Goal: Book appointment/travel/reservation

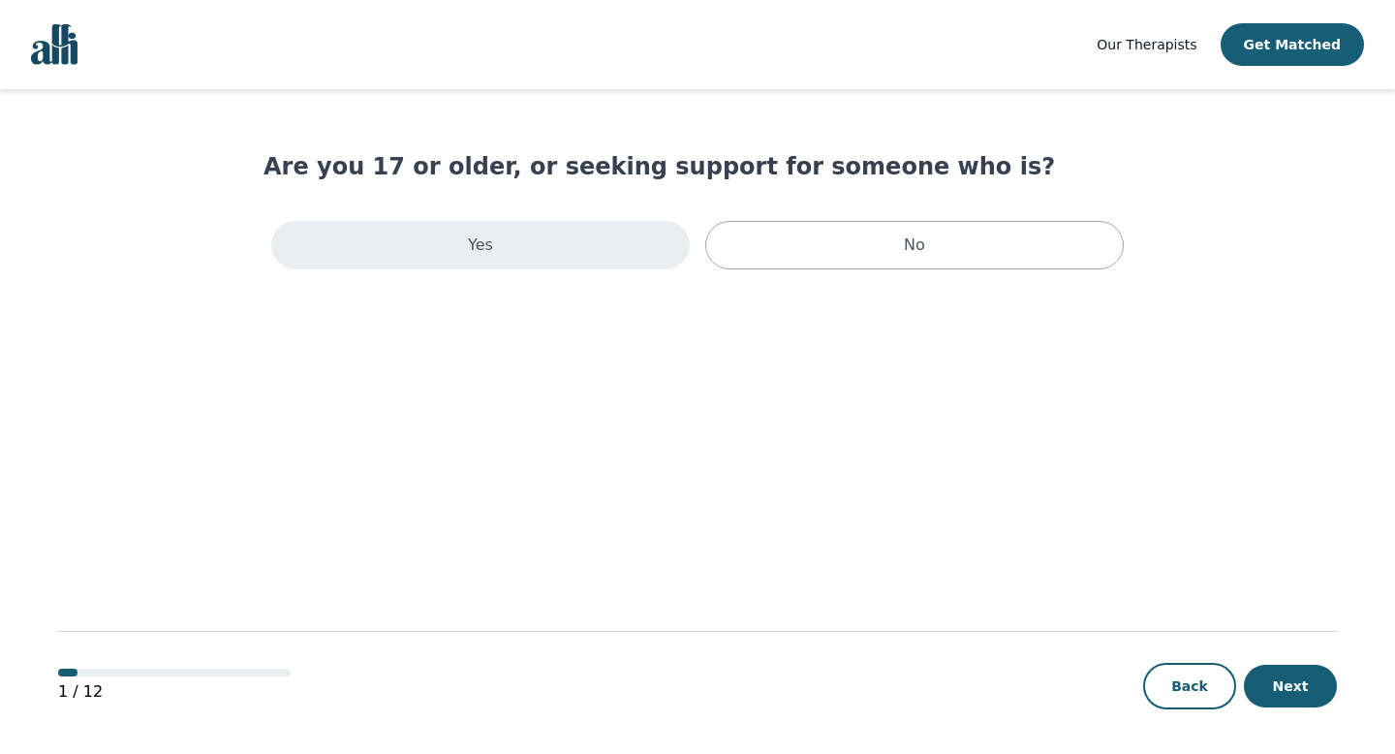
click at [501, 246] on div "Yes" at bounding box center [480, 245] width 419 height 48
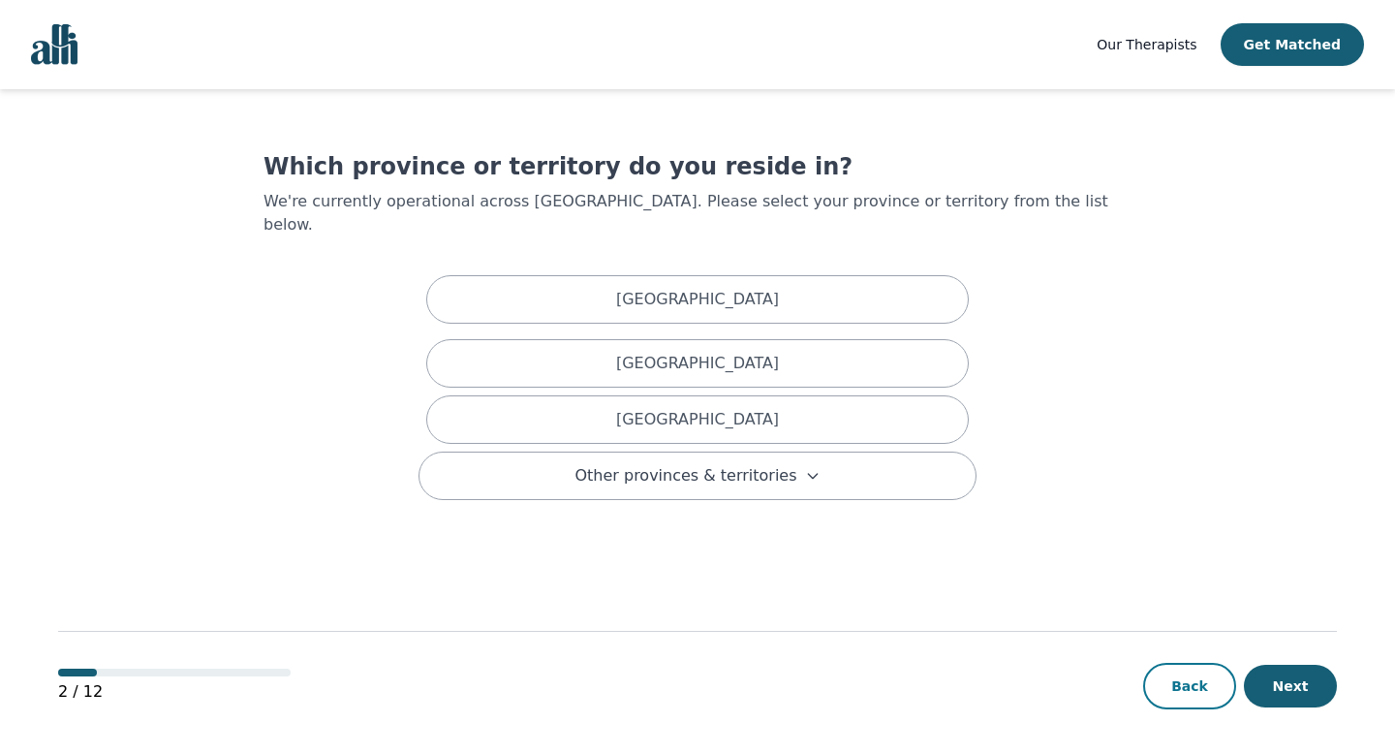
click at [1175, 693] on button "Back" at bounding box center [1189, 686] width 93 height 47
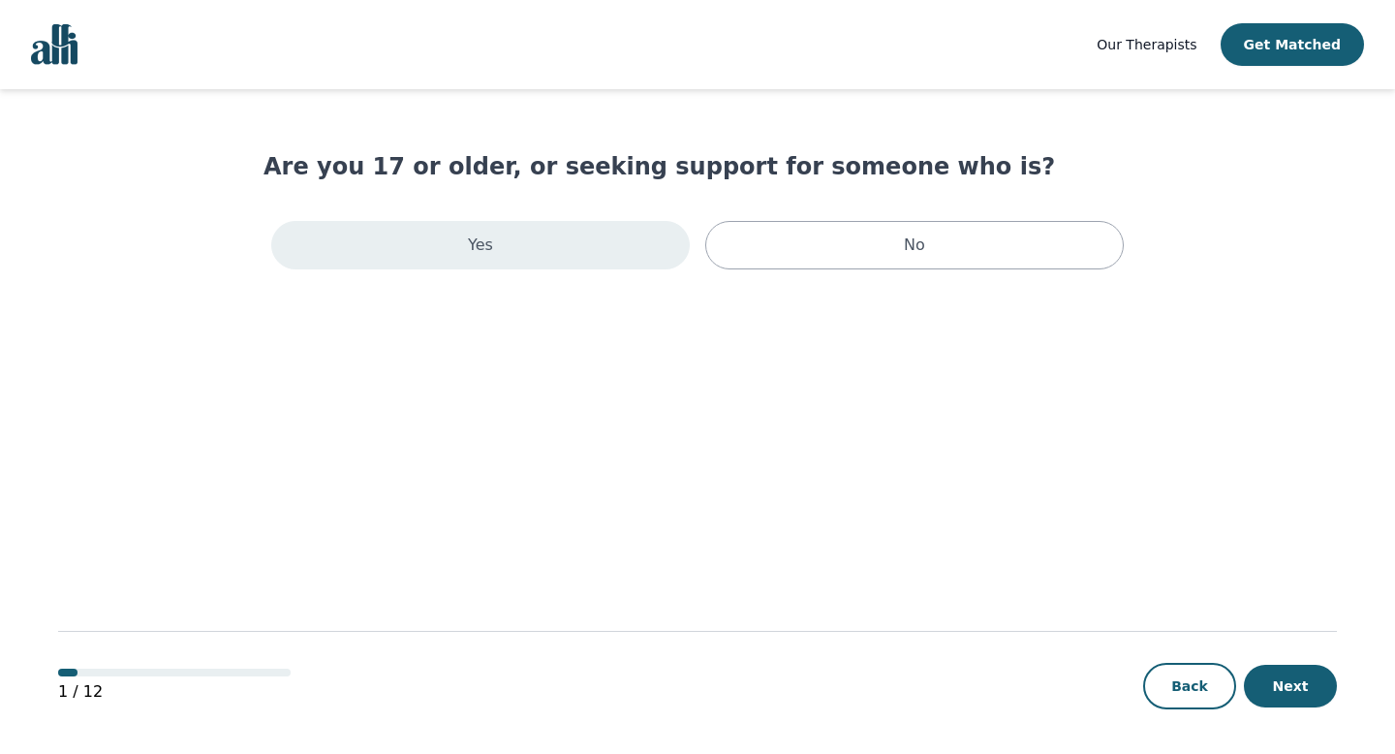
click at [549, 265] on div "Yes" at bounding box center [480, 245] width 419 height 48
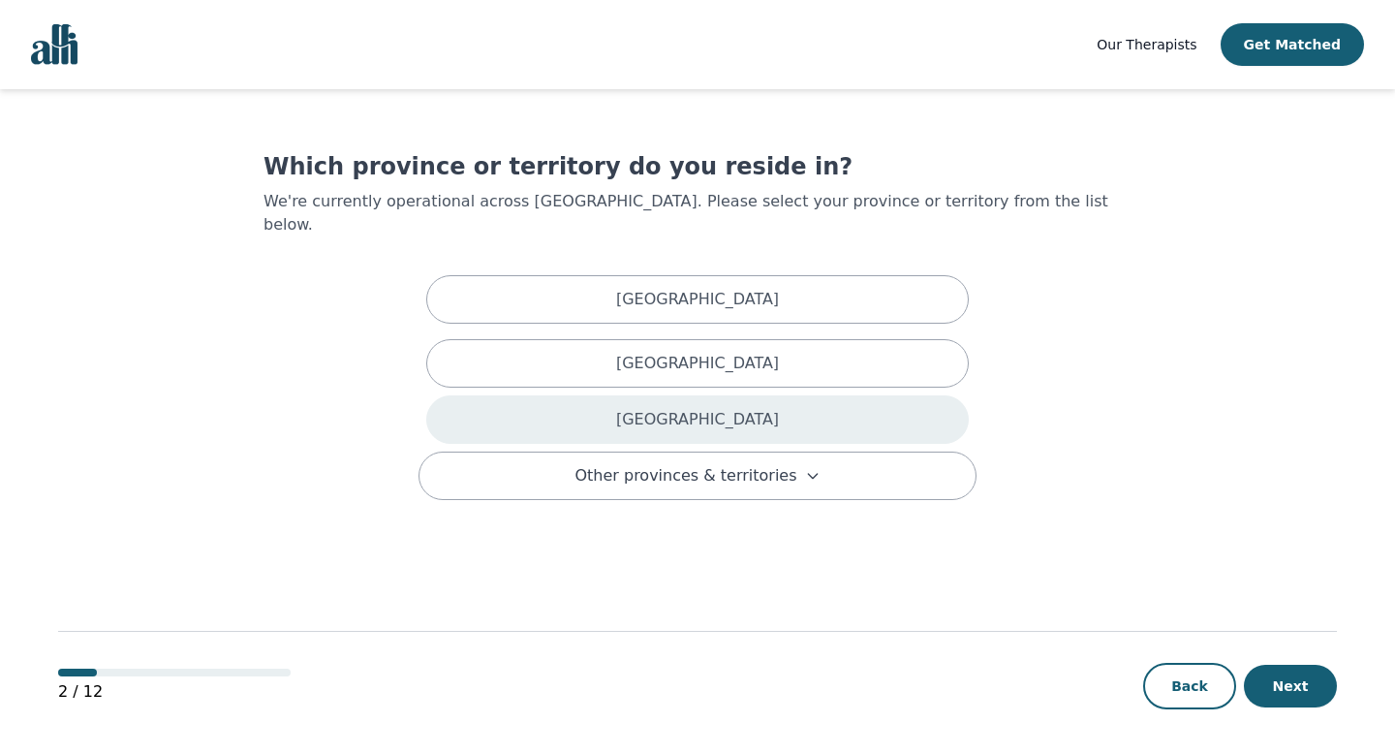
click at [637, 396] on div "[GEOGRAPHIC_DATA]" at bounding box center [697, 419] width 543 height 48
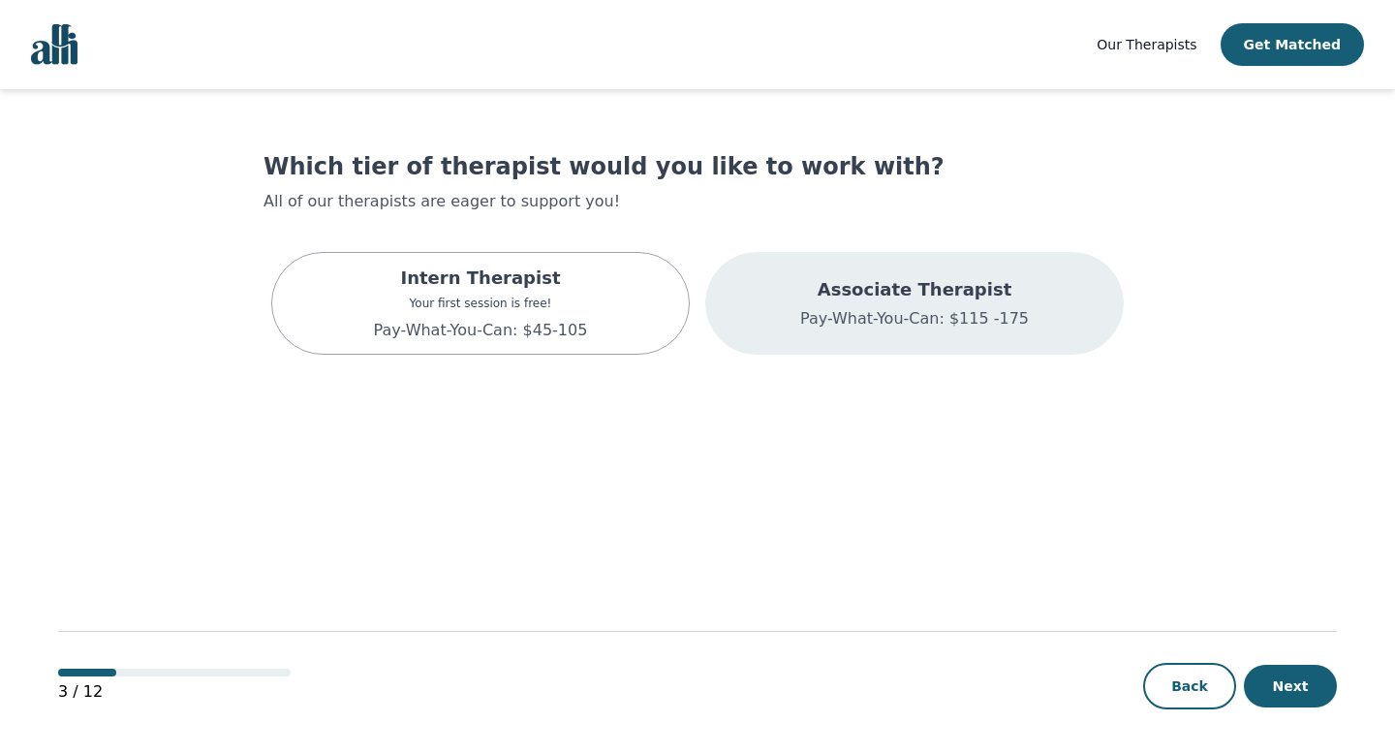
click at [818, 305] on div "Associate Therapist Pay-What-You-Can: $115 -175" at bounding box center [914, 303] width 229 height 54
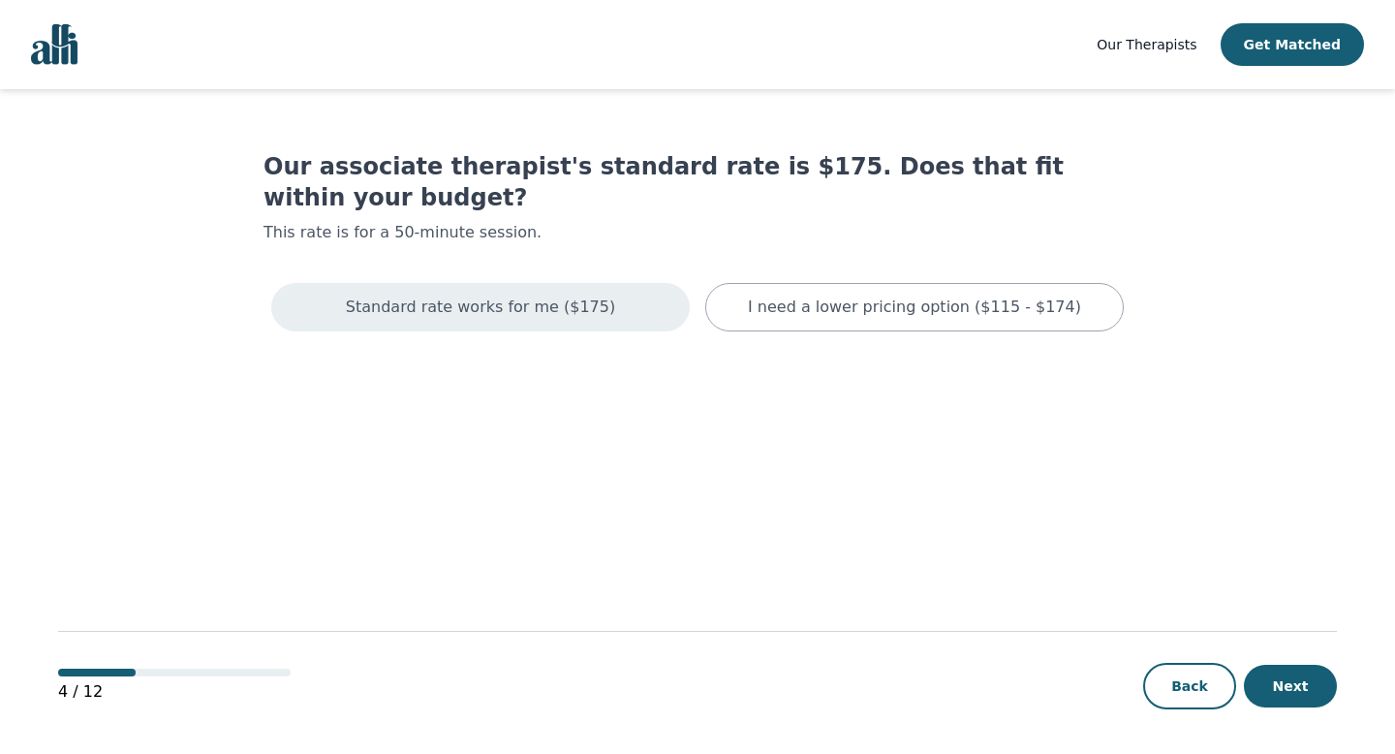
click at [575, 296] on p "Standard rate works for me ($175)" at bounding box center [480, 307] width 269 height 23
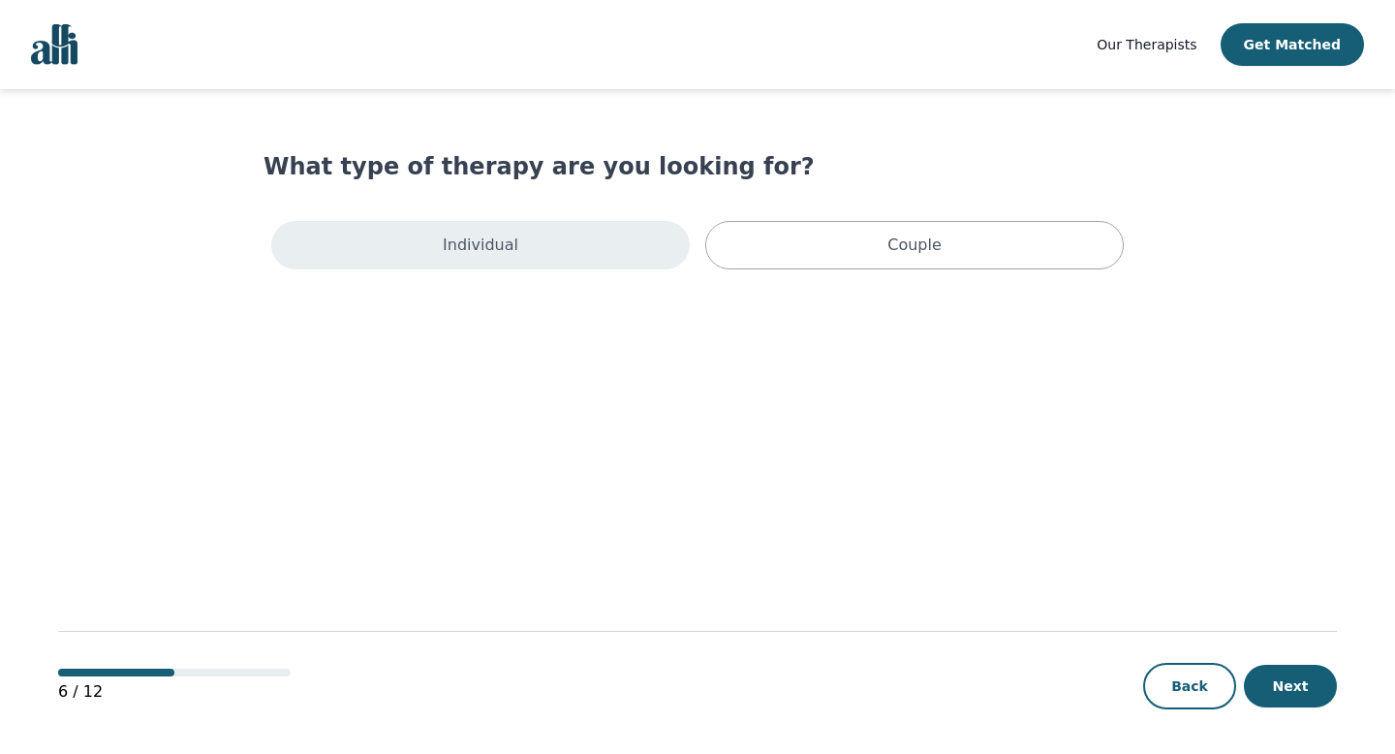
click at [547, 251] on div "Individual" at bounding box center [480, 245] width 419 height 48
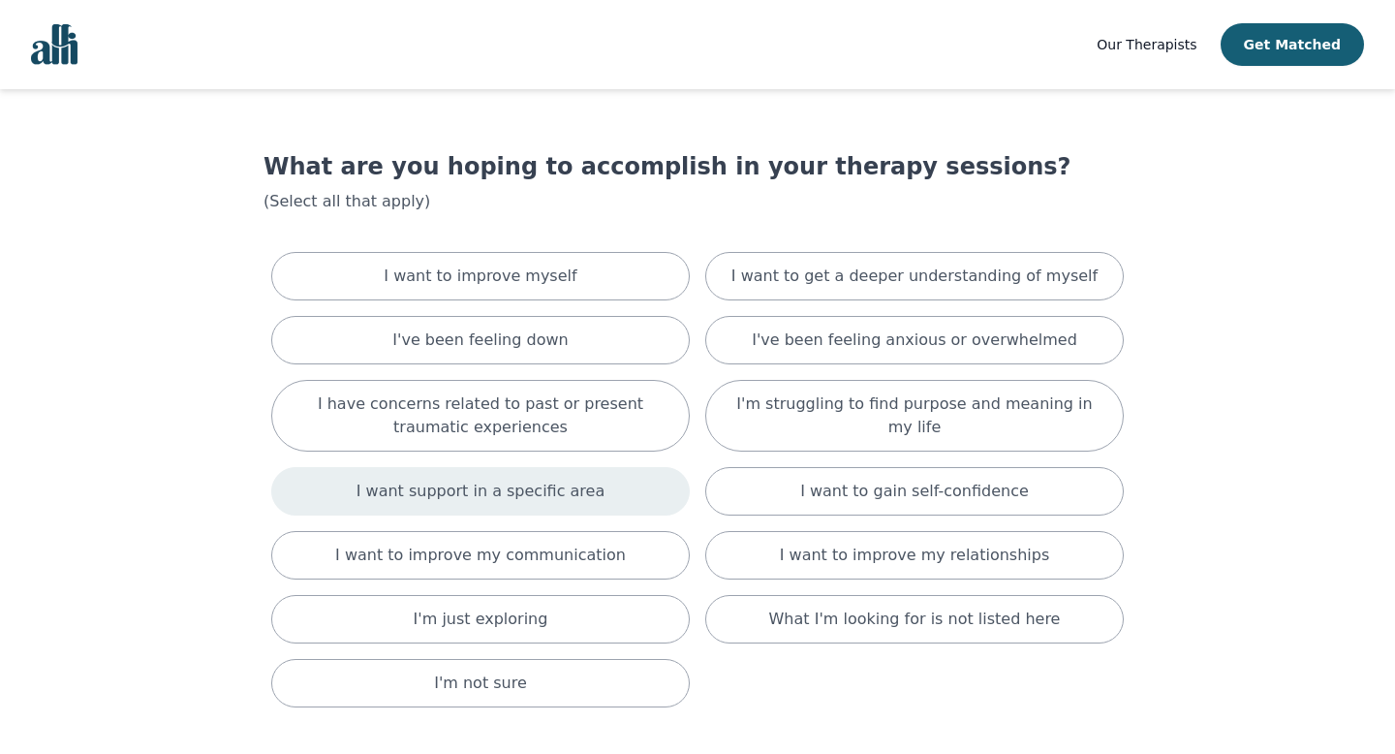
click at [498, 502] on p "I want support in a specific area" at bounding box center [481, 491] width 249 height 23
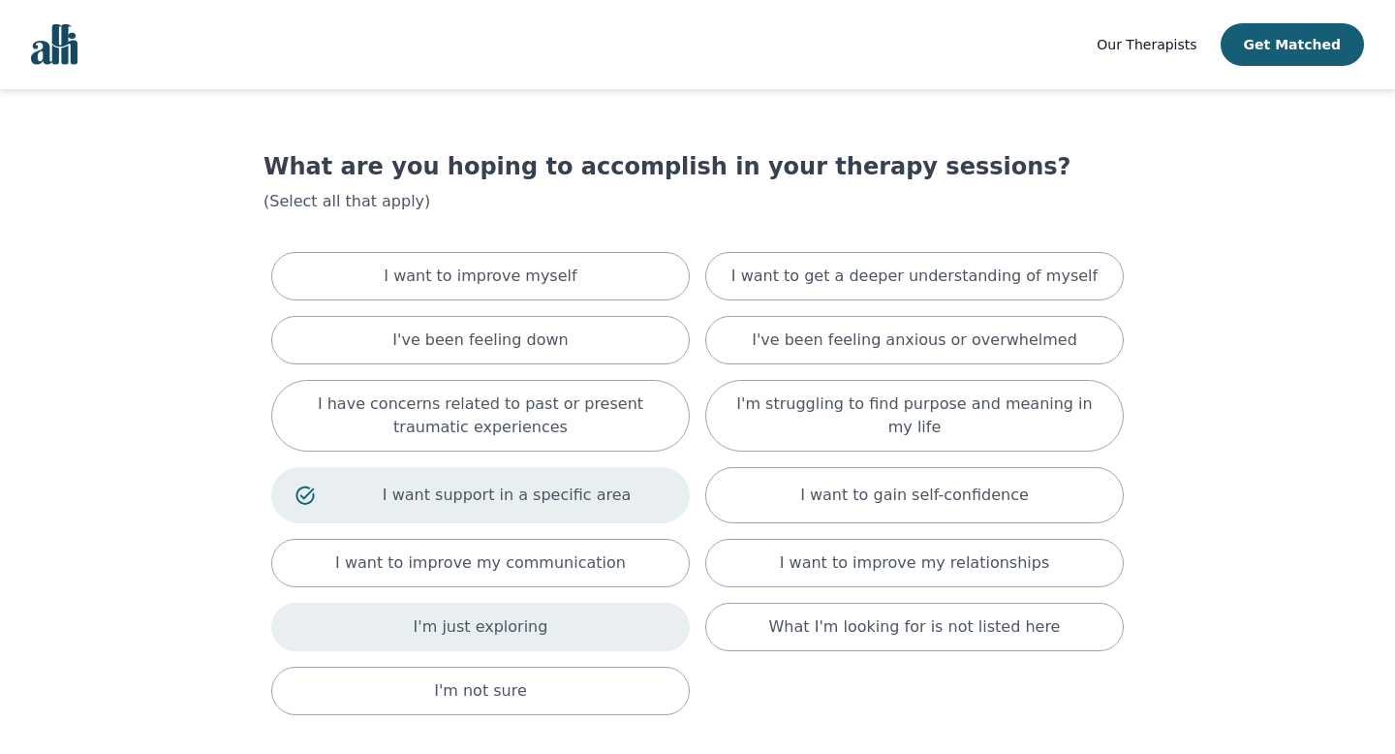
click at [448, 617] on p "I'm just exploring" at bounding box center [481, 626] width 135 height 23
click at [422, 499] on p "I want support in a specific area" at bounding box center [507, 494] width 318 height 23
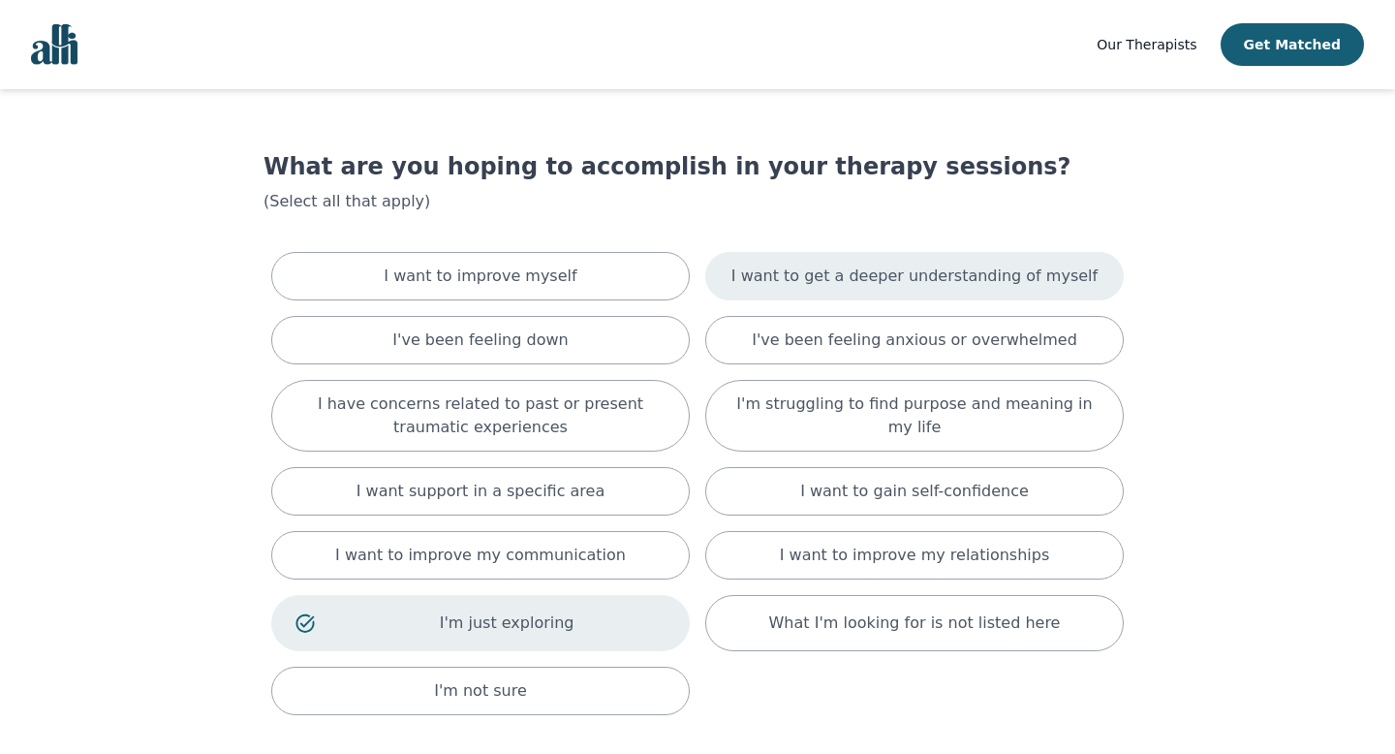
click at [818, 299] on div "I want to get a deeper understanding of myself" at bounding box center [914, 276] width 419 height 48
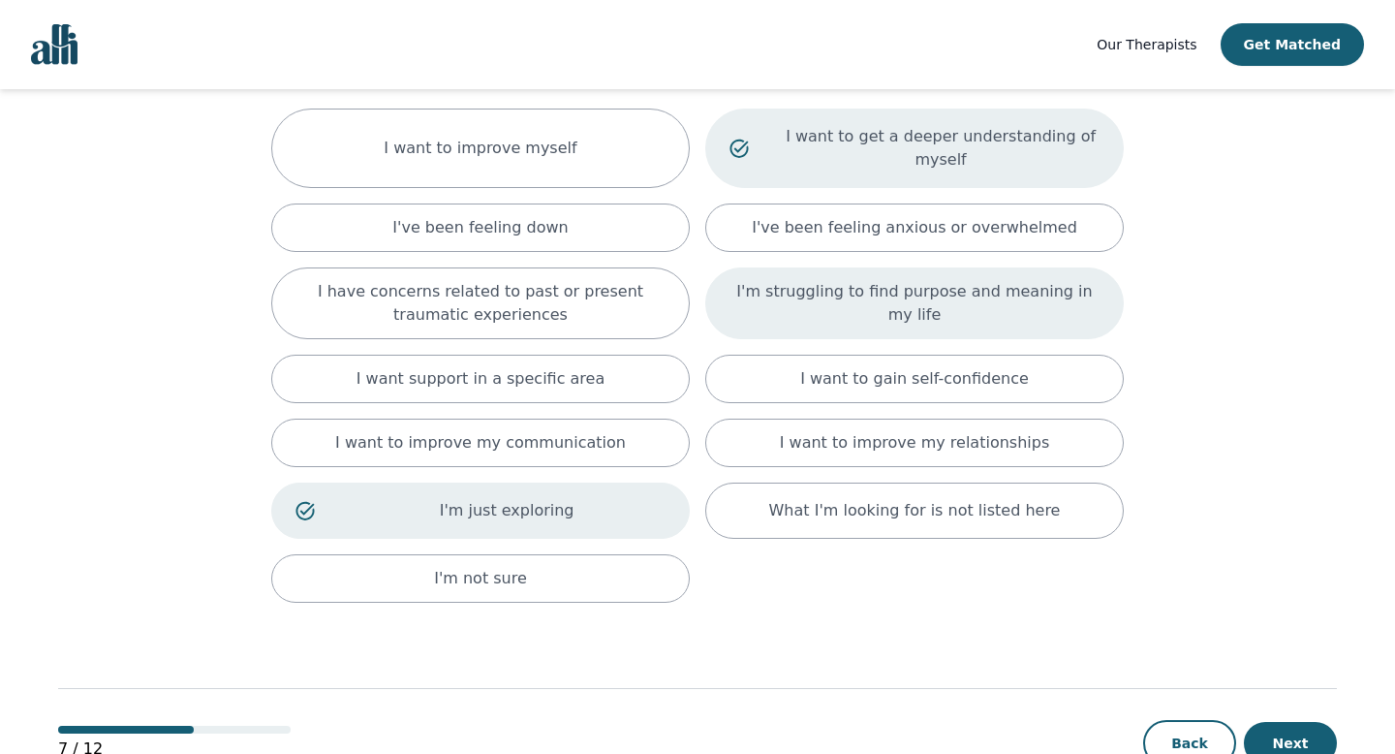
scroll to position [203, 0]
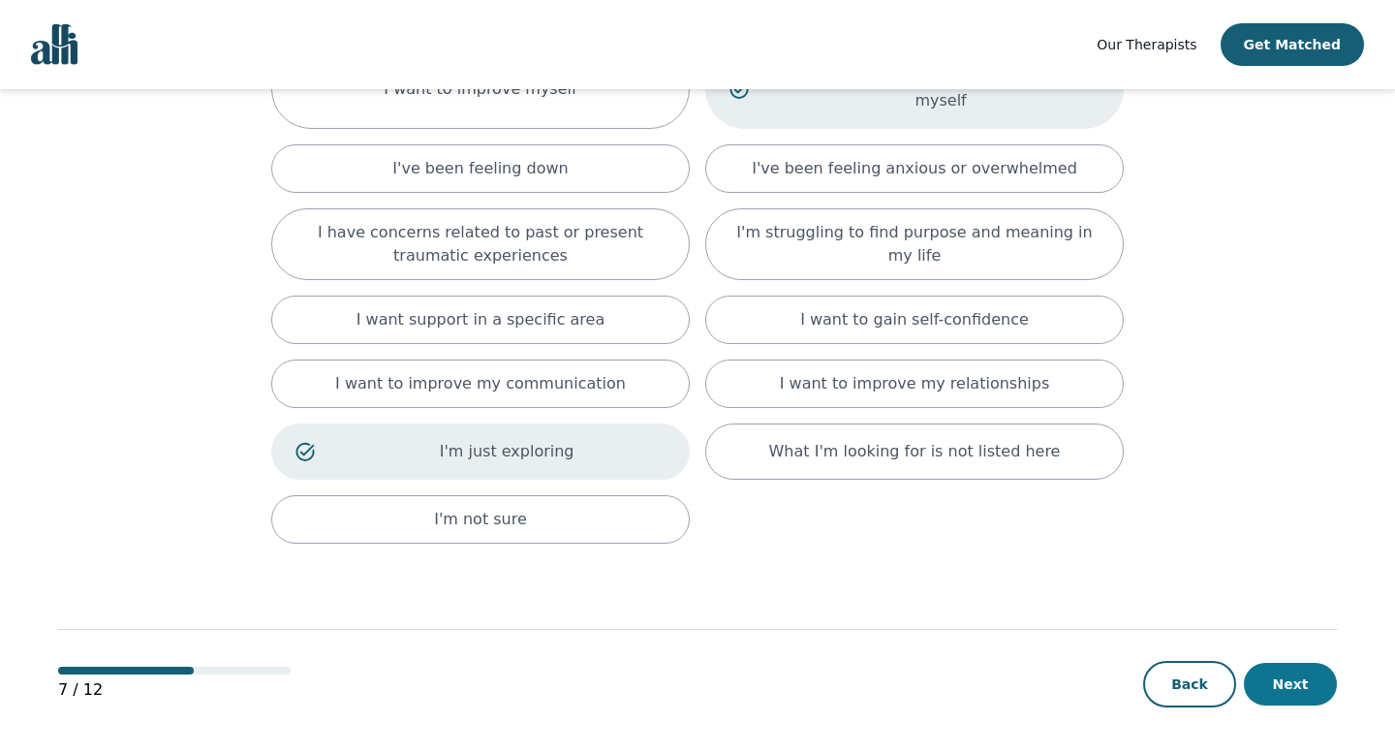
click at [1292, 667] on button "Next" at bounding box center [1290, 684] width 93 height 43
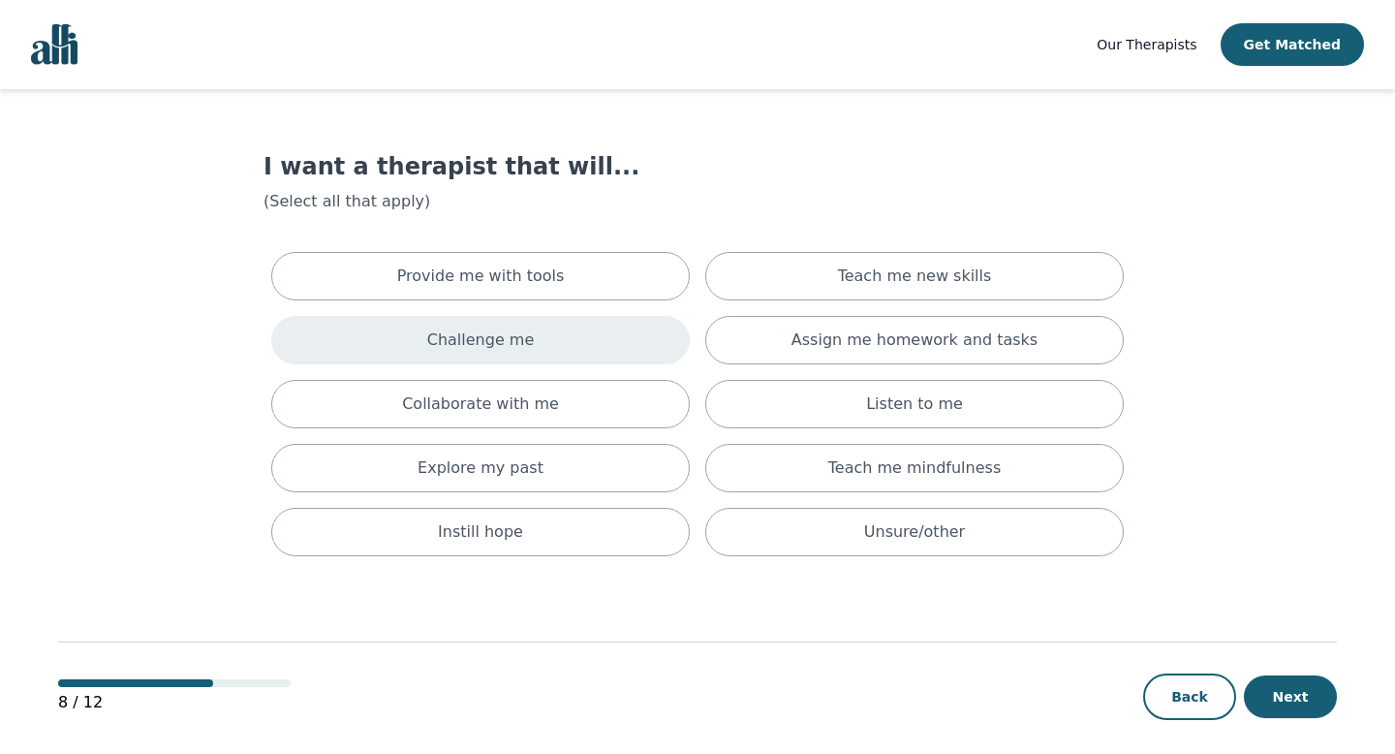
click at [504, 342] on p "Challenge me" at bounding box center [481, 339] width 108 height 23
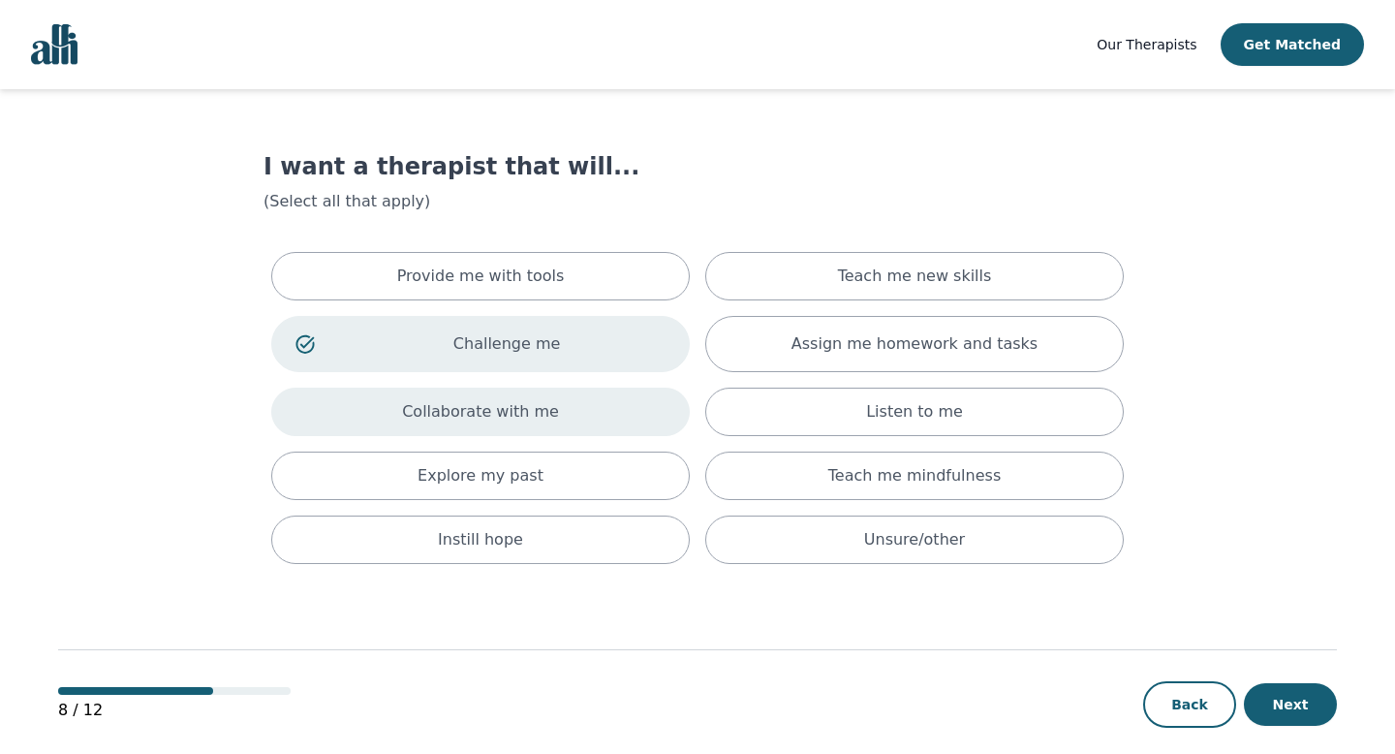
click at [559, 425] on div "Collaborate with me" at bounding box center [480, 412] width 419 height 48
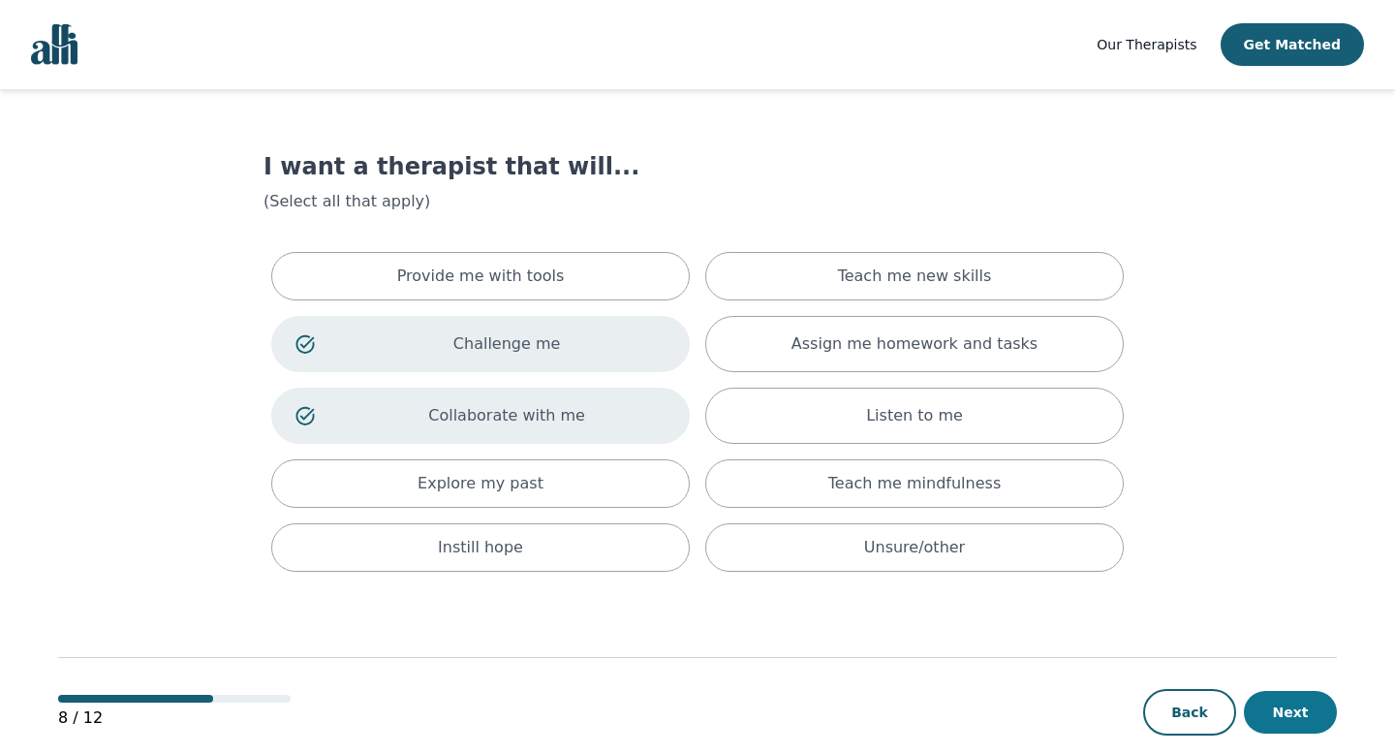
click at [1276, 710] on button "Next" at bounding box center [1290, 712] width 93 height 43
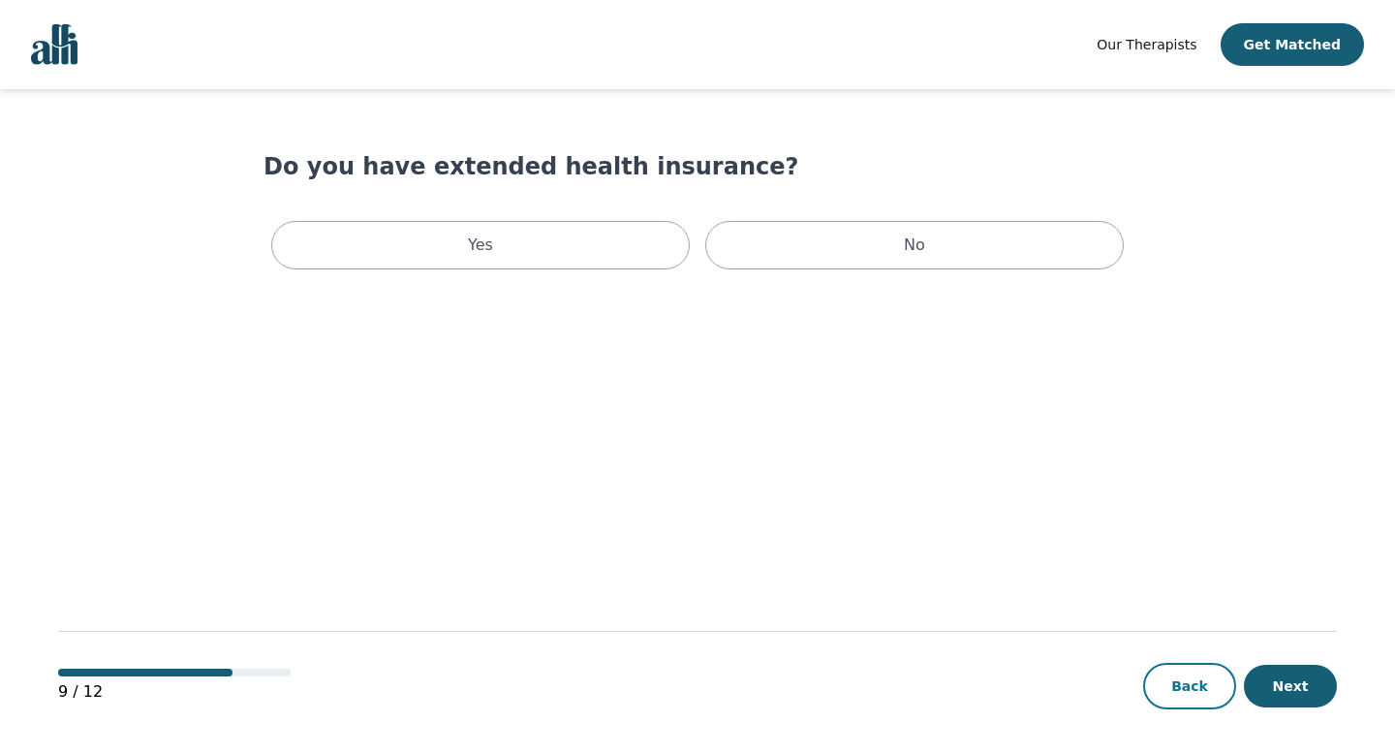
click at [1188, 688] on button "Back" at bounding box center [1189, 686] width 93 height 47
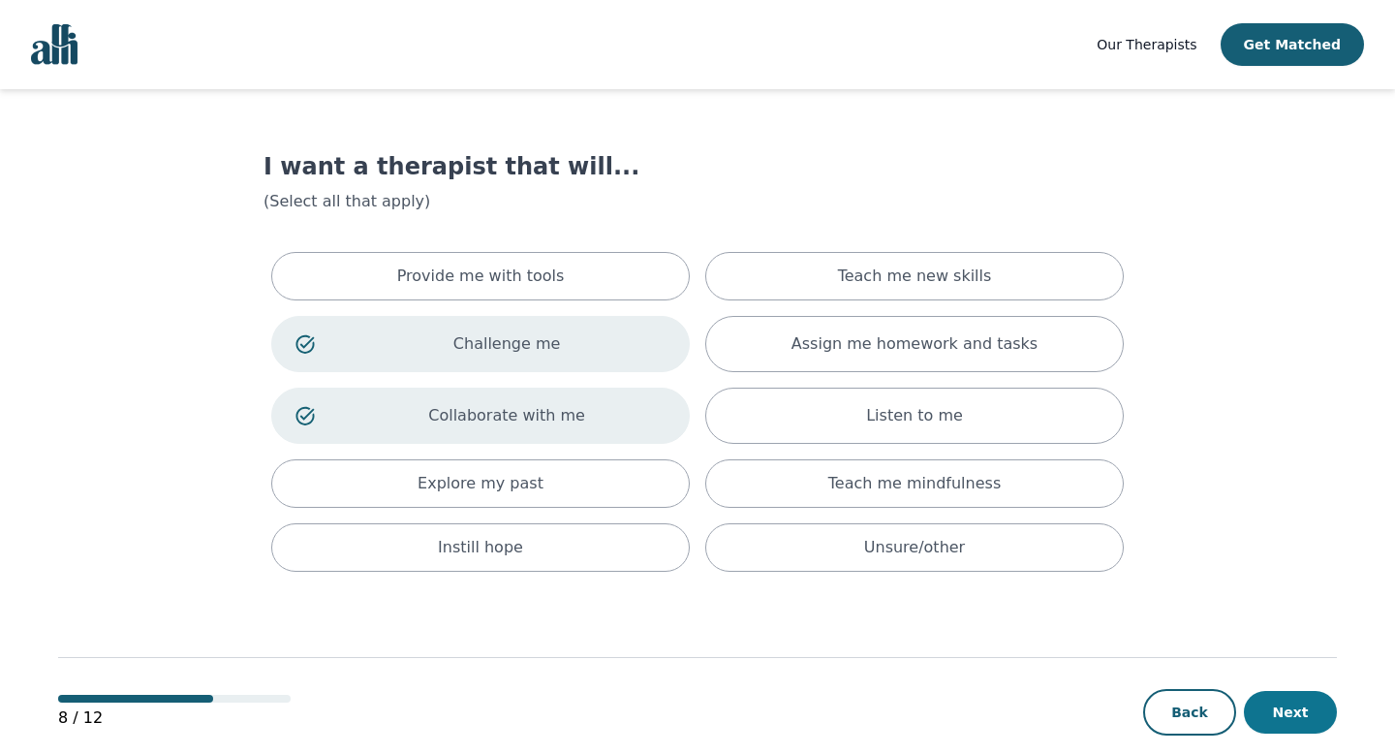
click at [1285, 714] on button "Next" at bounding box center [1290, 712] width 93 height 43
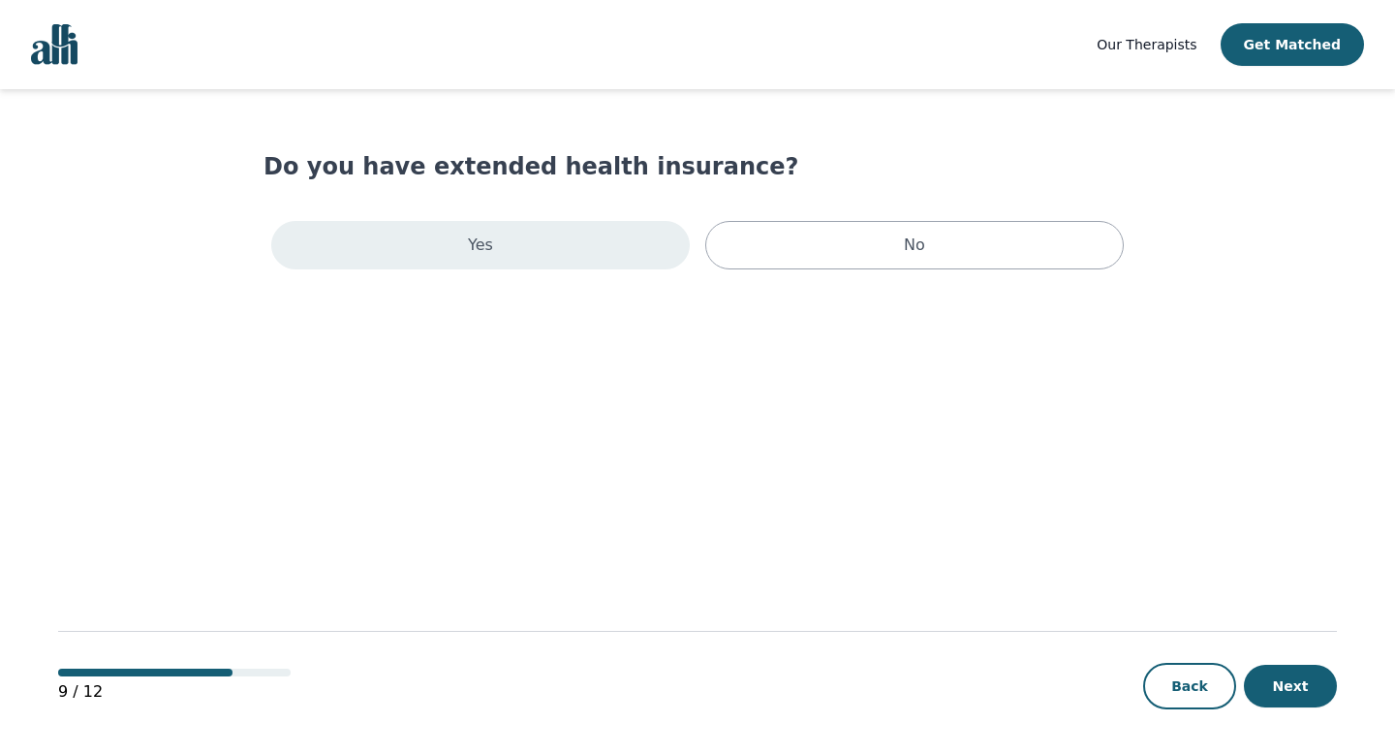
click at [648, 235] on div "Yes" at bounding box center [480, 245] width 419 height 48
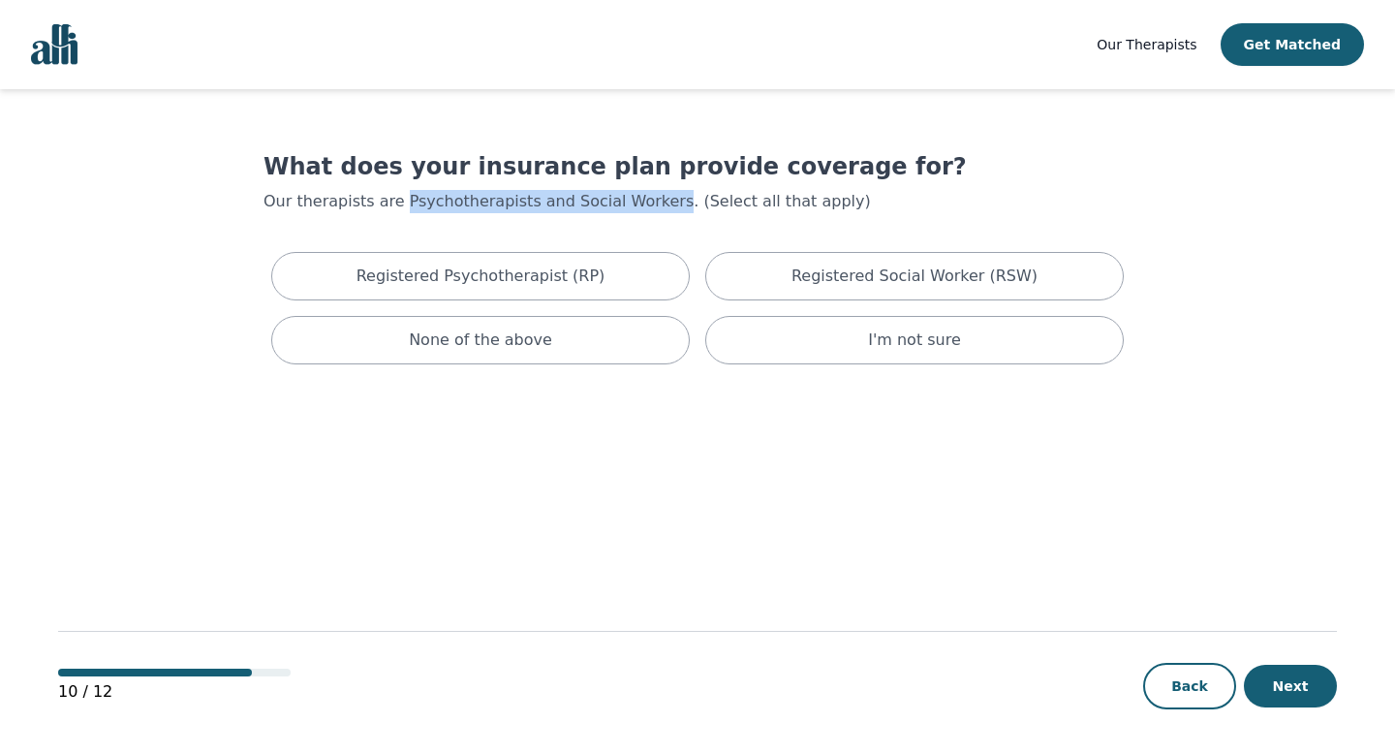
drag, startPoint x: 393, startPoint y: 202, endPoint x: 646, endPoint y: 205, distance: 252.9
click at [646, 205] on p "Our therapists are Psychotherapists and Social Workers. (Select all that apply)" at bounding box center [698, 201] width 868 height 23
copy p "Psychotherapists and Social Workers"
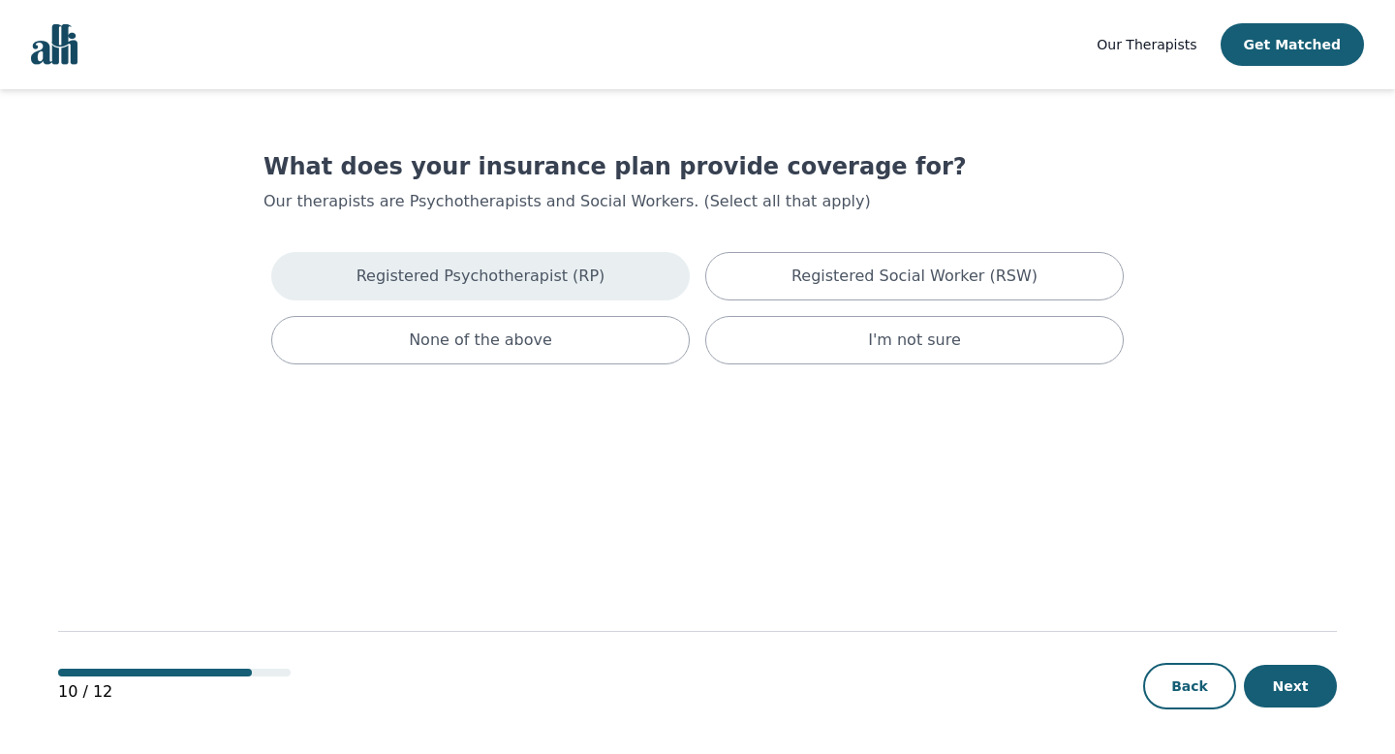
click at [460, 284] on p "Registered Psychotherapist (RP)" at bounding box center [481, 276] width 249 height 23
click at [822, 246] on div "Registered Psychotherapist (RP) Registered Social Worker (RSW) None of the abov…" at bounding box center [698, 312] width 868 height 136
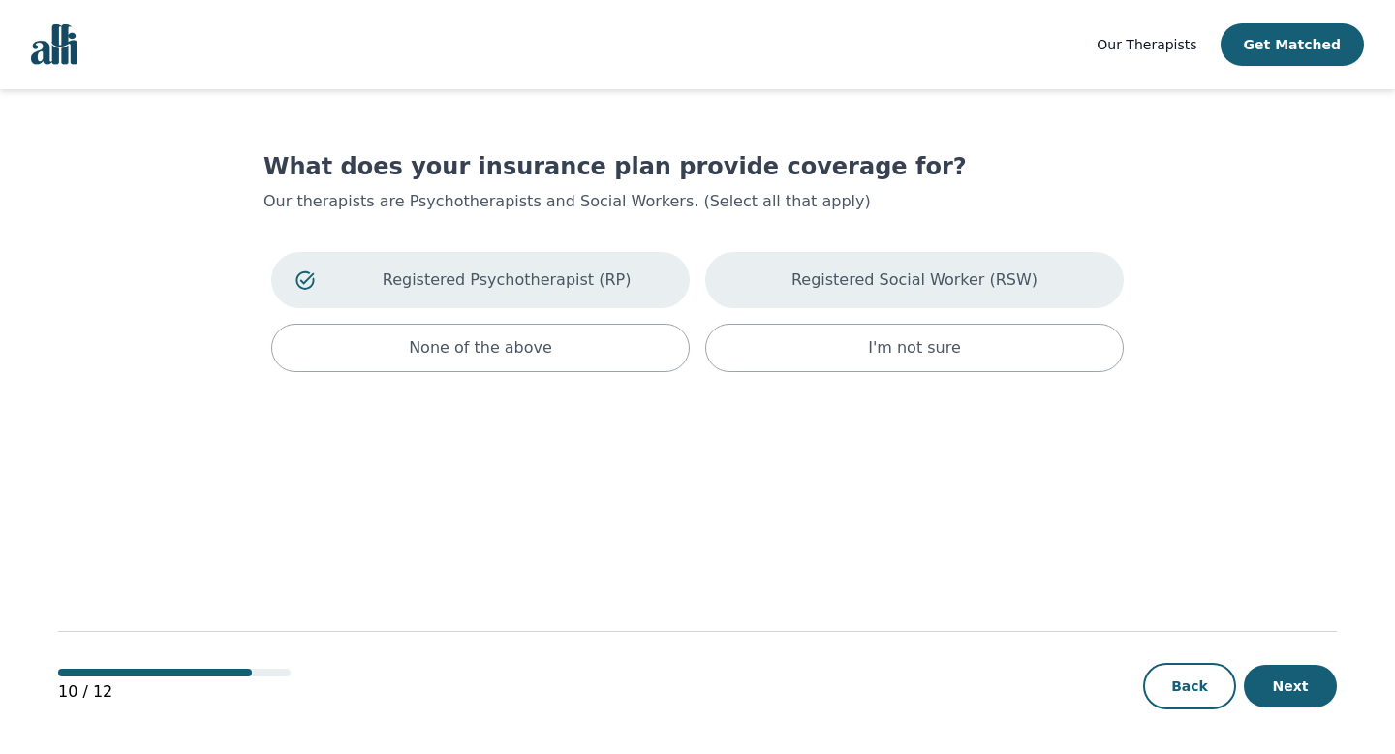
click at [801, 287] on div "Registered Social Worker (RSW)" at bounding box center [914, 280] width 419 height 56
click at [1273, 689] on button "Next" at bounding box center [1290, 686] width 93 height 43
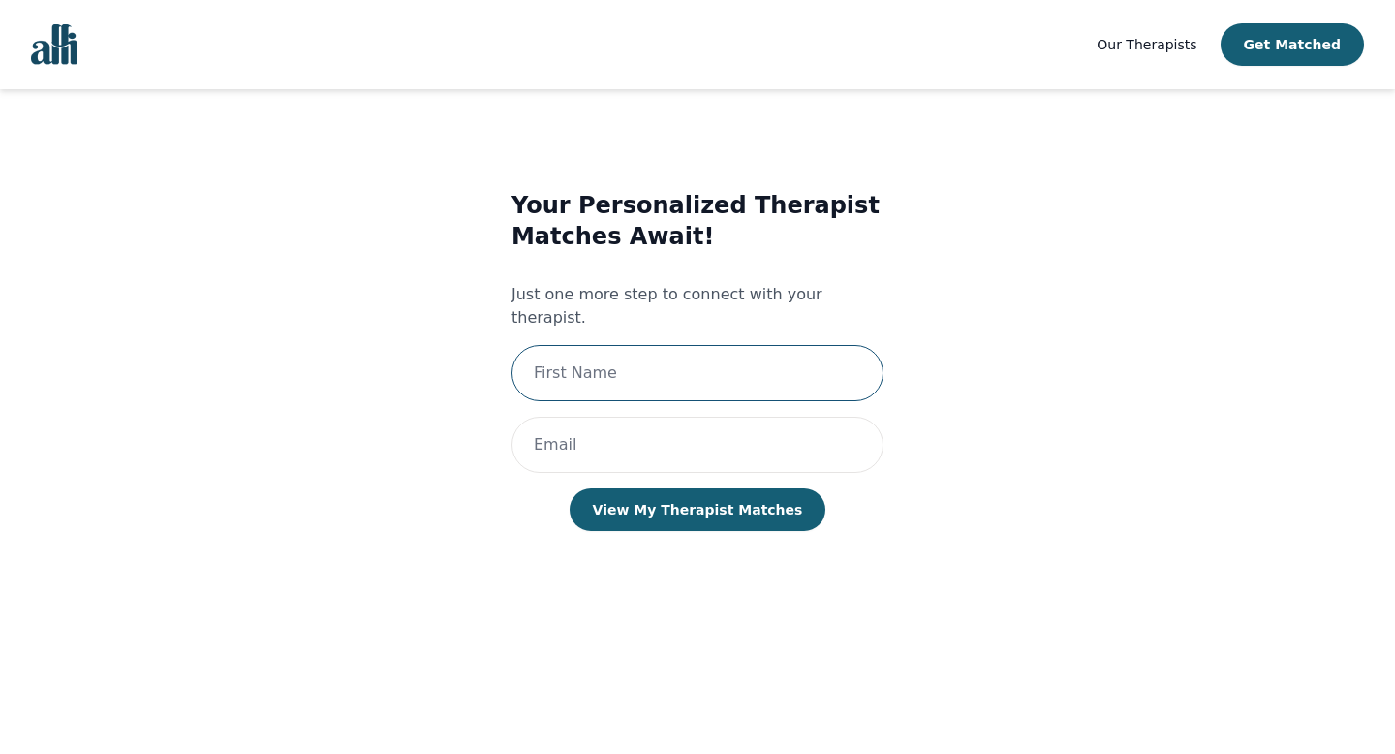
click at [615, 345] on input "text" at bounding box center [698, 373] width 372 height 56
type input "[PERSON_NAME]"
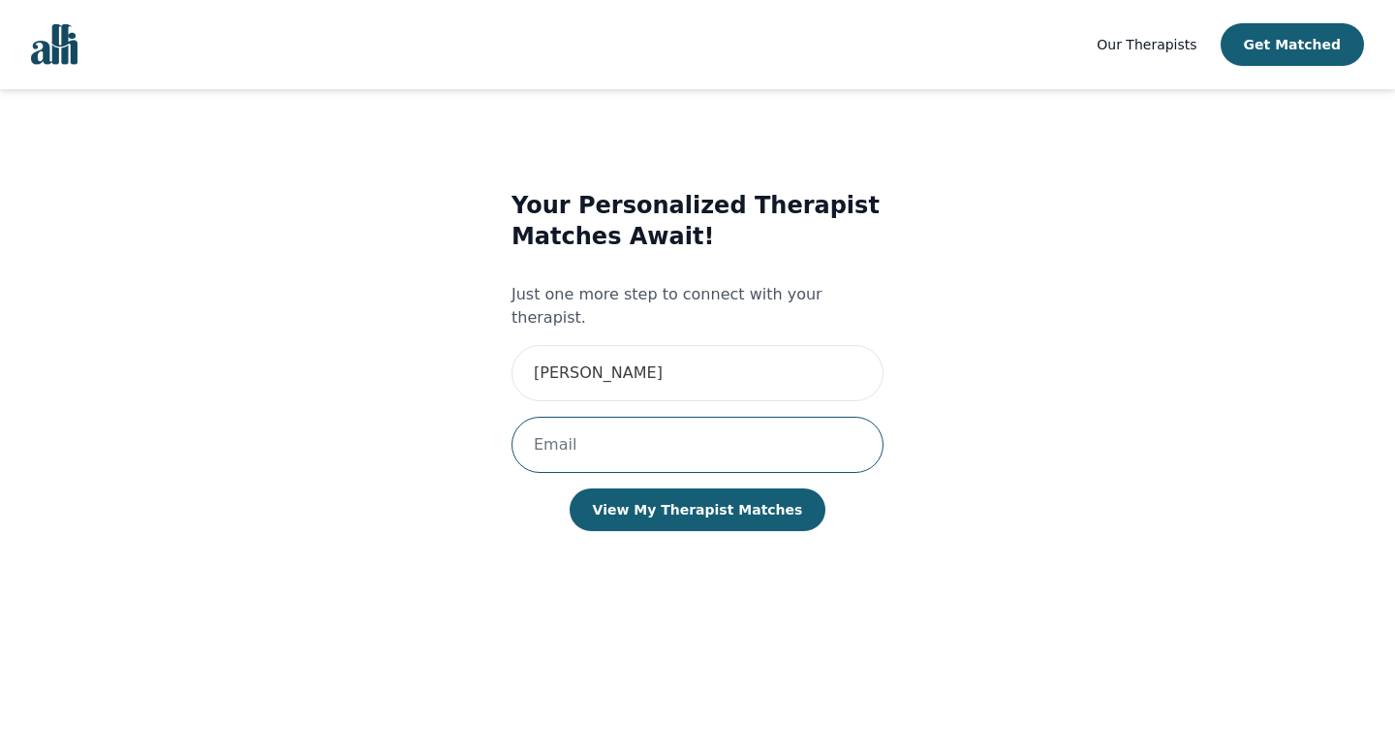
click at [641, 417] on input "email" at bounding box center [698, 445] width 372 height 56
type input "A"
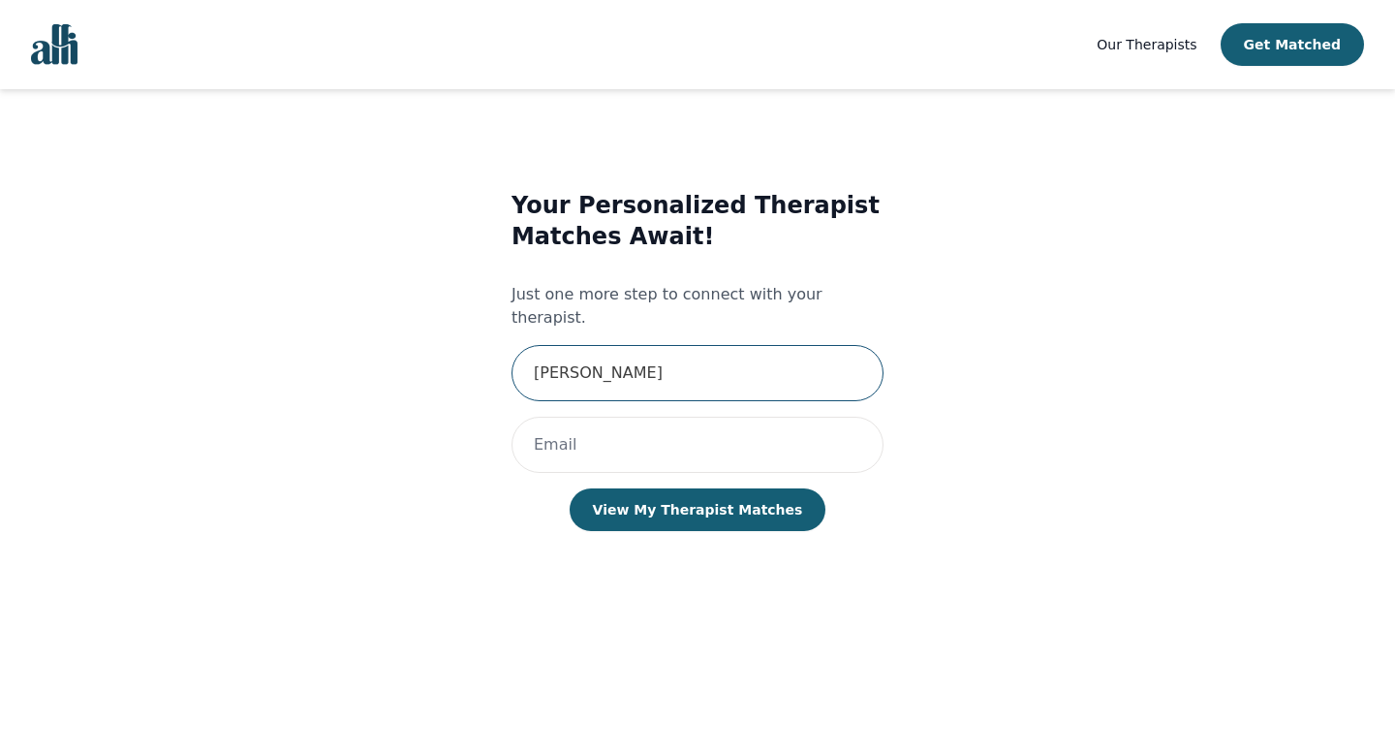
drag, startPoint x: 704, startPoint y: 358, endPoint x: 408, endPoint y: 325, distance: 298.4
click at [408, 325] on div "Your Personalized Therapist Matches Await! Just one more step to connect with y…" at bounding box center [696, 380] width 795 height 442
type input "[PERSON_NAME]"
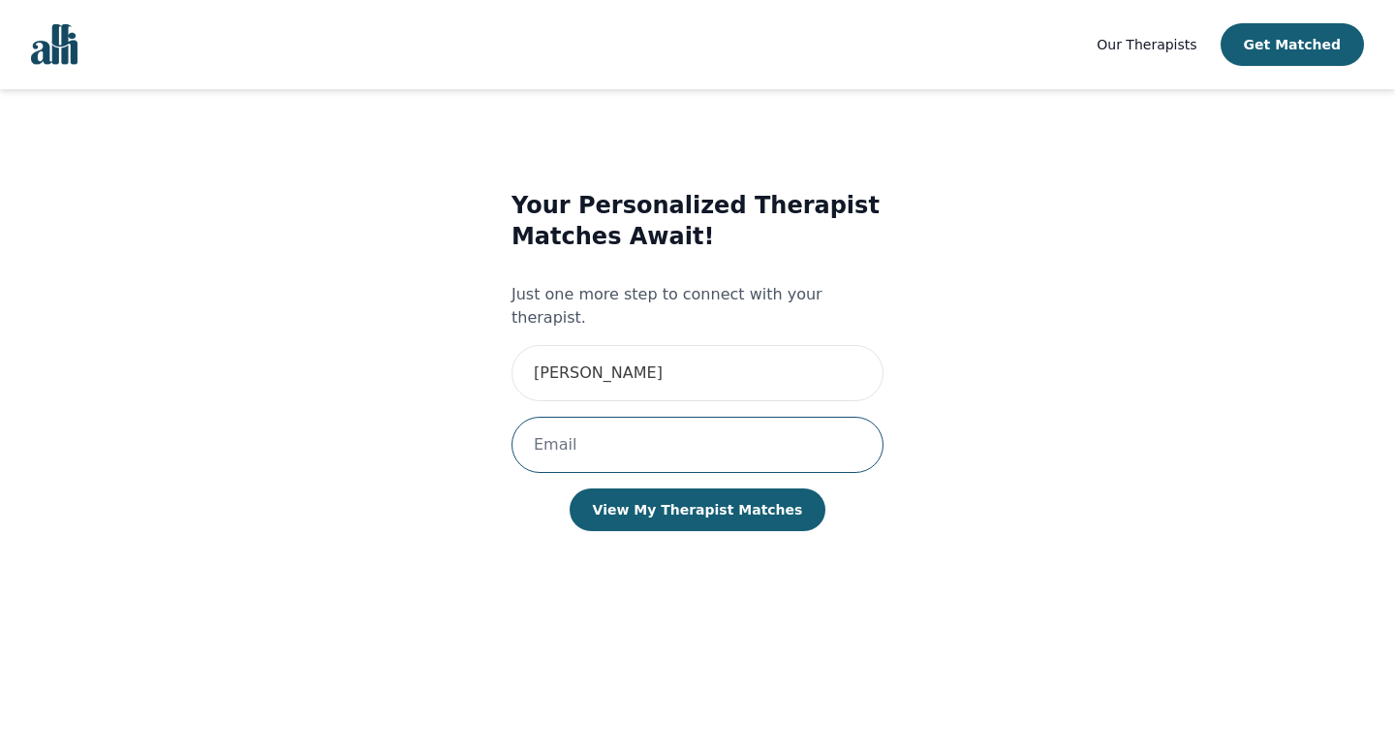
click at [544, 417] on input "email" at bounding box center [698, 445] width 372 height 56
drag, startPoint x: 718, startPoint y: 424, endPoint x: 306, endPoint y: 395, distance: 412.8
click at [306, 395] on div "Your Personalized Therapist Matches Await! Just one more step to connect with y…" at bounding box center [696, 380] width 795 height 442
drag, startPoint x: 675, startPoint y: 420, endPoint x: 174, endPoint y: 349, distance: 505.9
click at [174, 349] on main "Your Personalized Therapist Matches Await! Just one more step to connect with y…" at bounding box center [697, 422] width 1279 height 667
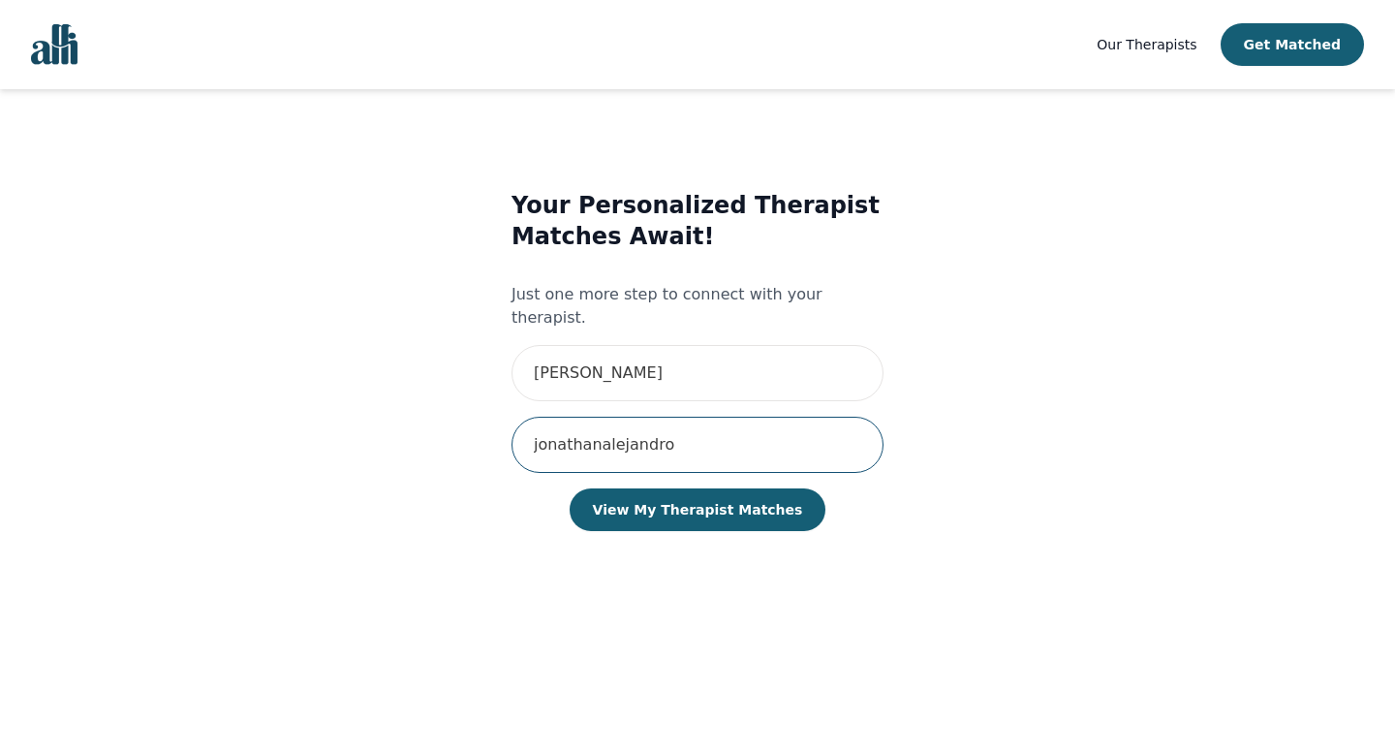
type input "a"
type input "[EMAIL_ADDRESS][DOMAIN_NAME]"
click at [688, 458] on div "Your Personalized Therapist Matches Await! Just one more step to connect with y…" at bounding box center [698, 380] width 372 height 380
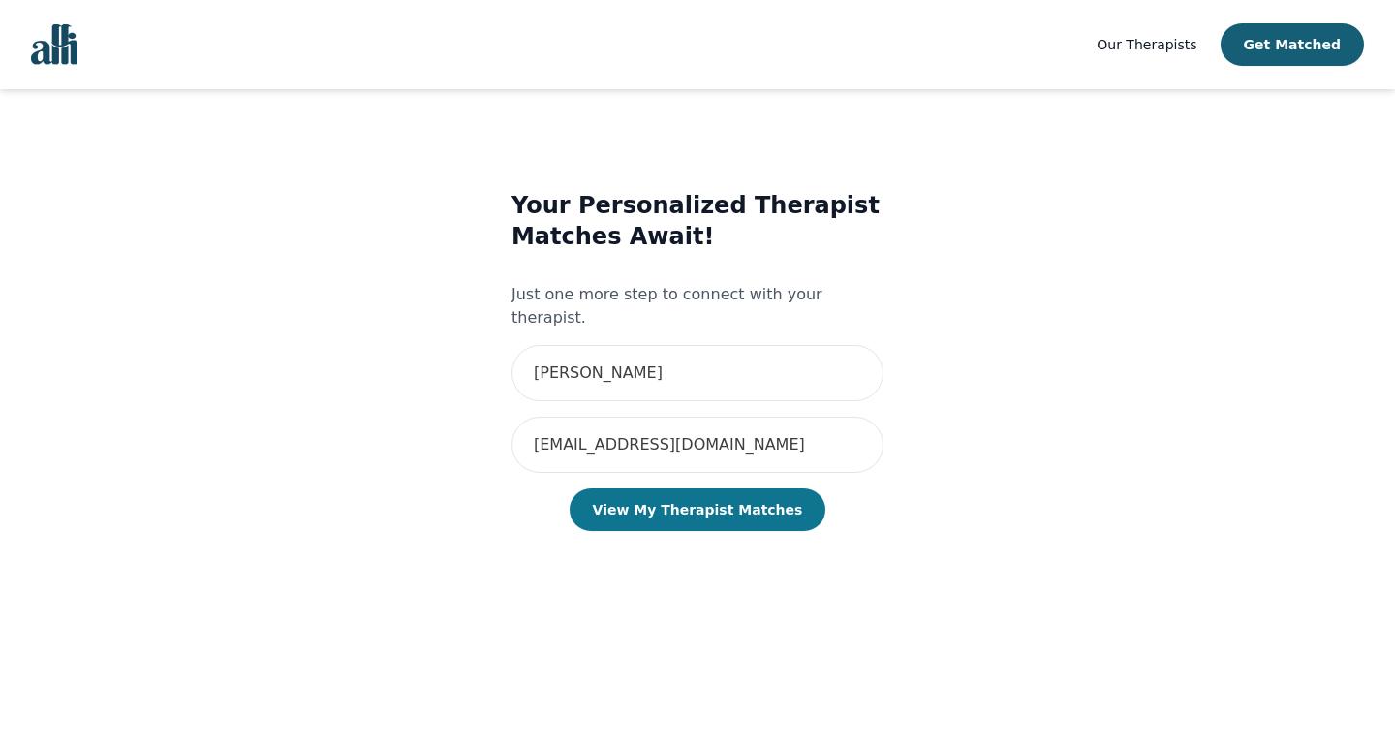
click at [680, 488] on button "View My Therapist Matches" at bounding box center [698, 509] width 257 height 43
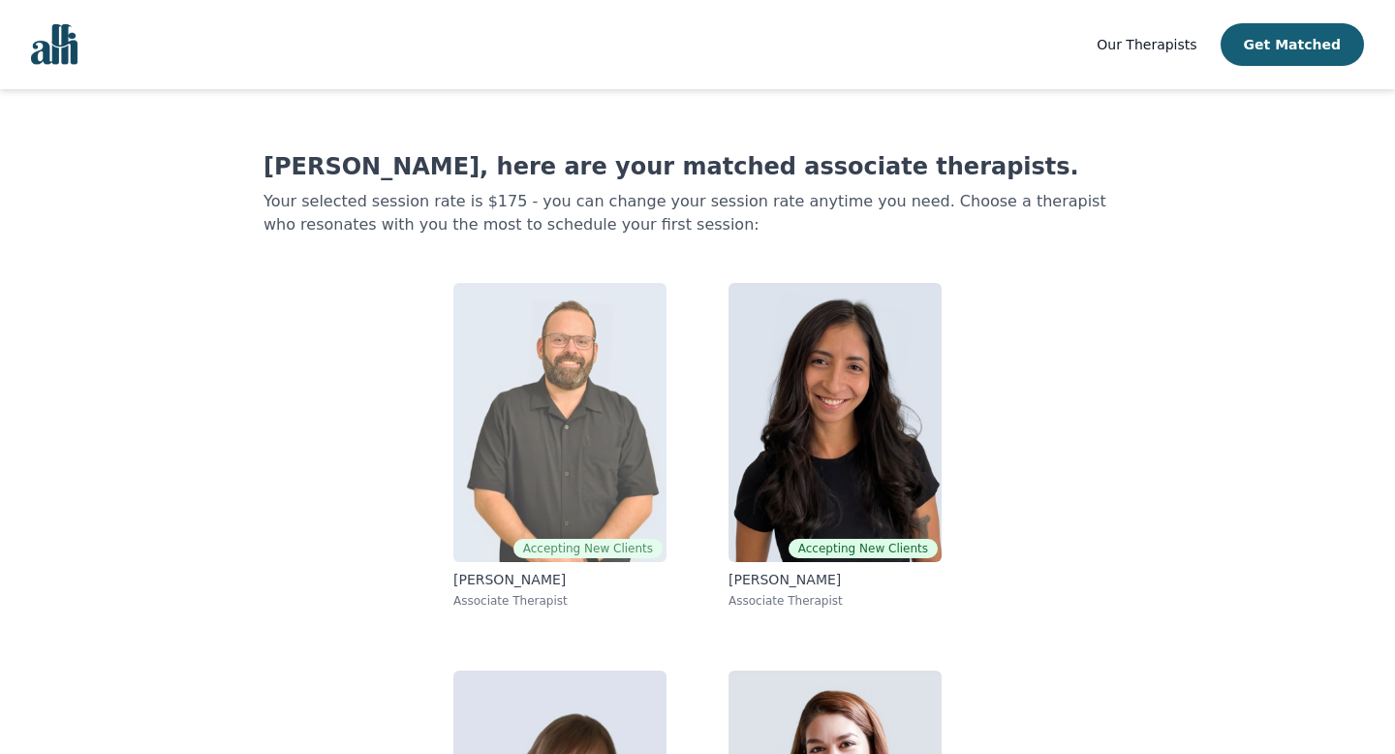
click at [536, 418] on img at bounding box center [559, 422] width 213 height 279
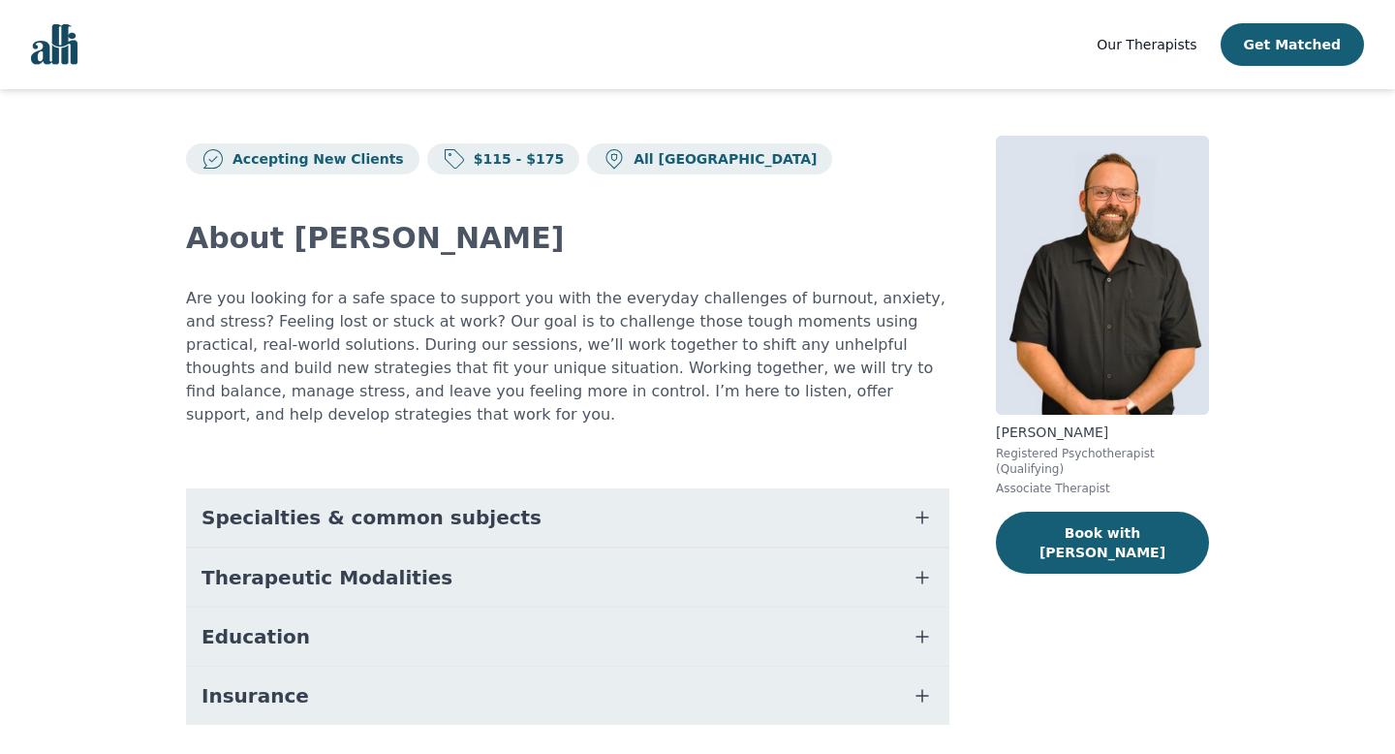
click at [455, 504] on span "Specialties & common subjects" at bounding box center [372, 517] width 340 height 27
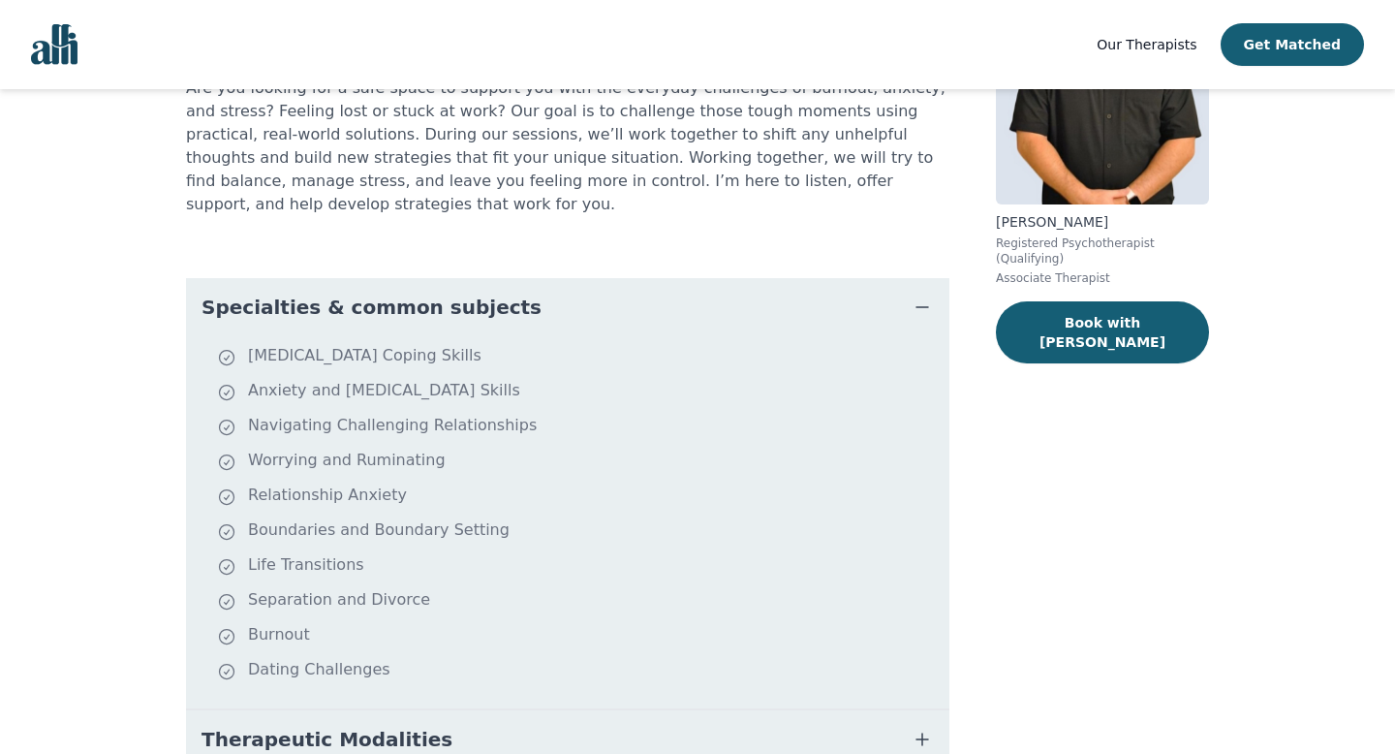
scroll to position [222, 0]
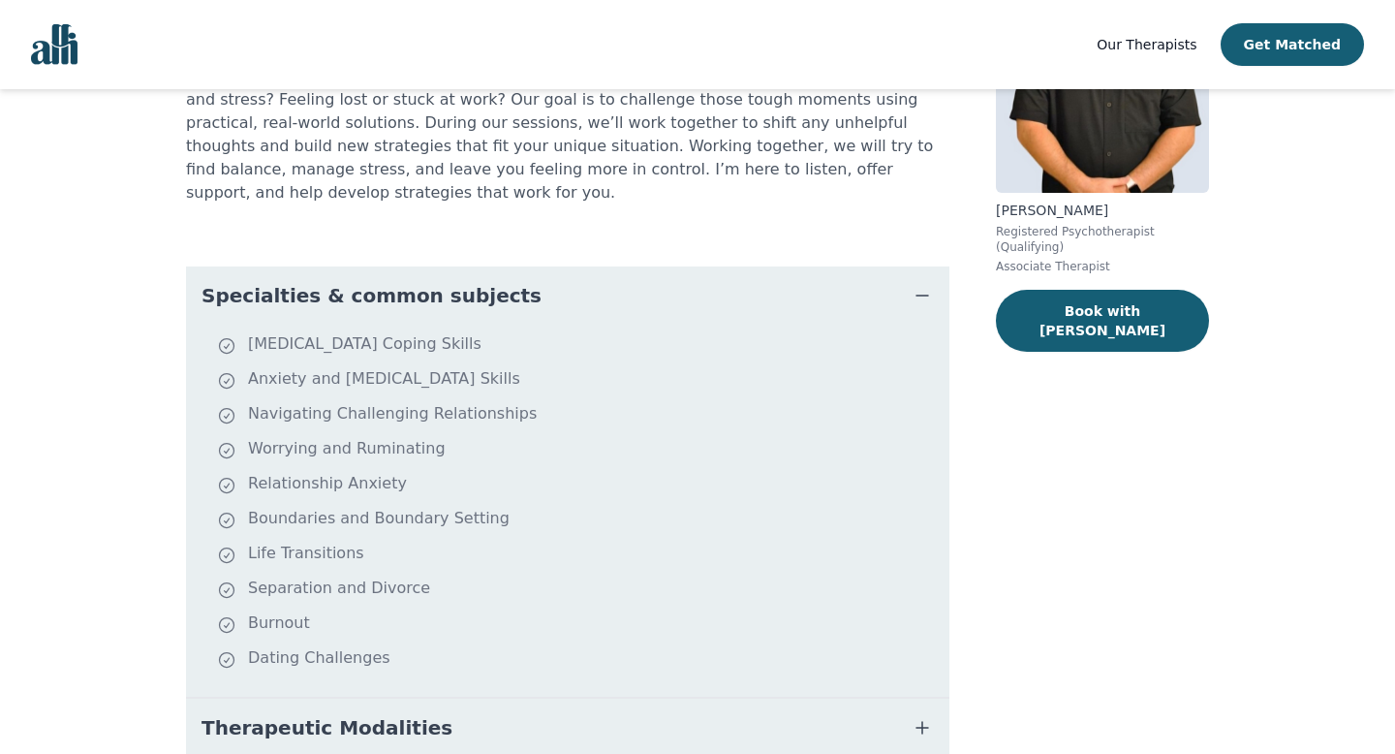
click at [432, 282] on span "Specialties & common subjects" at bounding box center [372, 295] width 340 height 27
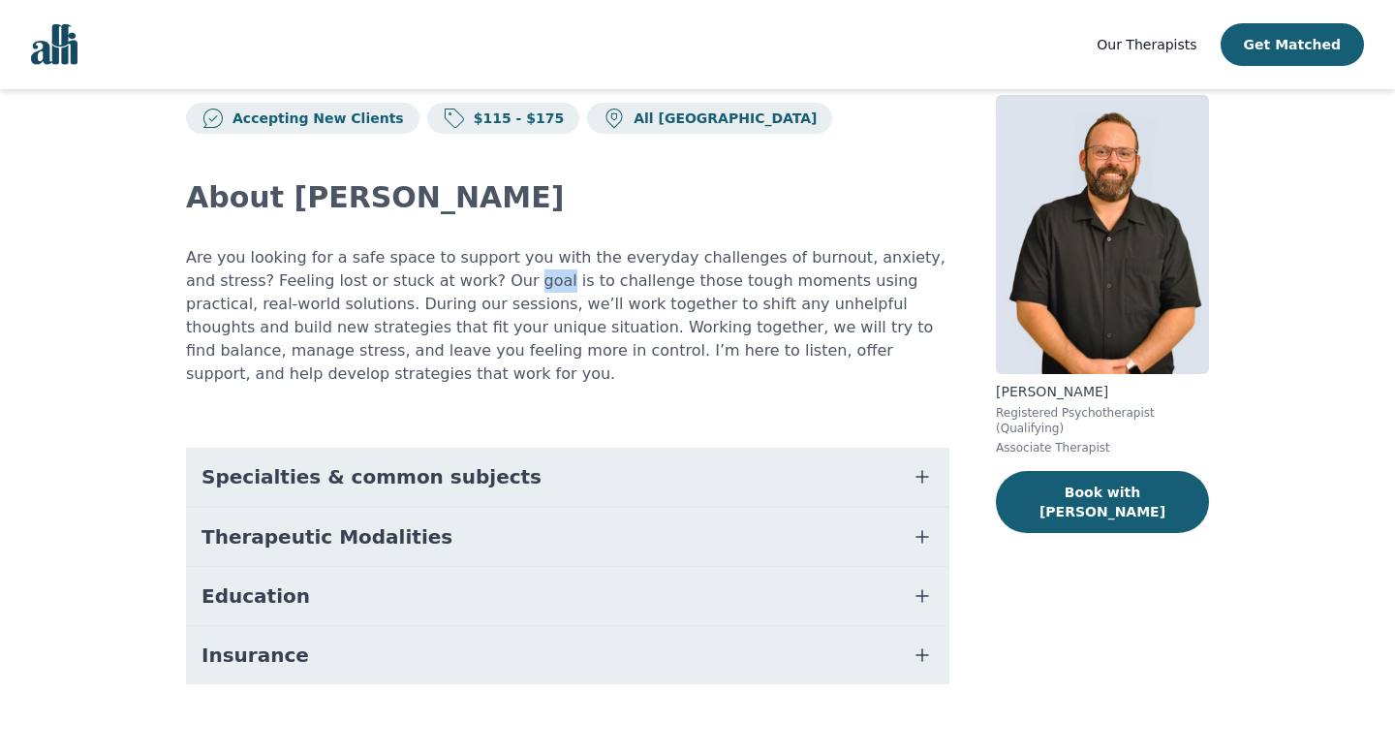
click at [432, 270] on p "Are you looking for a safe space to support you with the everyday challenges of…" at bounding box center [567, 316] width 763 height 140
click at [418, 466] on span "Specialties & common subjects" at bounding box center [372, 476] width 340 height 27
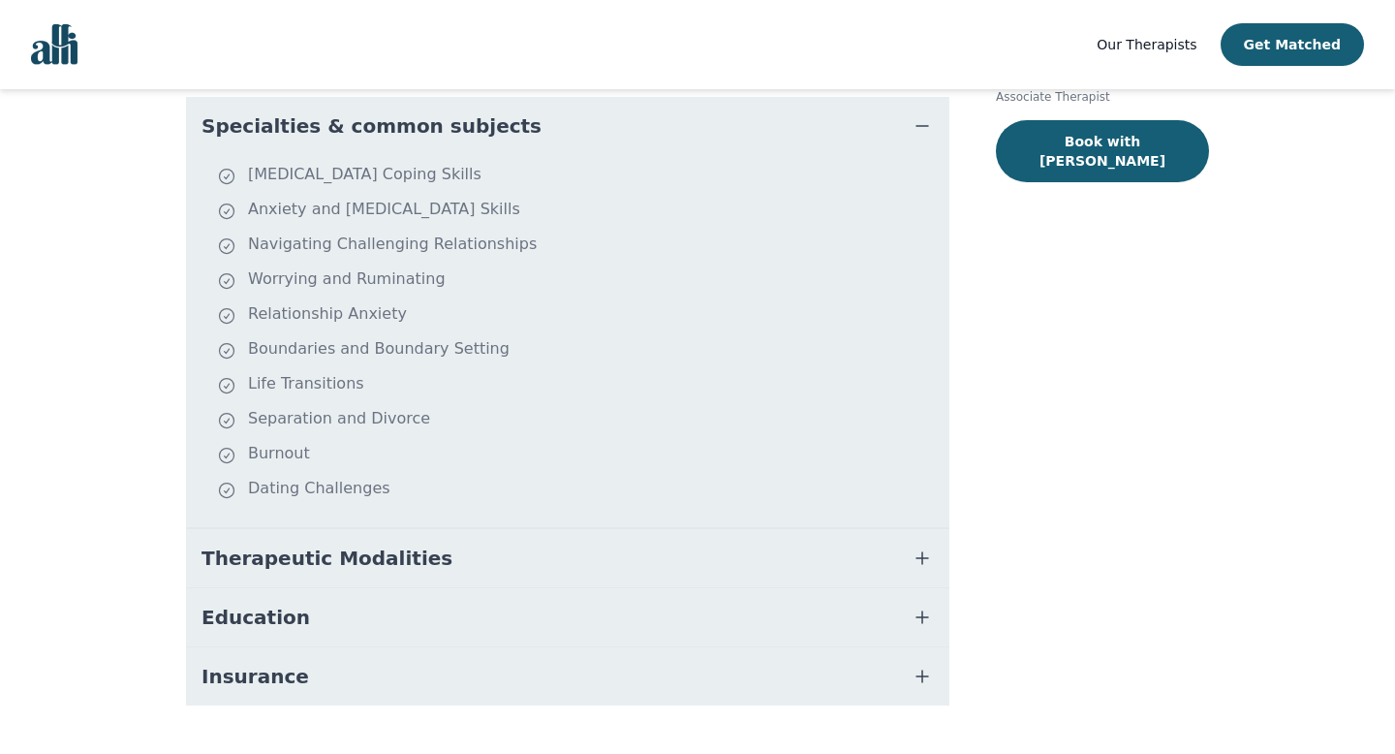
click at [403, 529] on button "Therapeutic Modalities" at bounding box center [567, 558] width 763 height 58
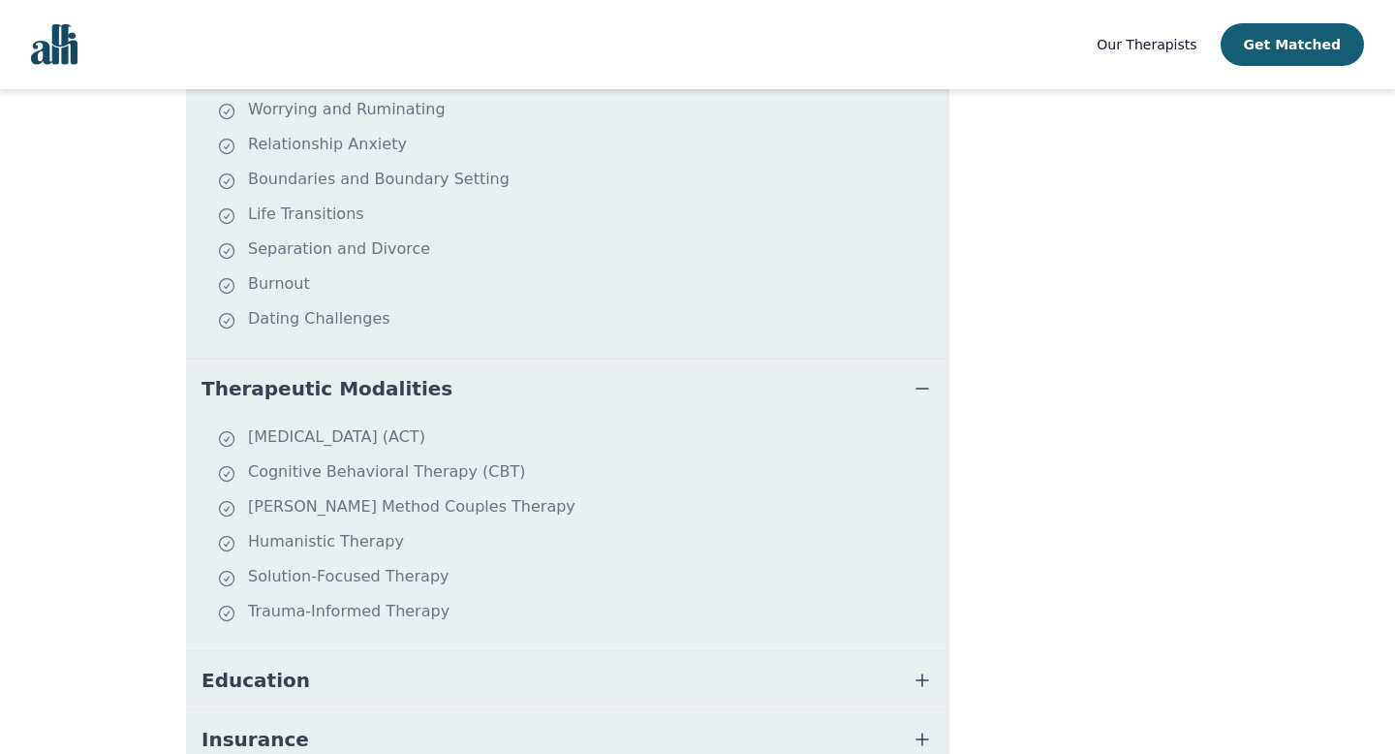
scroll to position [582, 0]
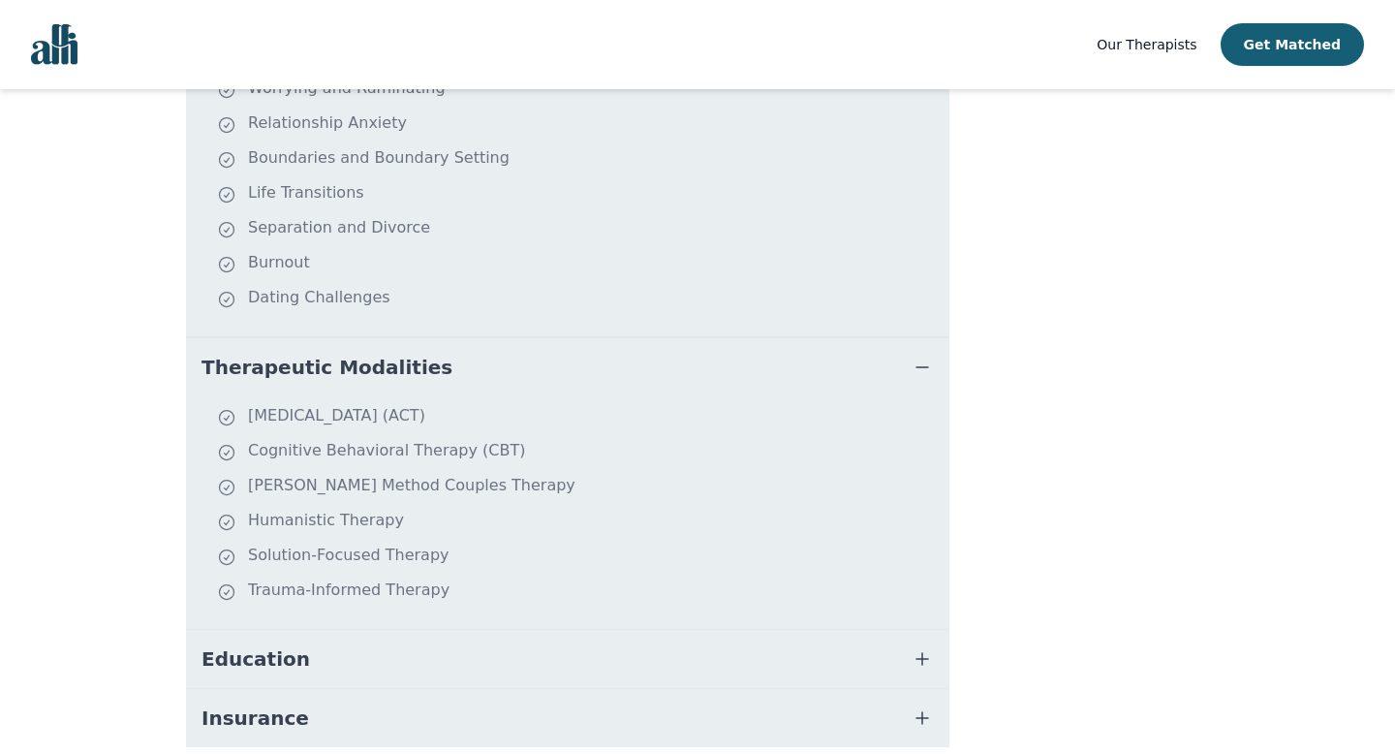
click at [373, 354] on span "Therapeutic Modalities" at bounding box center [327, 367] width 251 height 27
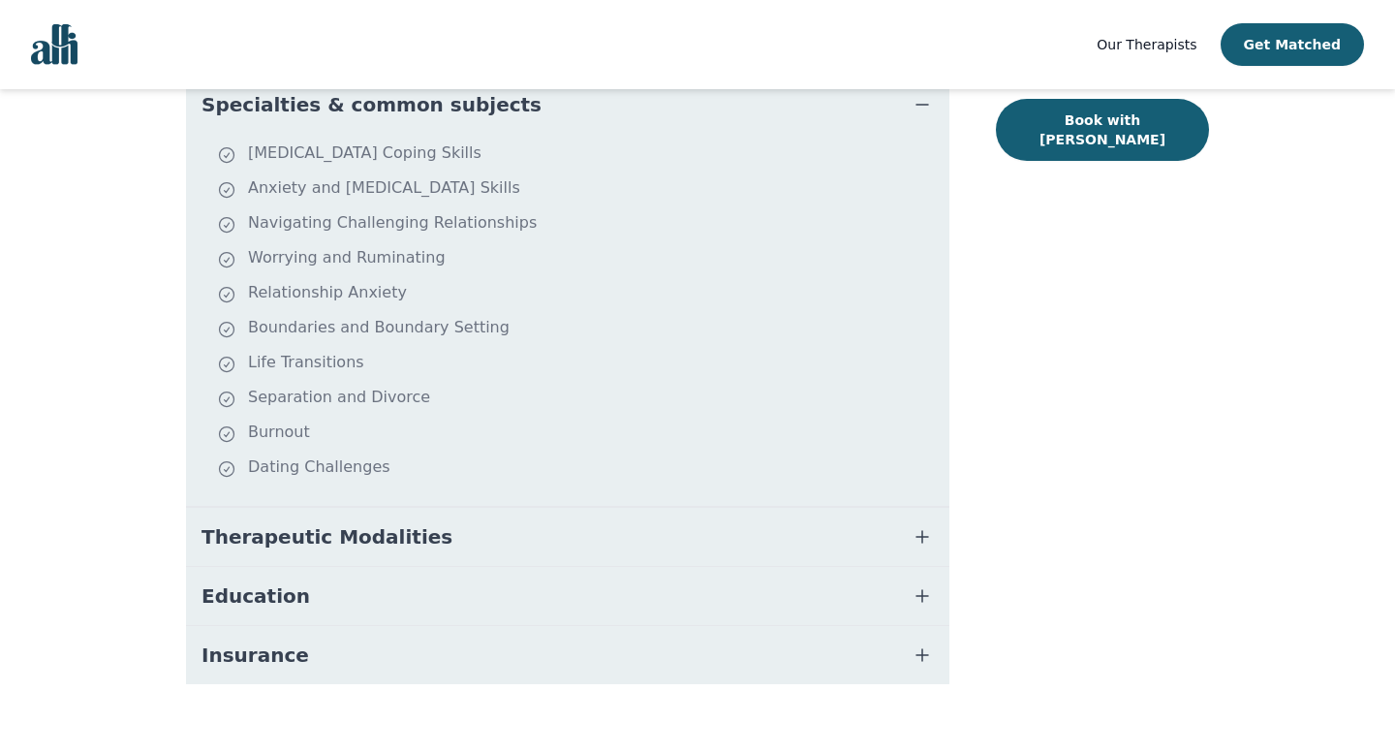
click at [360, 577] on button "Education" at bounding box center [567, 596] width 763 height 58
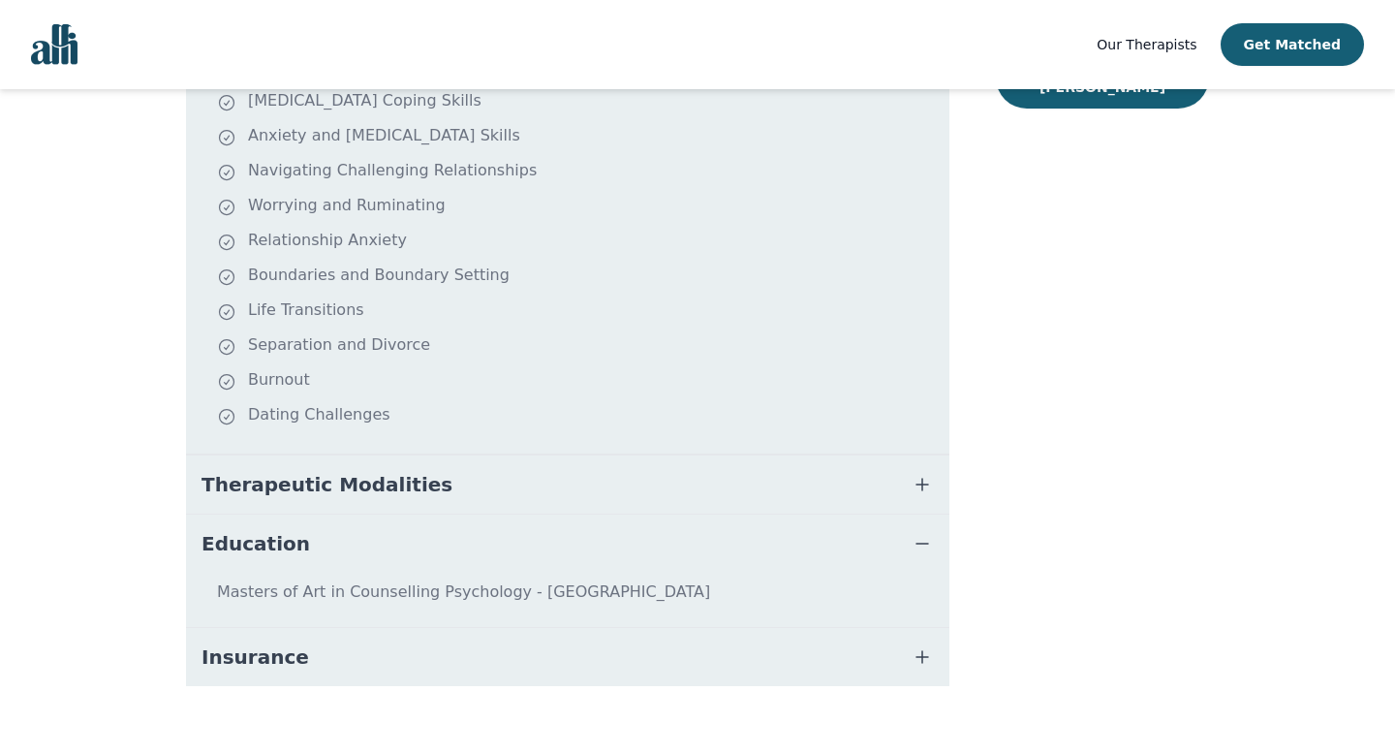
scroll to position [467, 0]
click at [919, 530] on icon "button" at bounding box center [922, 541] width 23 height 23
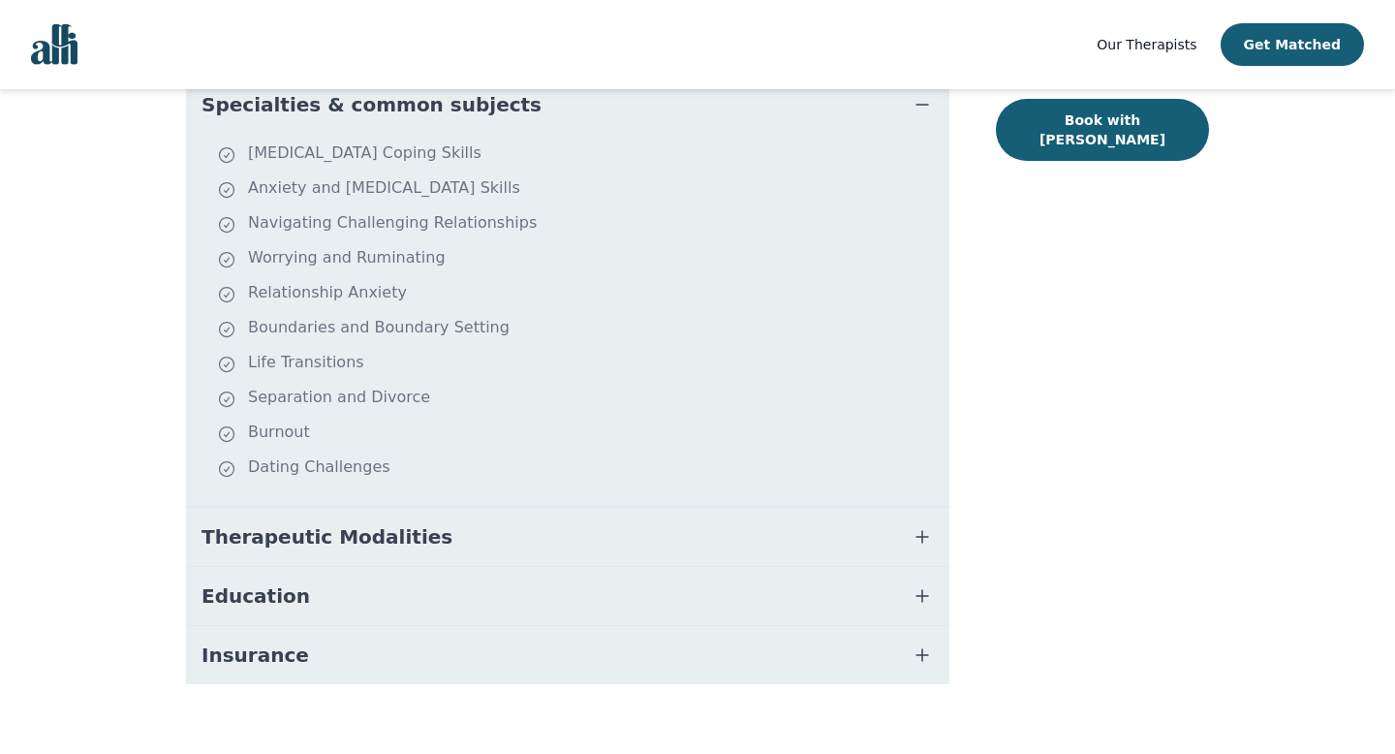
click at [766, 628] on button "Insurance" at bounding box center [567, 655] width 763 height 58
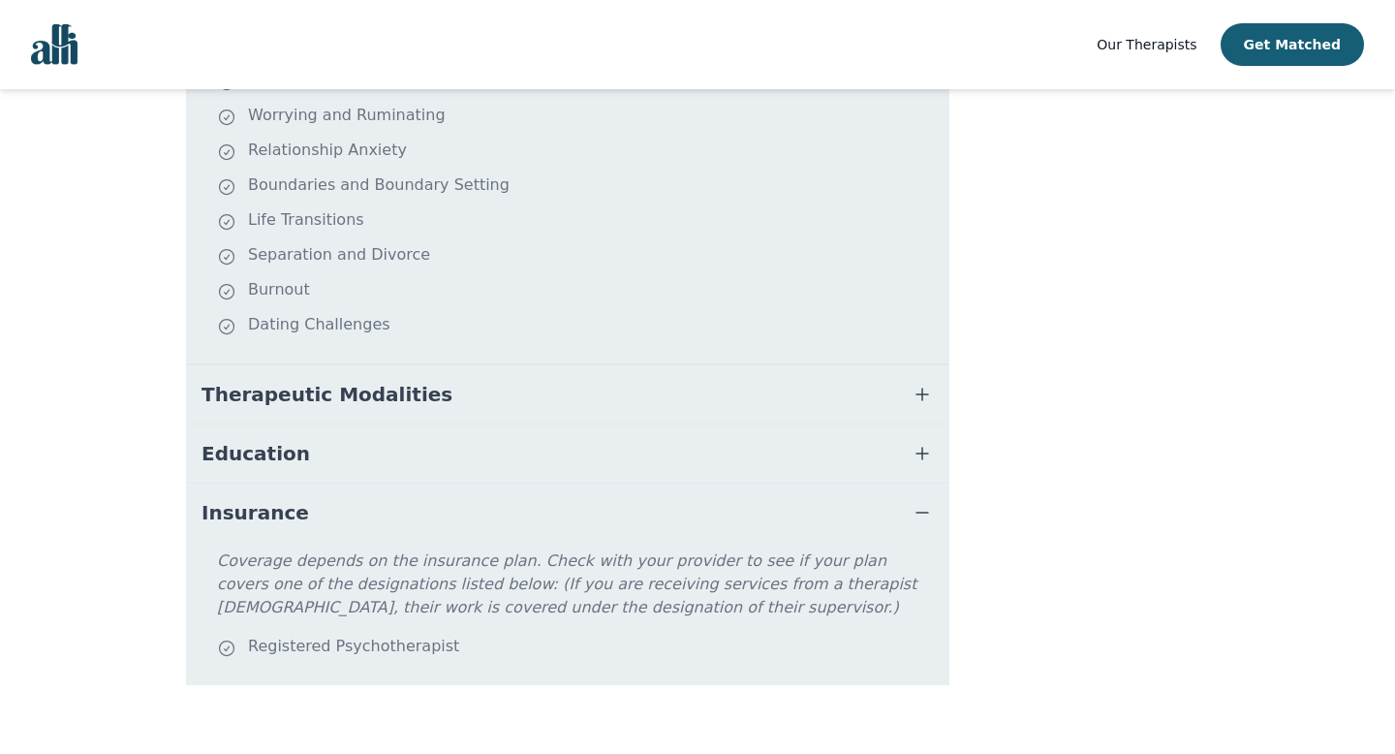
scroll to position [556, 0]
click at [887, 490] on button "Insurance" at bounding box center [567, 512] width 763 height 58
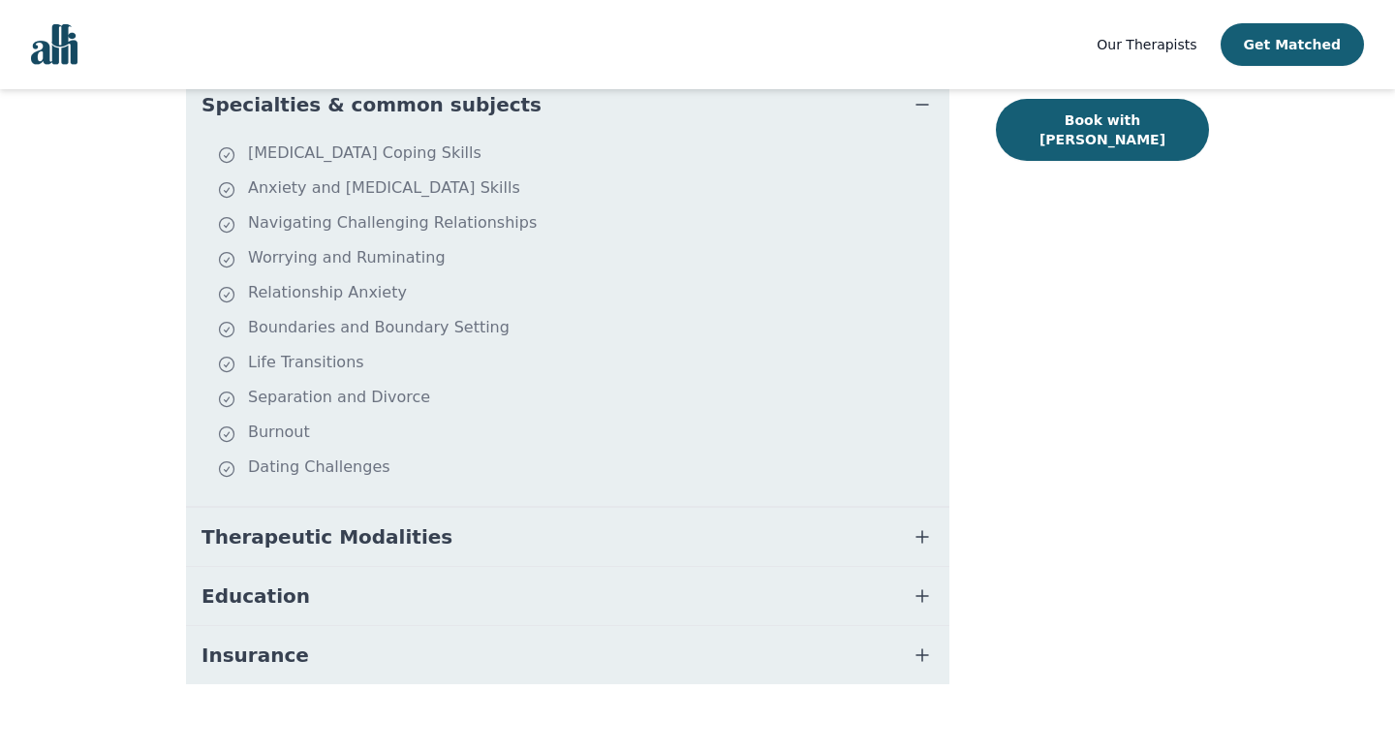
scroll to position [0, 0]
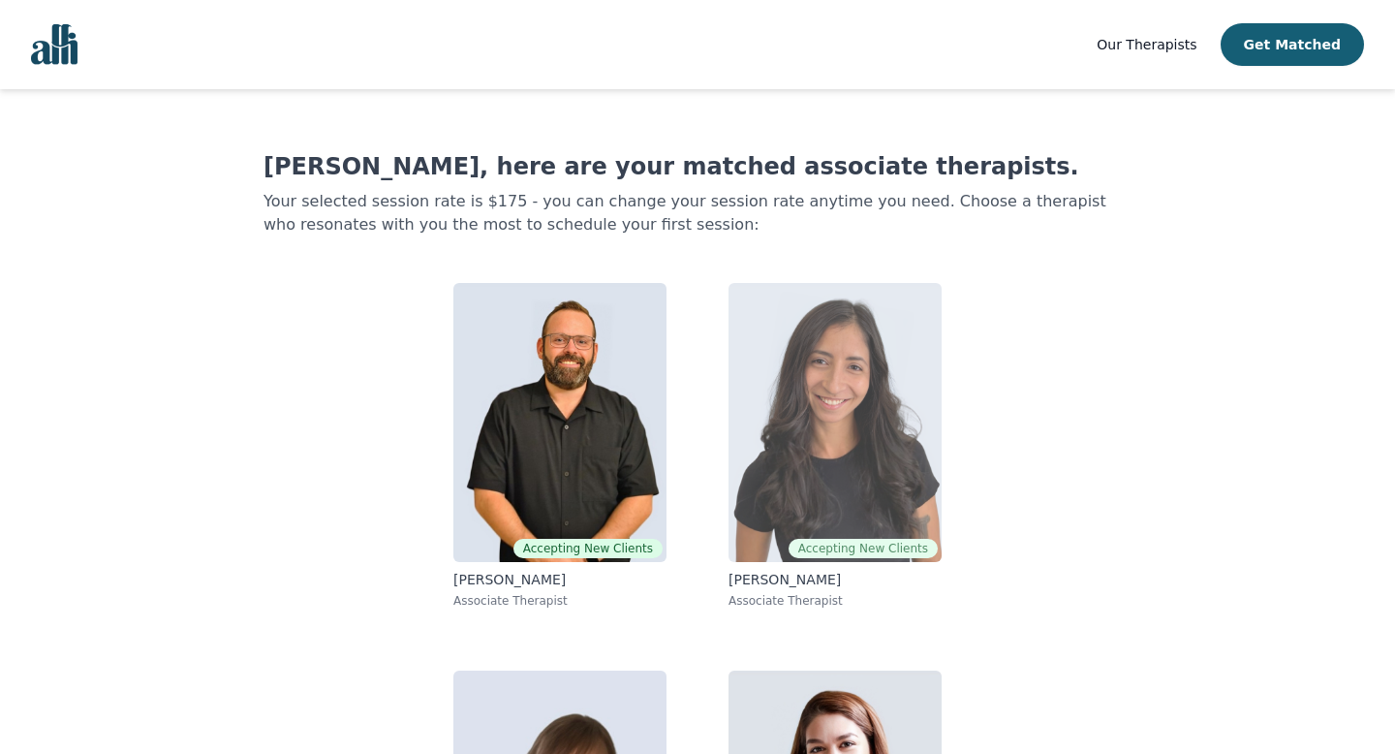
click at [742, 419] on img at bounding box center [835, 422] width 213 height 279
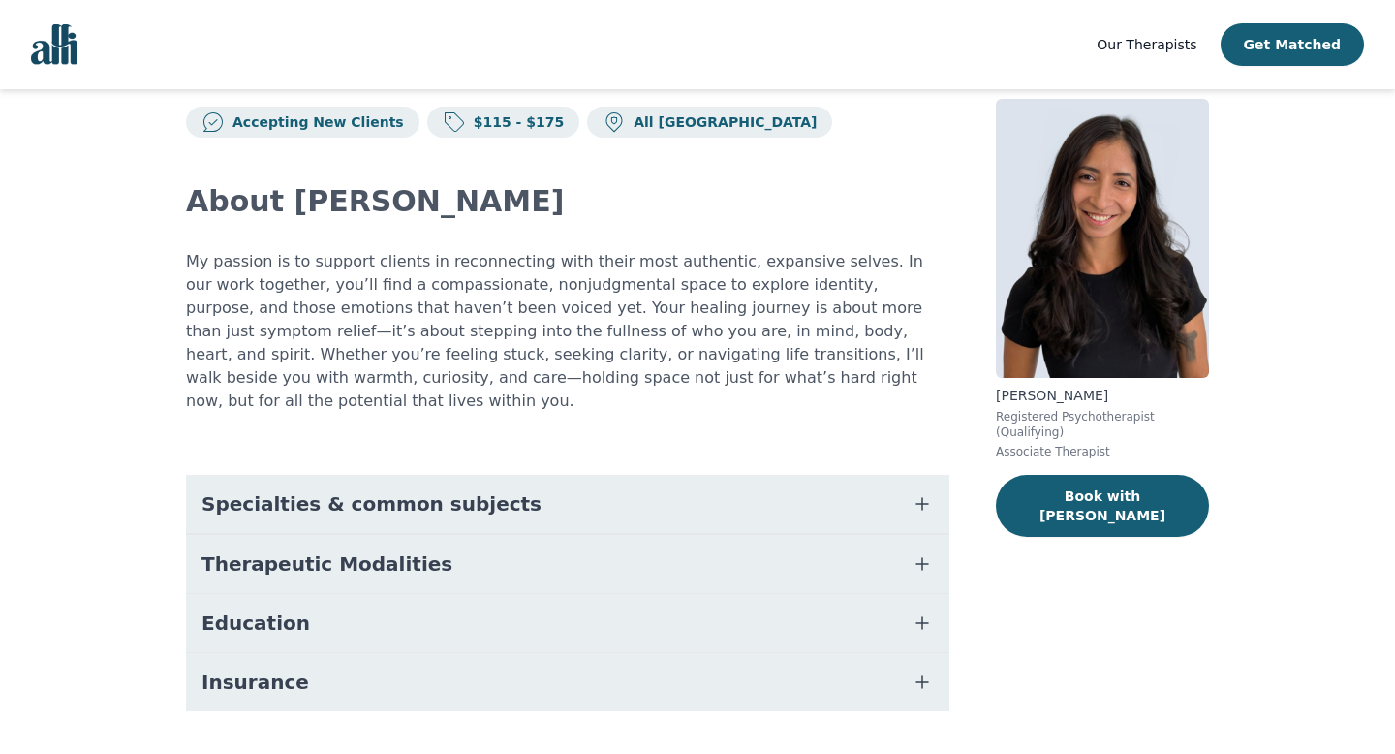
scroll to position [64, 0]
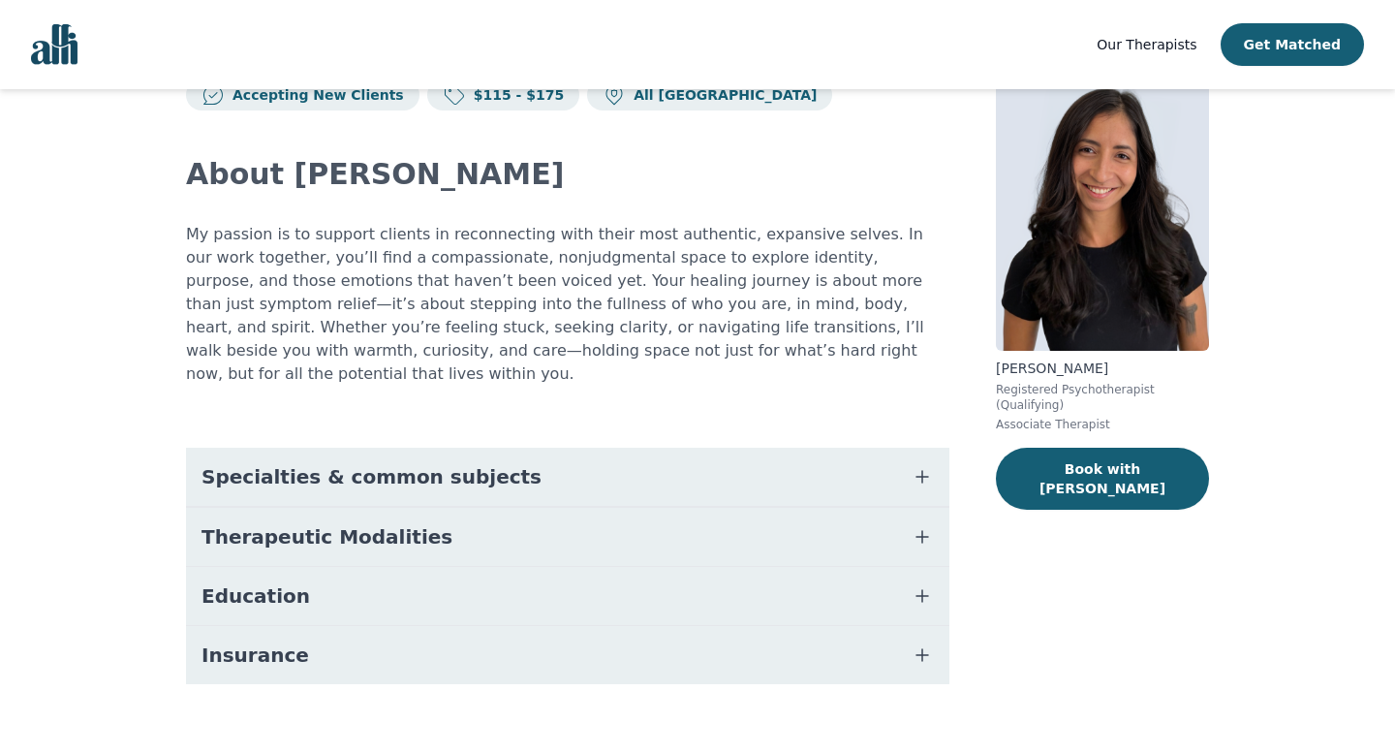
click at [415, 567] on button "Education" at bounding box center [567, 596] width 763 height 58
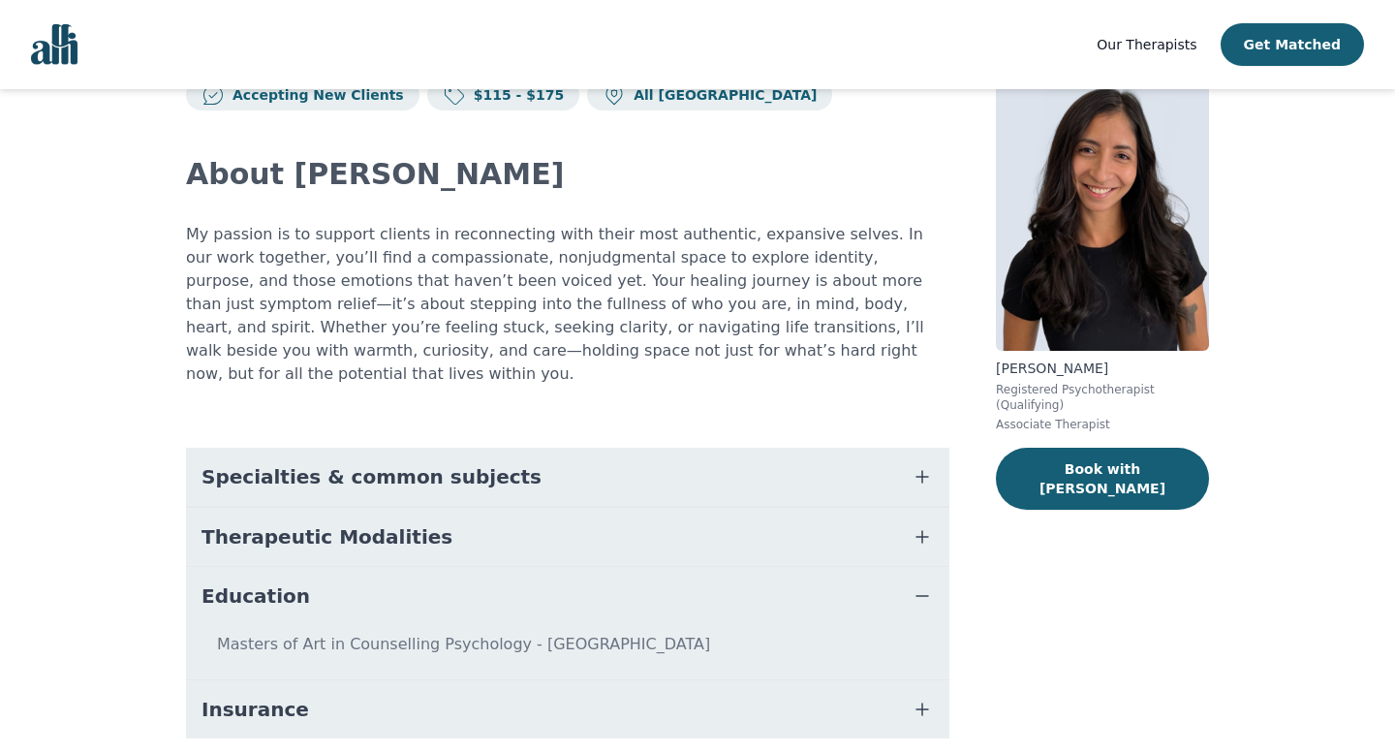
click at [413, 567] on button "Education" at bounding box center [567, 596] width 763 height 58
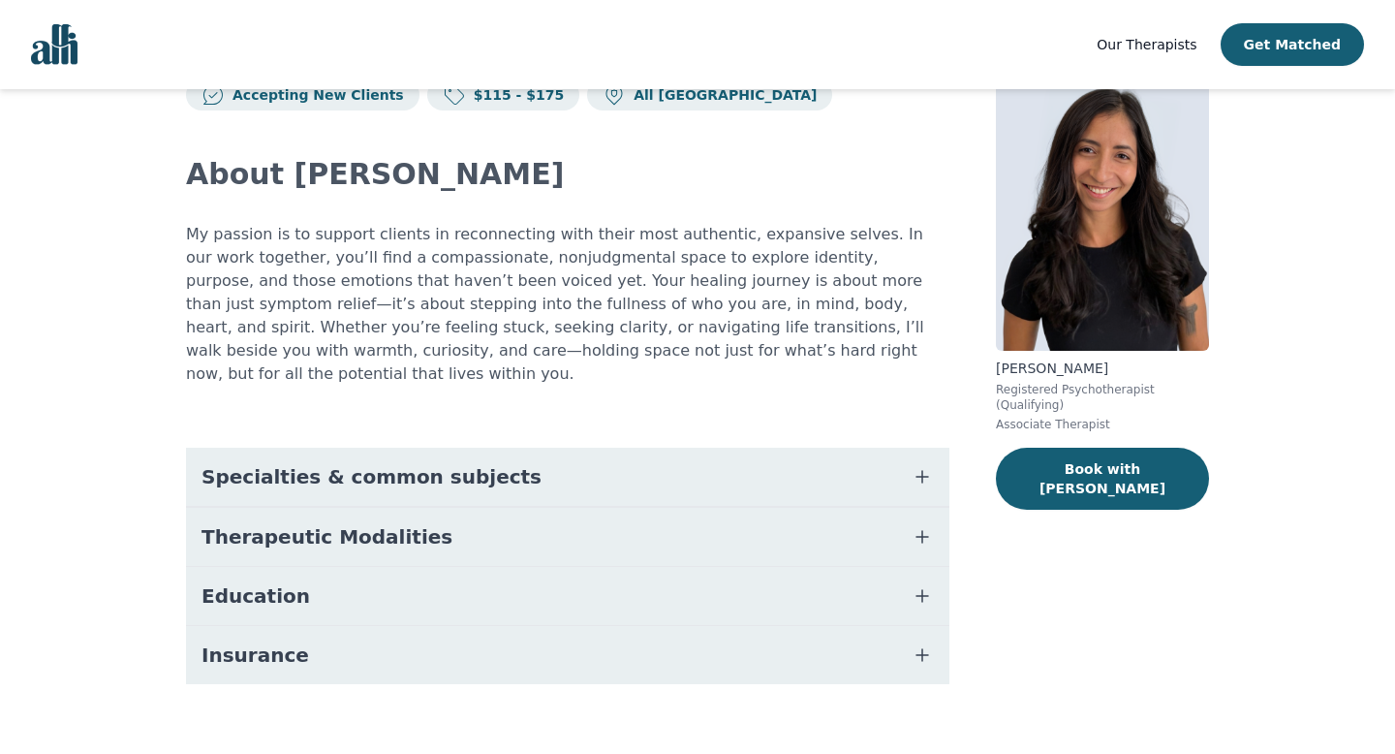
click at [409, 463] on span "Specialties & common subjects" at bounding box center [372, 476] width 340 height 27
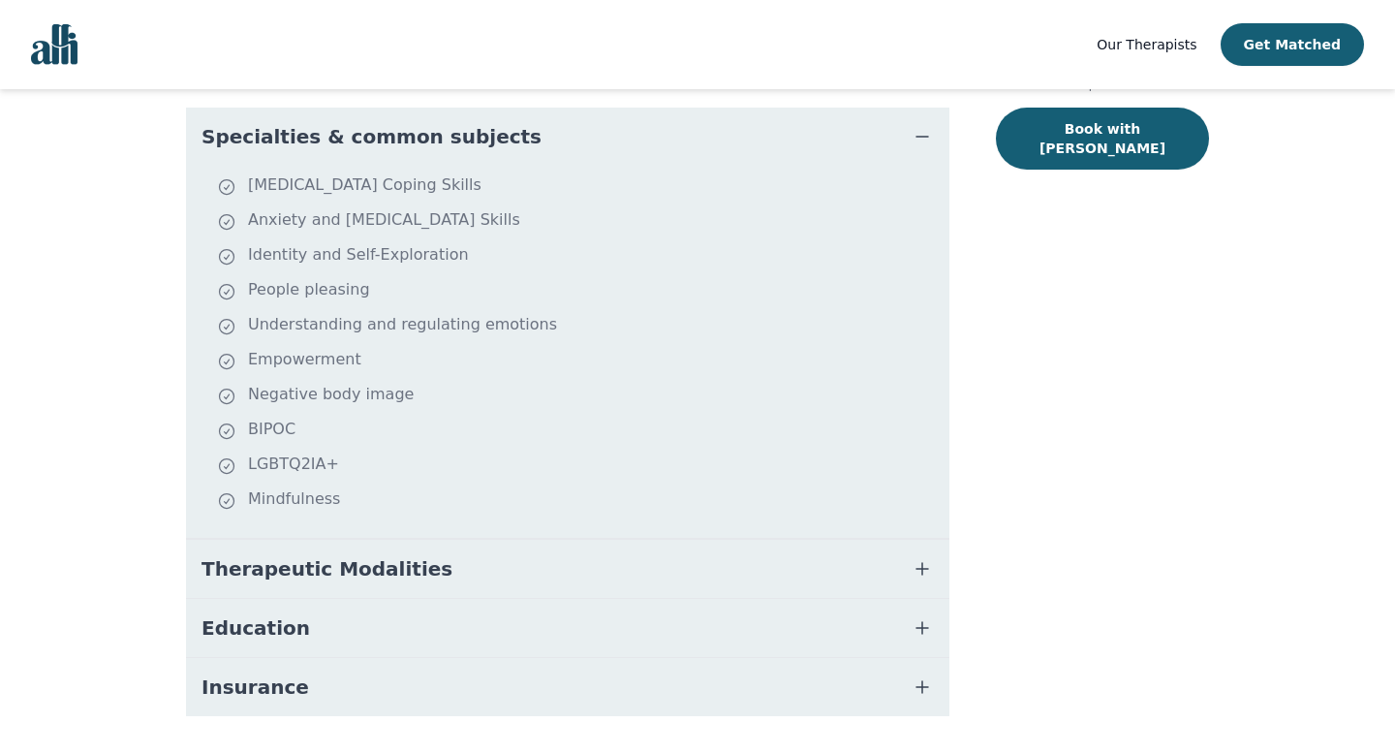
scroll to position [436, 0]
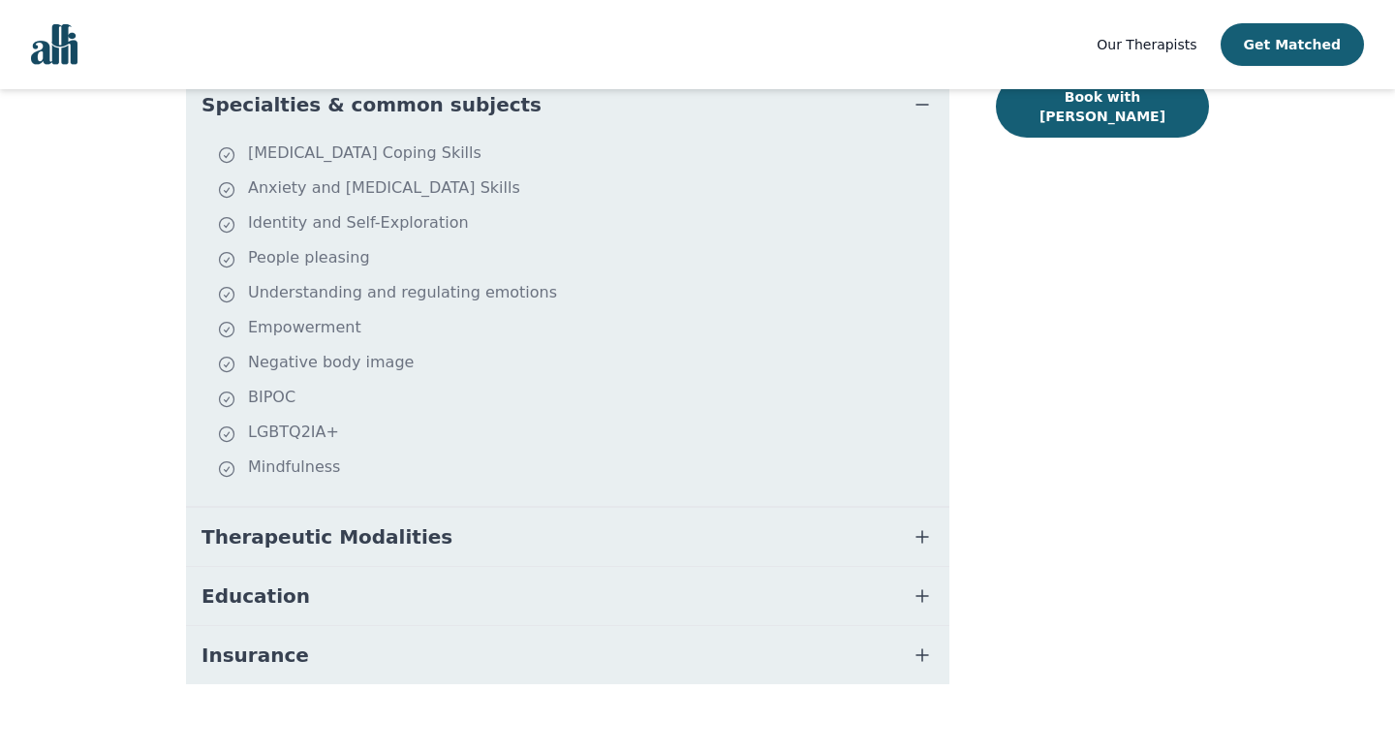
click at [292, 626] on button "Insurance" at bounding box center [567, 655] width 763 height 58
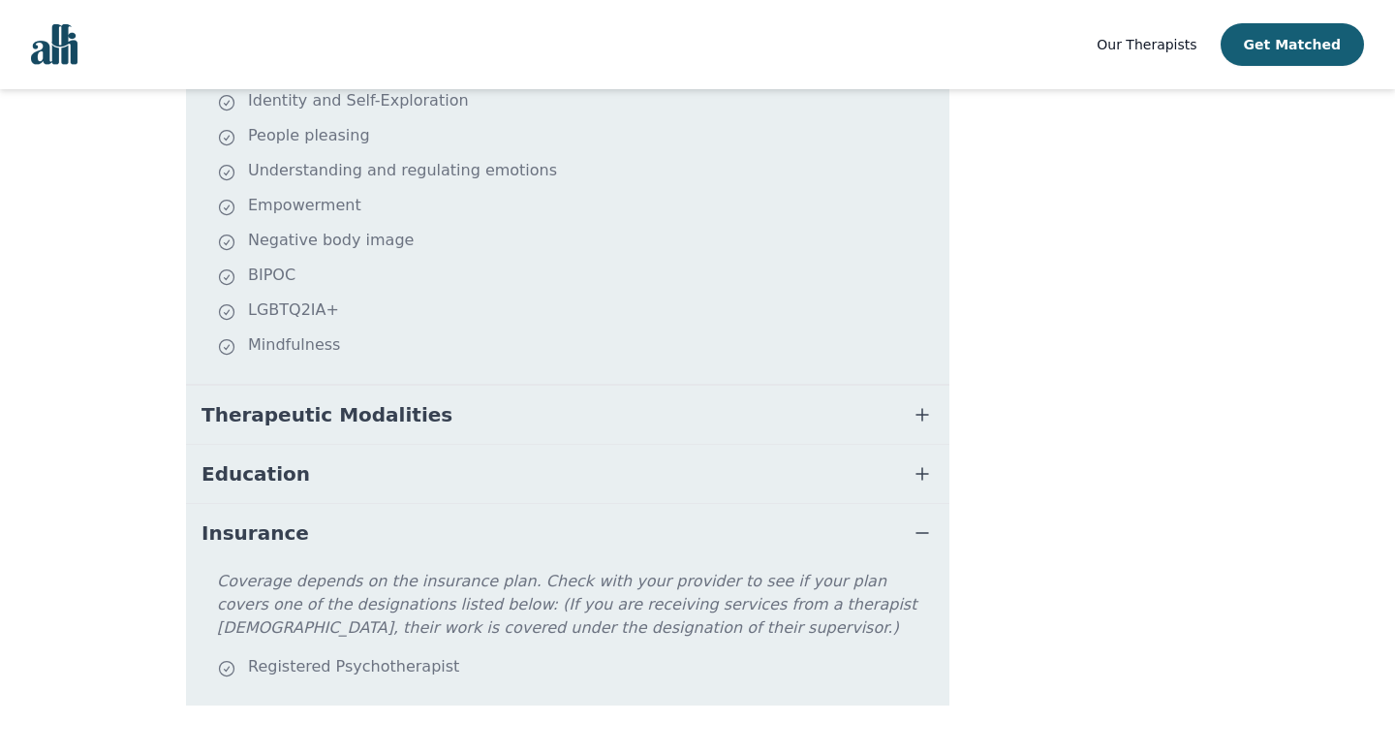
scroll to position [501, 0]
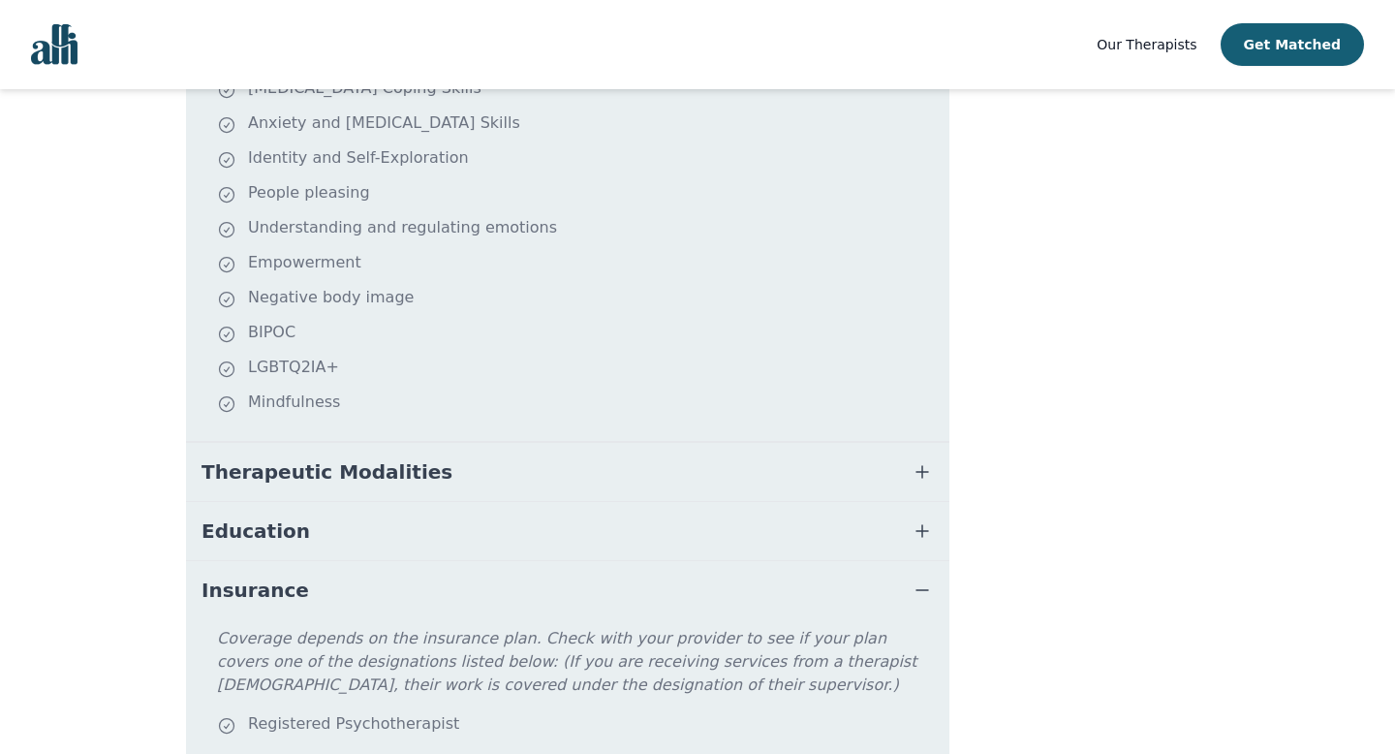
click at [301, 458] on span "Therapeutic Modalities" at bounding box center [327, 471] width 251 height 27
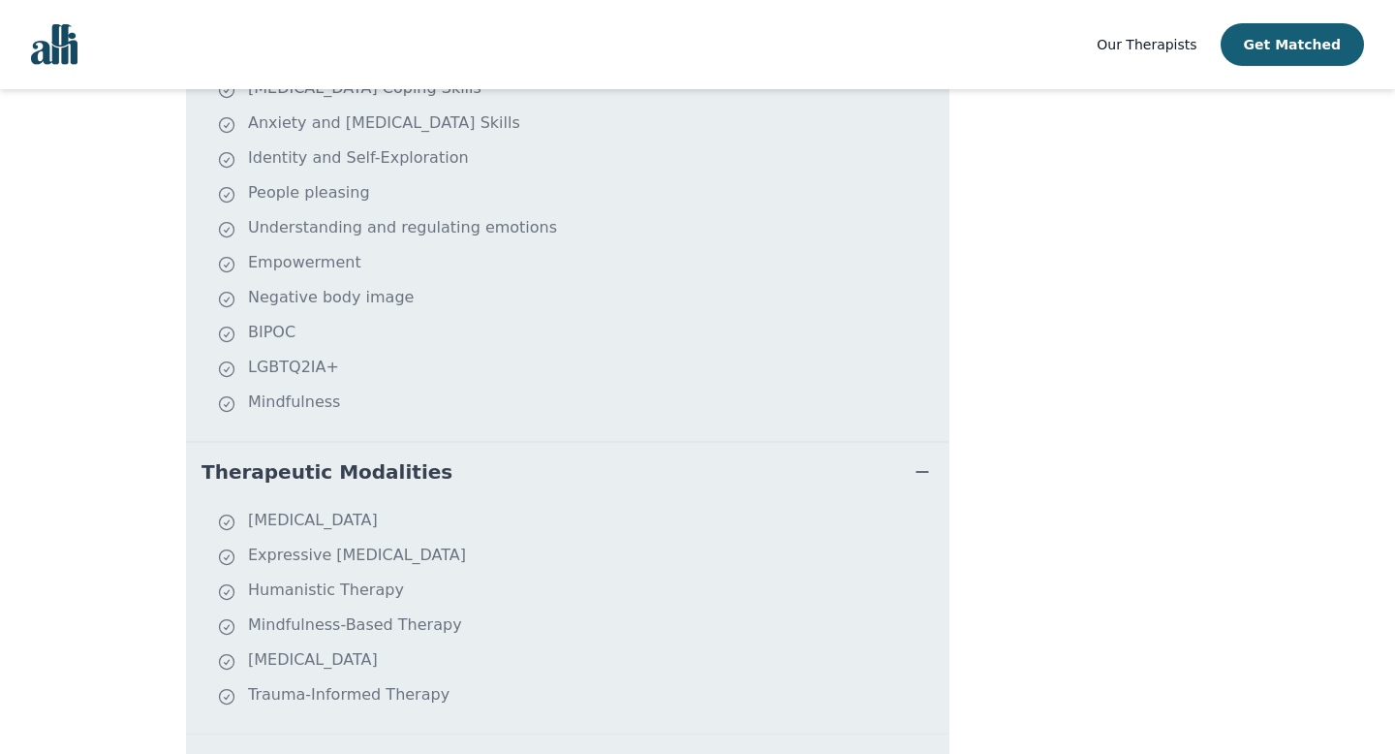
scroll to position [0, 0]
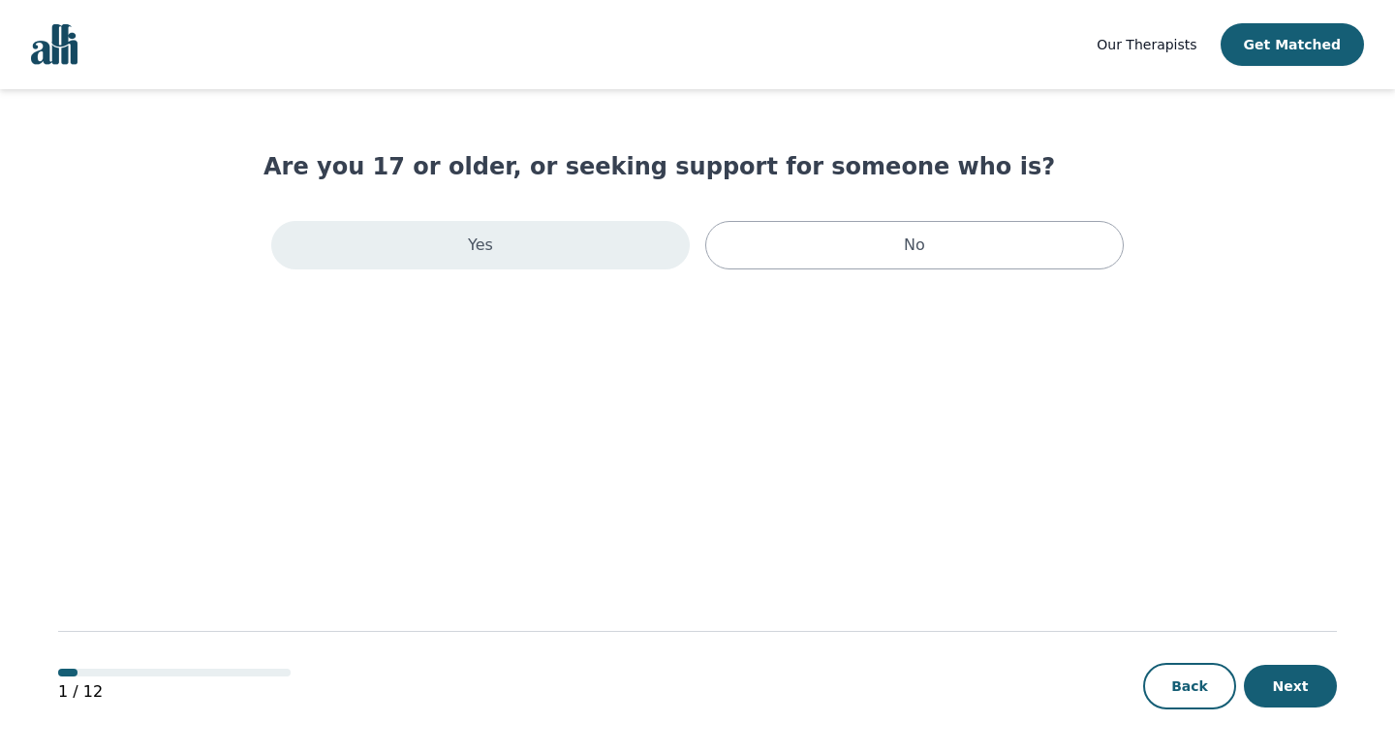
click at [540, 261] on div "Yes" at bounding box center [480, 245] width 419 height 48
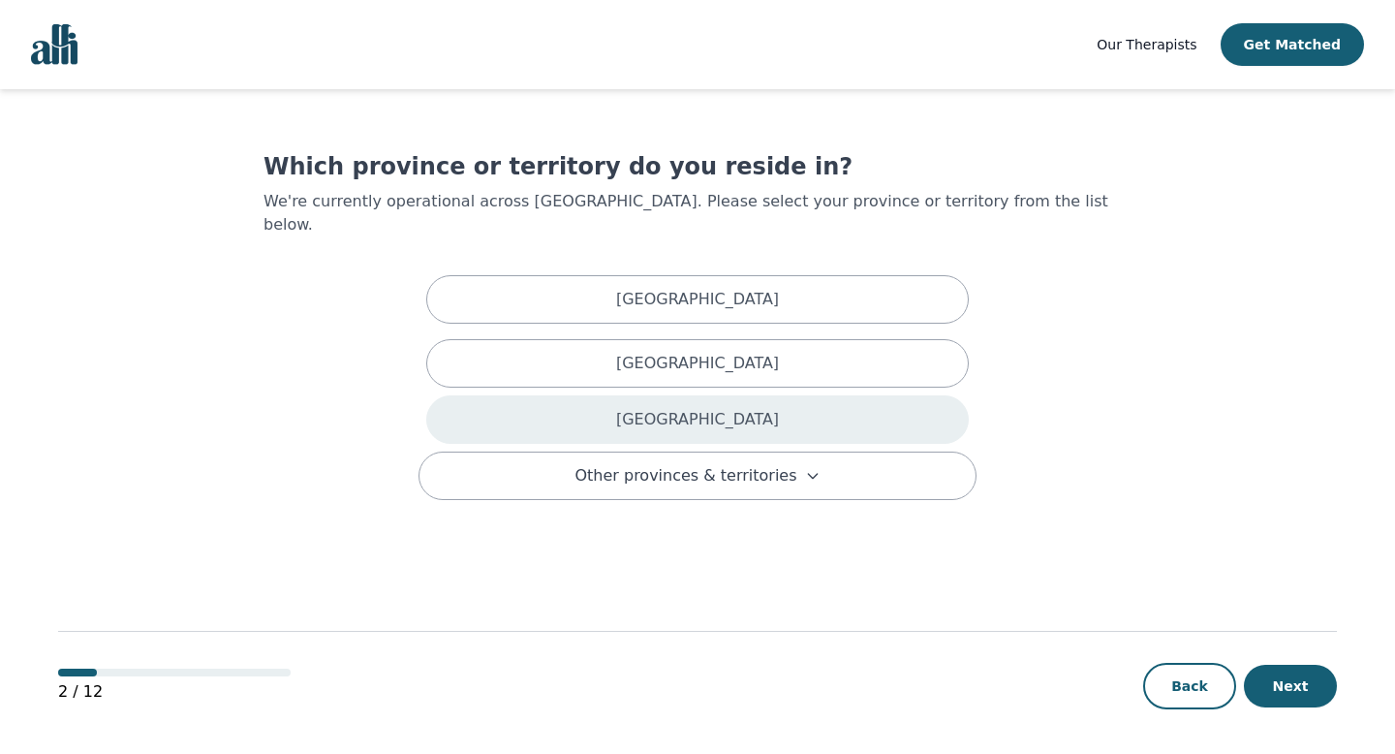
click at [569, 409] on div "[GEOGRAPHIC_DATA]" at bounding box center [697, 419] width 543 height 48
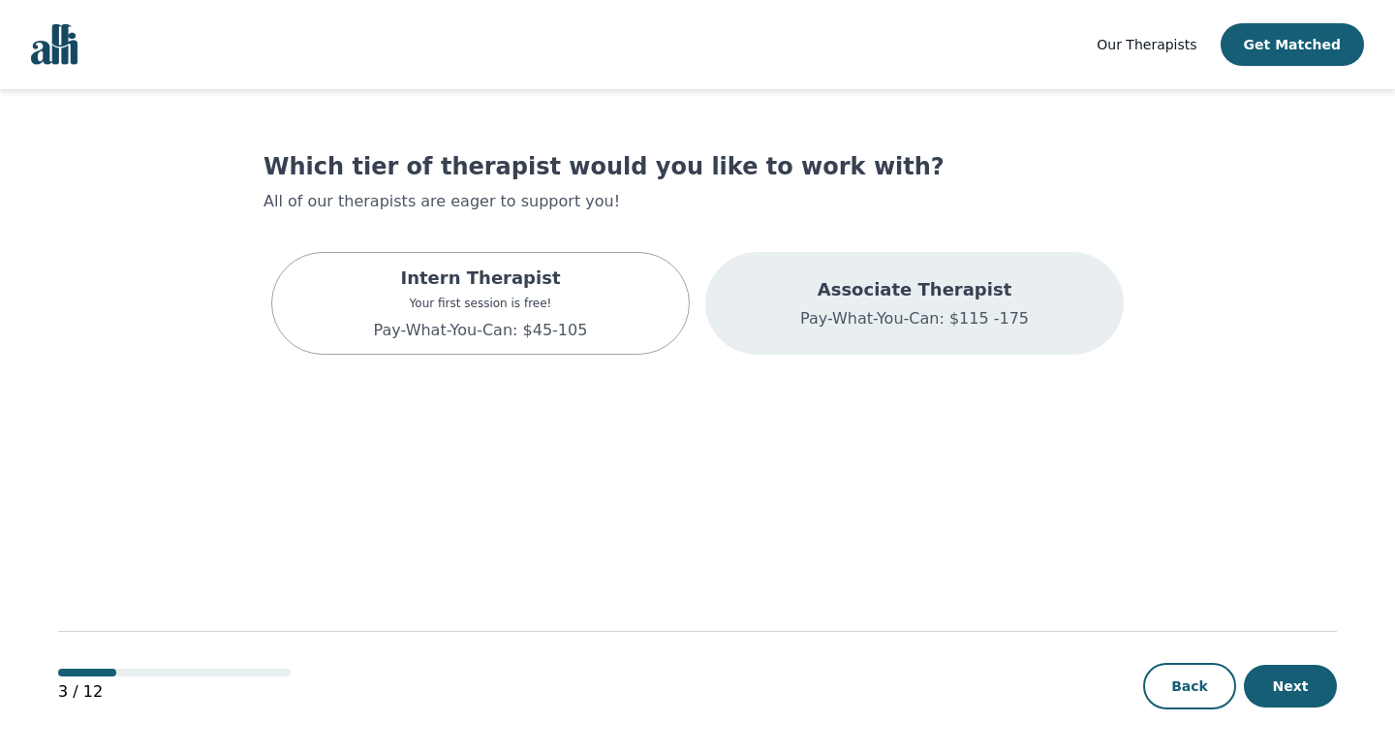
click at [766, 321] on div "Associate Therapist Pay-What-You-Can: $115 -175" at bounding box center [914, 303] width 419 height 103
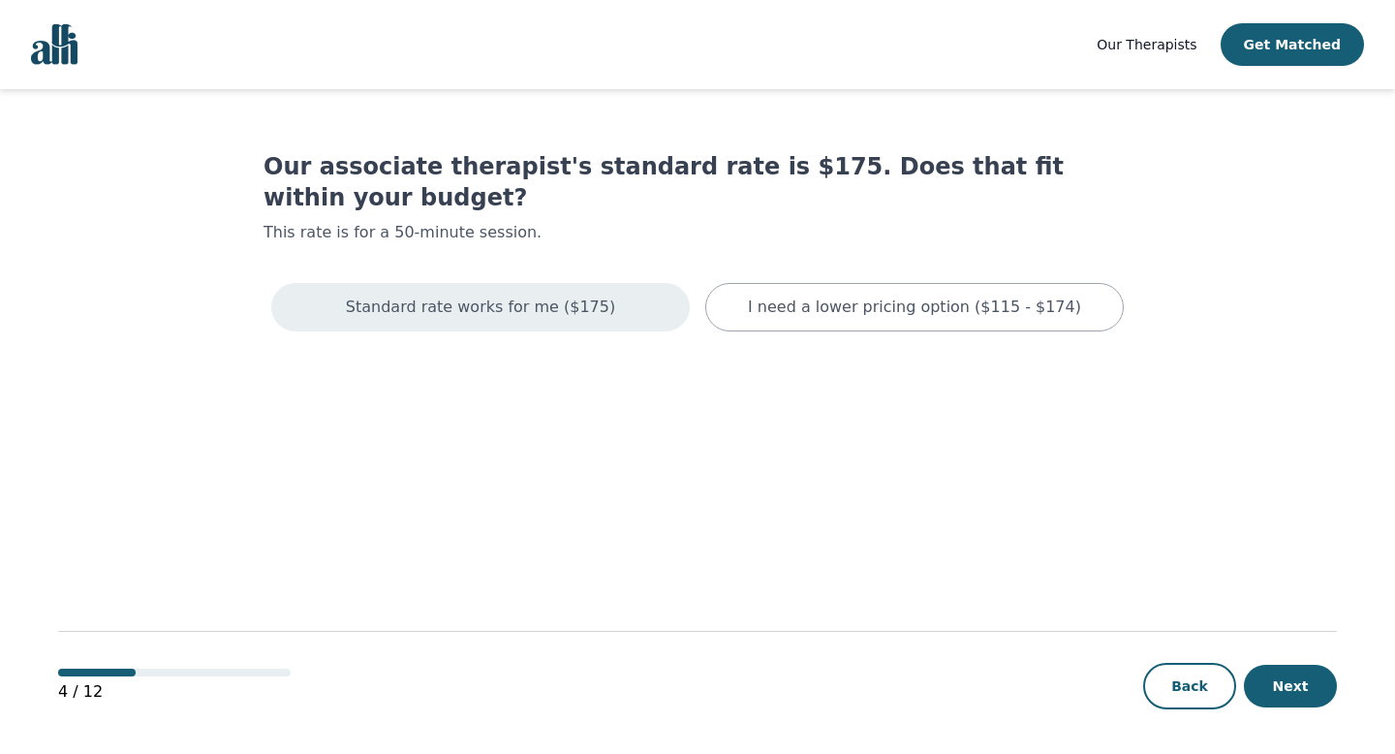
click at [573, 296] on p "Standard rate works for me ($175)" at bounding box center [480, 307] width 269 height 23
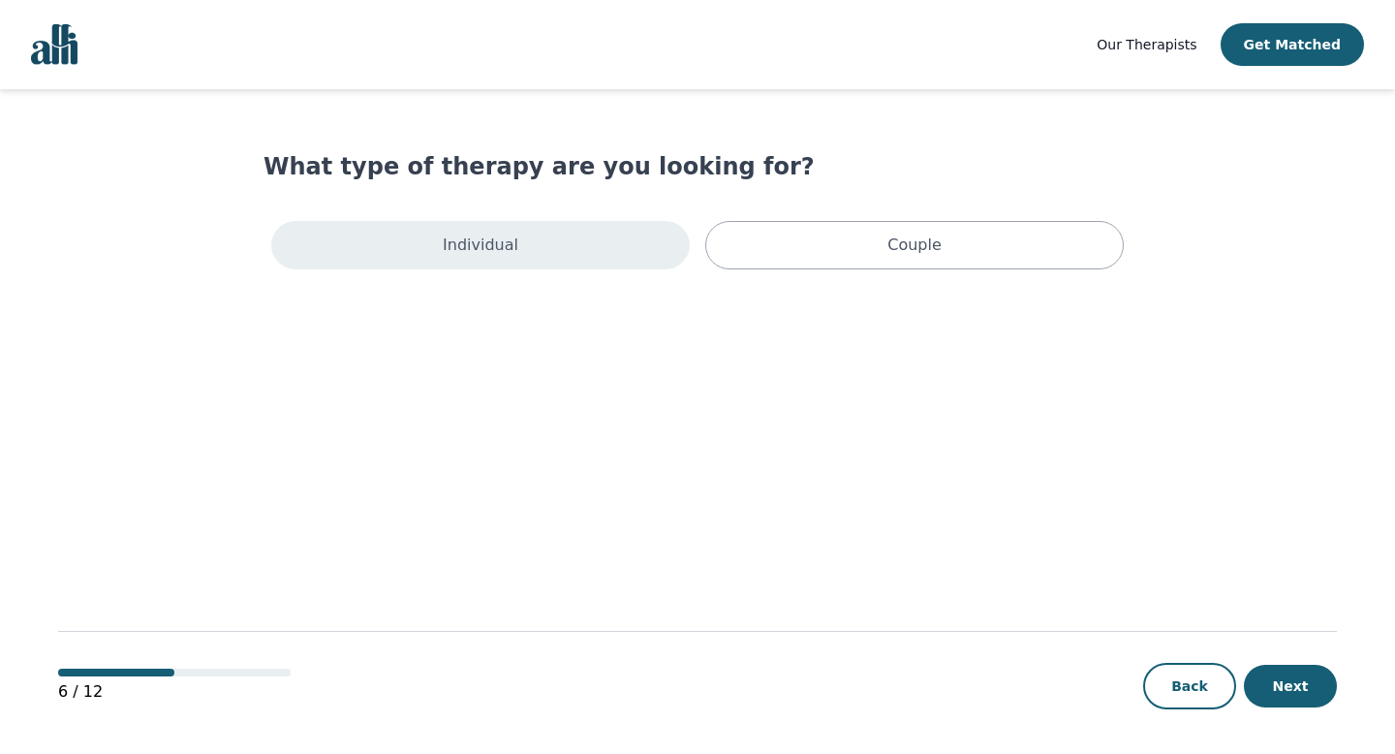
click at [553, 253] on div "Individual" at bounding box center [480, 245] width 419 height 48
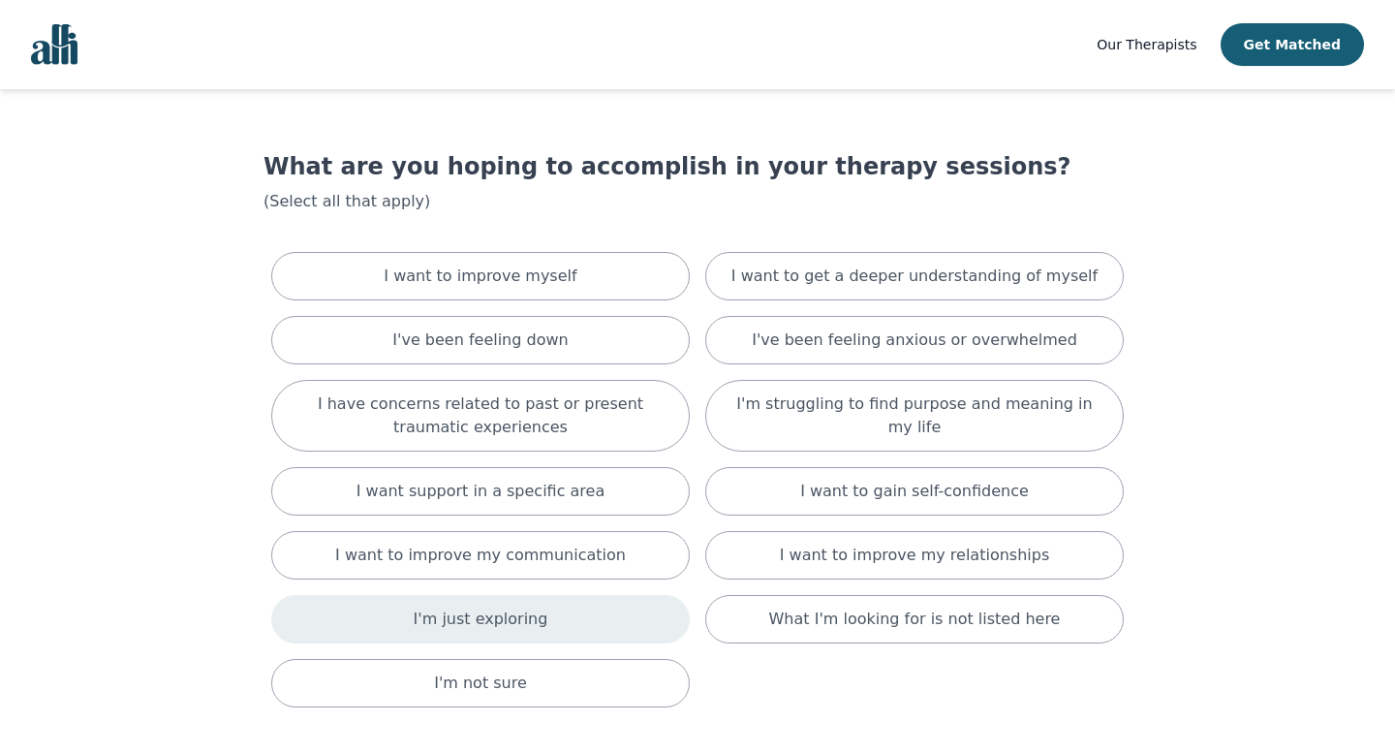
click at [571, 608] on div "I'm just exploring" at bounding box center [480, 619] width 419 height 48
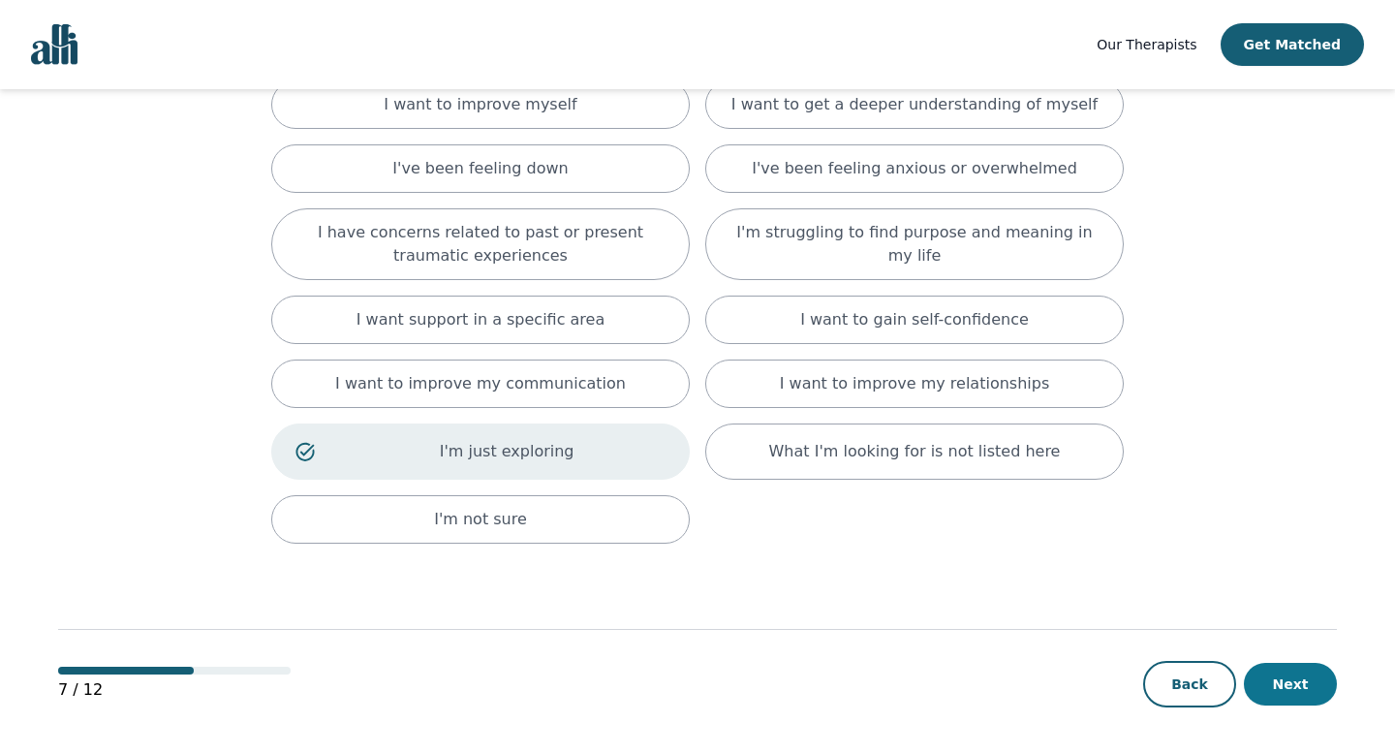
click at [1301, 697] on button "Next" at bounding box center [1290, 684] width 93 height 43
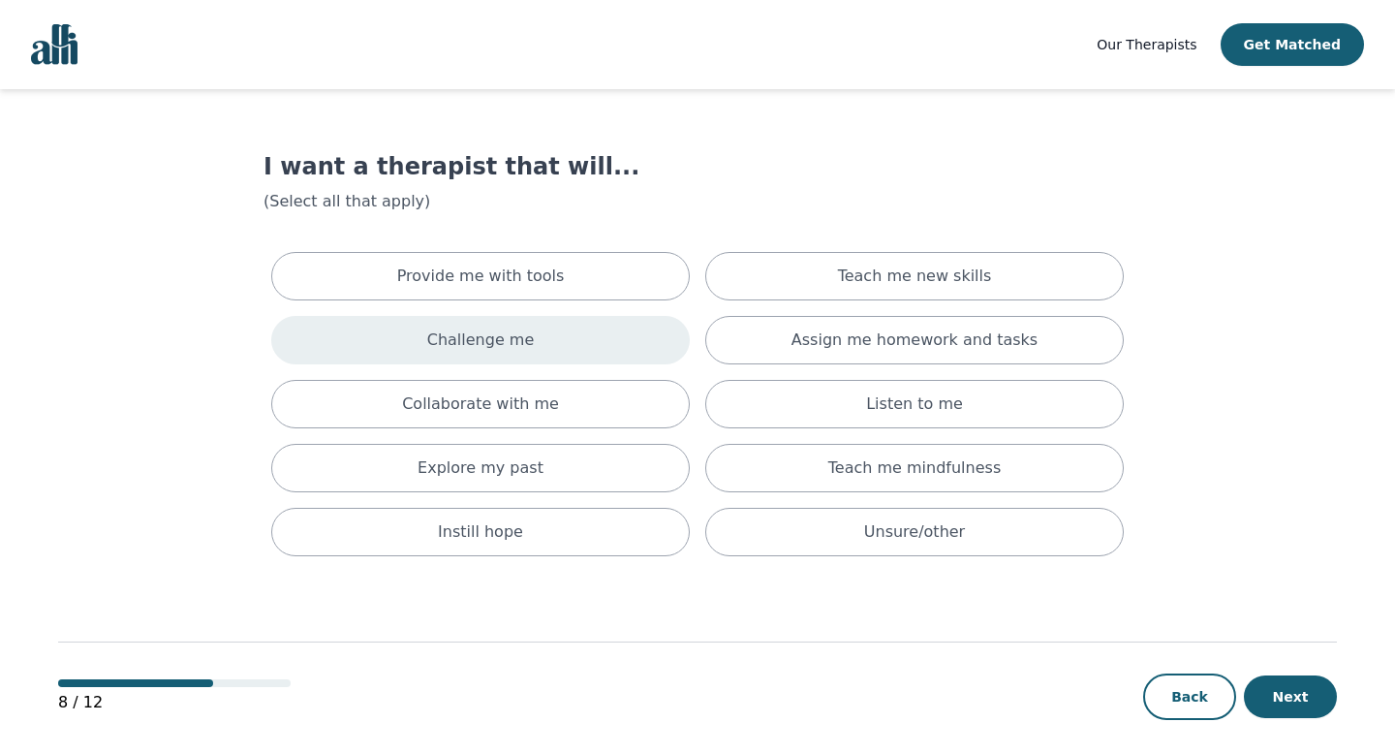
click at [506, 339] on p "Challenge me" at bounding box center [481, 339] width 108 height 23
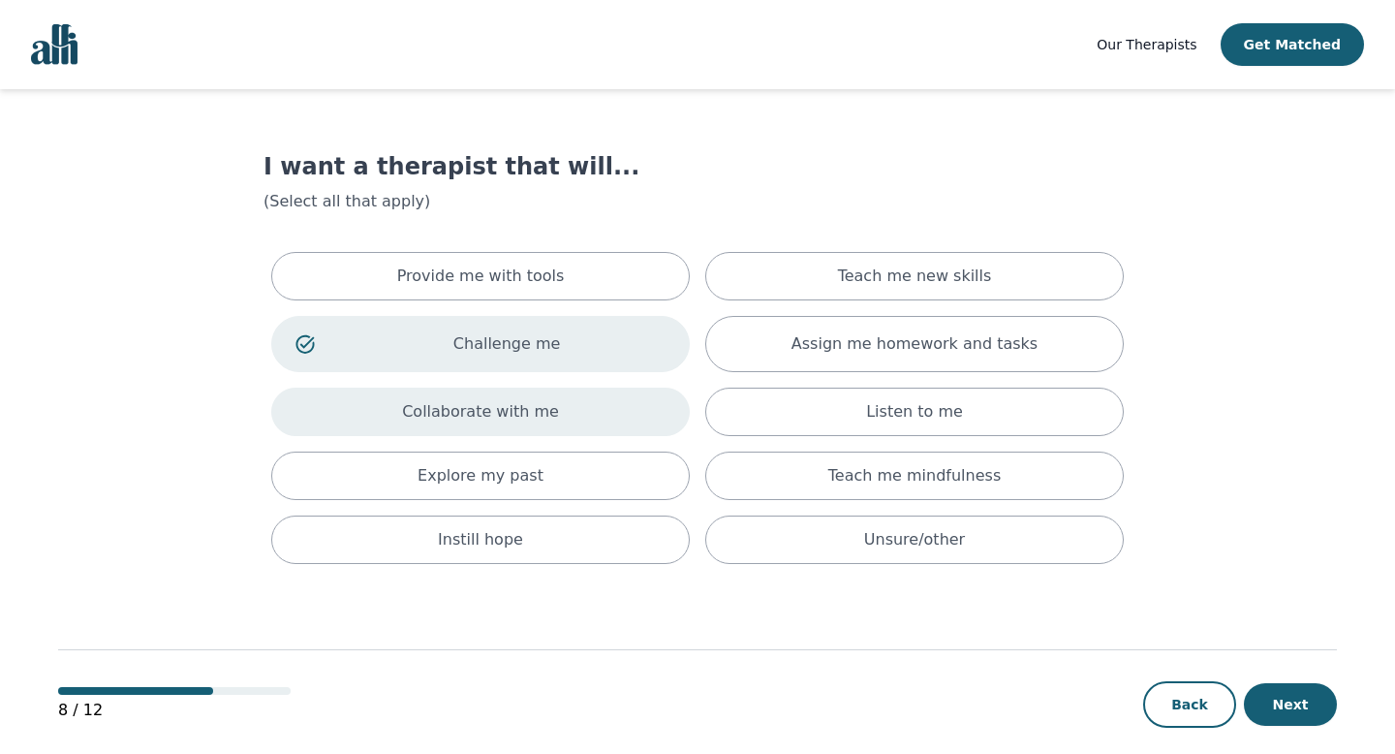
click at [506, 401] on p "Collaborate with me" at bounding box center [480, 411] width 157 height 23
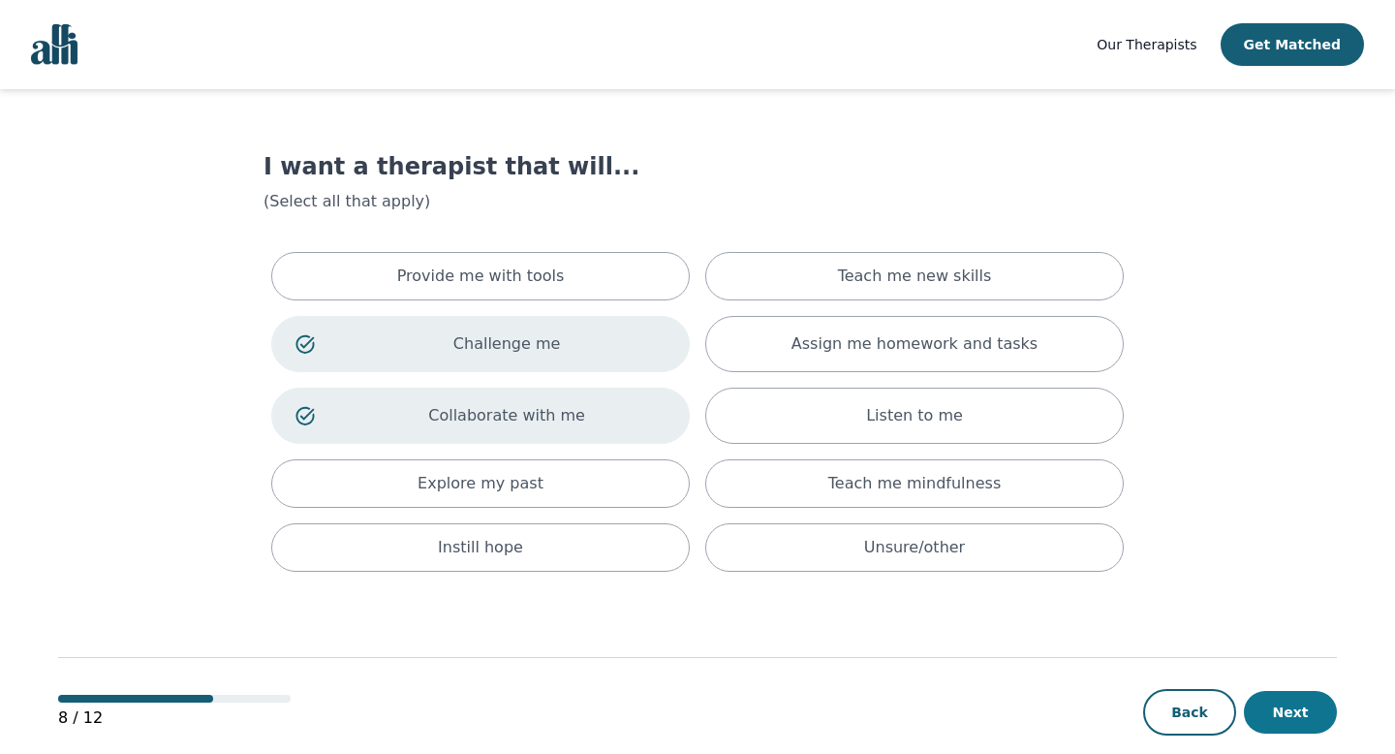
click at [1329, 711] on button "Next" at bounding box center [1290, 712] width 93 height 43
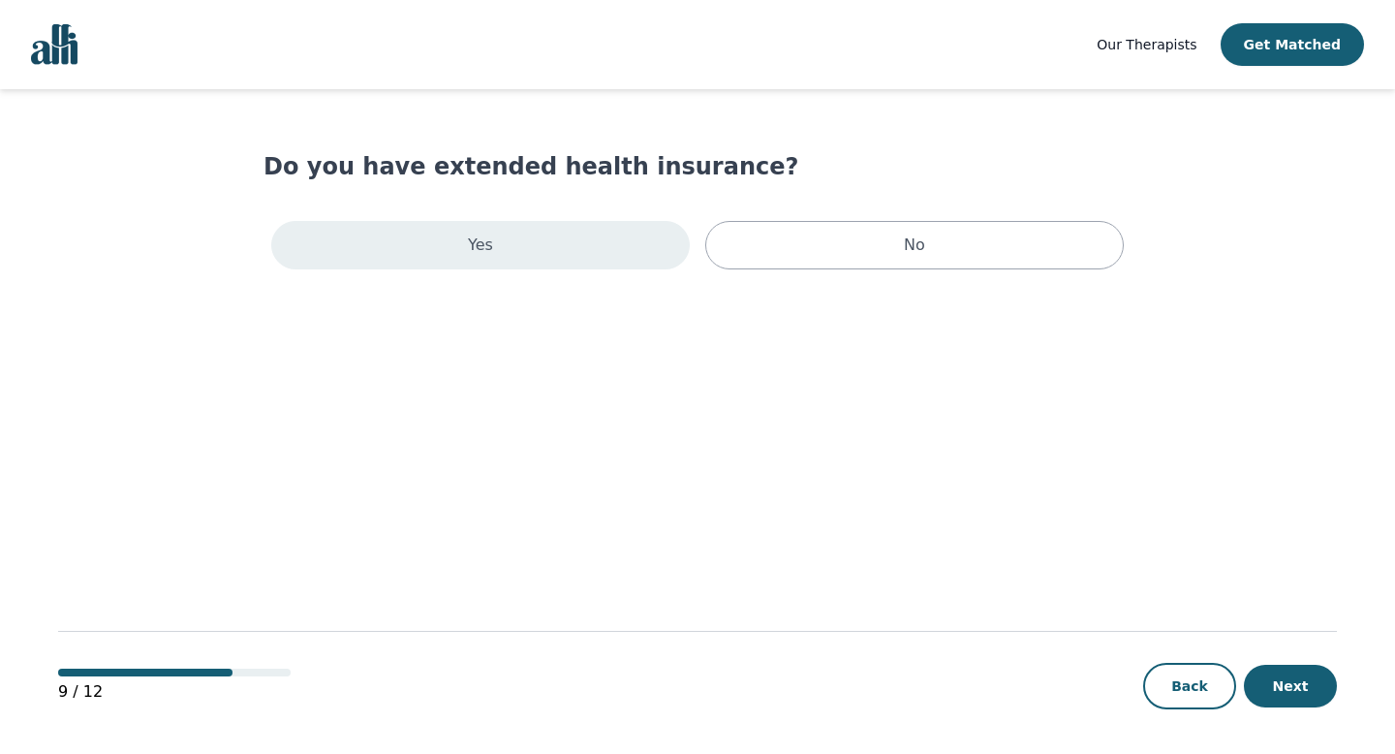
click at [630, 247] on div "Yes" at bounding box center [480, 245] width 419 height 48
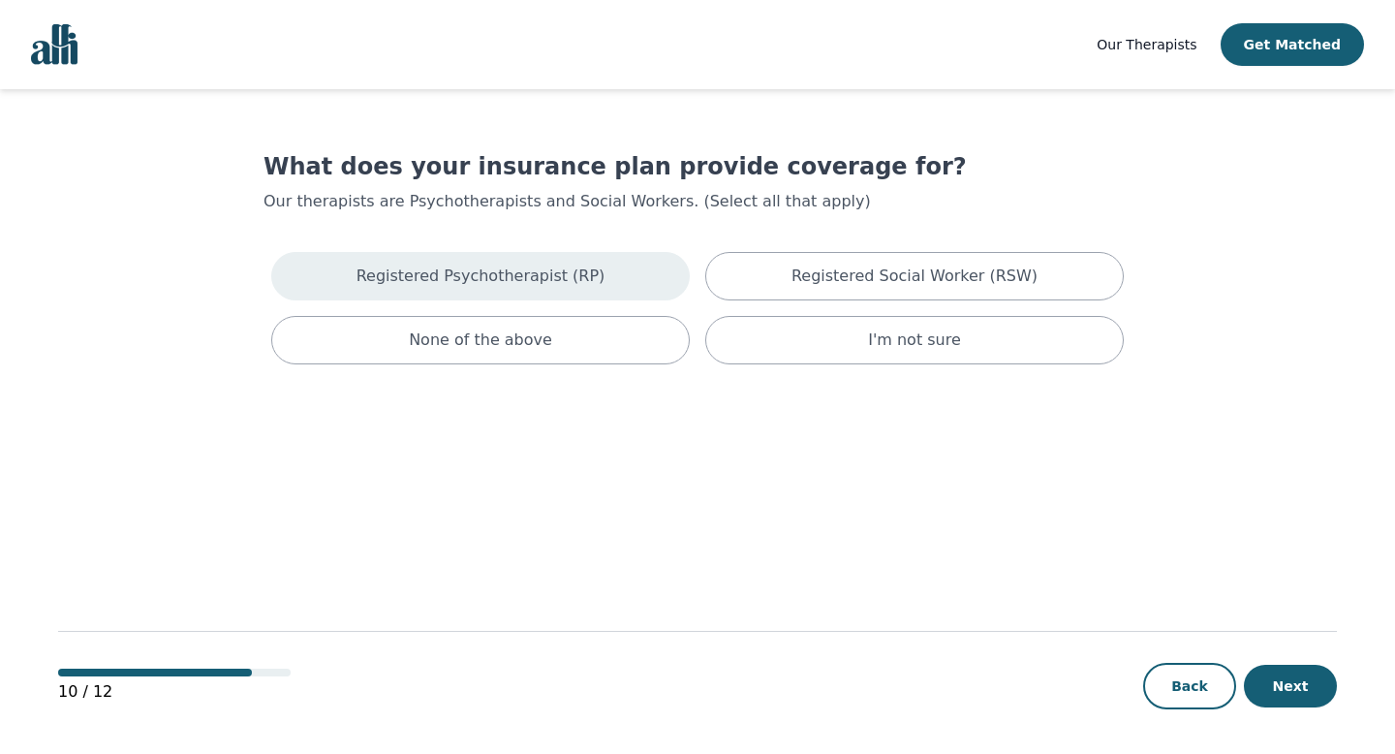
click at [585, 277] on p "Registered Psychotherapist (RP)" at bounding box center [481, 276] width 249 height 23
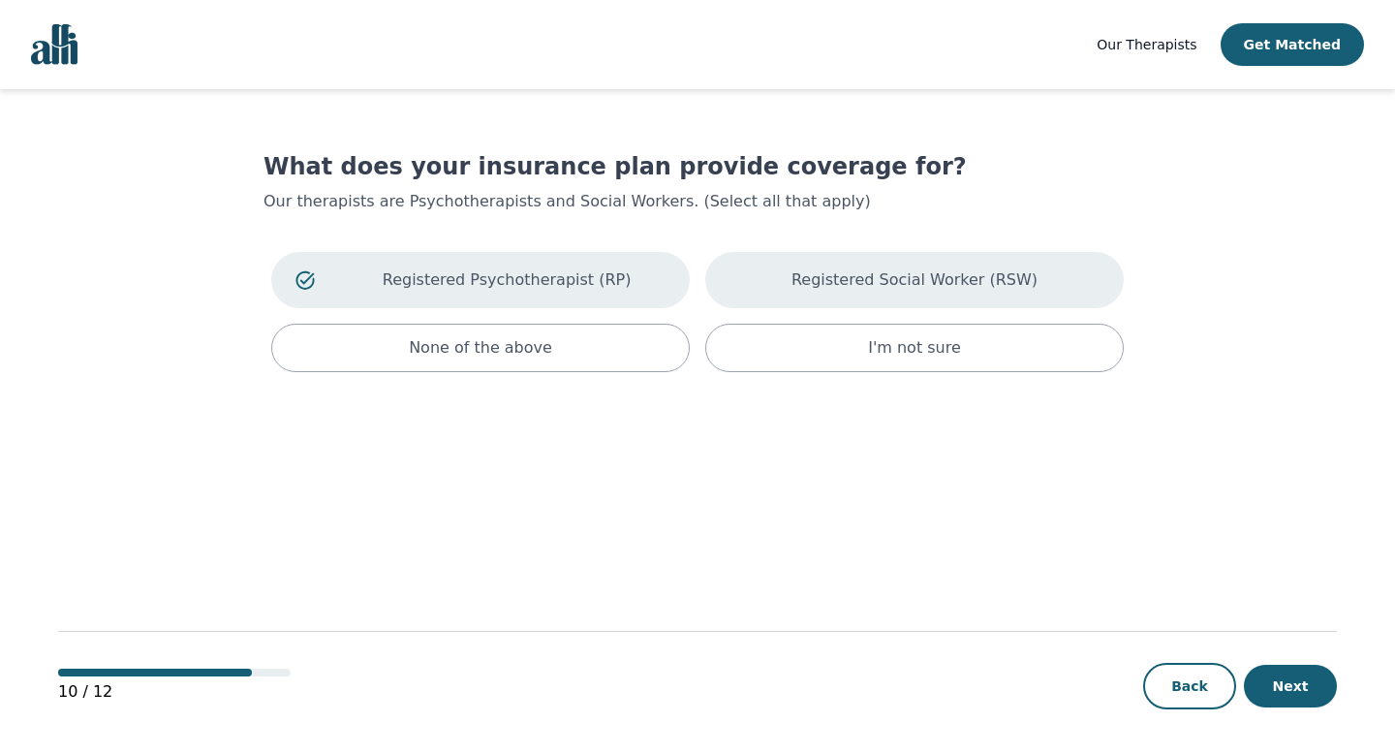
click at [803, 276] on p "Registered Social Worker (RSW)" at bounding box center [915, 279] width 246 height 23
click at [1264, 682] on button "Next" at bounding box center [1290, 686] width 93 height 43
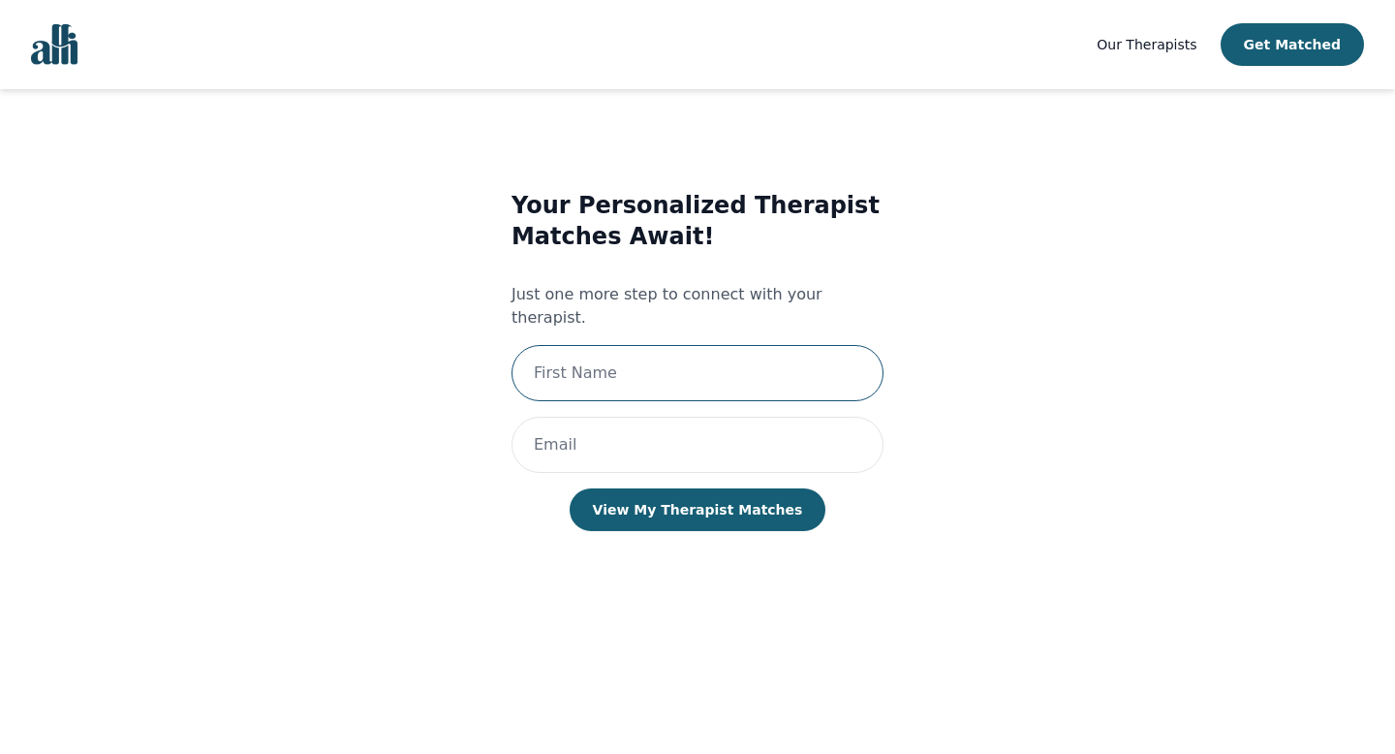
click at [709, 345] on input "text" at bounding box center [698, 373] width 372 height 56
type input "[PERSON_NAME]"
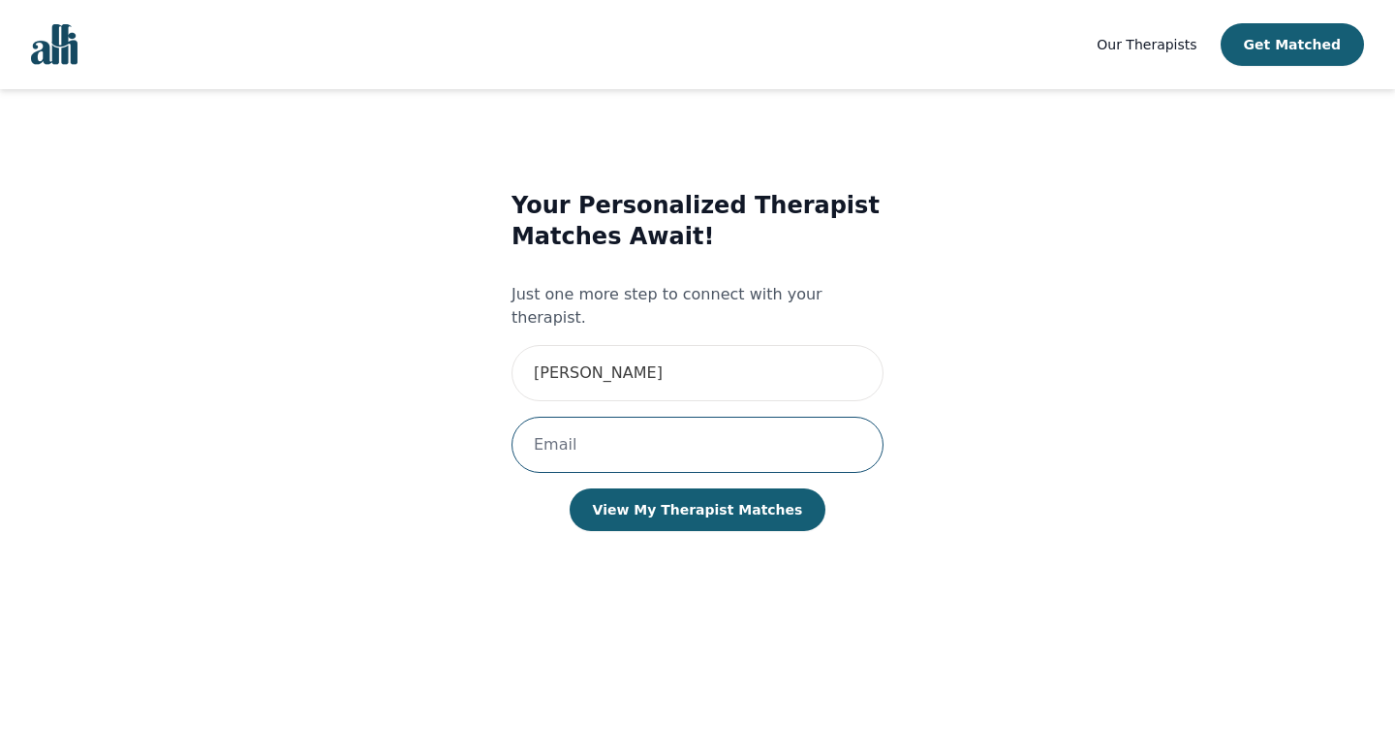
click at [695, 417] on input "email" at bounding box center [698, 445] width 372 height 56
type input "[EMAIL_ADDRESS][DOMAIN_NAME]"
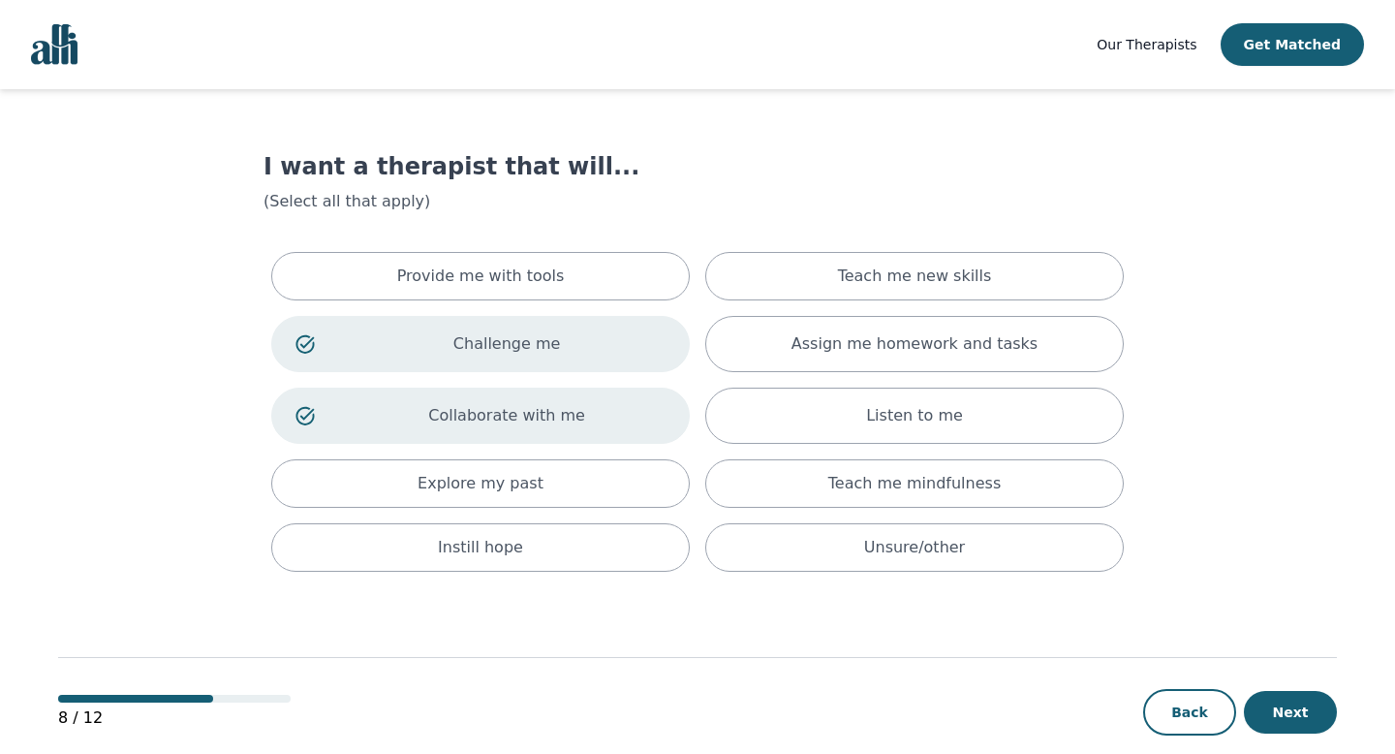
click at [498, 335] on p "Challenge me" at bounding box center [507, 343] width 318 height 23
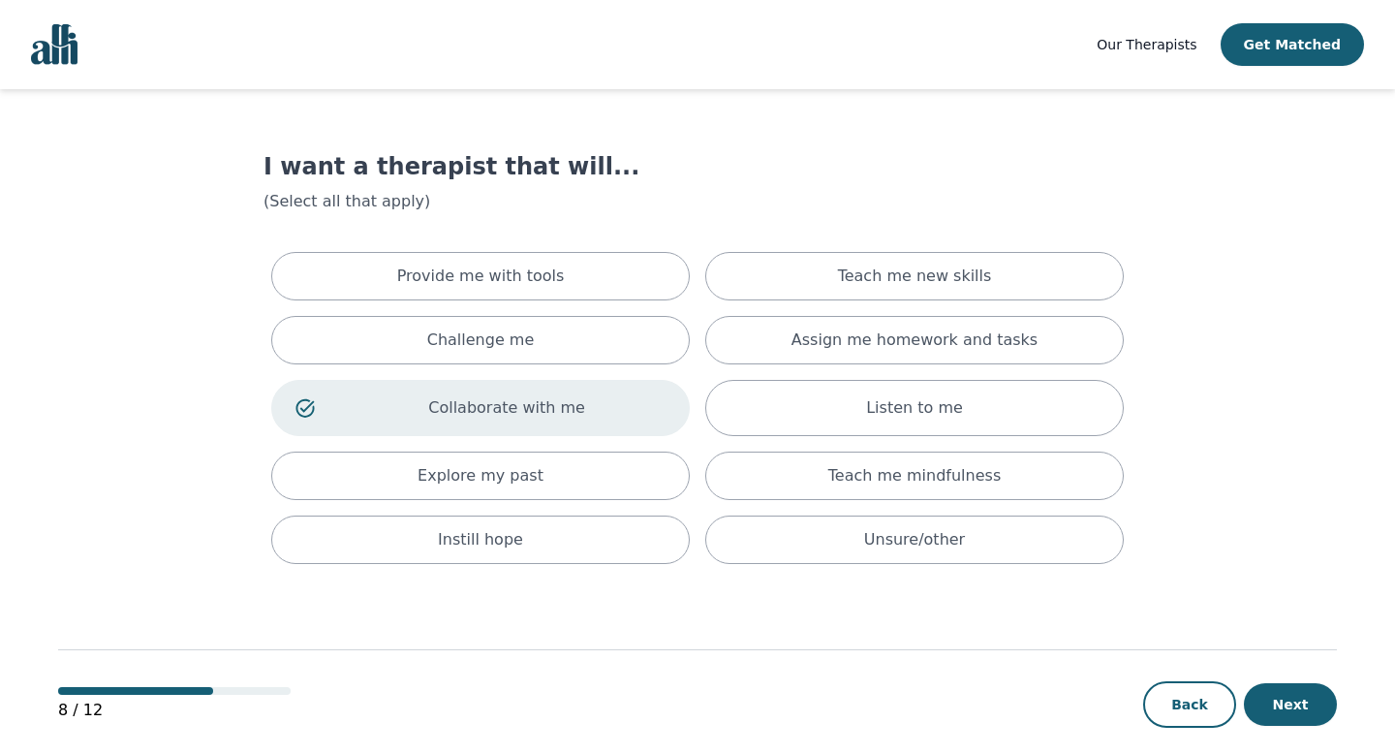
click at [497, 423] on div "Collaborate with me" at bounding box center [480, 408] width 419 height 56
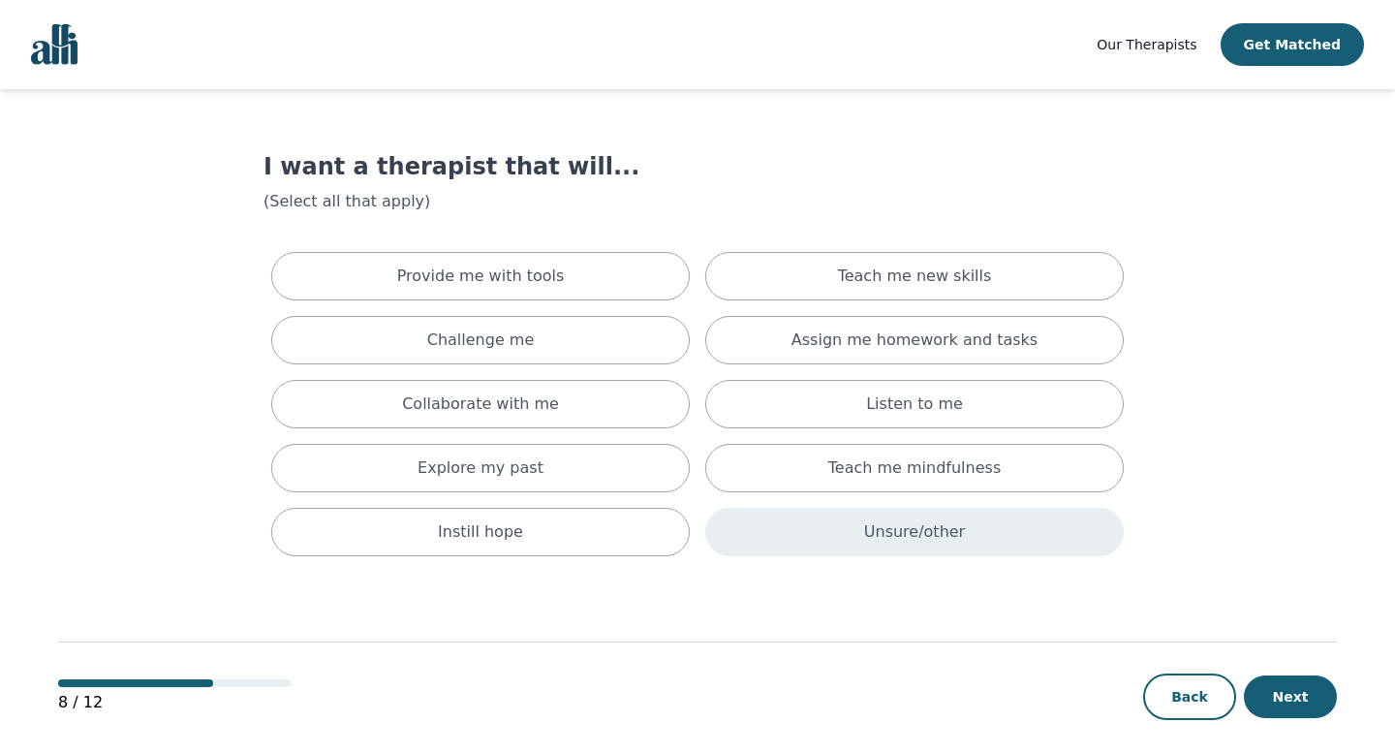
click at [826, 553] on div "Unsure/other" at bounding box center [914, 532] width 419 height 48
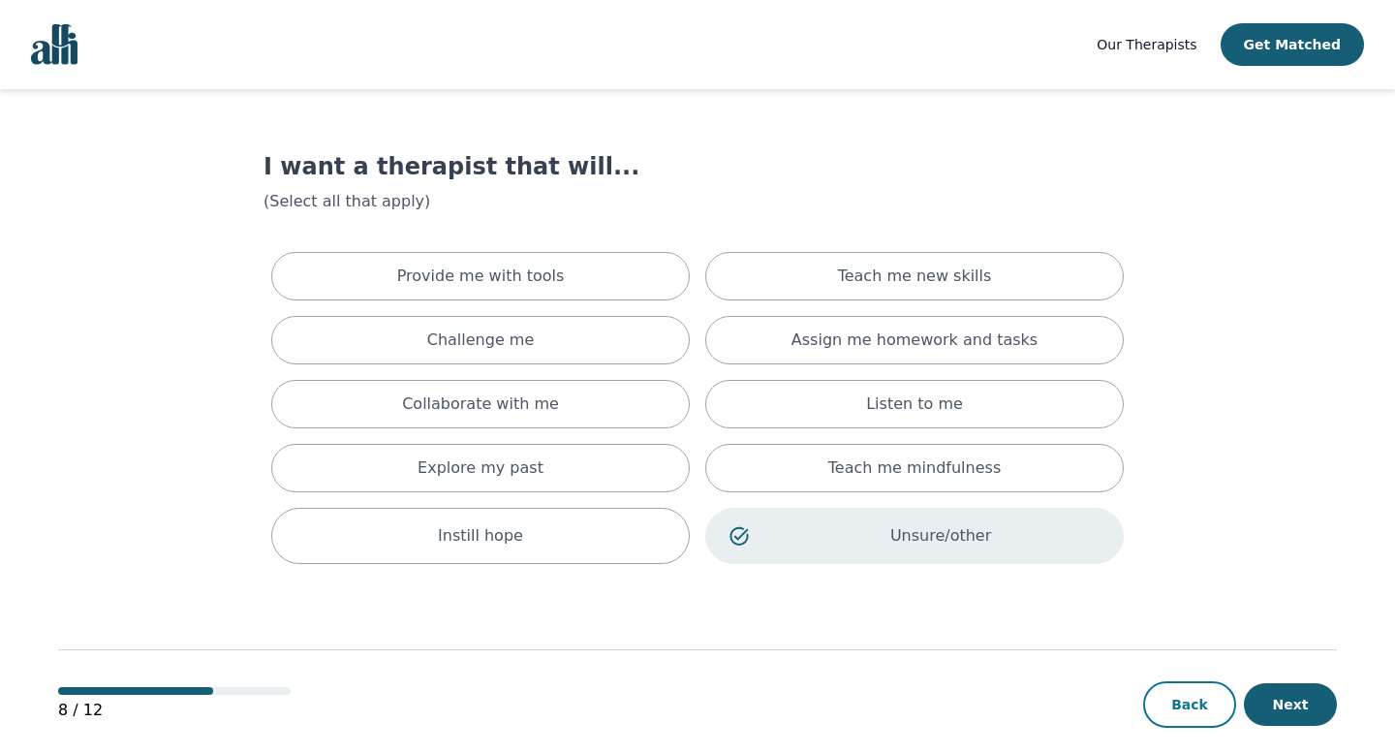
click at [1216, 710] on button "Back" at bounding box center [1189, 704] width 93 height 47
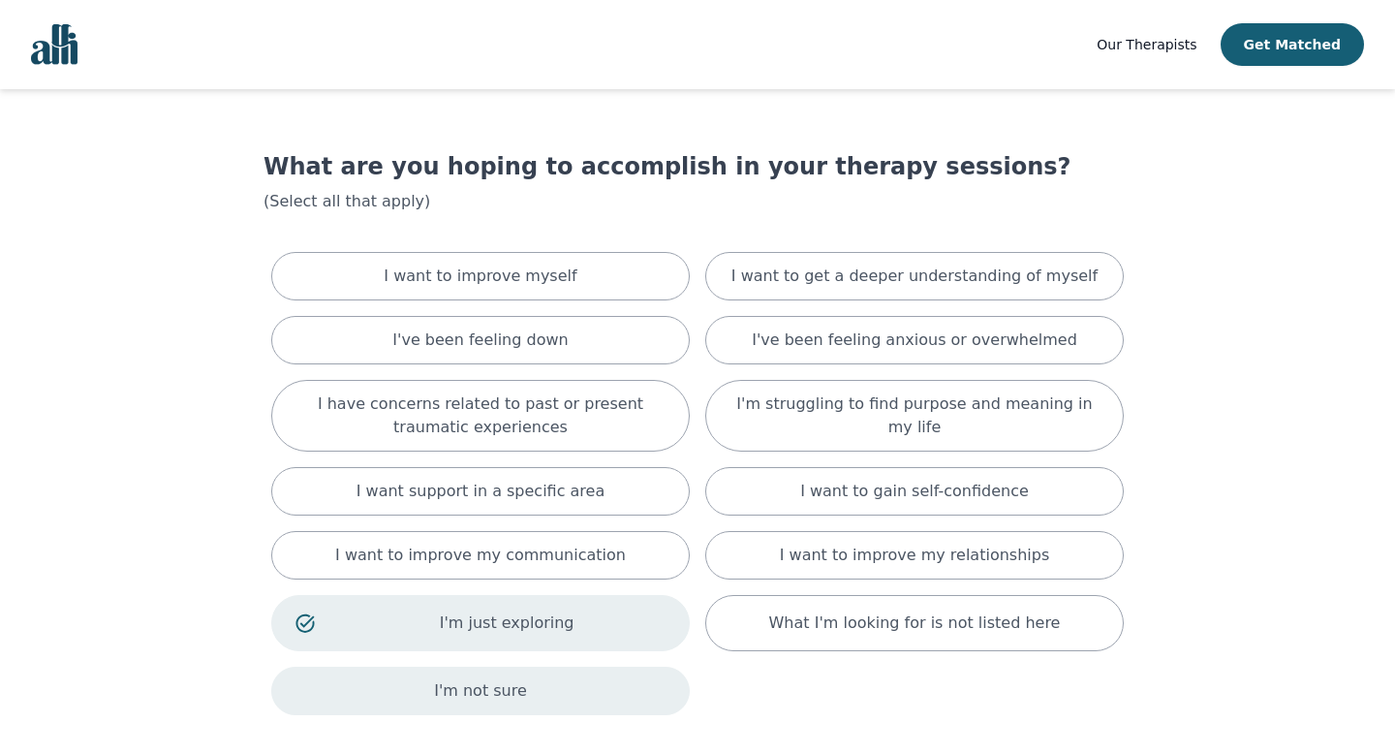
click at [532, 677] on div "I'm not sure" at bounding box center [480, 691] width 419 height 48
click at [529, 636] on div "I'm just exploring" at bounding box center [480, 623] width 419 height 56
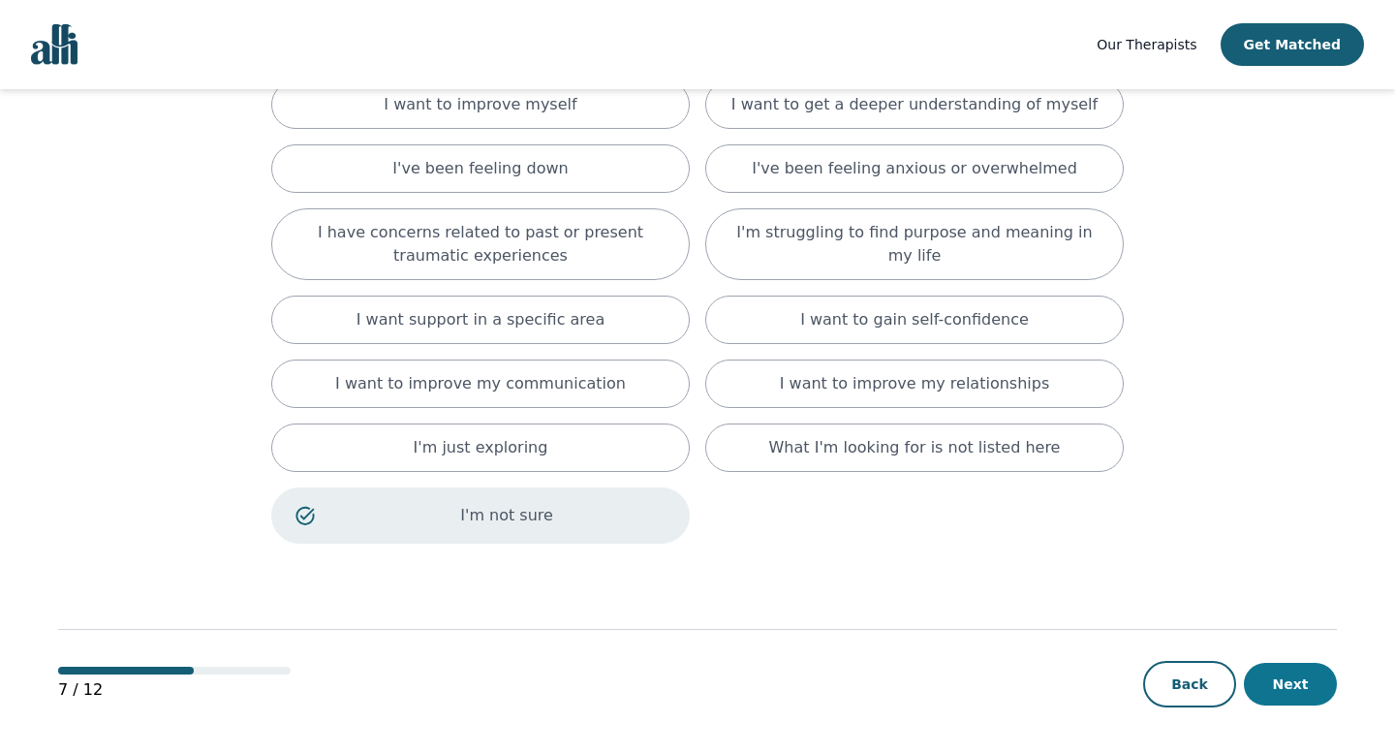
click at [1260, 675] on button "Next" at bounding box center [1290, 684] width 93 height 43
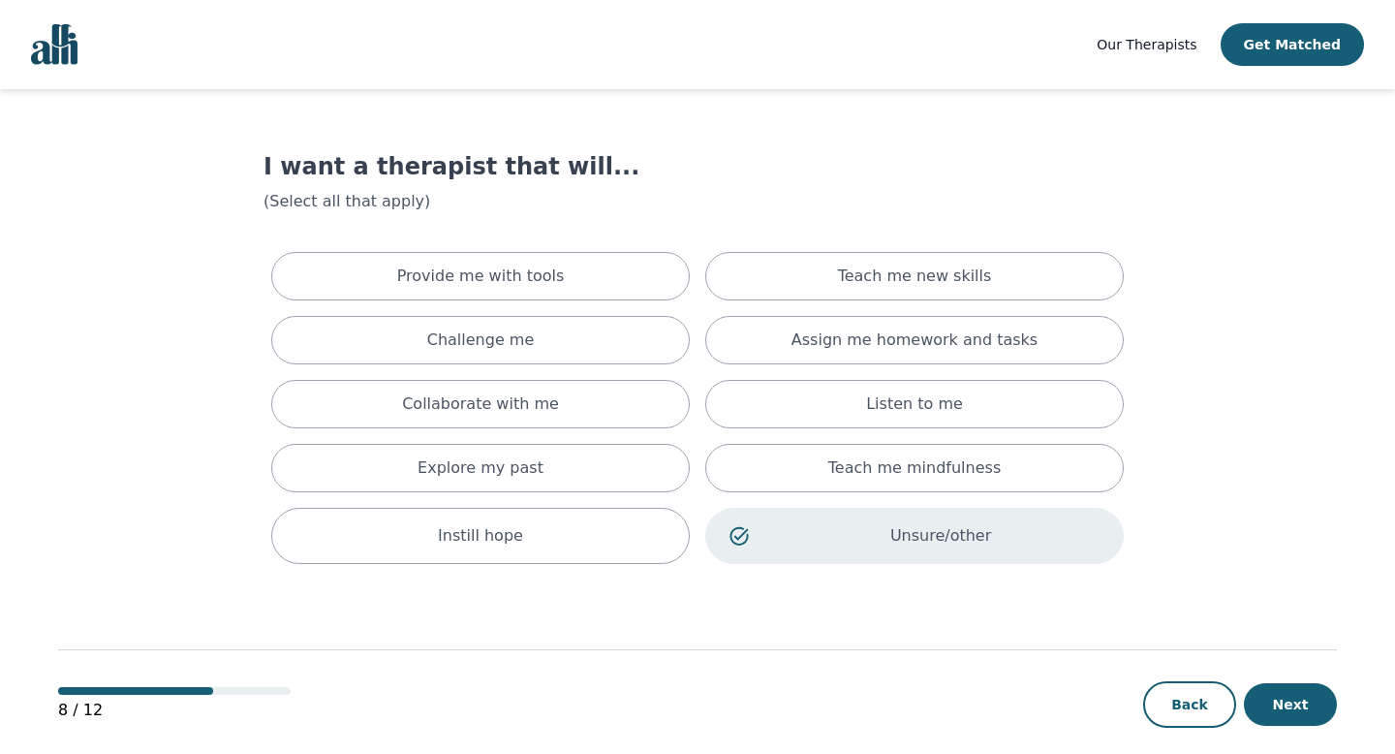
click at [1293, 679] on div "8 / 12 Back Next" at bounding box center [697, 673] width 1279 height 203
click at [1292, 697] on button "Next" at bounding box center [1290, 704] width 93 height 43
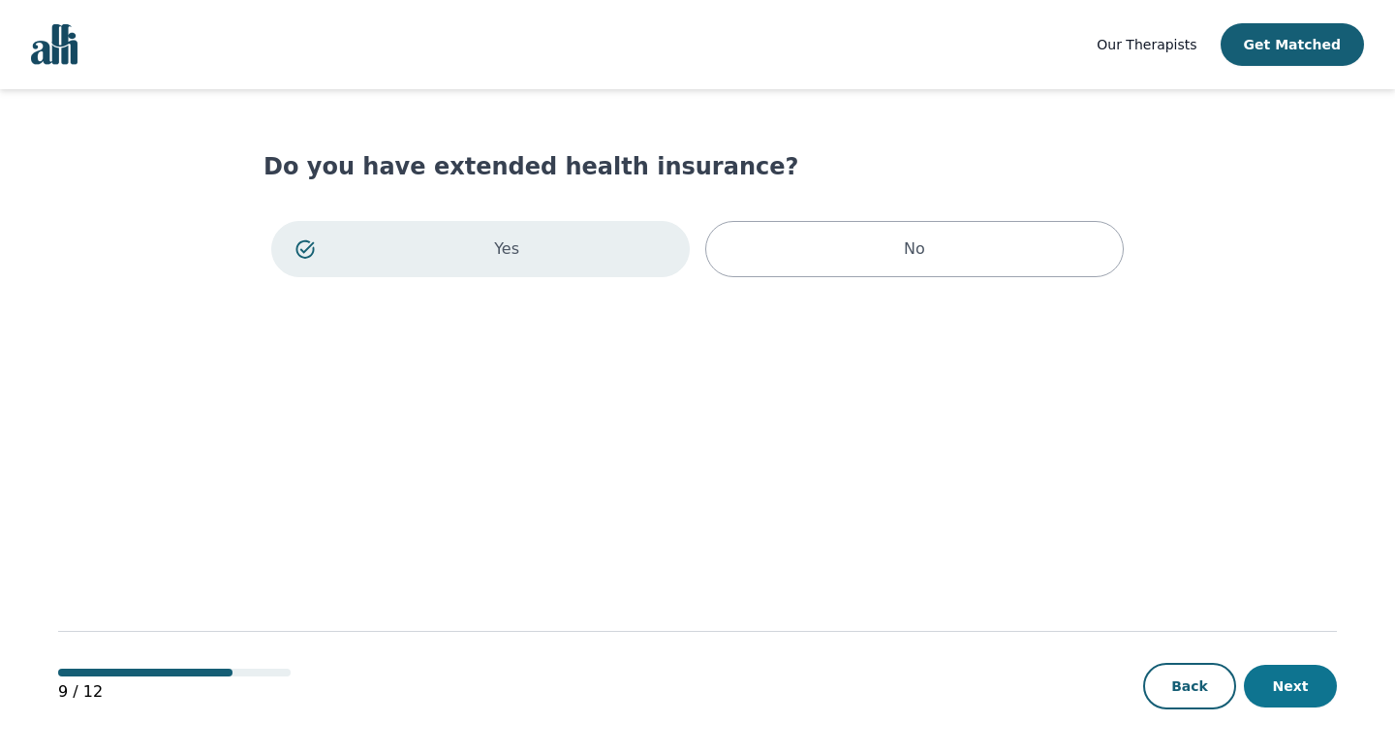
click at [1291, 699] on button "Next" at bounding box center [1290, 686] width 93 height 43
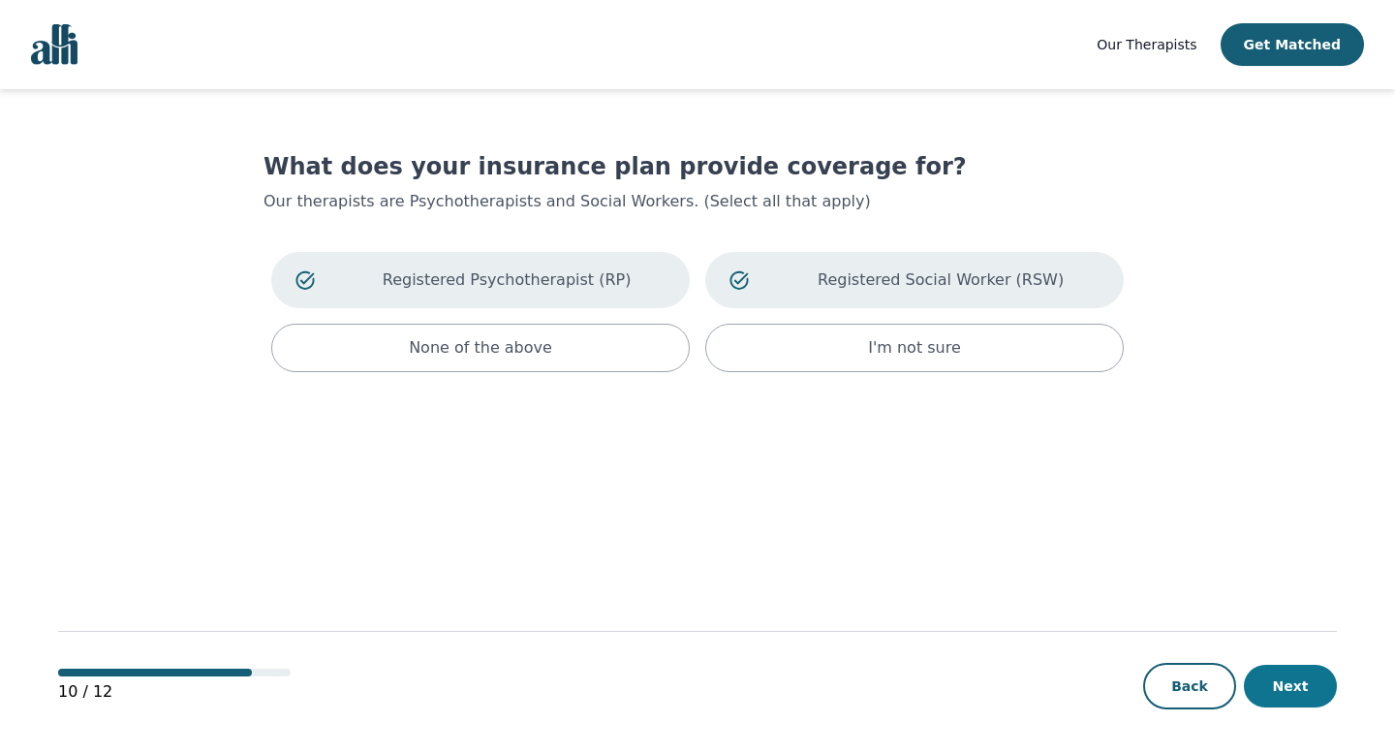
click at [1290, 693] on button "Next" at bounding box center [1290, 686] width 93 height 43
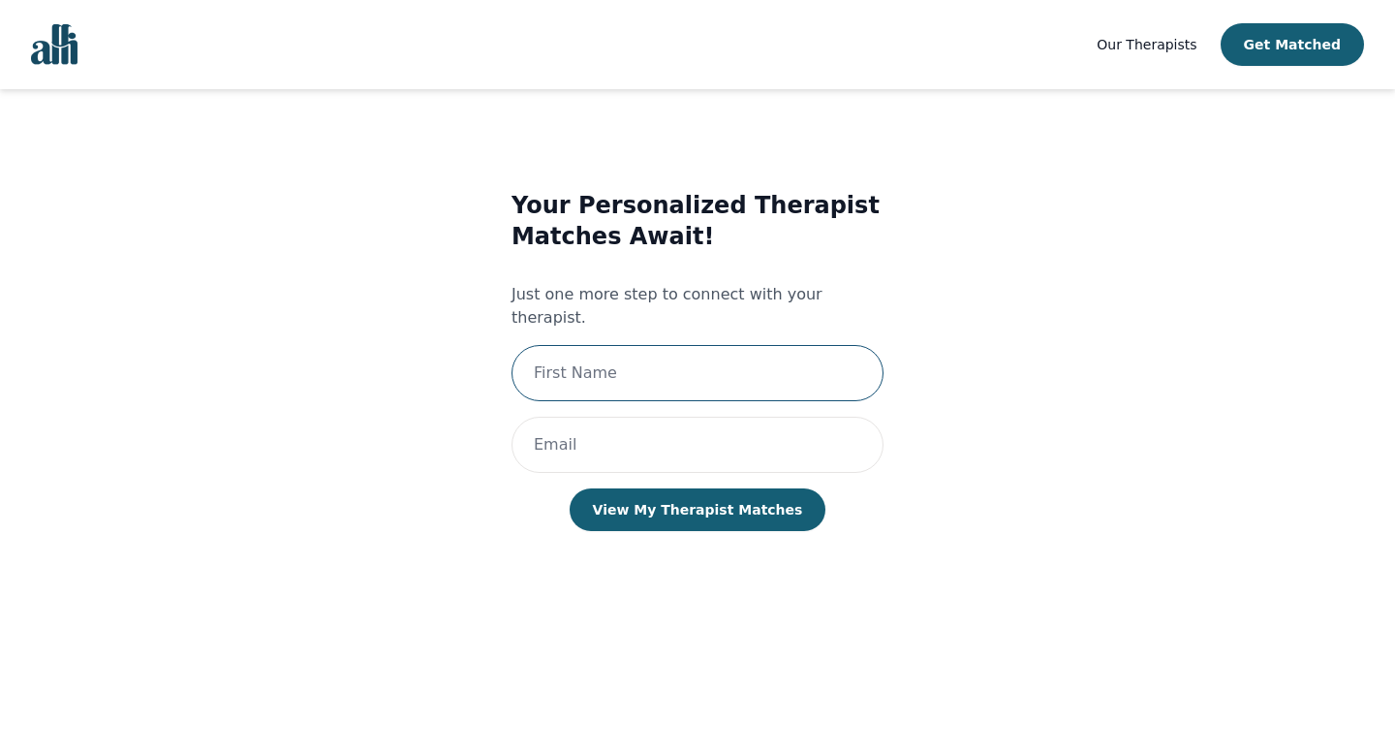
click at [766, 365] on input "text" at bounding box center [698, 373] width 372 height 56
drag, startPoint x: 671, startPoint y: 363, endPoint x: 658, endPoint y: 343, distance: 24.5
click at [658, 345] on input "Brendan" at bounding box center [698, 373] width 372 height 56
drag, startPoint x: 658, startPoint y: 343, endPoint x: 258, endPoint y: 322, distance: 400.7
click at [258, 322] on main "Your Personalized Therapist Matches Await! Just one more step to connect with y…" at bounding box center [697, 422] width 1279 height 667
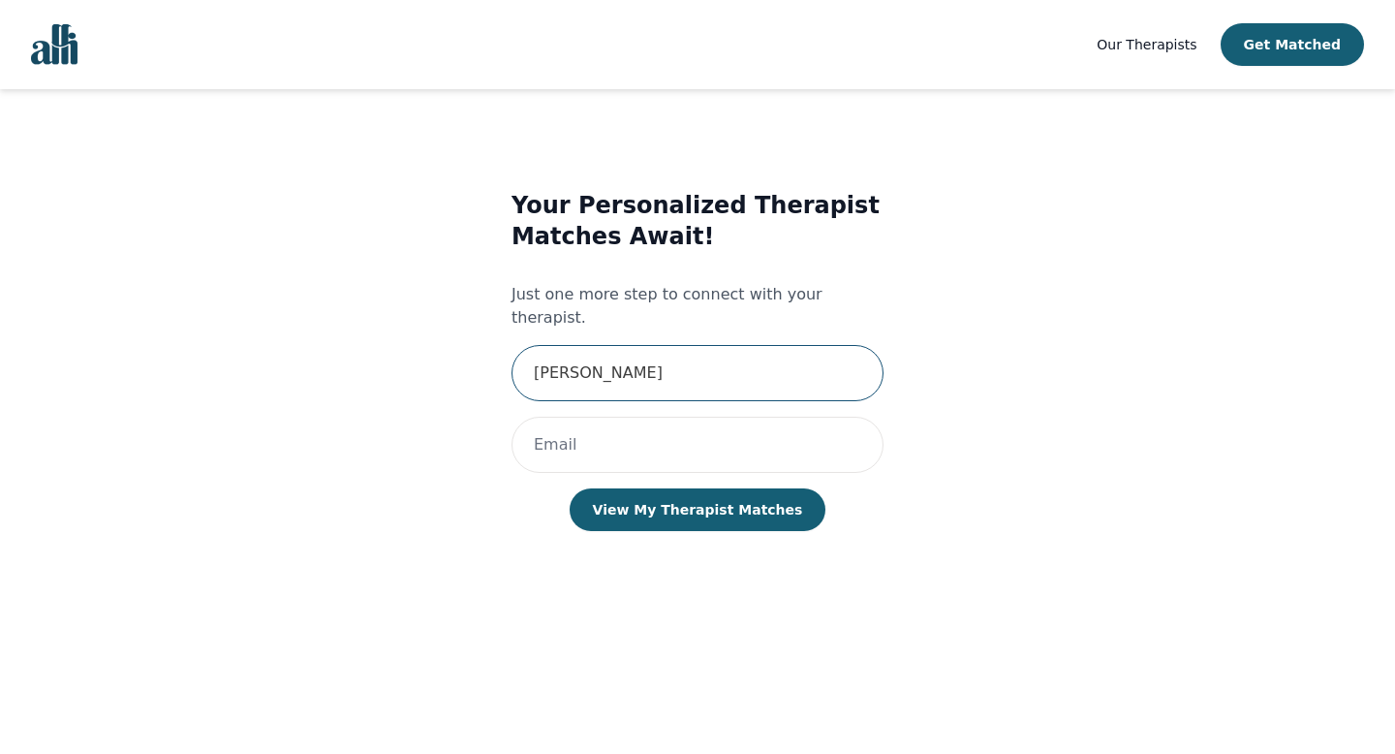
type input "[PERSON_NAME]"
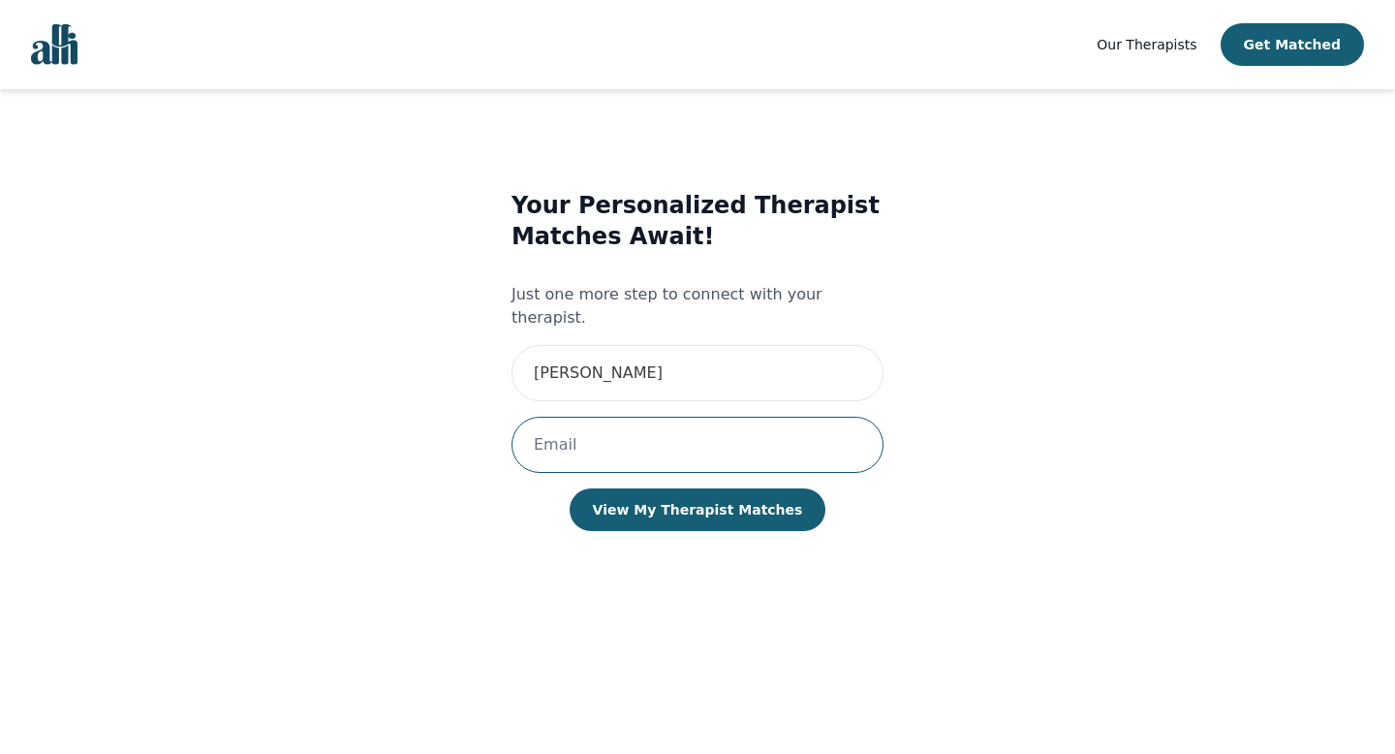
click at [590, 434] on input "email" at bounding box center [698, 445] width 372 height 56
type input "[EMAIL_ADDRESS][DOMAIN_NAME]"
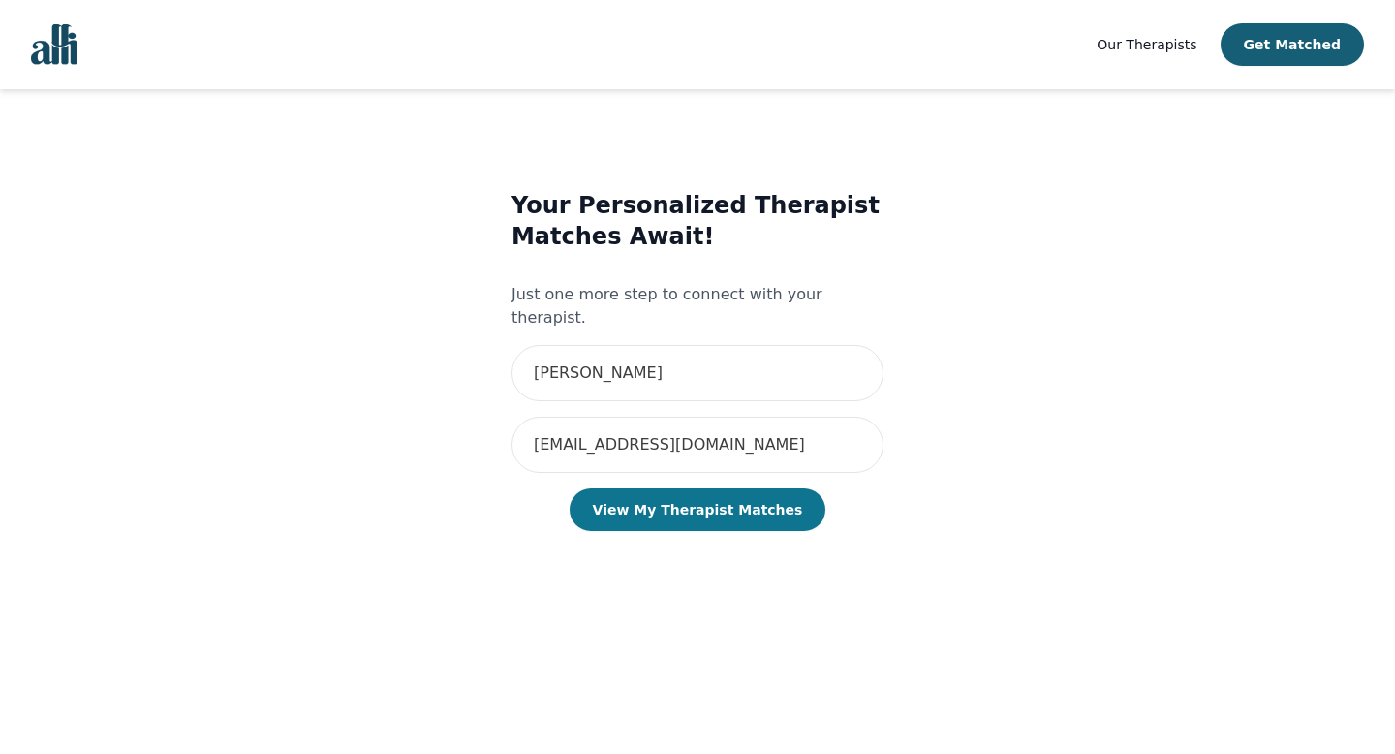
click at [679, 488] on button "View My Therapist Matches" at bounding box center [698, 509] width 257 height 43
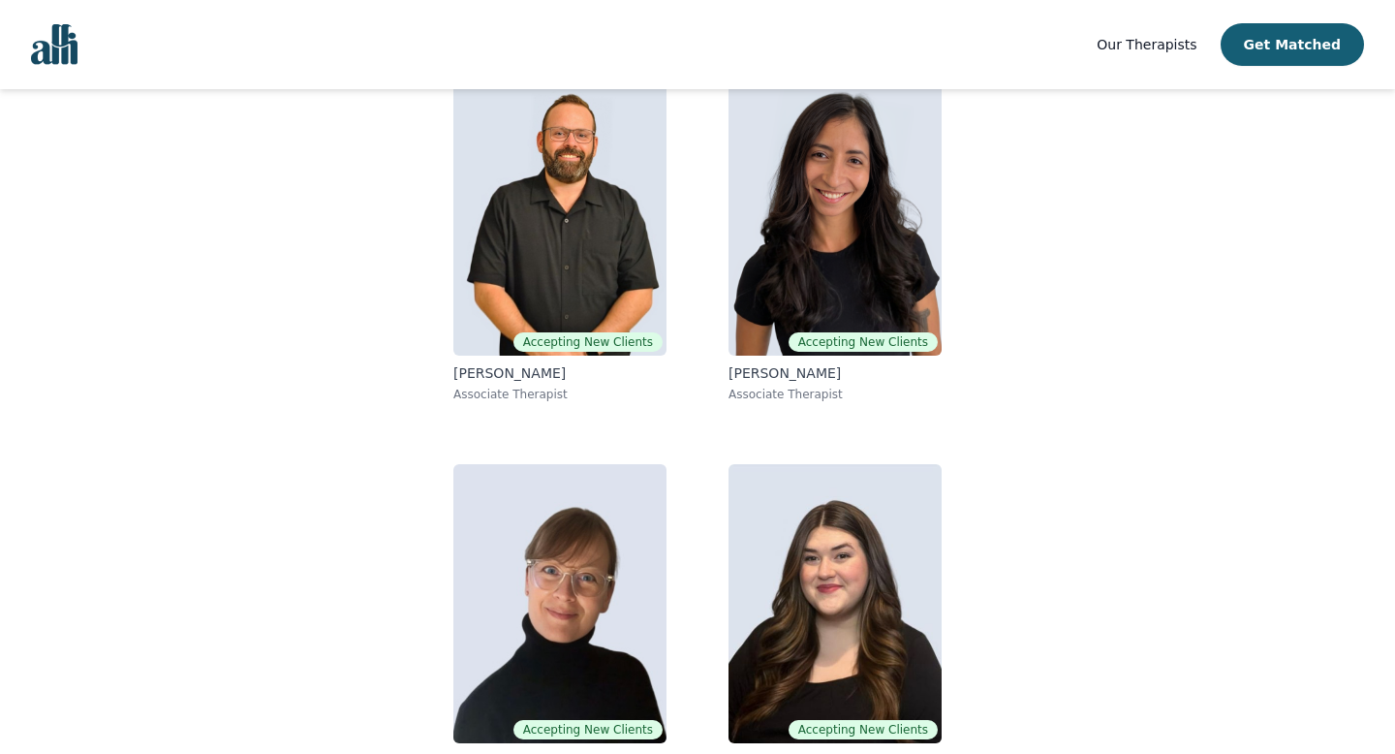
scroll to position [258, 0]
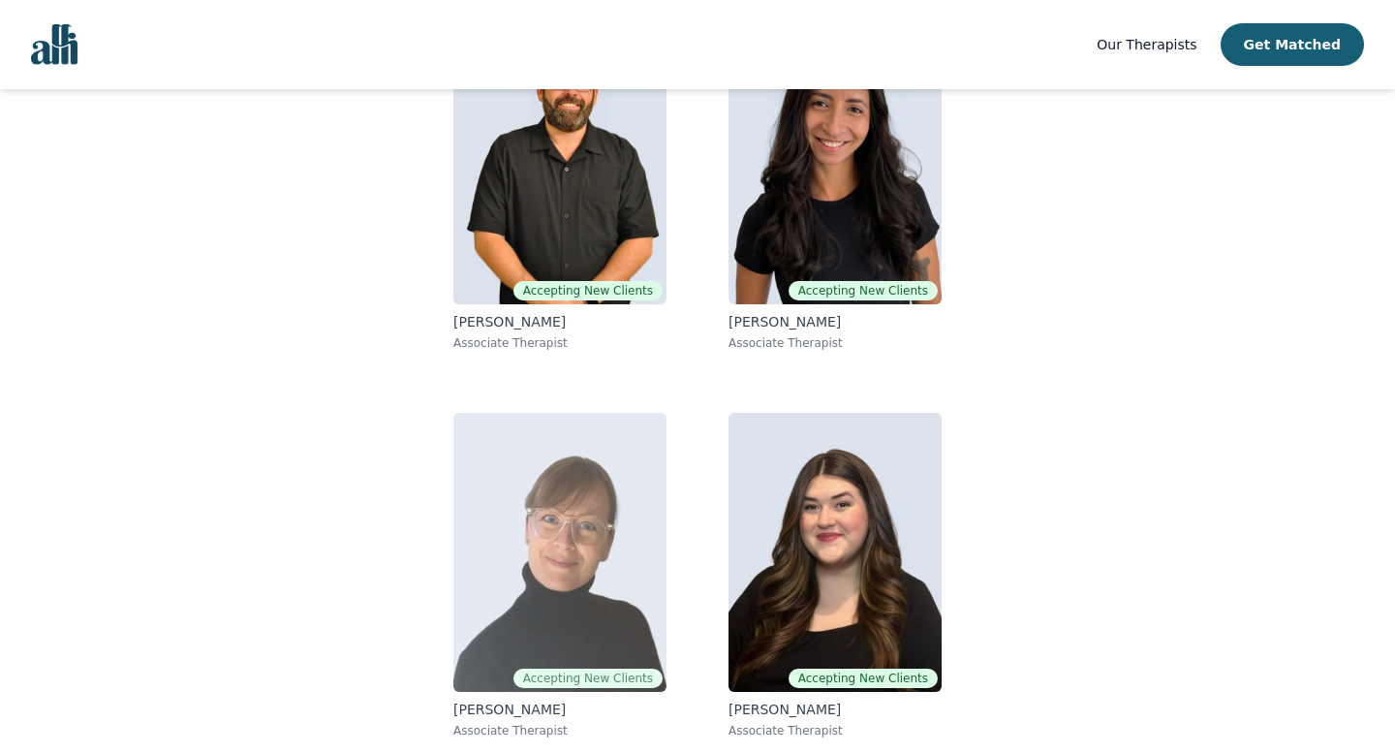
click at [578, 533] on img at bounding box center [559, 552] width 213 height 279
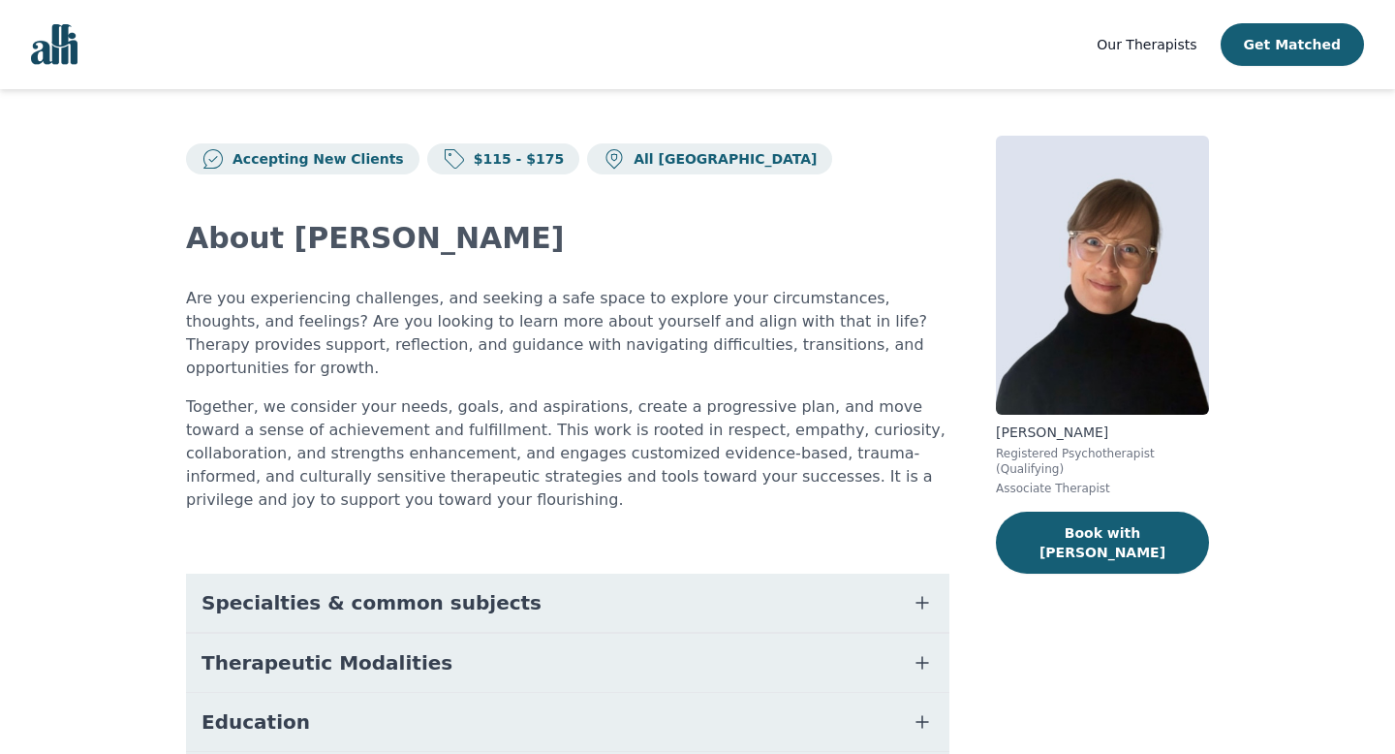
click at [482, 576] on button "Specialties & common subjects" at bounding box center [567, 603] width 763 height 58
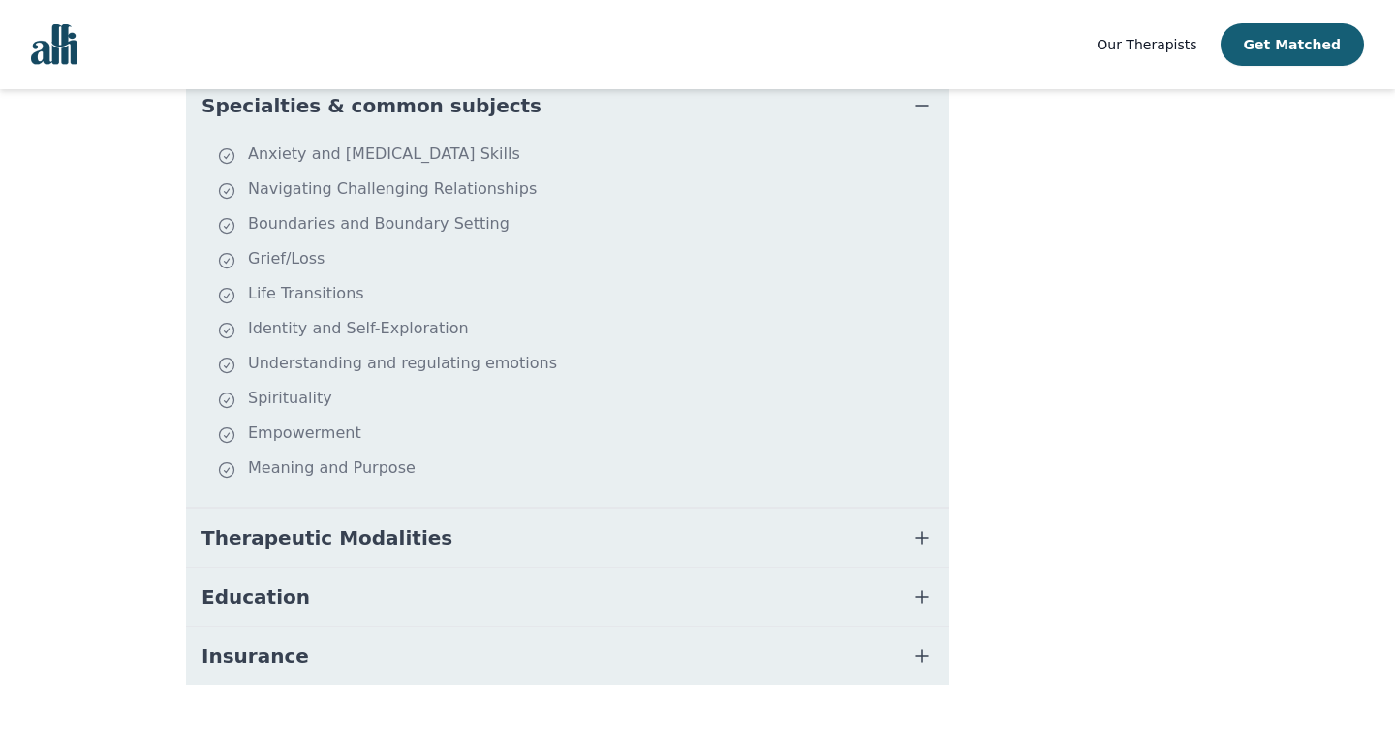
scroll to position [498, 0]
click at [389, 626] on button "Insurance" at bounding box center [567, 655] width 763 height 58
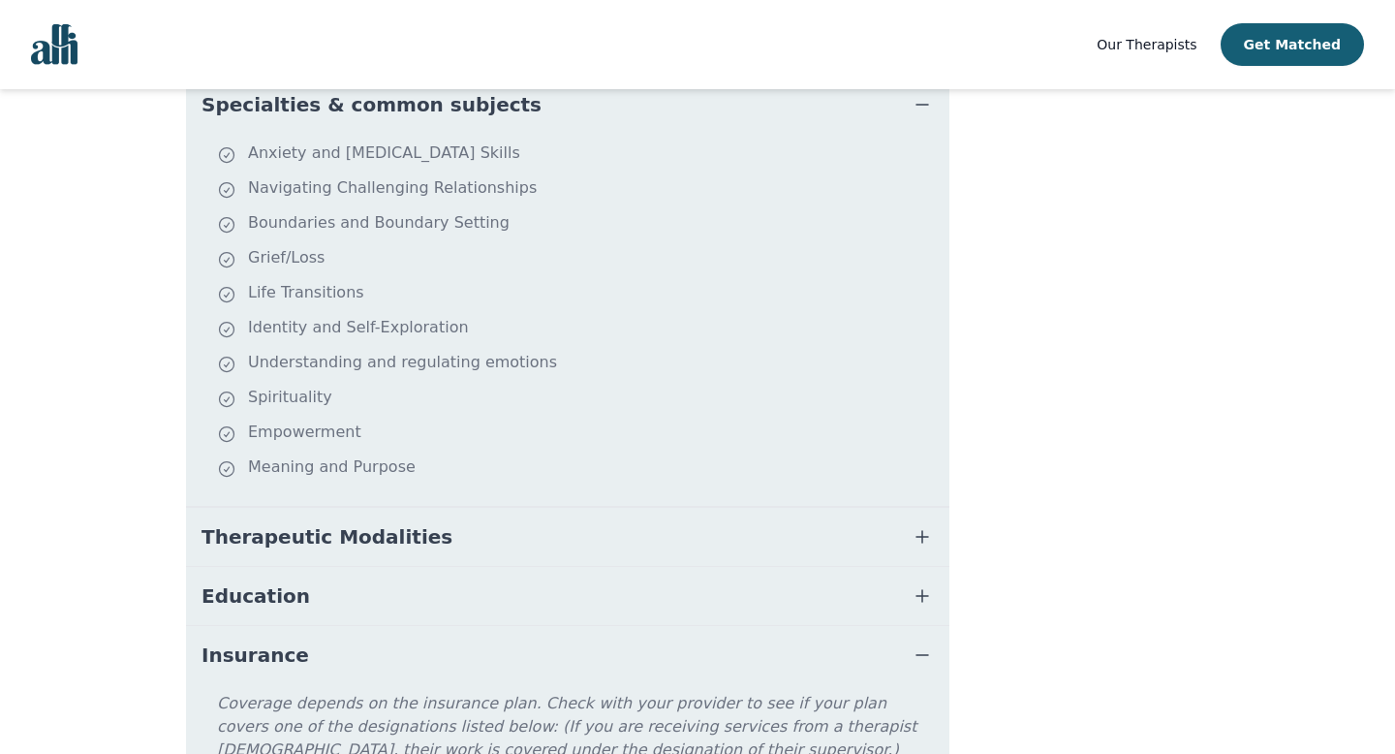
click at [388, 582] on button "Education" at bounding box center [567, 596] width 763 height 58
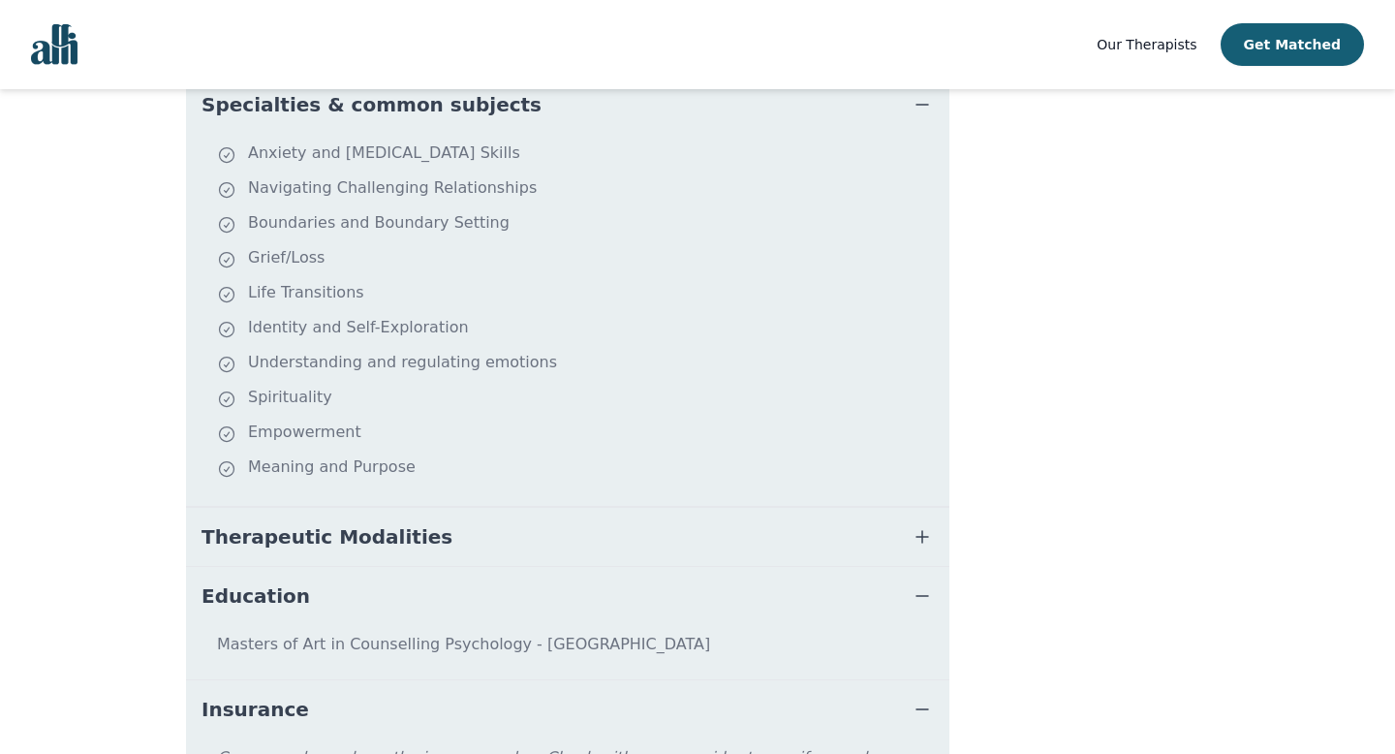
click at [386, 523] on span "Therapeutic Modalities" at bounding box center [327, 536] width 251 height 27
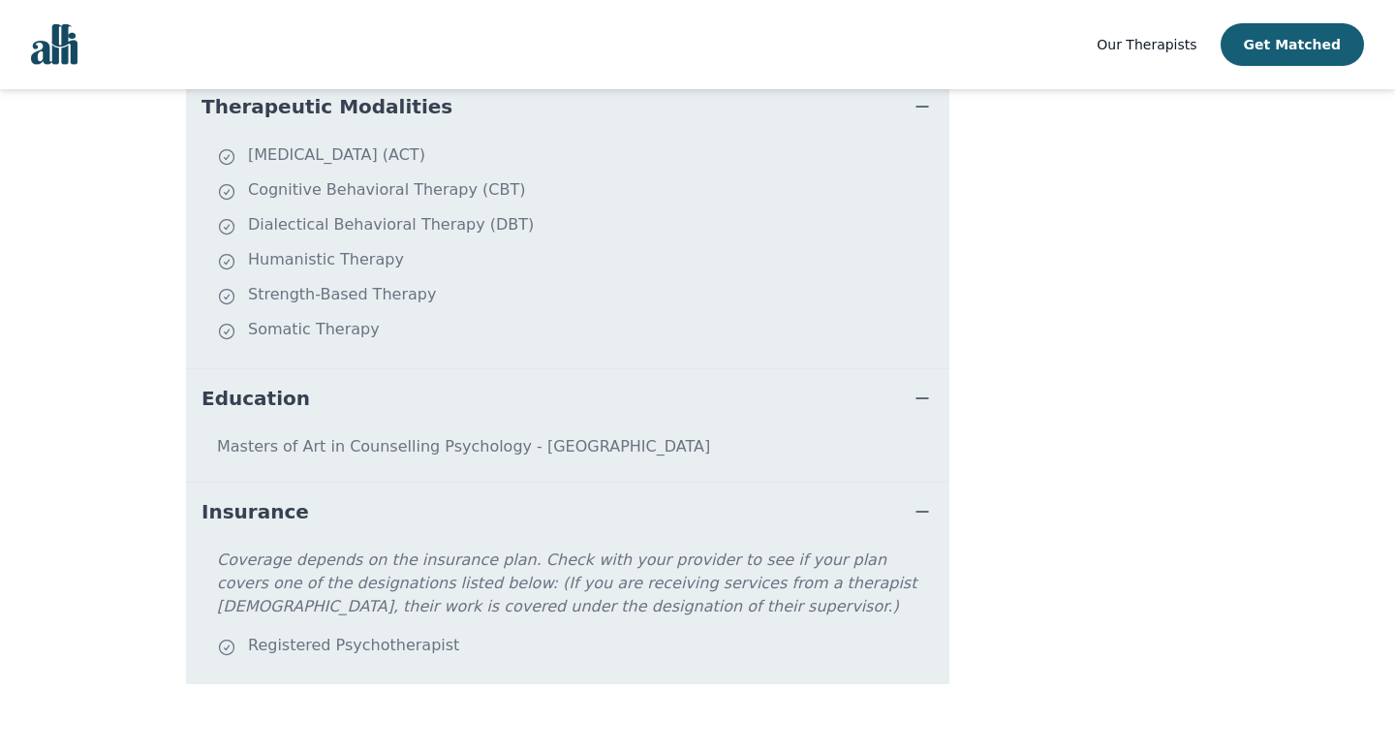
scroll to position [0, 0]
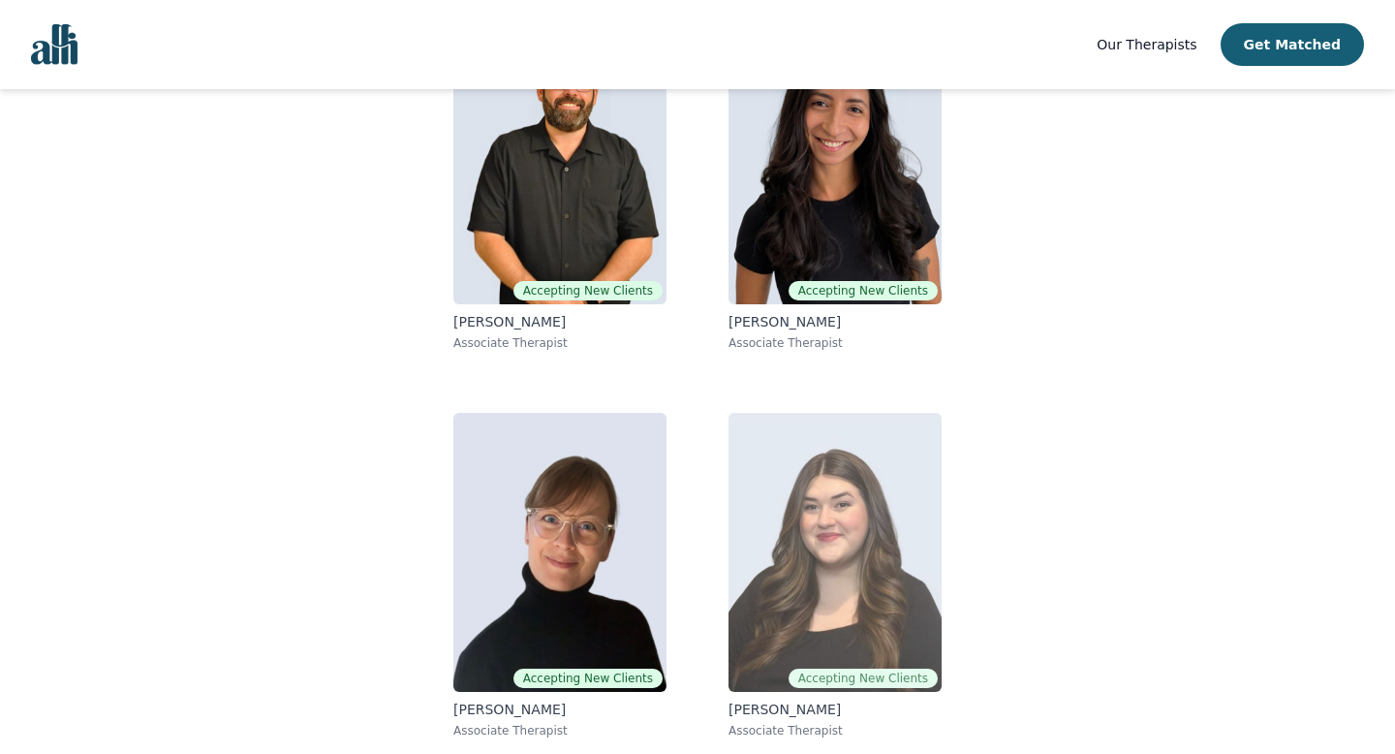
click at [882, 544] on img at bounding box center [835, 552] width 213 height 279
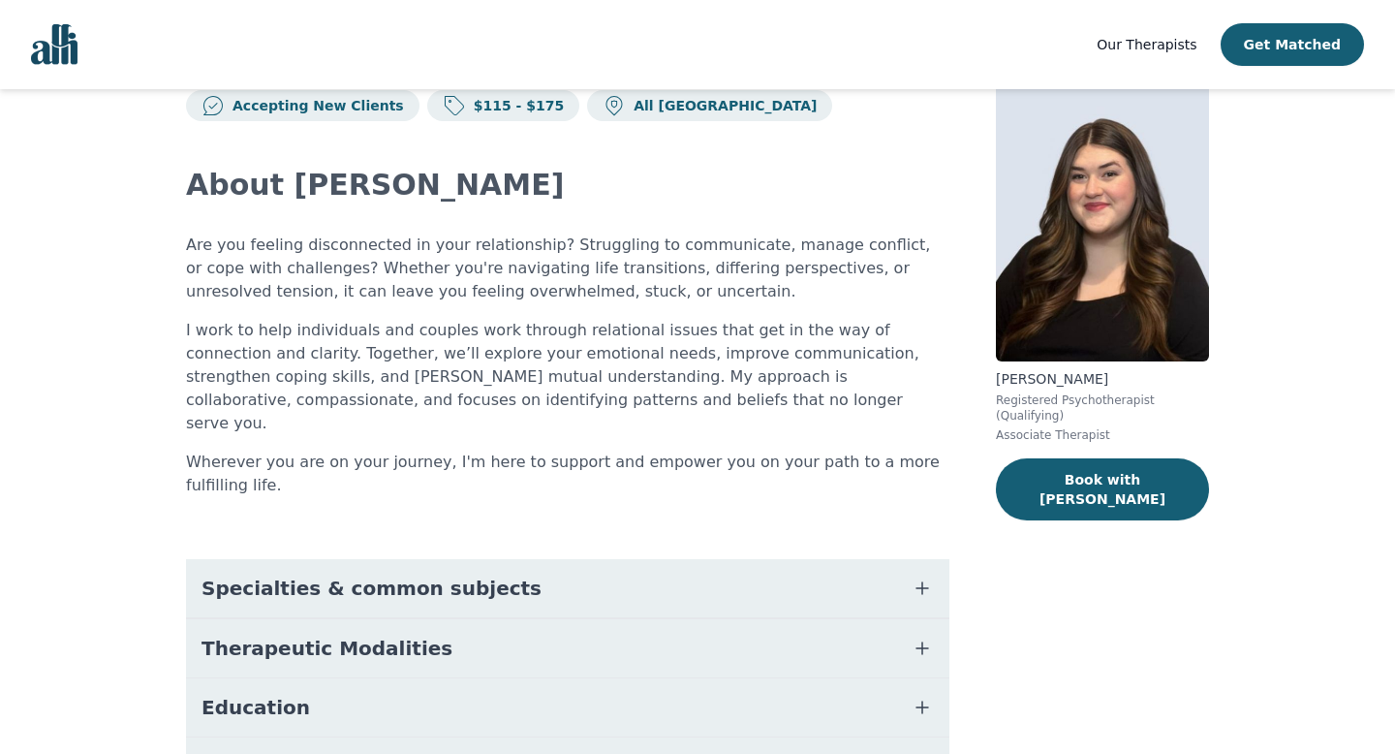
scroll to position [54, 0]
click at [473, 574] on span "Specialties & common subjects" at bounding box center [372, 587] width 340 height 27
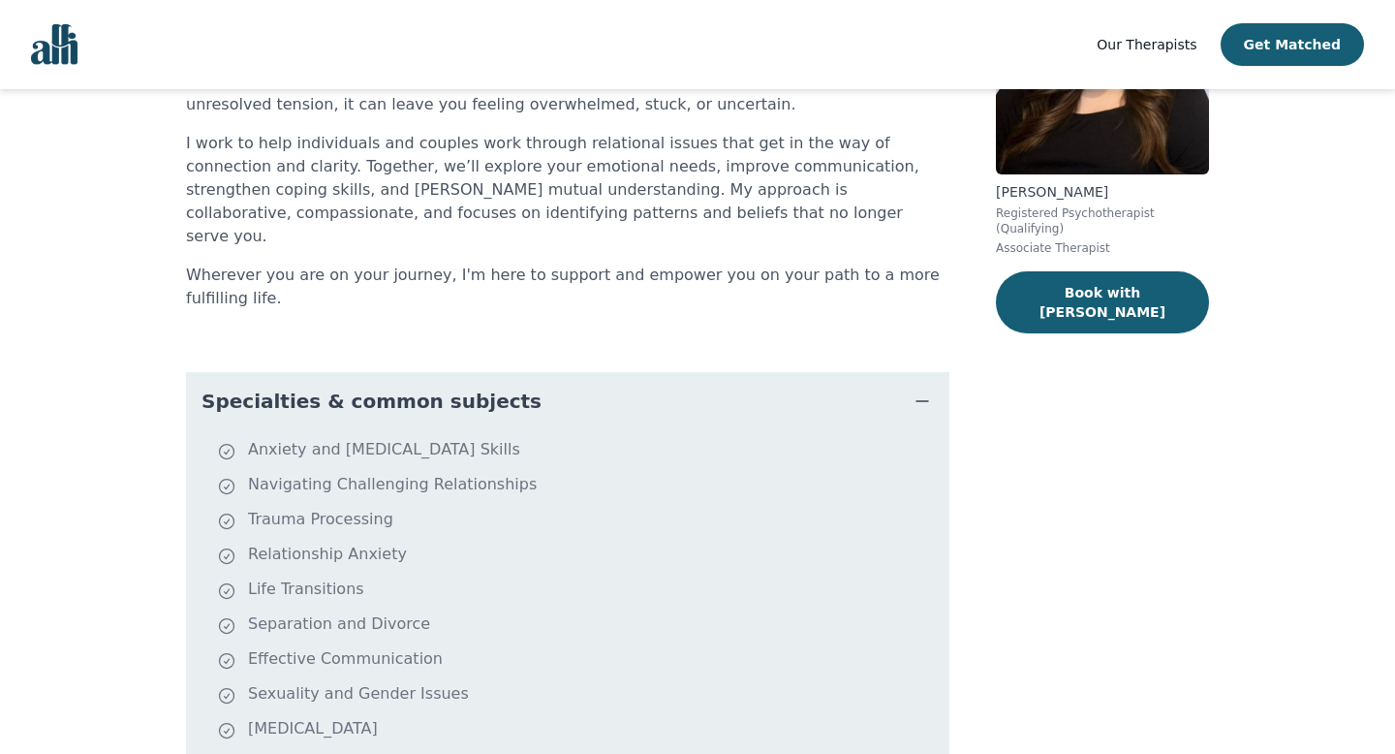
scroll to position [514, 0]
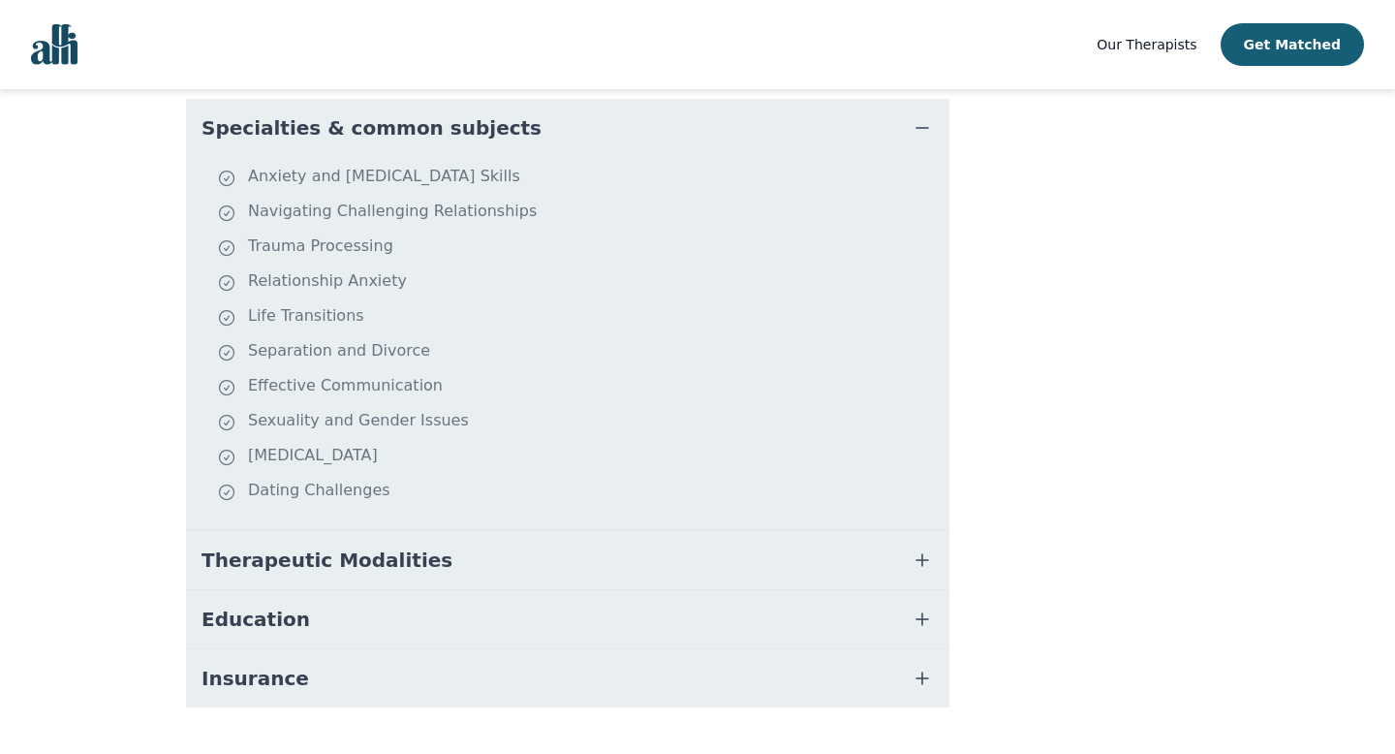
click at [463, 531] on button "Therapeutic Modalities" at bounding box center [567, 560] width 763 height 58
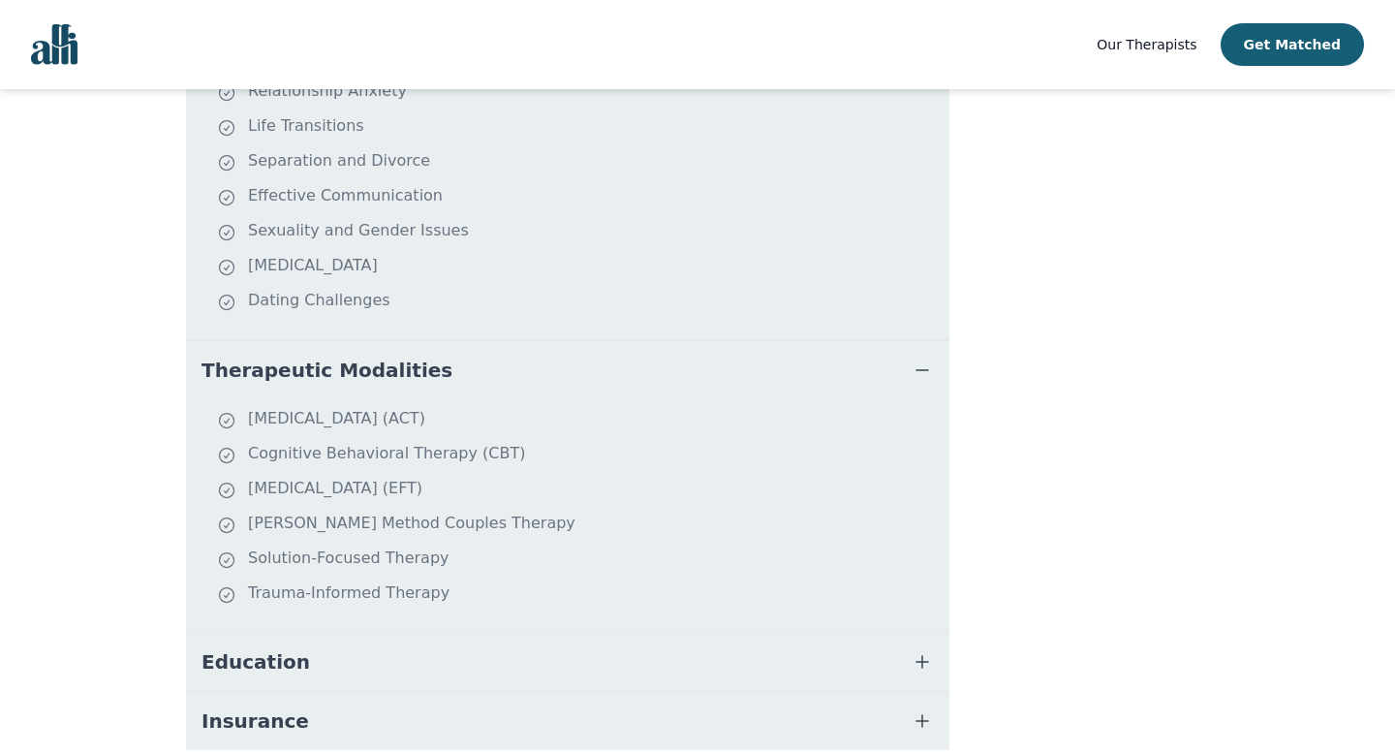
scroll to position [746, 0]
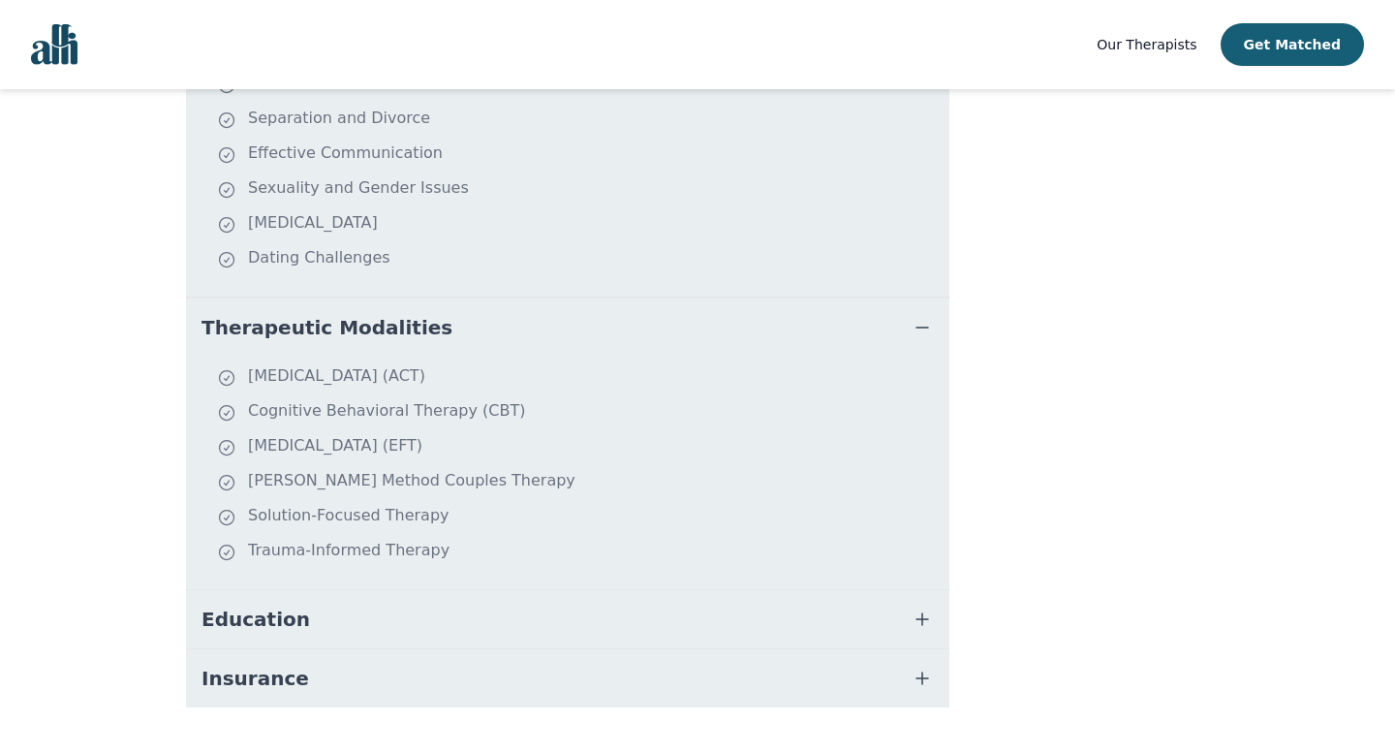
click at [424, 590] on button "Education" at bounding box center [567, 619] width 763 height 58
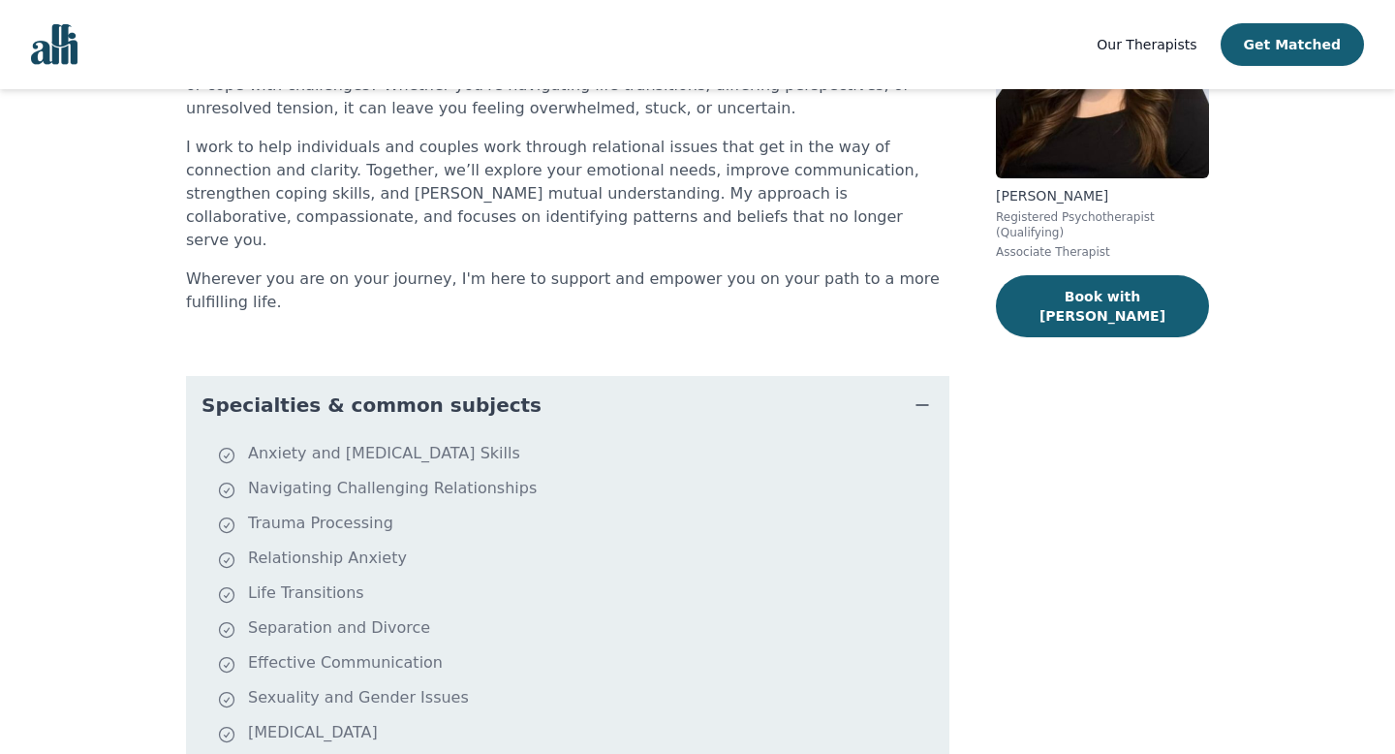
scroll to position [235, 0]
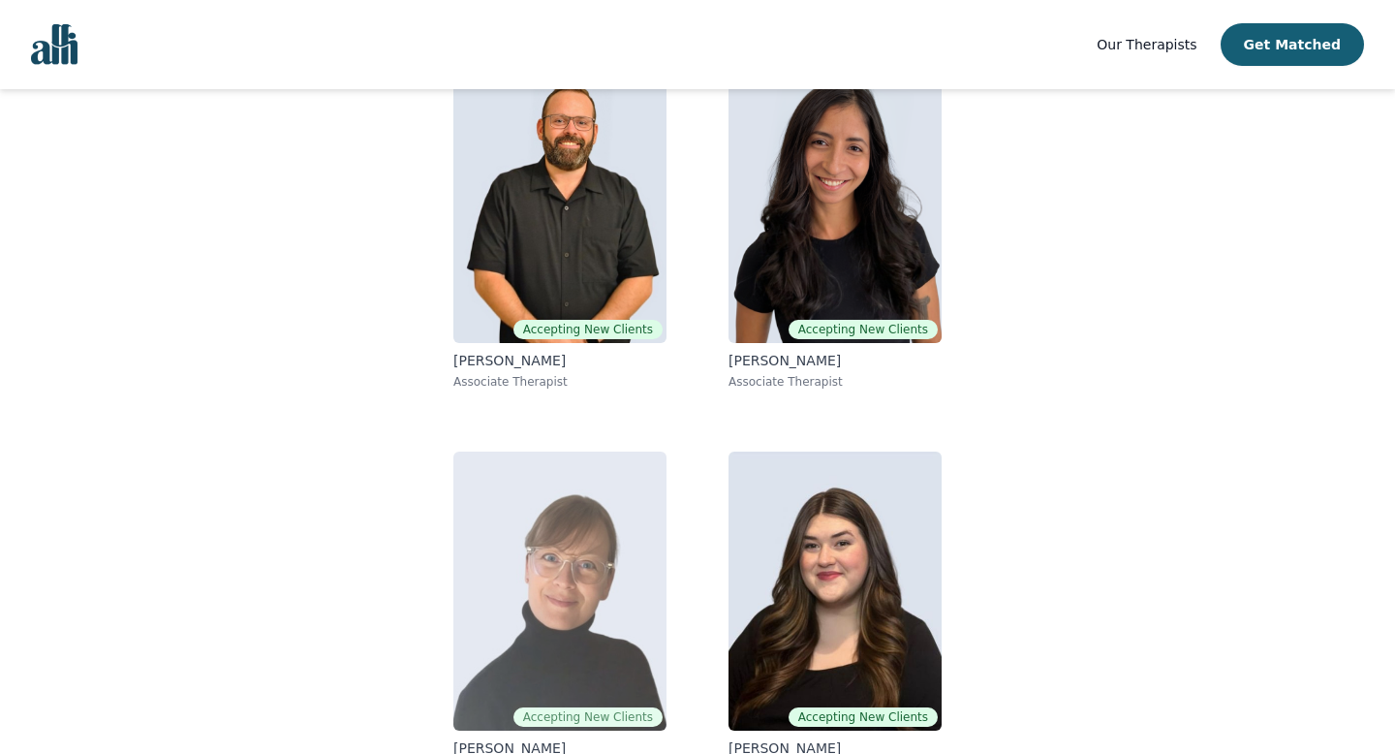
click at [618, 564] on img at bounding box center [559, 591] width 213 height 279
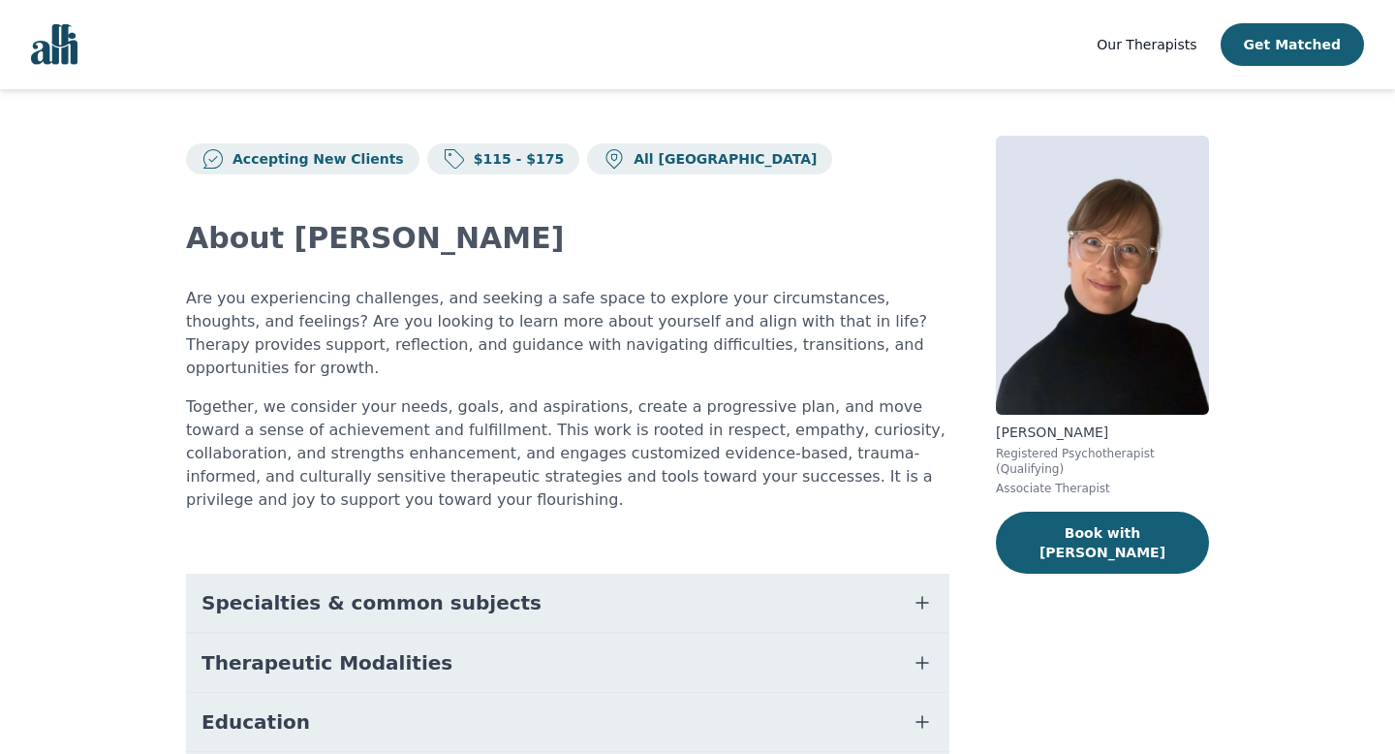
click at [595, 574] on button "Specialties & common subjects" at bounding box center [567, 603] width 763 height 58
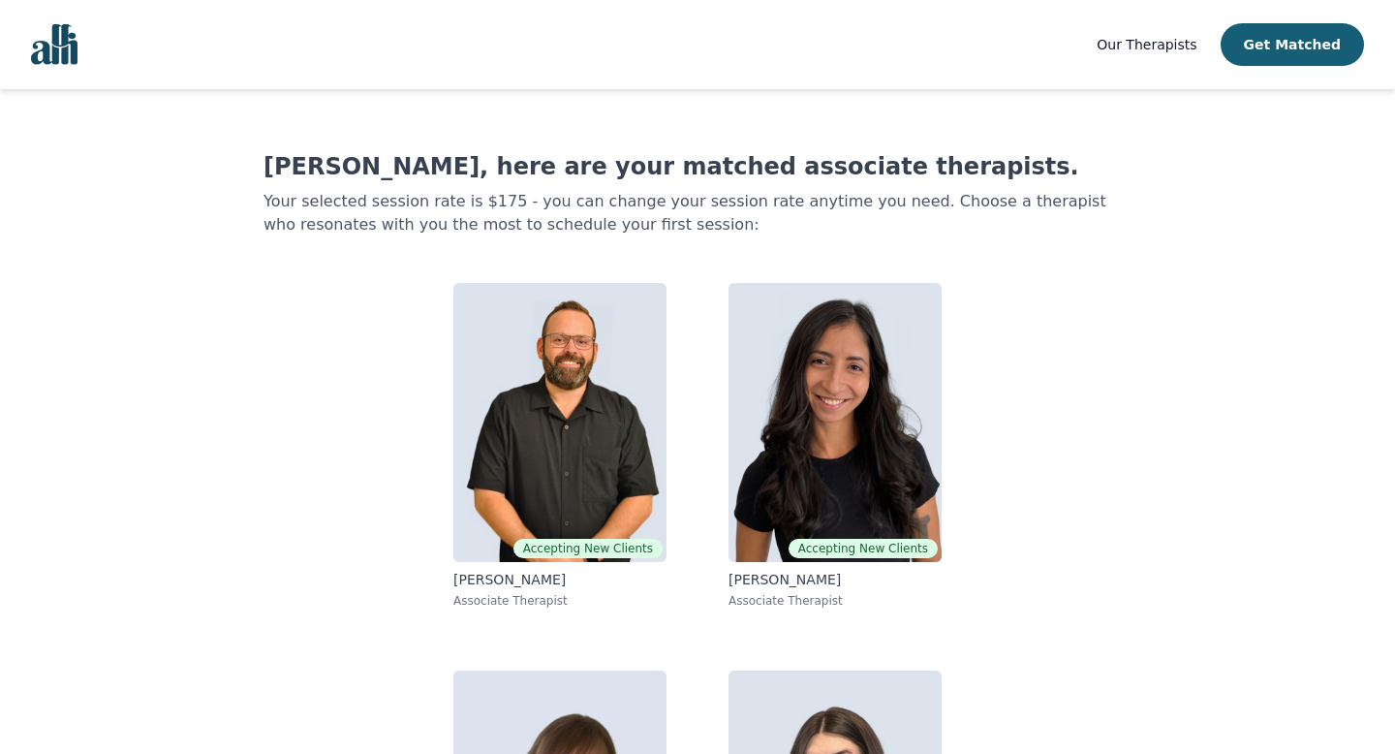
scroll to position [219, 0]
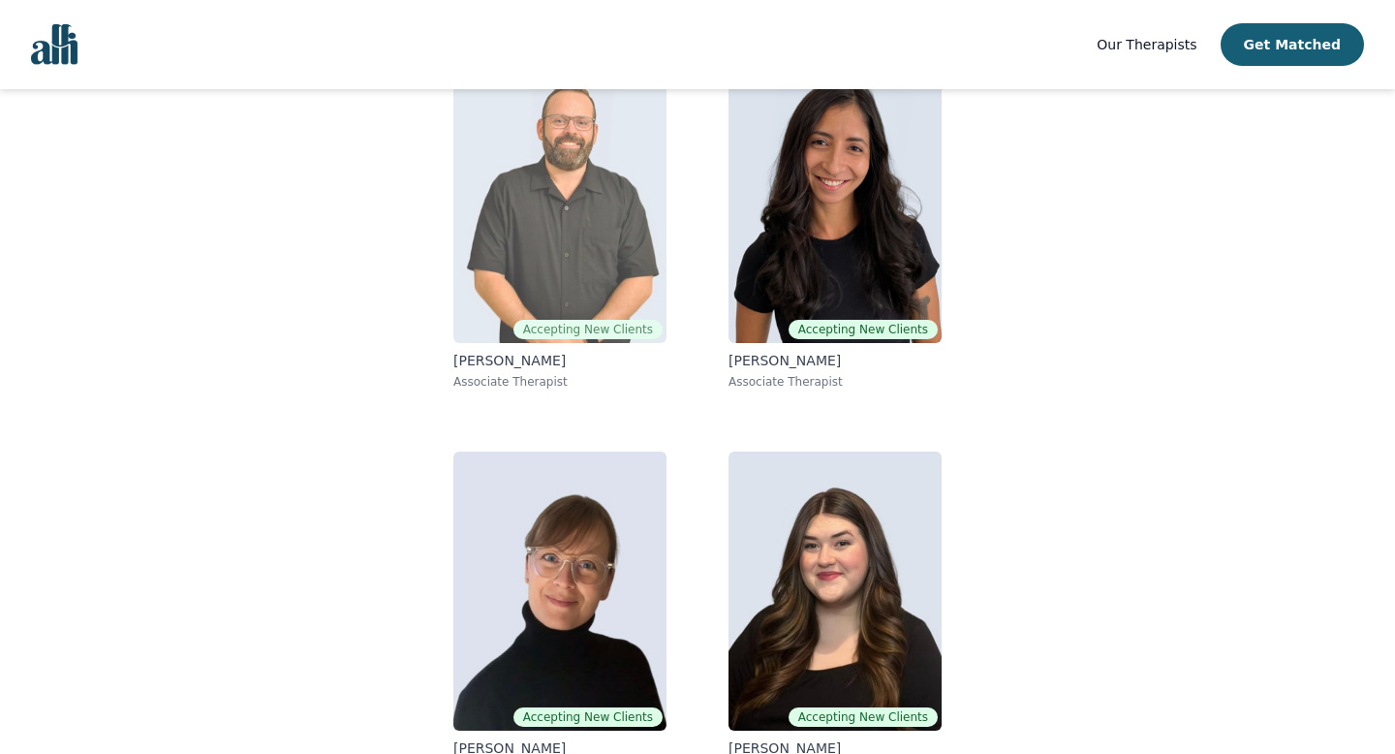
click at [562, 219] on img at bounding box center [559, 203] width 213 height 279
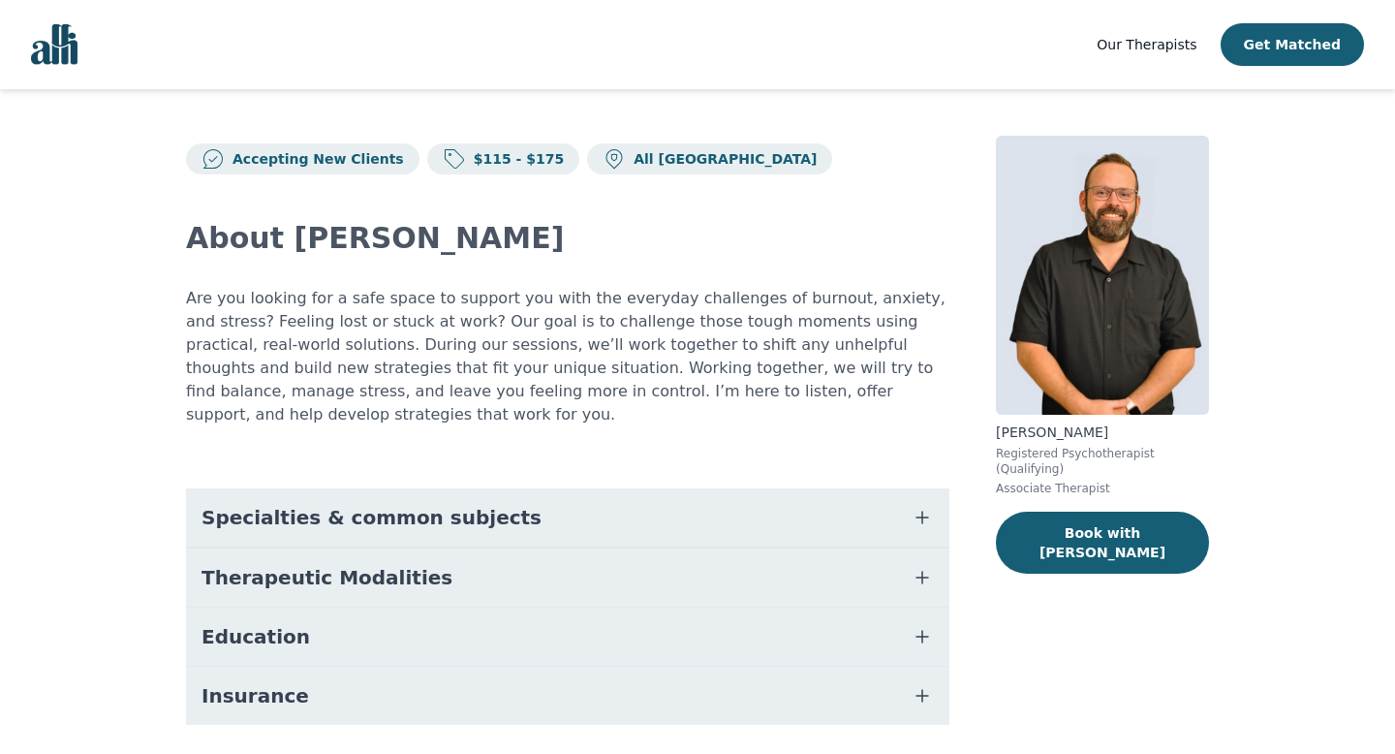
click at [552, 488] on button "Specialties & common subjects" at bounding box center [567, 517] width 763 height 58
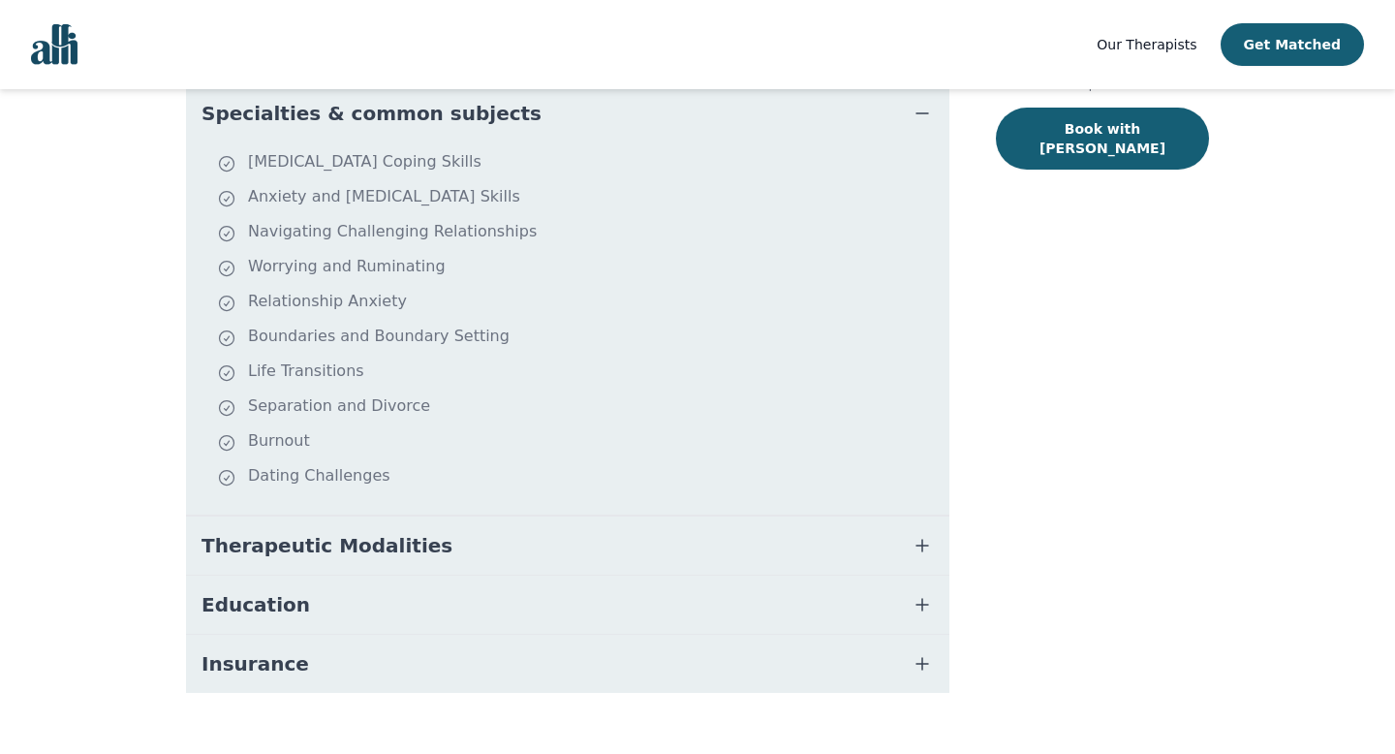
scroll to position [407, 0]
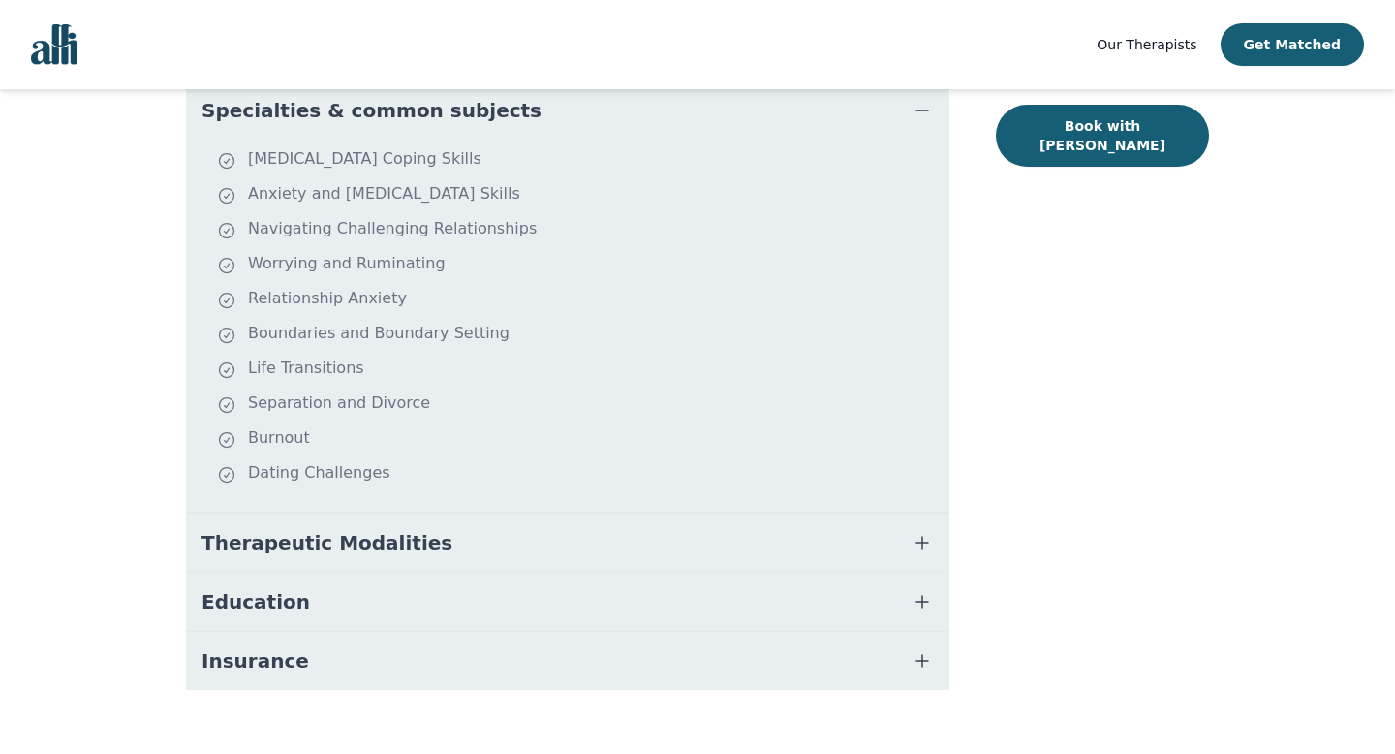
click at [331, 529] on span "Therapeutic Modalities" at bounding box center [327, 542] width 251 height 27
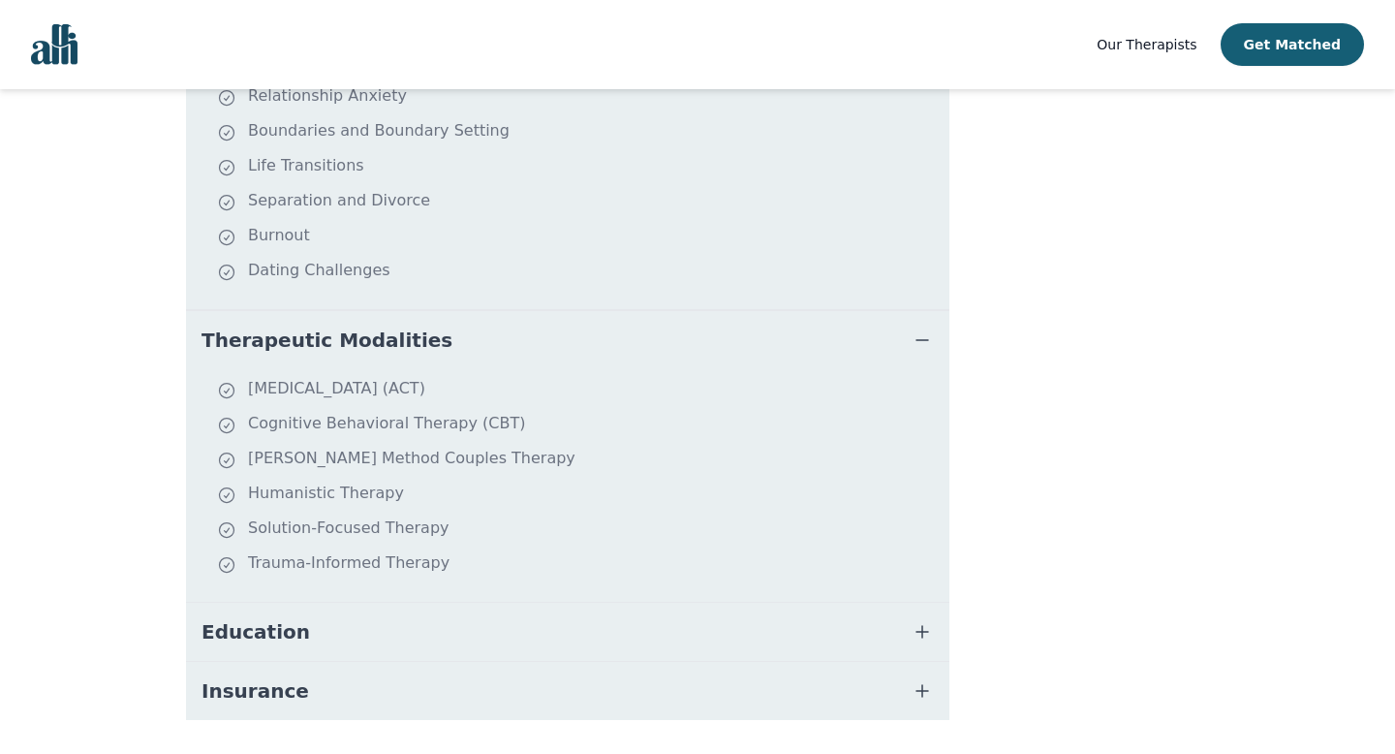
scroll to position [621, 0]
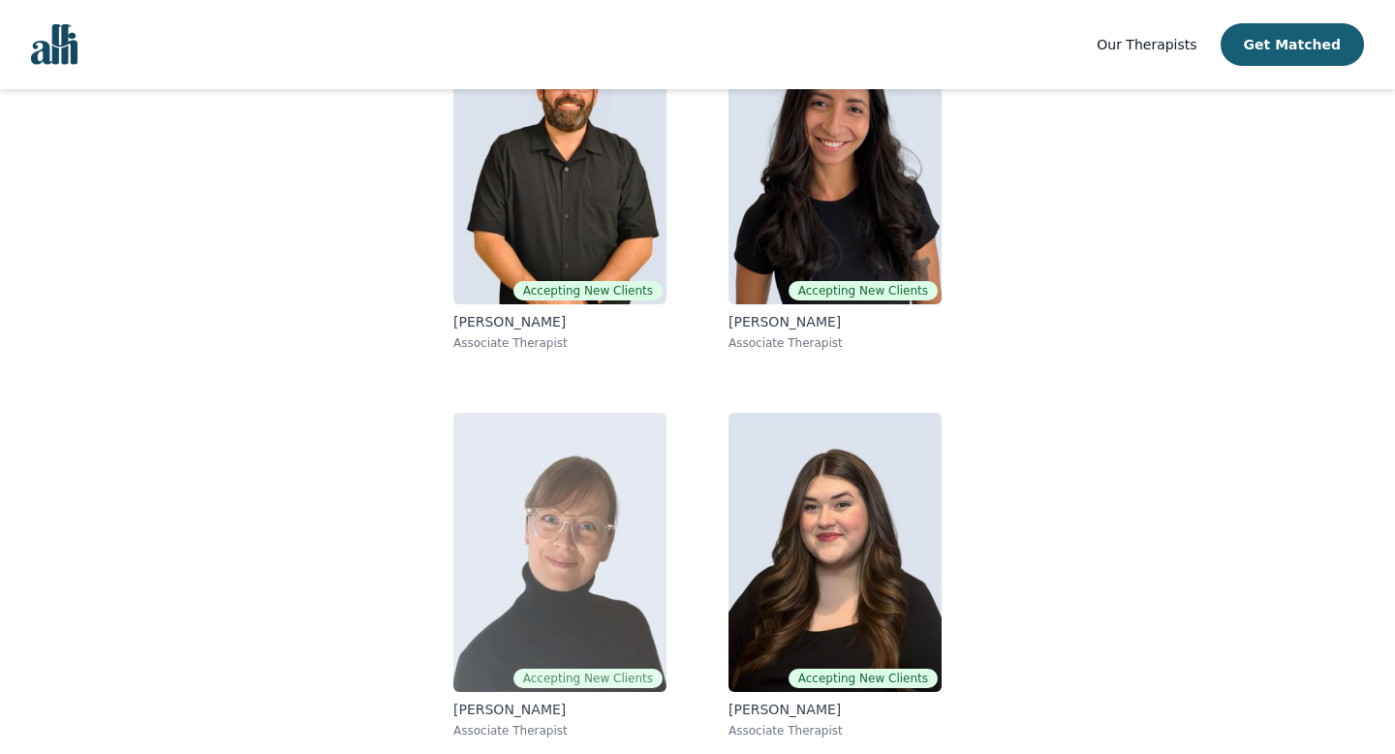
click at [564, 481] on img at bounding box center [559, 552] width 213 height 279
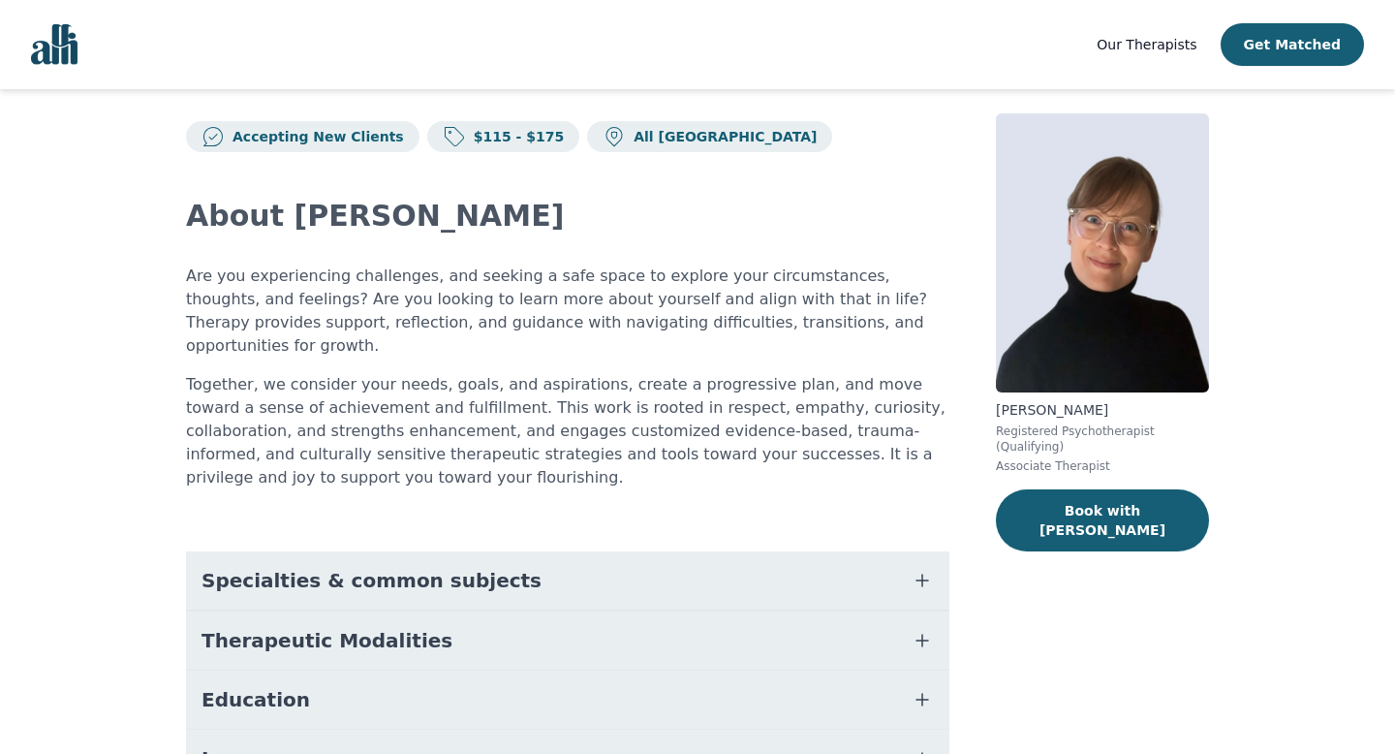
scroll to position [126, 0]
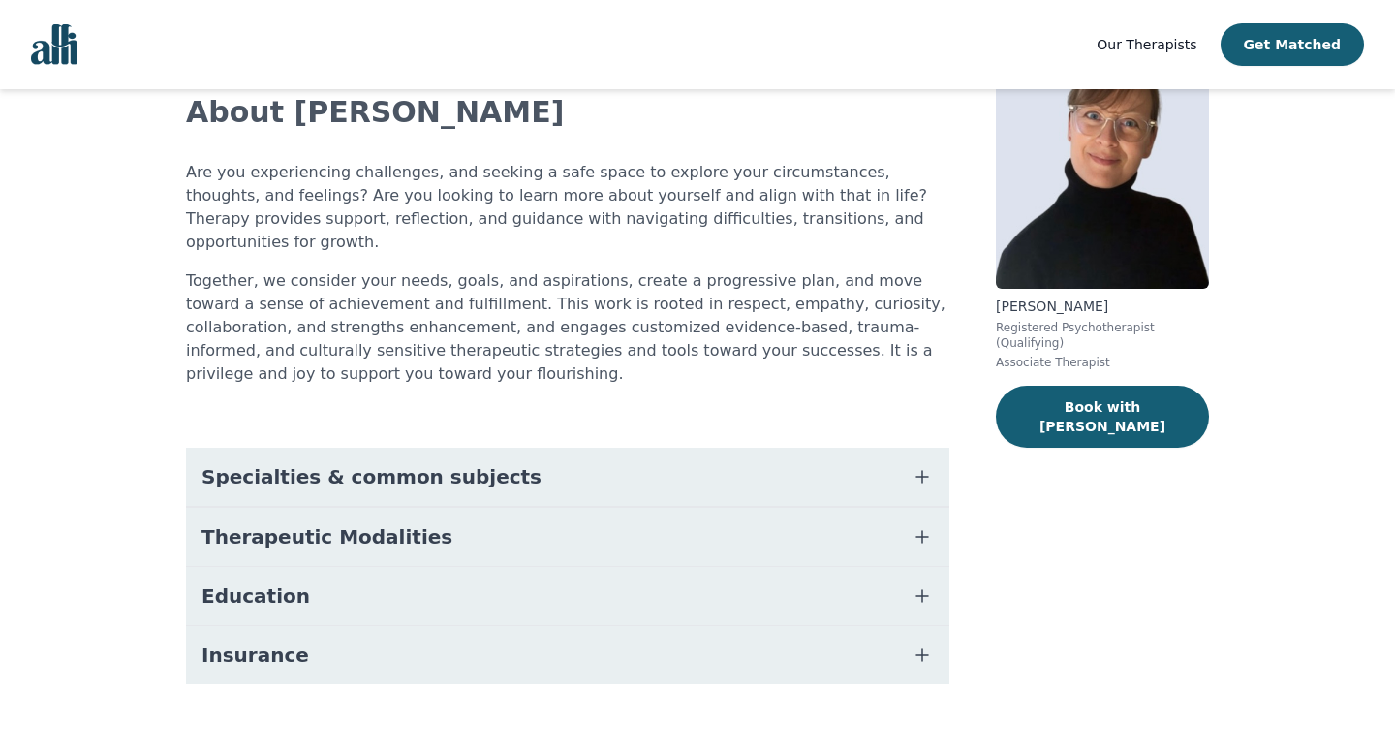
click at [422, 467] on button "Specialties & common subjects" at bounding box center [567, 477] width 763 height 58
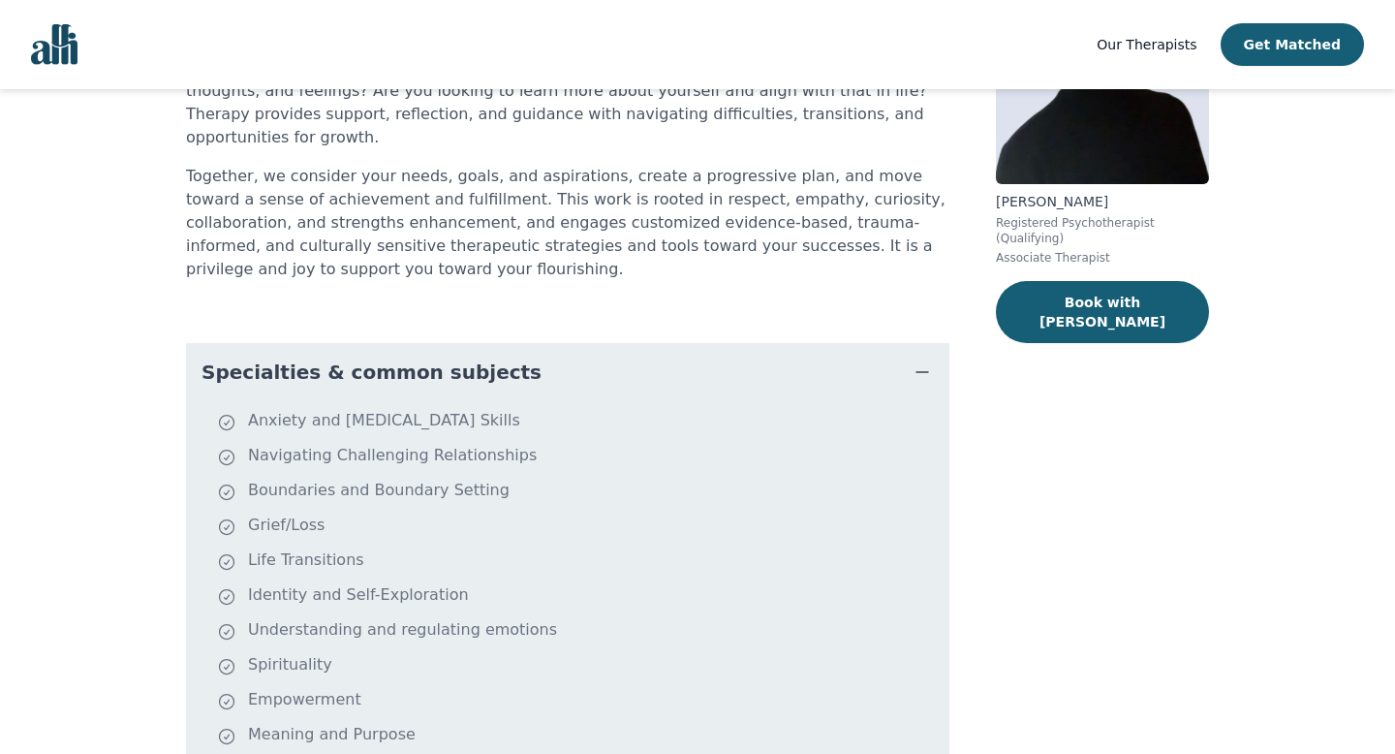
scroll to position [235, 0]
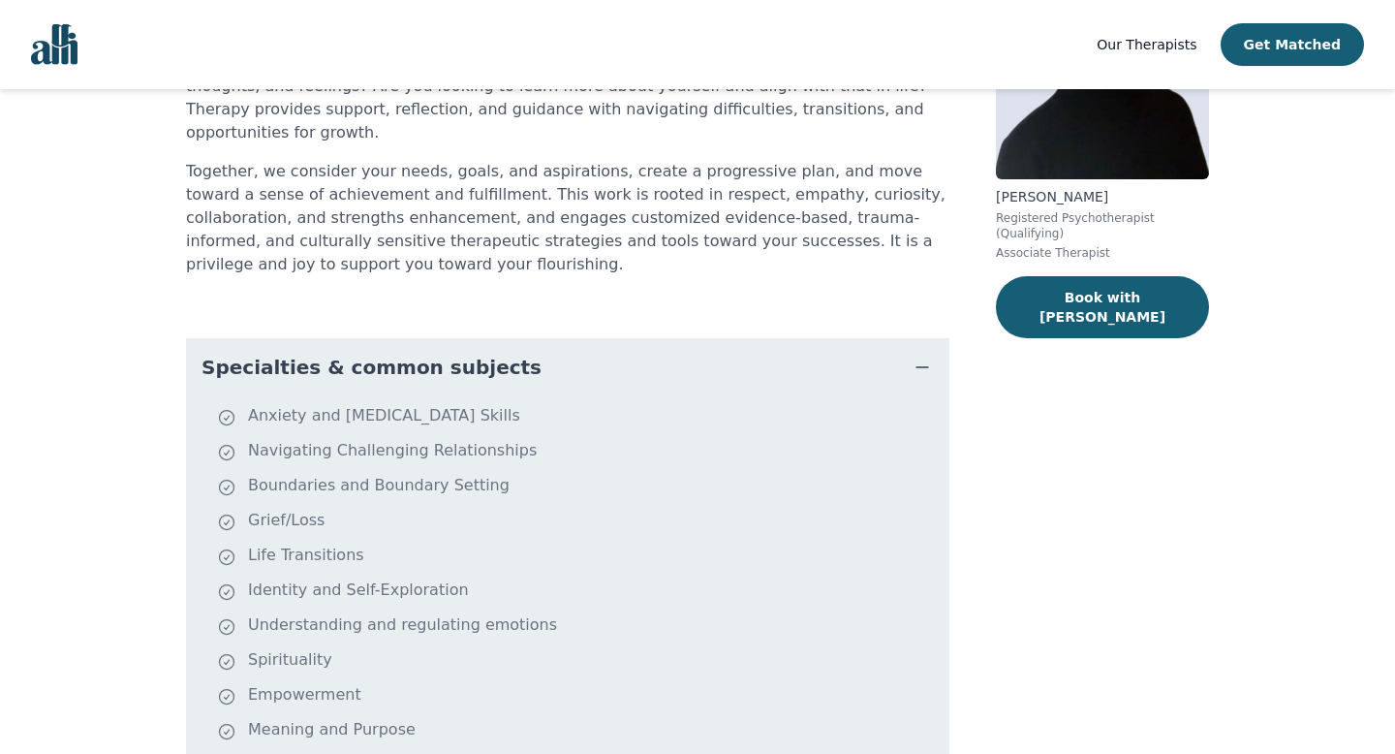
click at [391, 354] on span "Specialties & common subjects" at bounding box center [372, 367] width 340 height 27
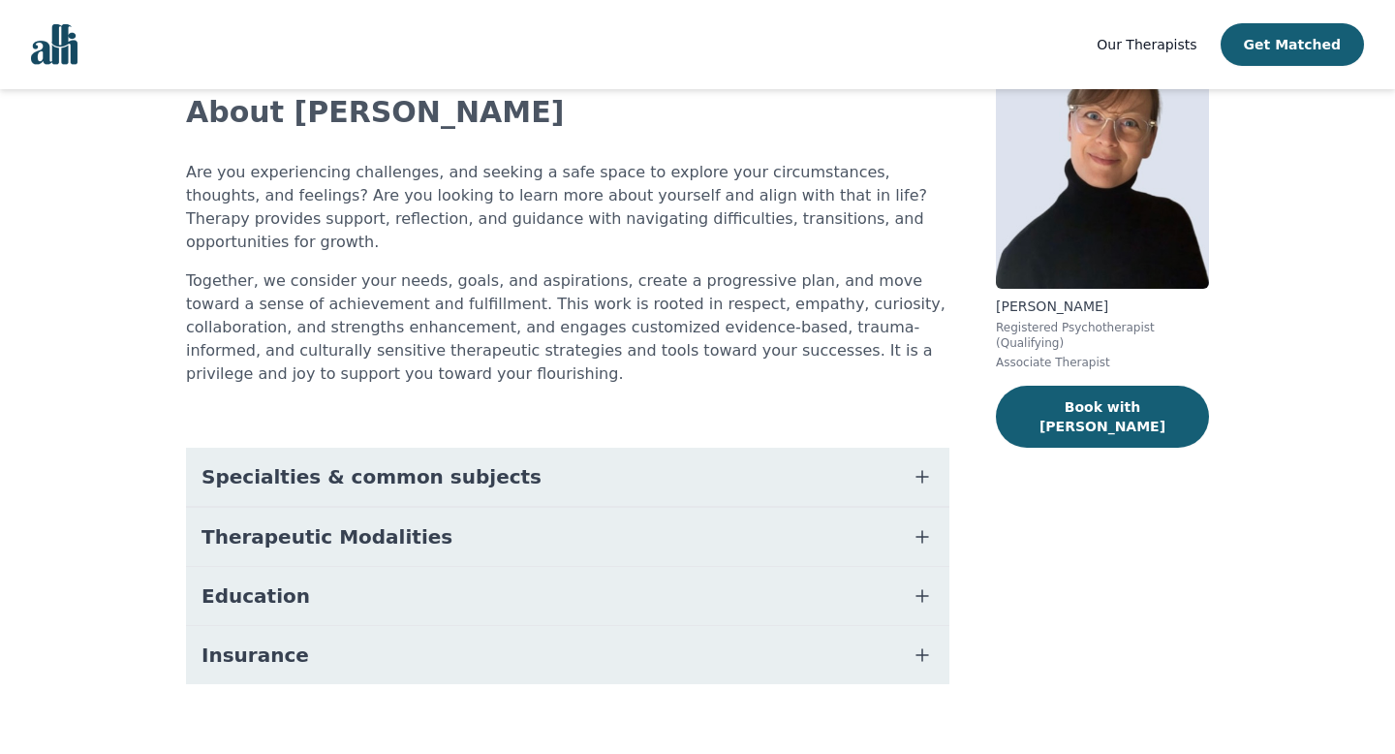
click at [351, 523] on span "Therapeutic Modalities" at bounding box center [327, 536] width 251 height 27
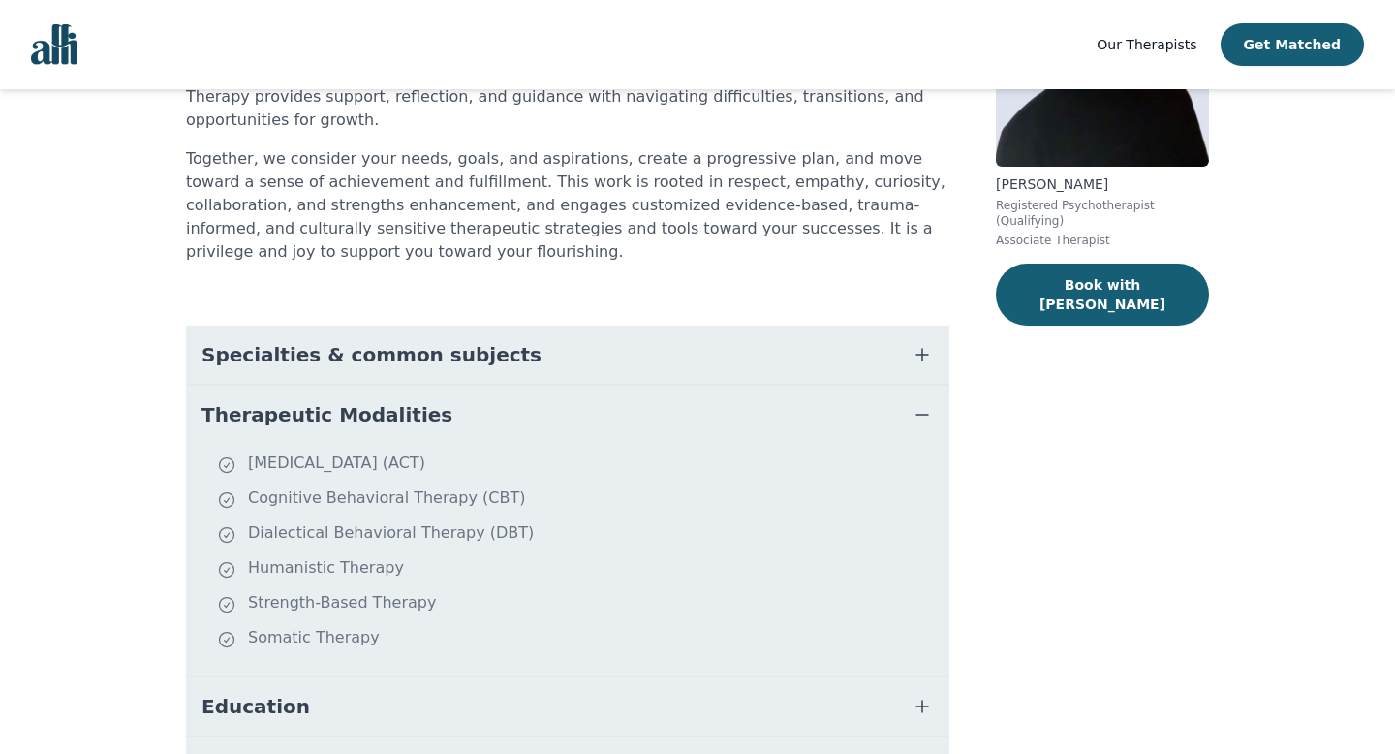
click at [360, 401] on span "Therapeutic Modalities" at bounding box center [327, 414] width 251 height 27
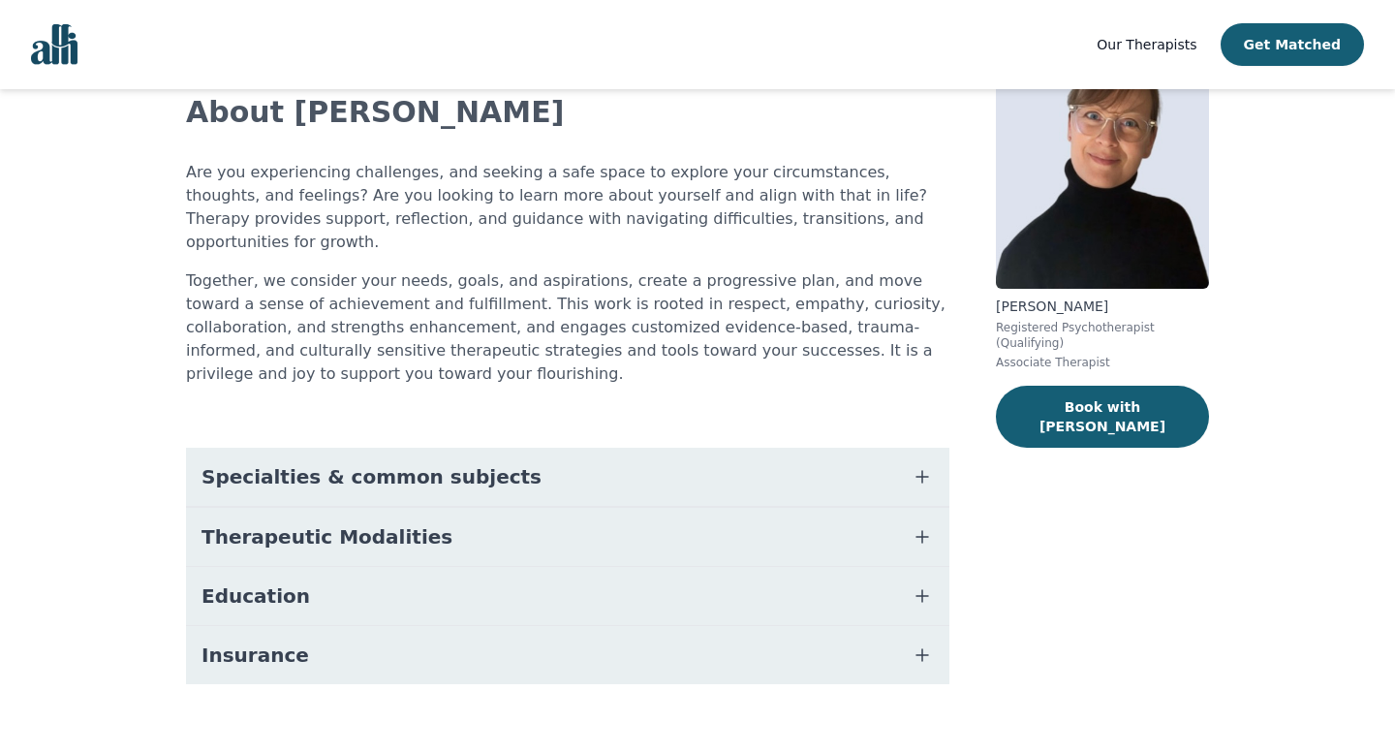
click at [311, 567] on button "Education" at bounding box center [567, 596] width 763 height 58
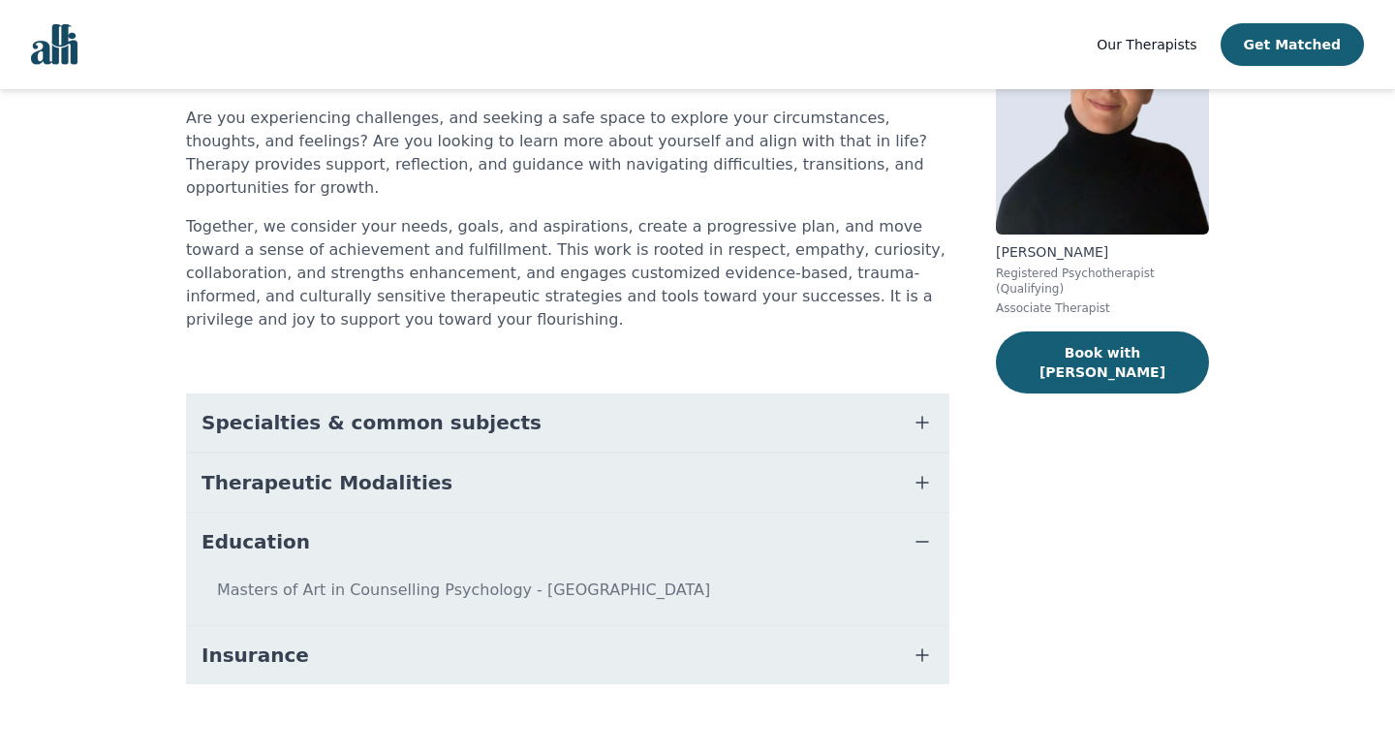
click at [323, 528] on button "Education" at bounding box center [567, 542] width 763 height 58
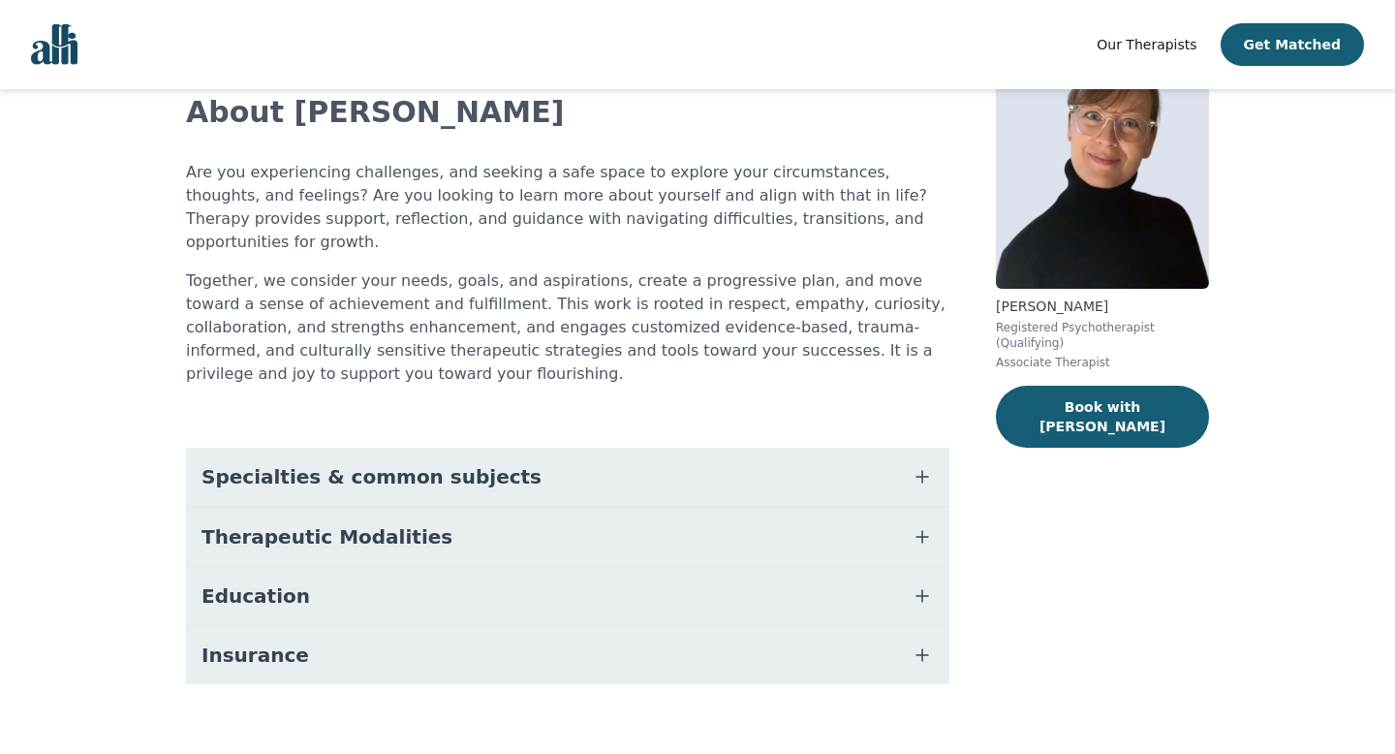
click at [287, 641] on span "Insurance" at bounding box center [256, 654] width 108 height 27
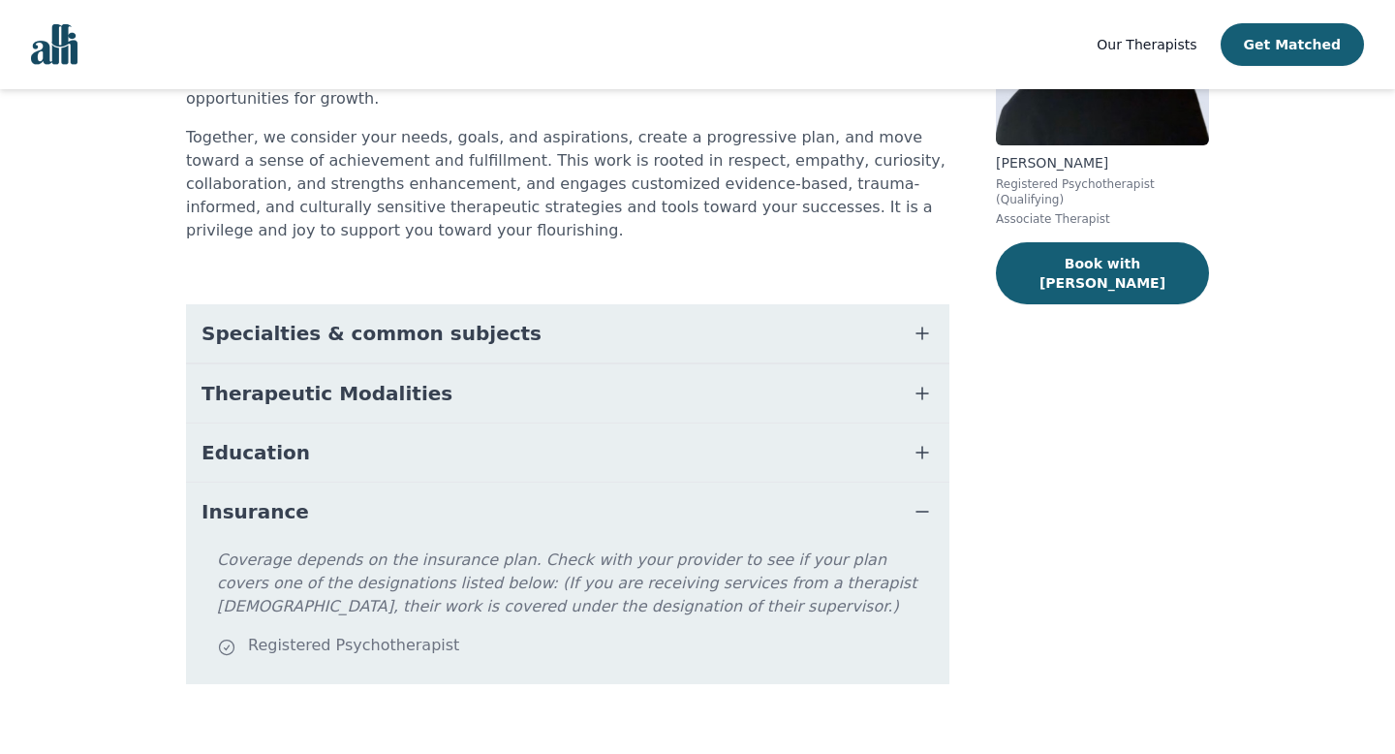
click at [320, 483] on button "Insurance" at bounding box center [567, 512] width 763 height 58
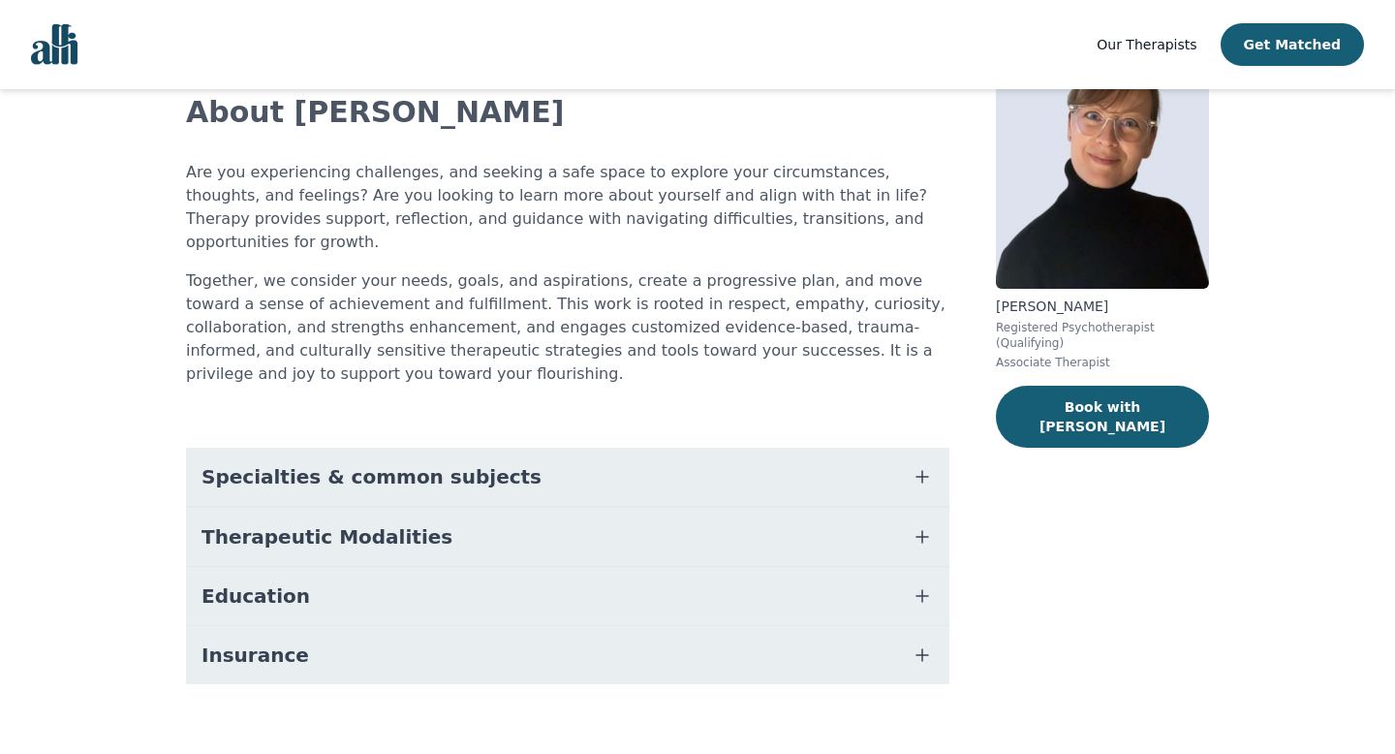
scroll to position [0, 0]
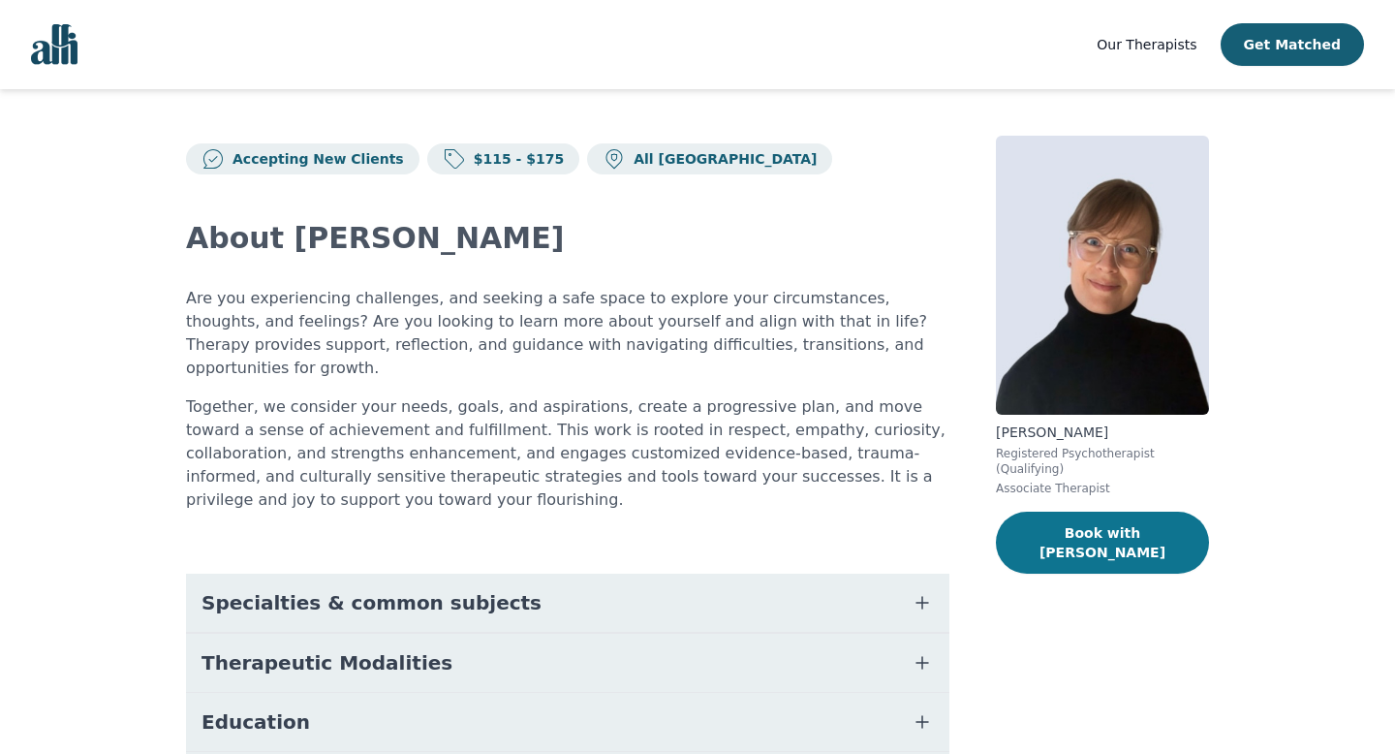
click at [1110, 521] on button "Book with Angela" at bounding box center [1102, 543] width 213 height 62
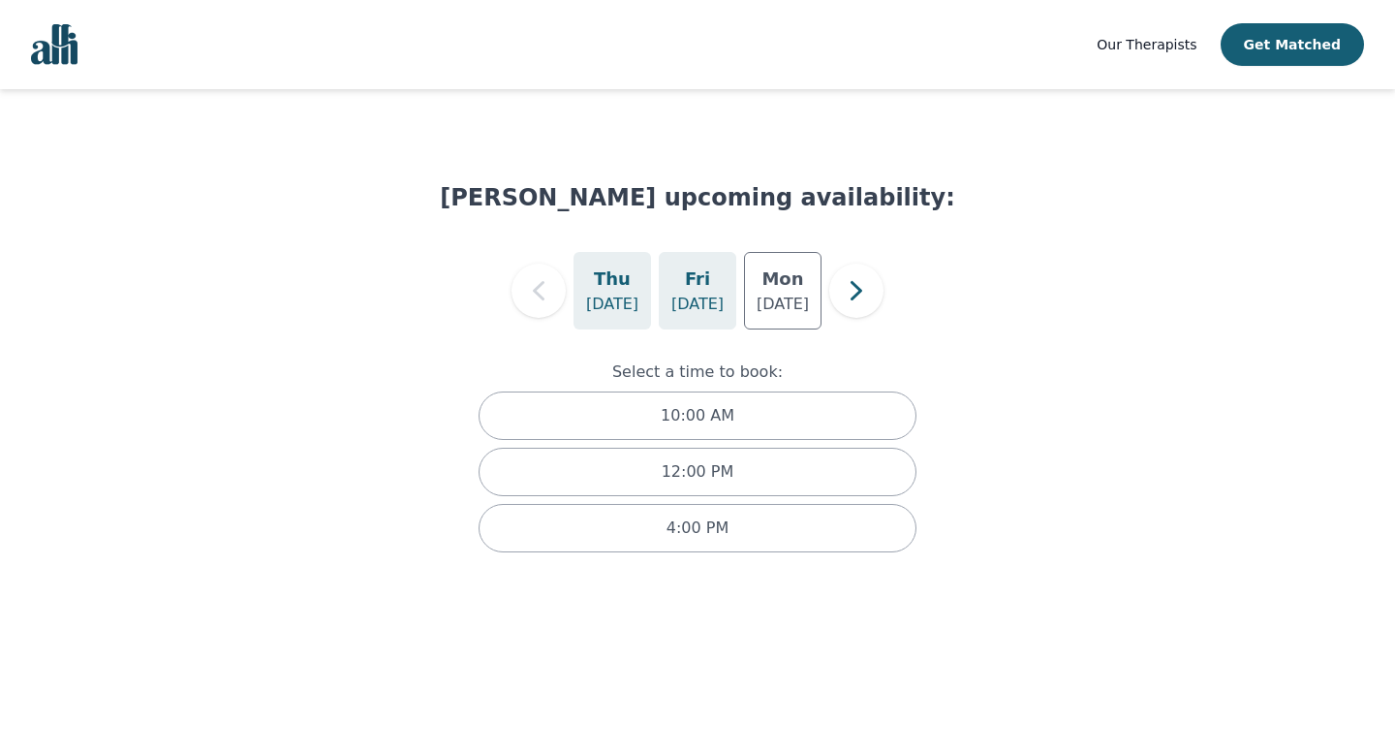
click at [694, 286] on h5 "Fri" at bounding box center [697, 278] width 25 height 27
click at [776, 290] on h5 "Mon" at bounding box center [783, 278] width 42 height 27
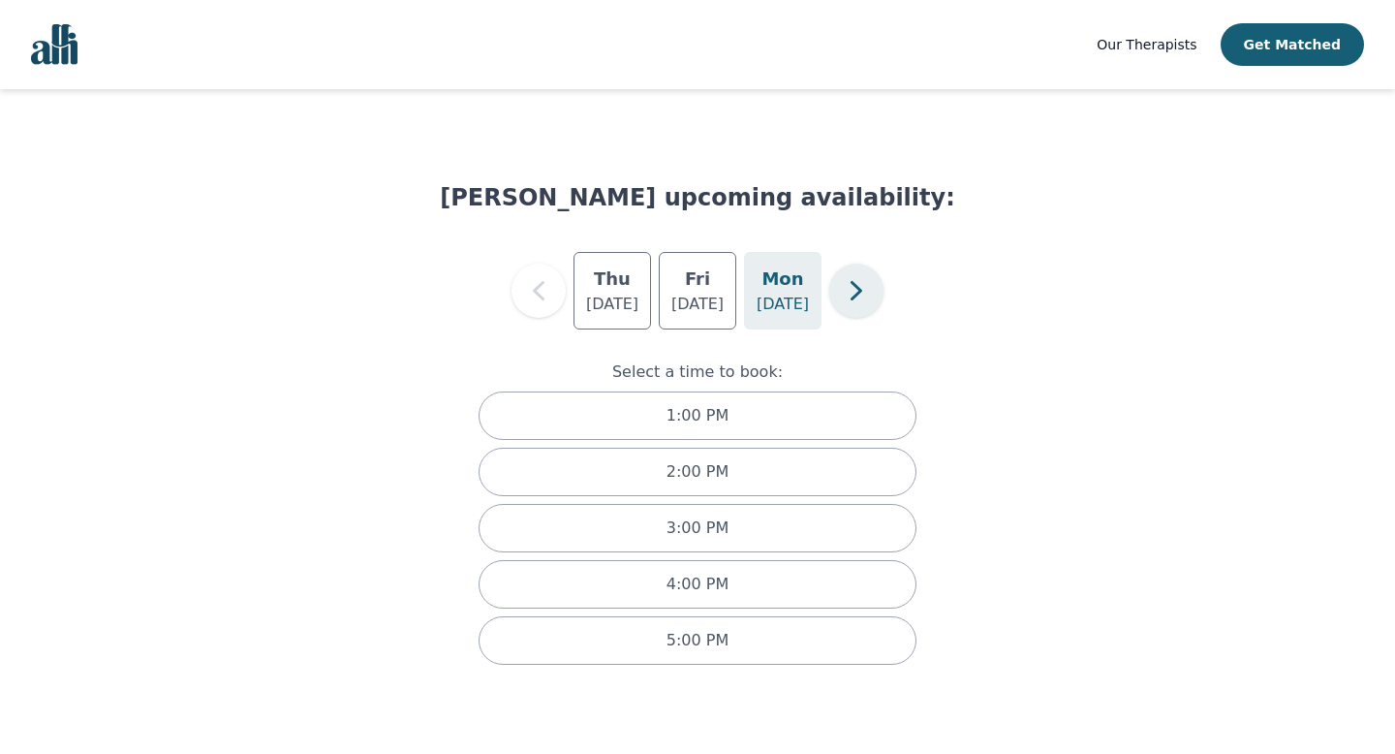
click at [839, 293] on icon "button" at bounding box center [856, 290] width 39 height 39
click at [843, 290] on icon "button" at bounding box center [856, 290] width 39 height 39
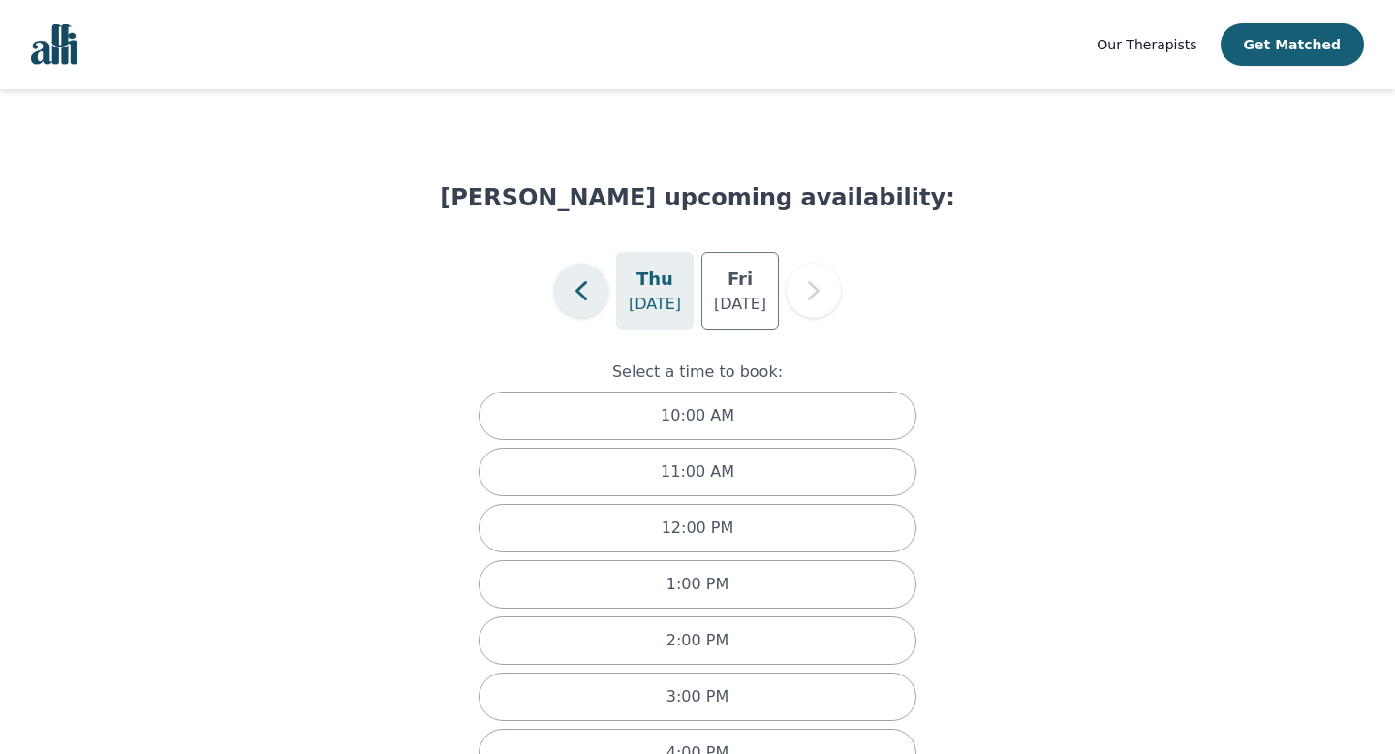
click at [586, 290] on icon "button" at bounding box center [581, 290] width 39 height 39
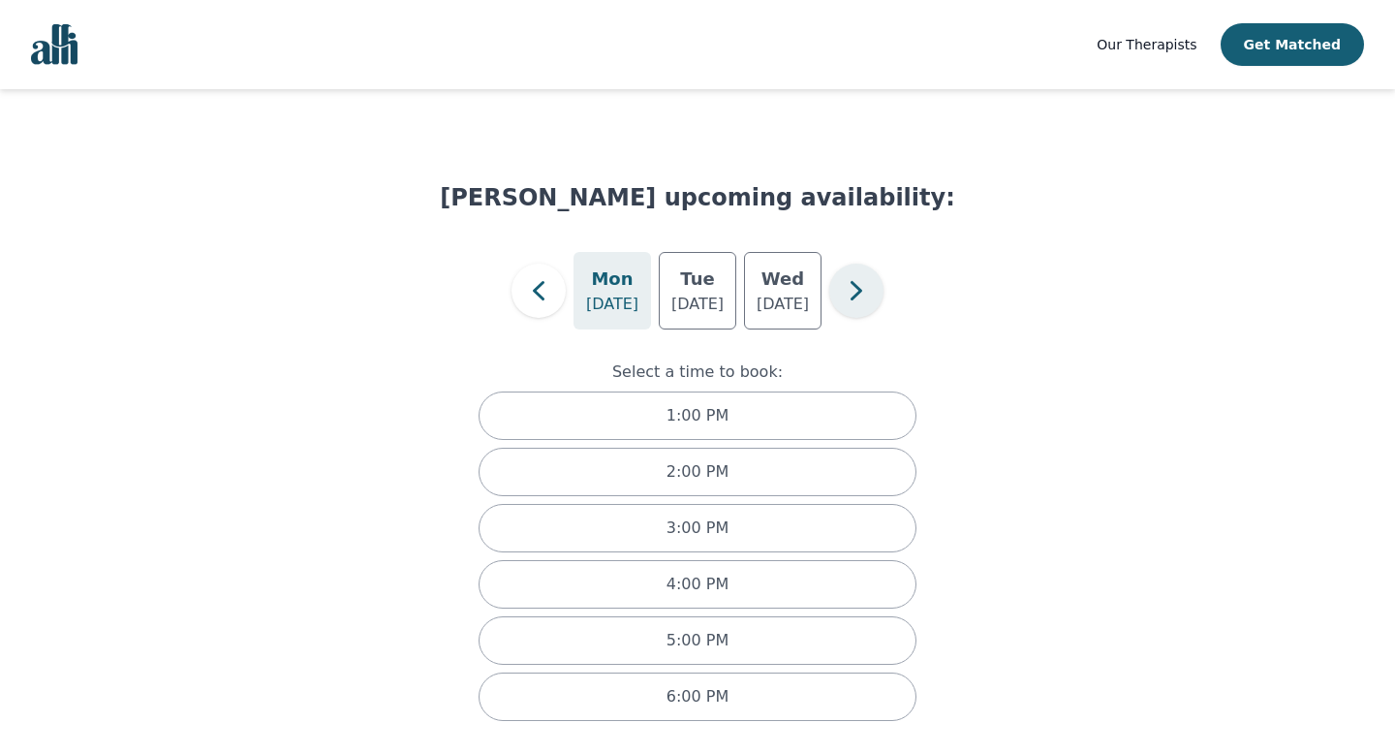
click at [847, 310] on button "button" at bounding box center [856, 291] width 54 height 54
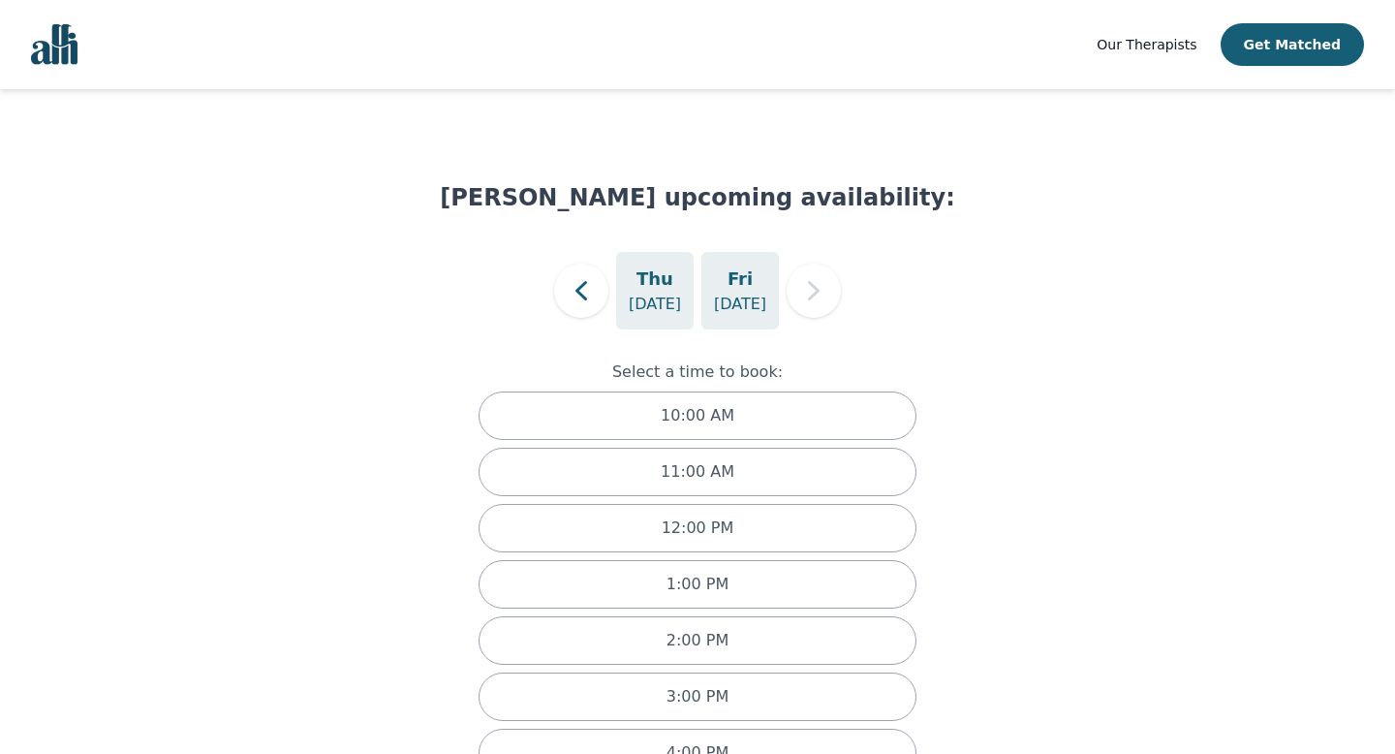
click at [726, 283] on div "Fri Sep 26" at bounding box center [740, 291] width 78 height 78
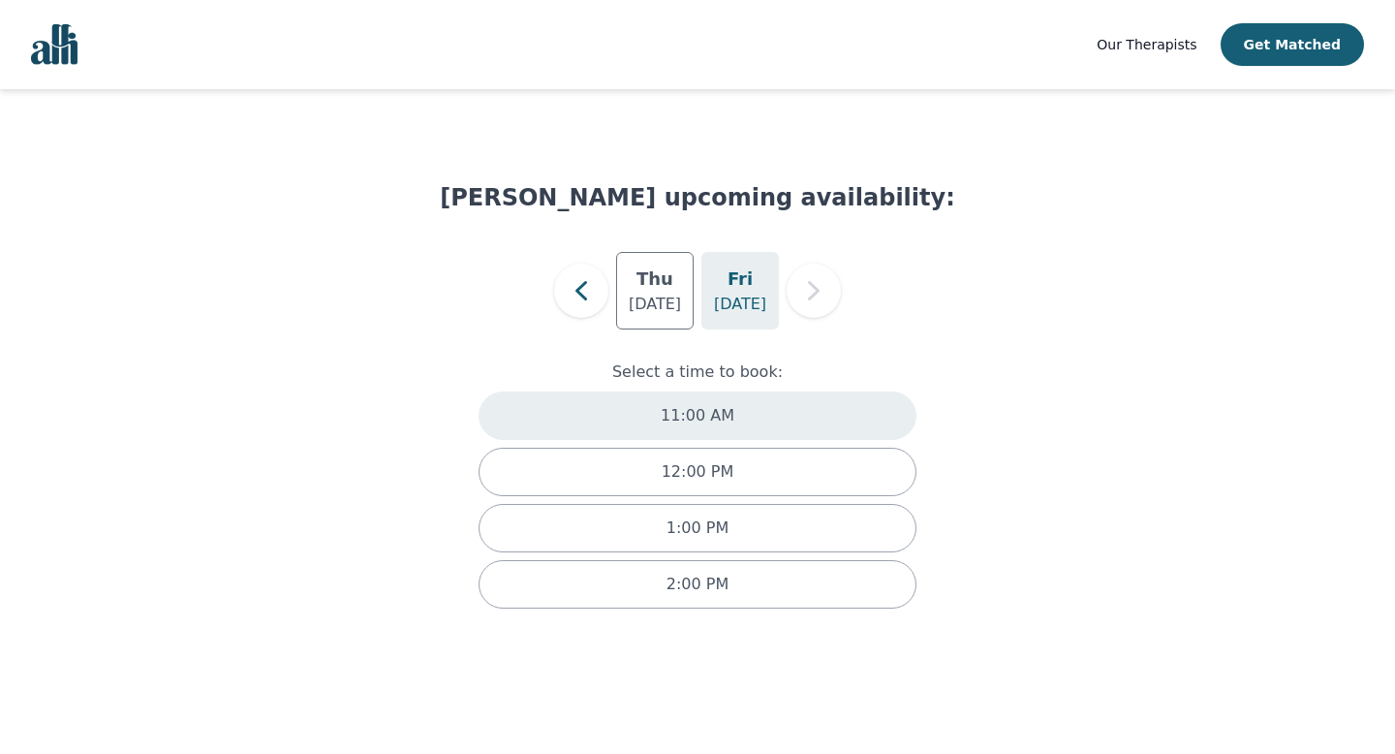
click at [629, 412] on div "11:00 AM" at bounding box center [698, 415] width 438 height 48
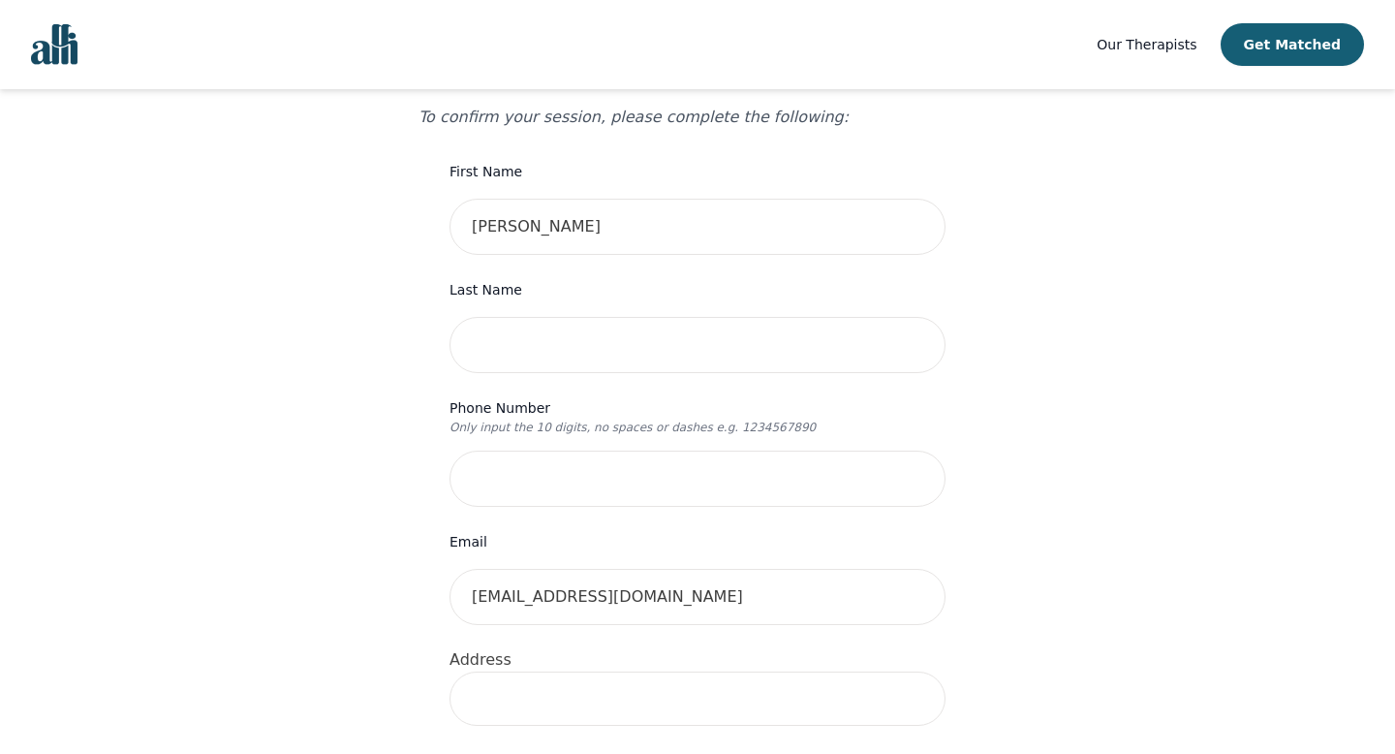
scroll to position [83, 0]
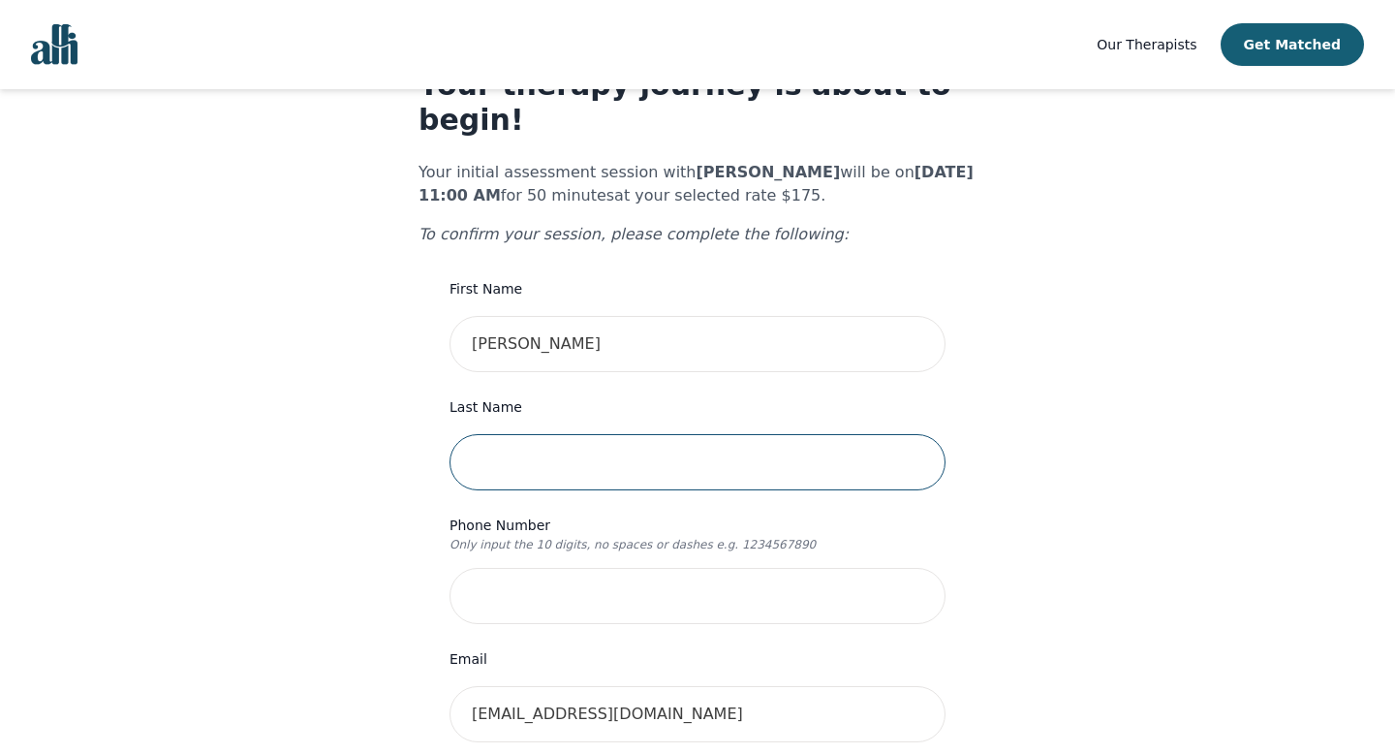
click at [557, 434] on input "text" at bounding box center [698, 462] width 496 height 56
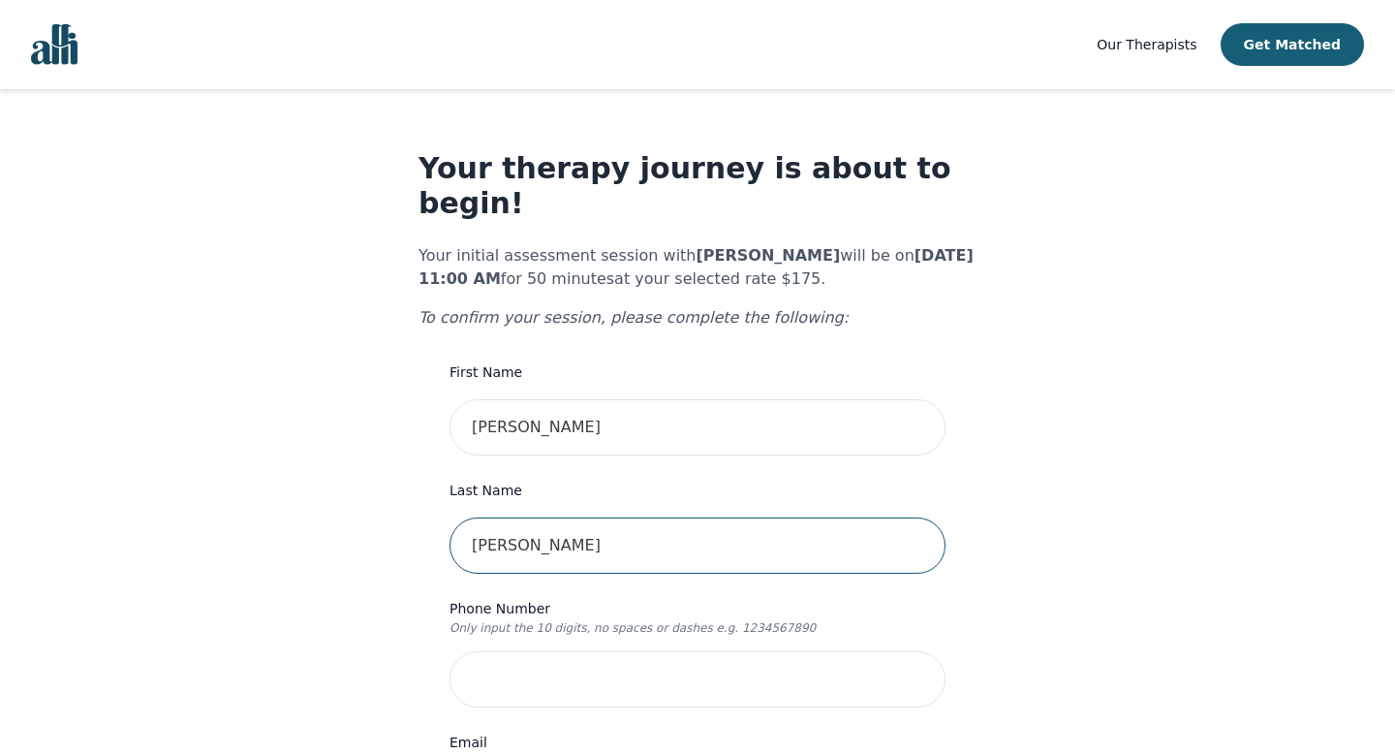
type input "Aguilera"
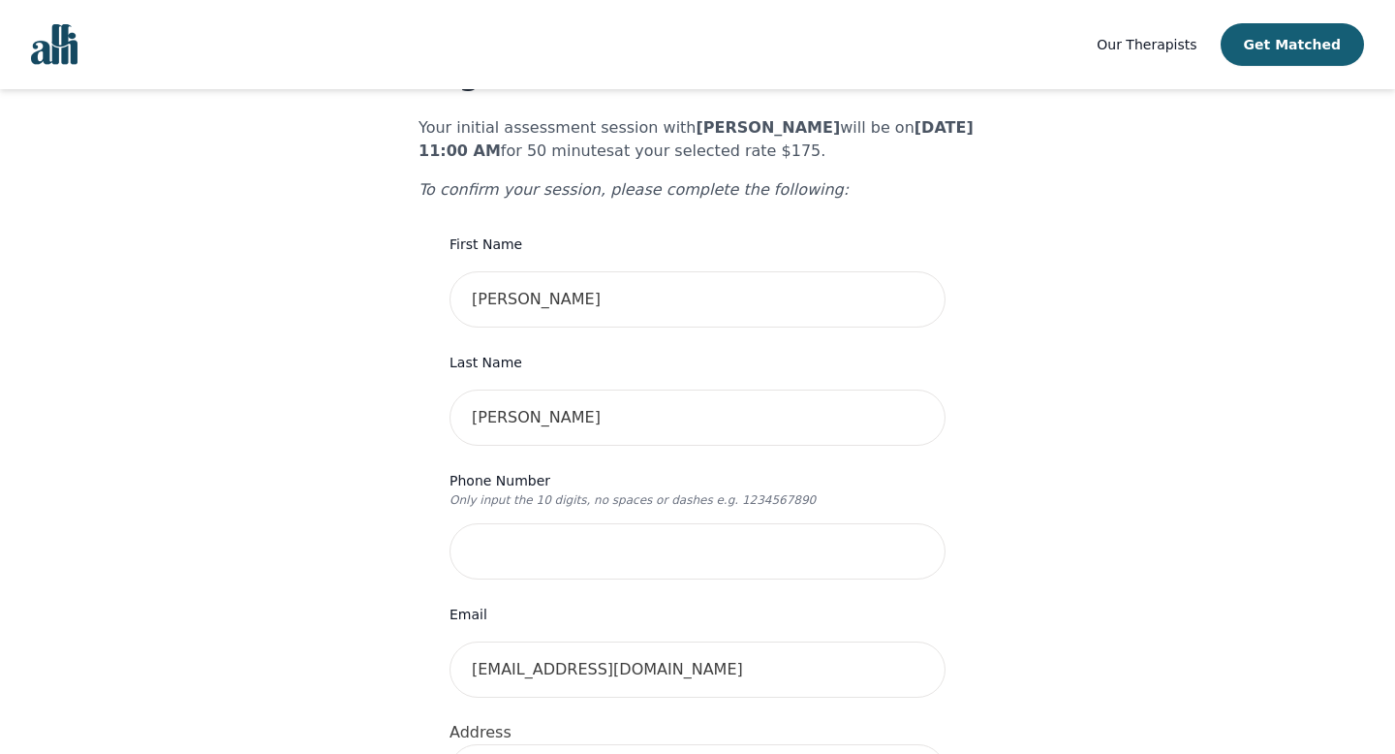
scroll to position [129, 0]
click at [476, 522] on input "tel" at bounding box center [698, 550] width 496 height 56
type input "7145010584"
type input "639 Huron St."
click at [500, 522] on input "7145010584" at bounding box center [698, 550] width 496 height 56
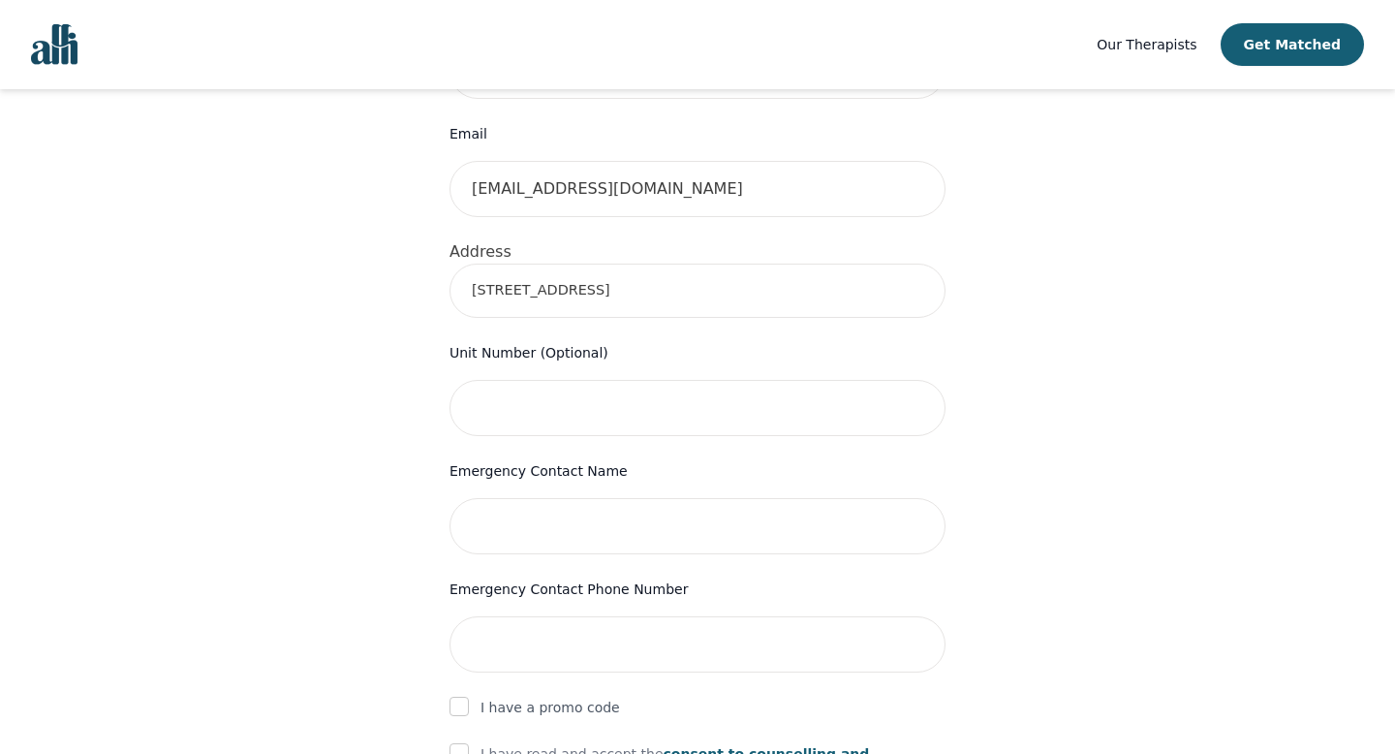
scroll to position [617, 0]
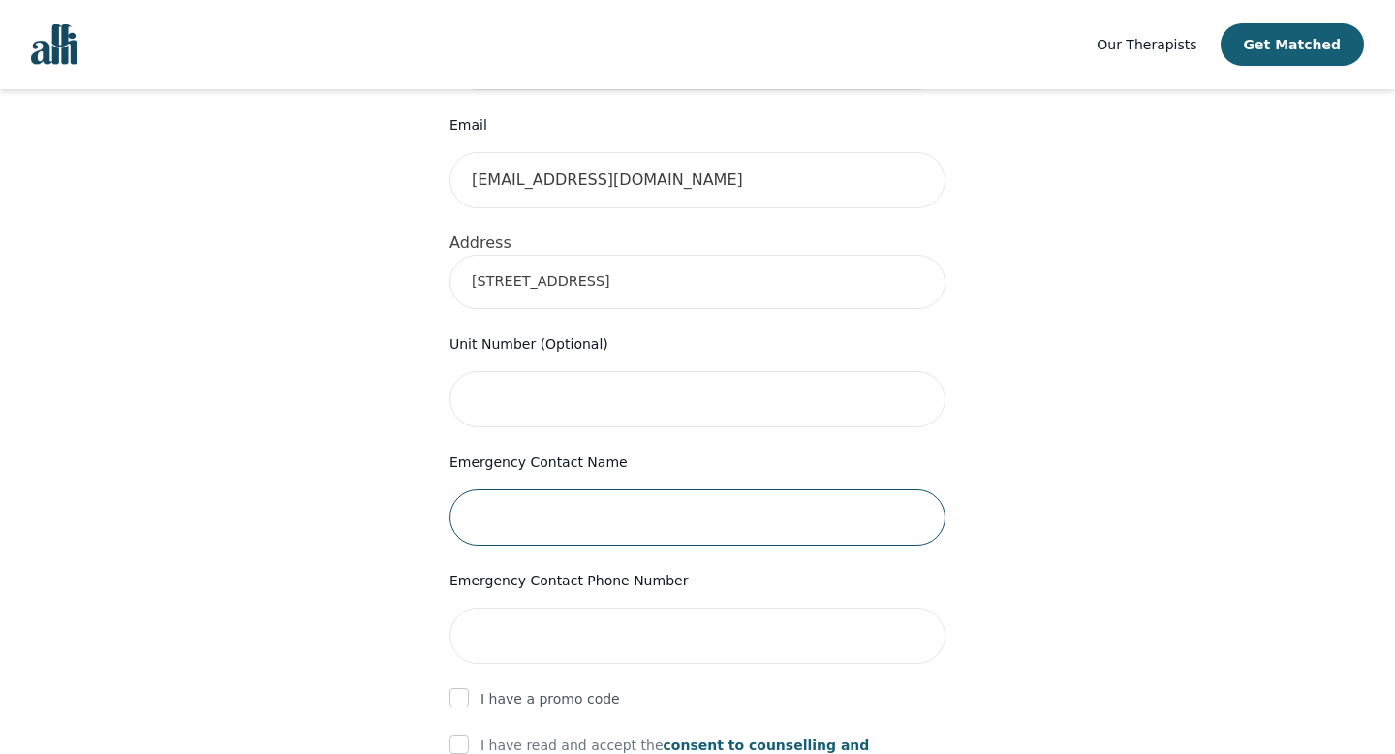
click at [500, 497] on input "text" at bounding box center [698, 517] width 496 height 56
type input "Oralia Aguilera"
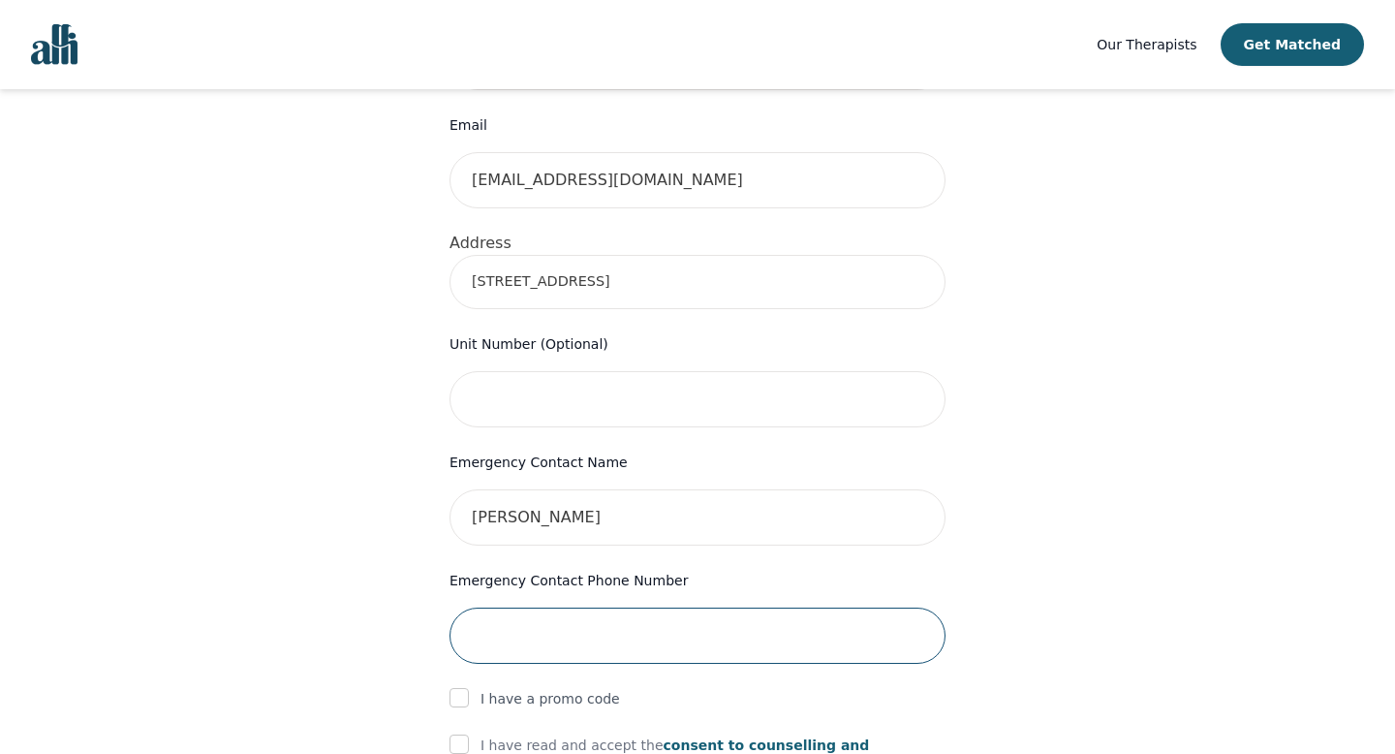
click at [573, 608] on input "tel" at bounding box center [698, 636] width 496 height 56
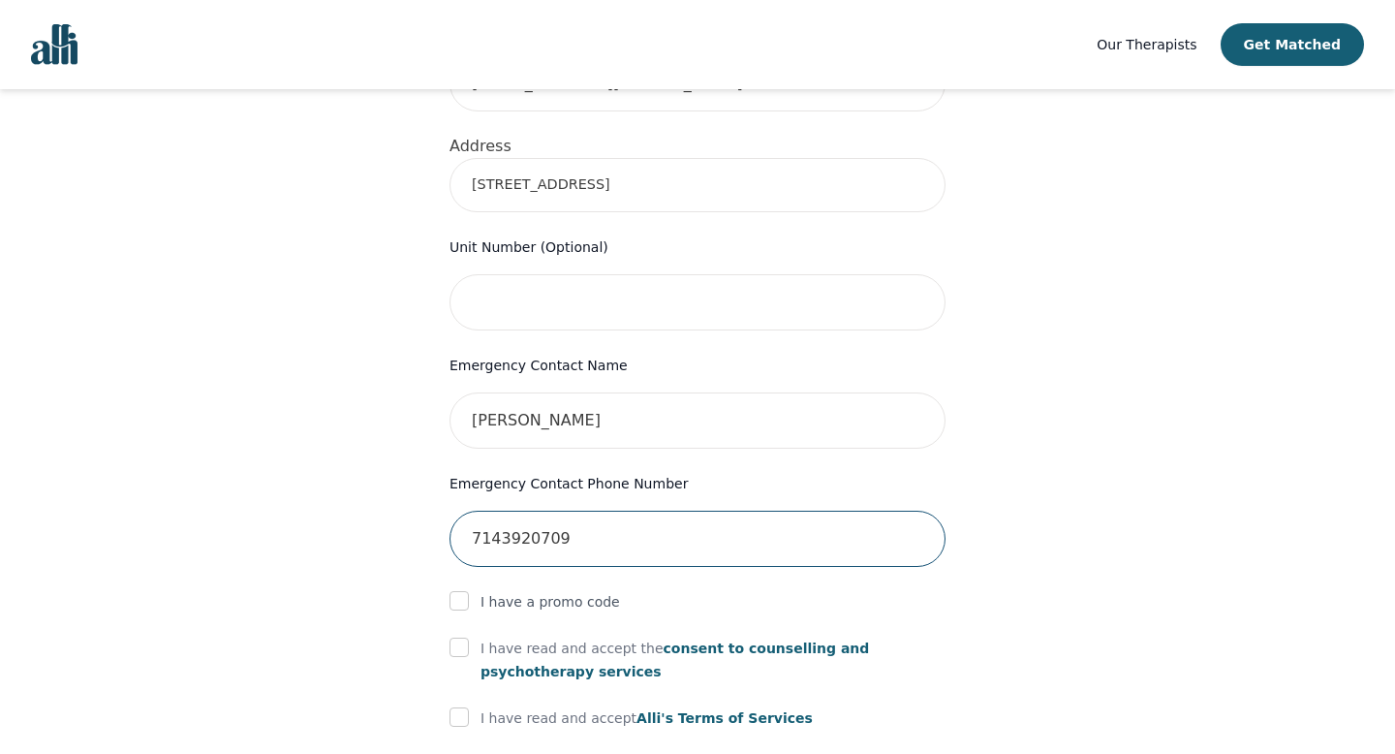
scroll to position [729, 0]
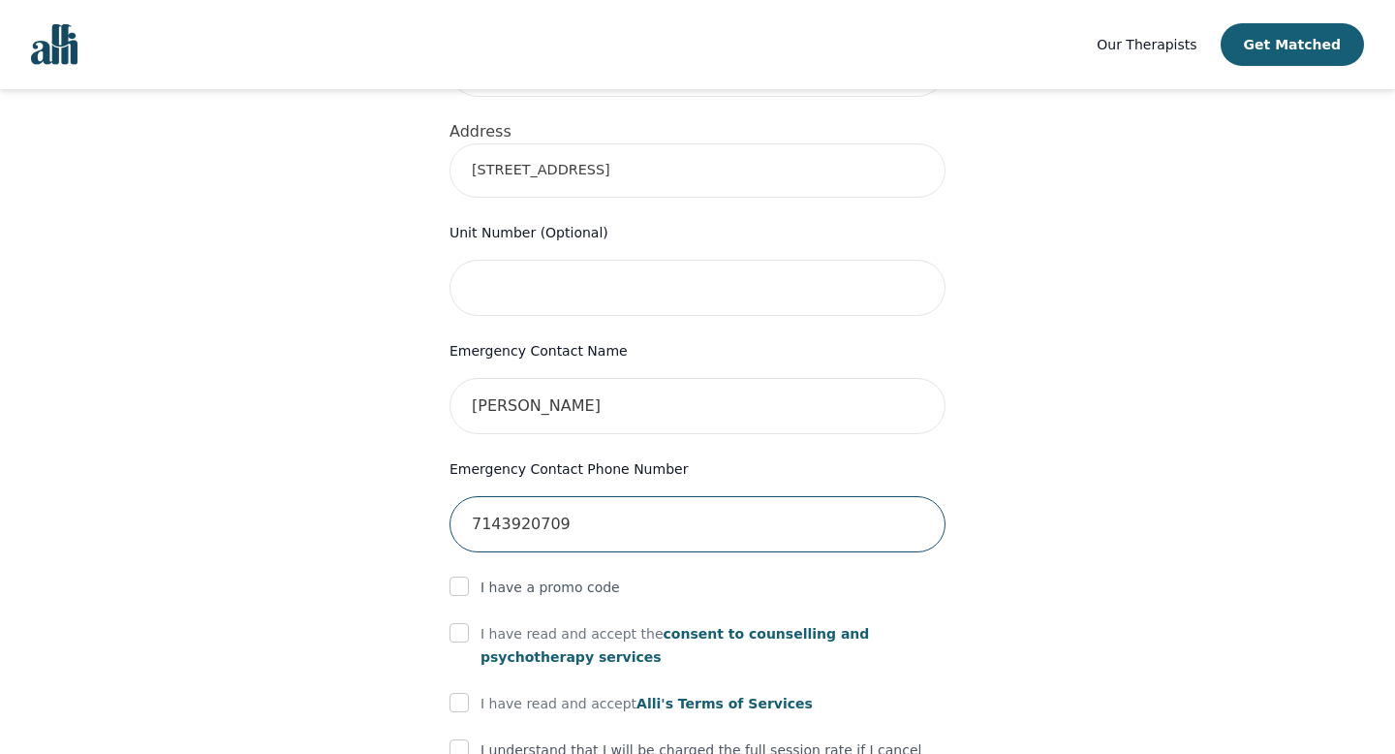
type input "7143920709"
click at [553, 622] on p "I have read and accept the consent to counselling and psychotherapy services" at bounding box center [713, 645] width 465 height 47
click at [542, 622] on p "I have read and accept the consent to counselling and psychotherapy services" at bounding box center [713, 645] width 465 height 47
click at [468, 623] on input "checkbox" at bounding box center [459, 632] width 19 height 19
checkbox input "true"
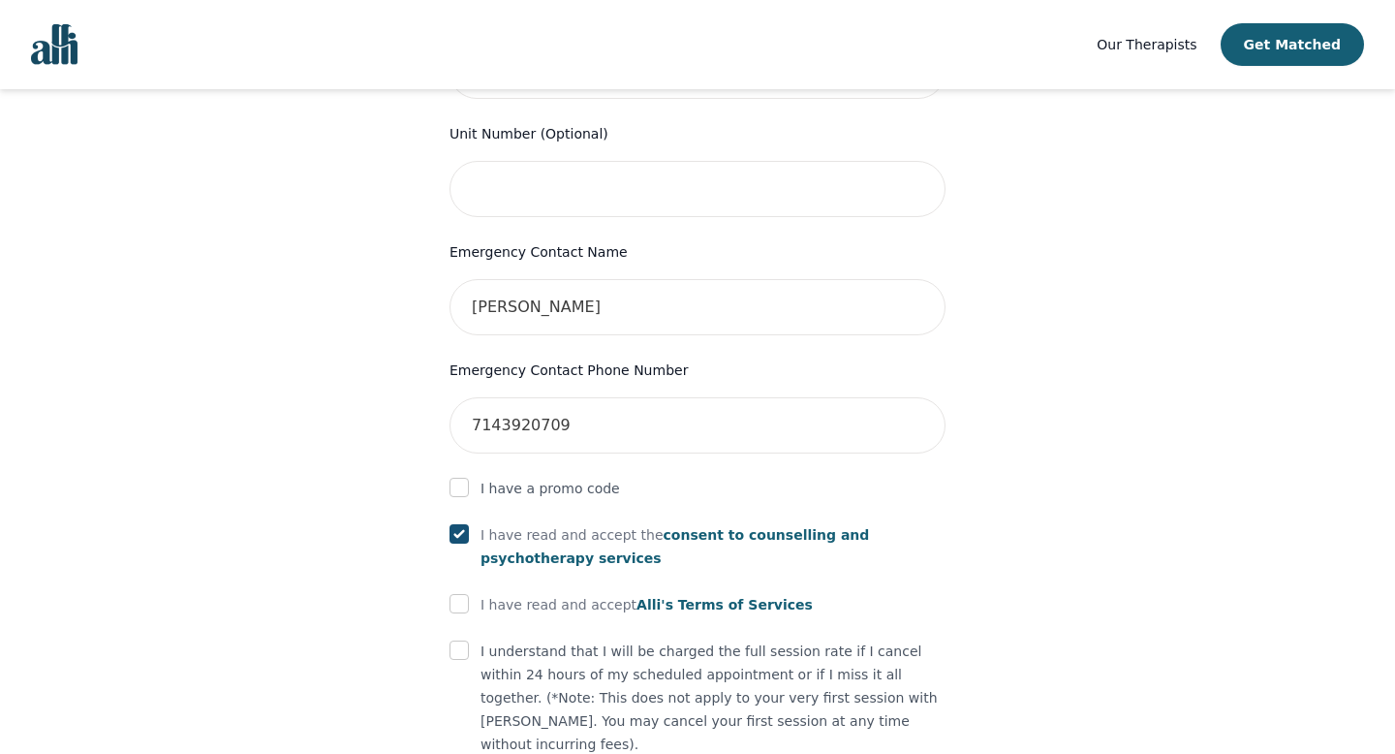
scroll to position [837, 0]
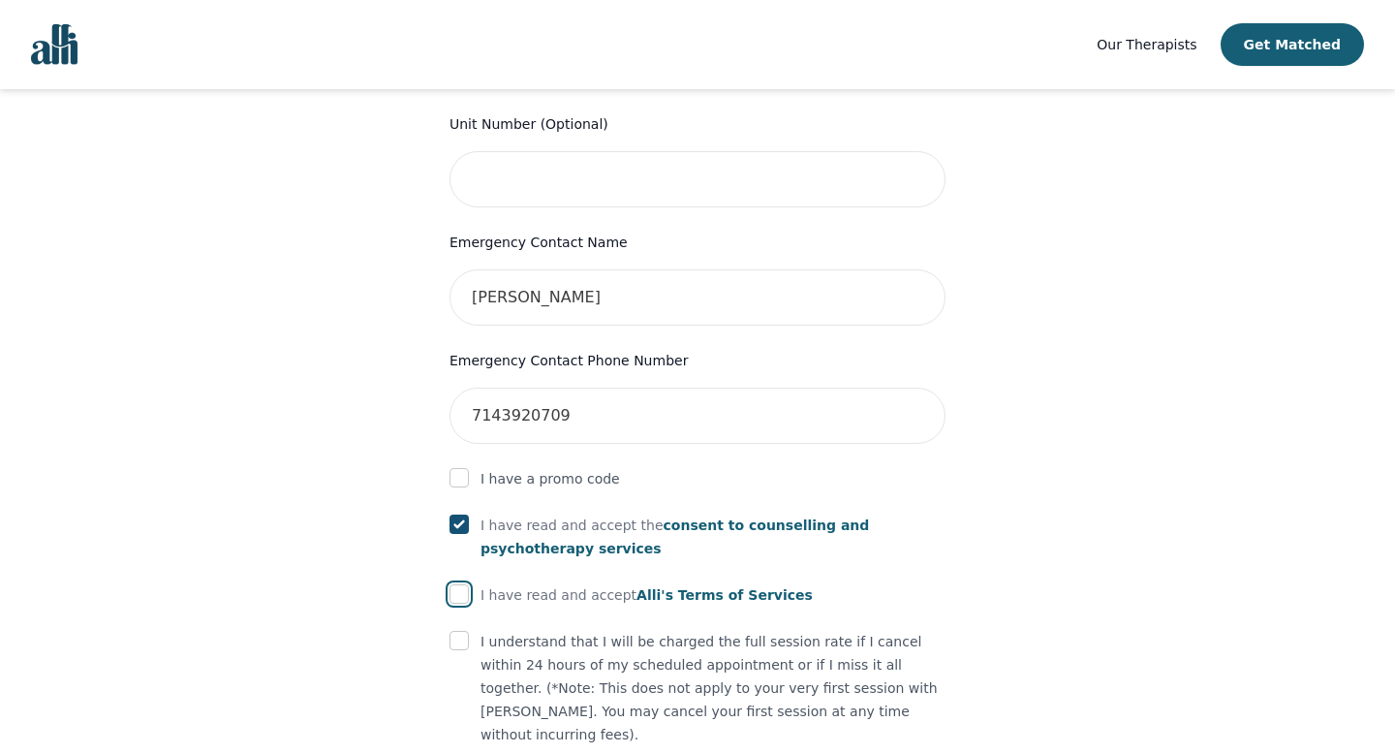
click at [457, 584] on input "checkbox" at bounding box center [459, 593] width 19 height 19
checkbox input "true"
click at [455, 631] on input "checkbox" at bounding box center [459, 640] width 19 height 19
checkbox input "true"
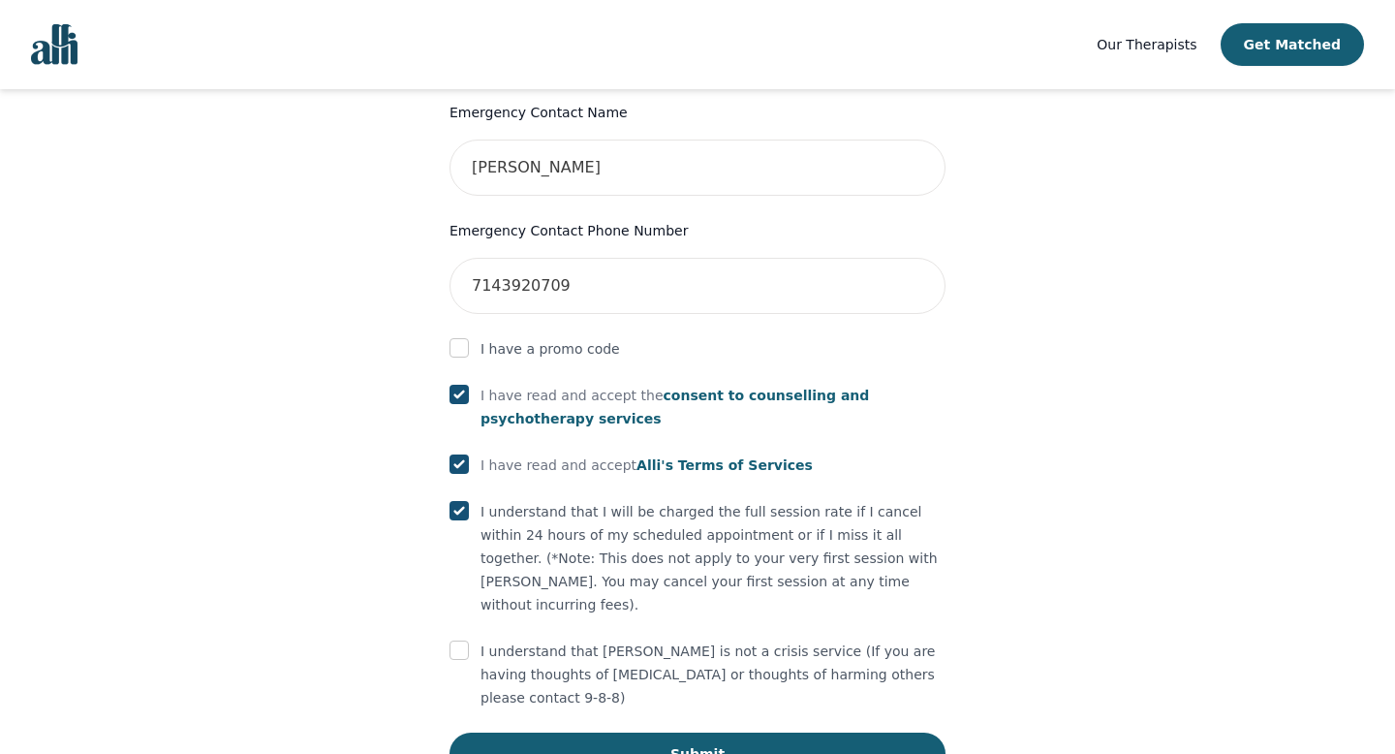
scroll to position [968, 0]
click at [455, 639] on input "checkbox" at bounding box center [459, 648] width 19 height 19
checkbox input "true"
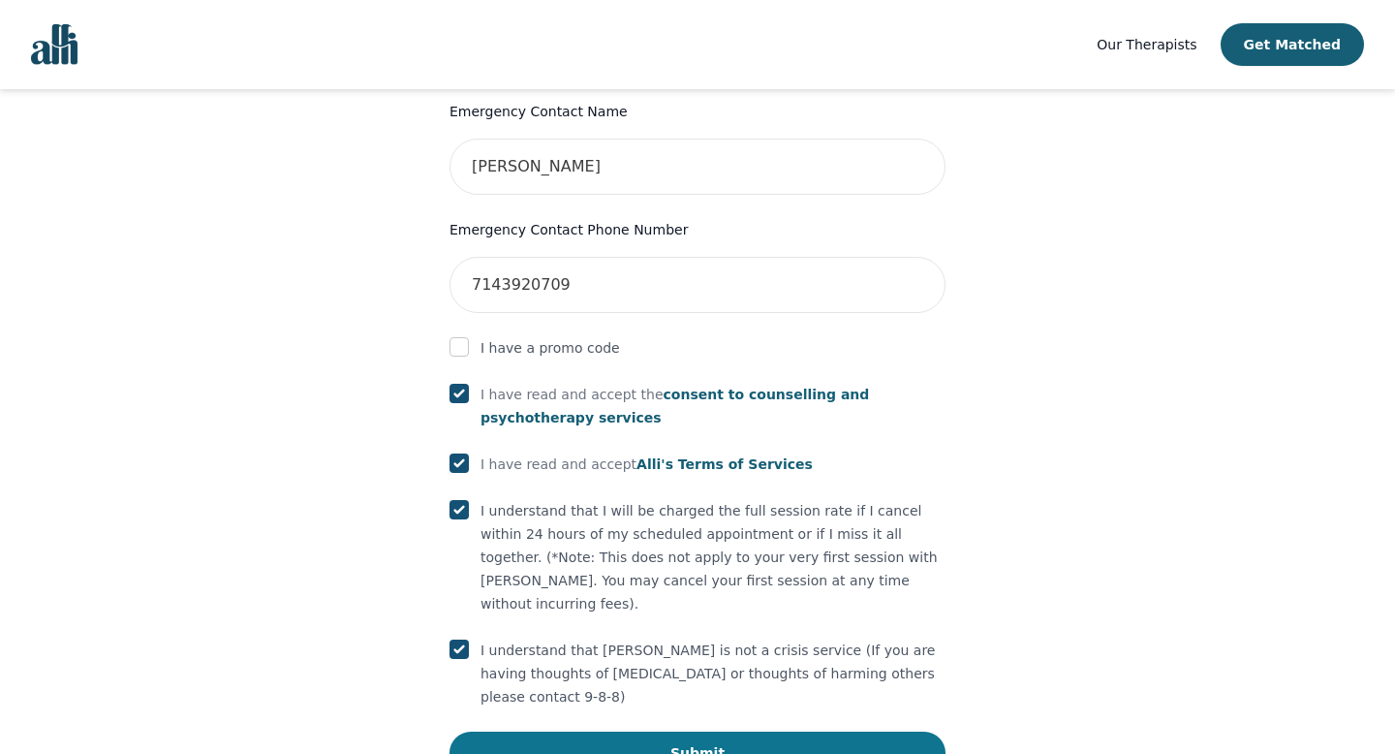
click at [507, 732] on button "Submit" at bounding box center [698, 753] width 496 height 43
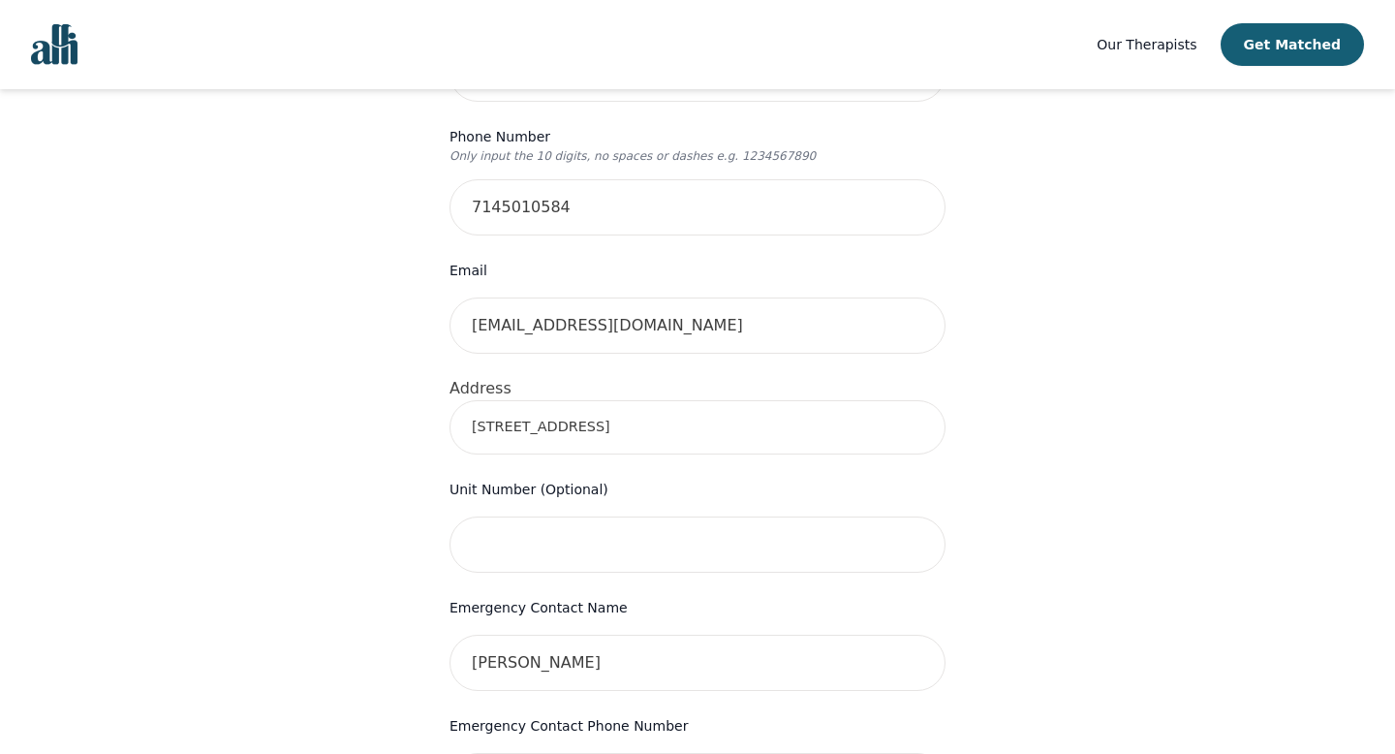
scroll to position [432, 0]
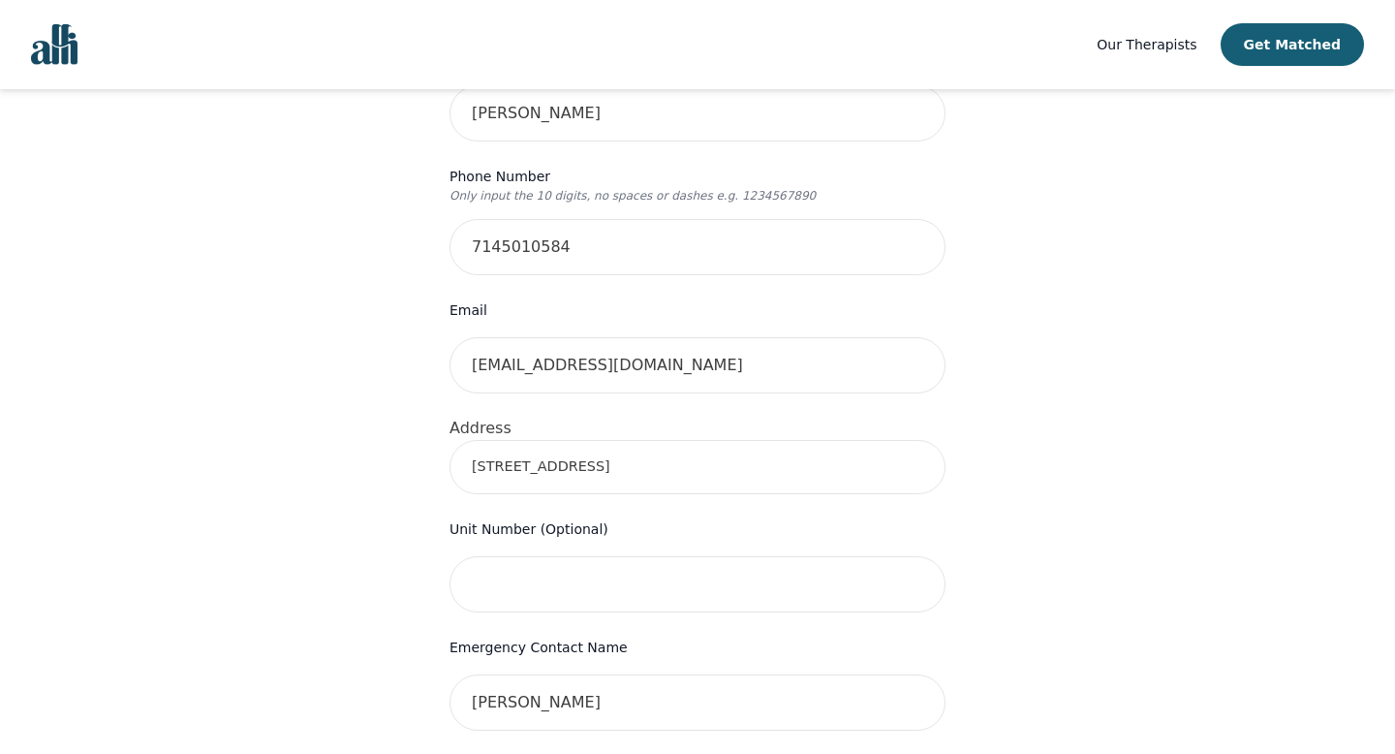
click at [594, 440] on input "639 Huron St." at bounding box center [698, 467] width 496 height 54
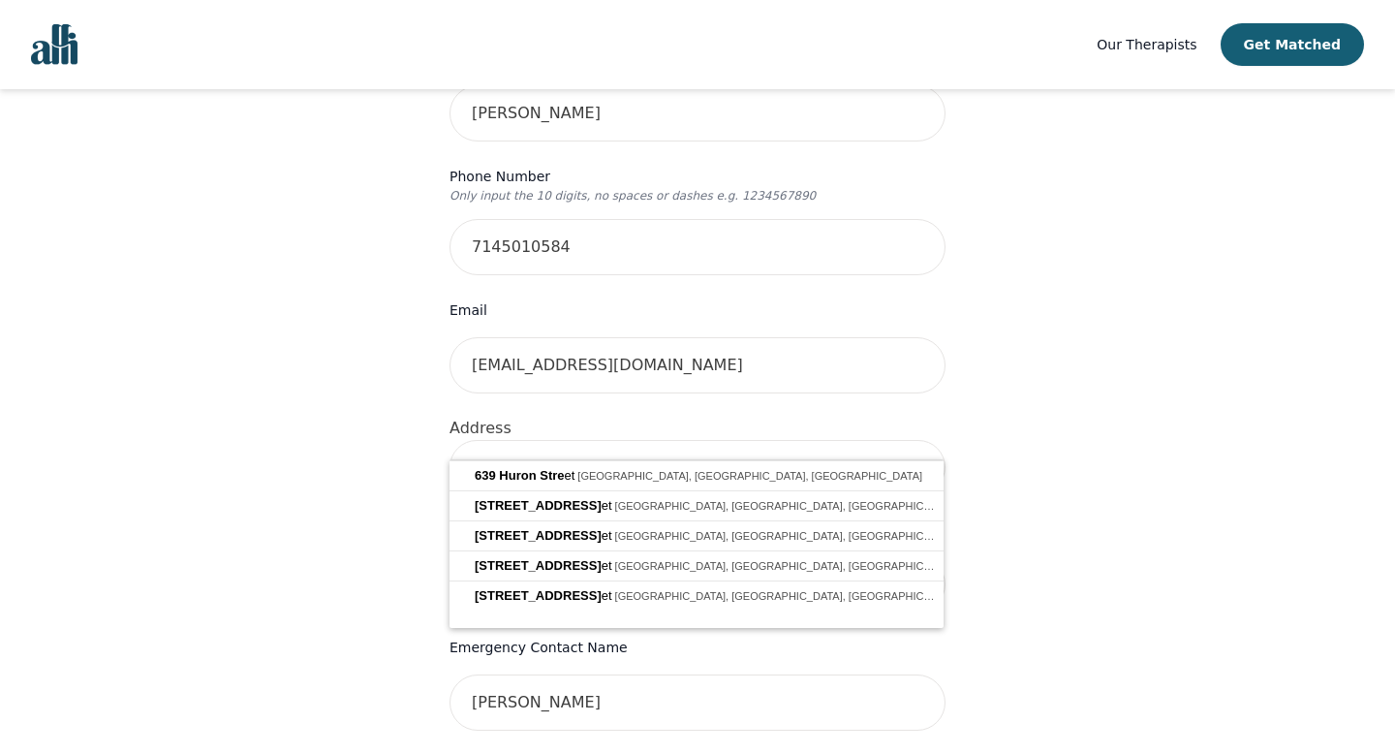
type input "639 Huron St, Toronto, ON M5R 2R8, Canada"
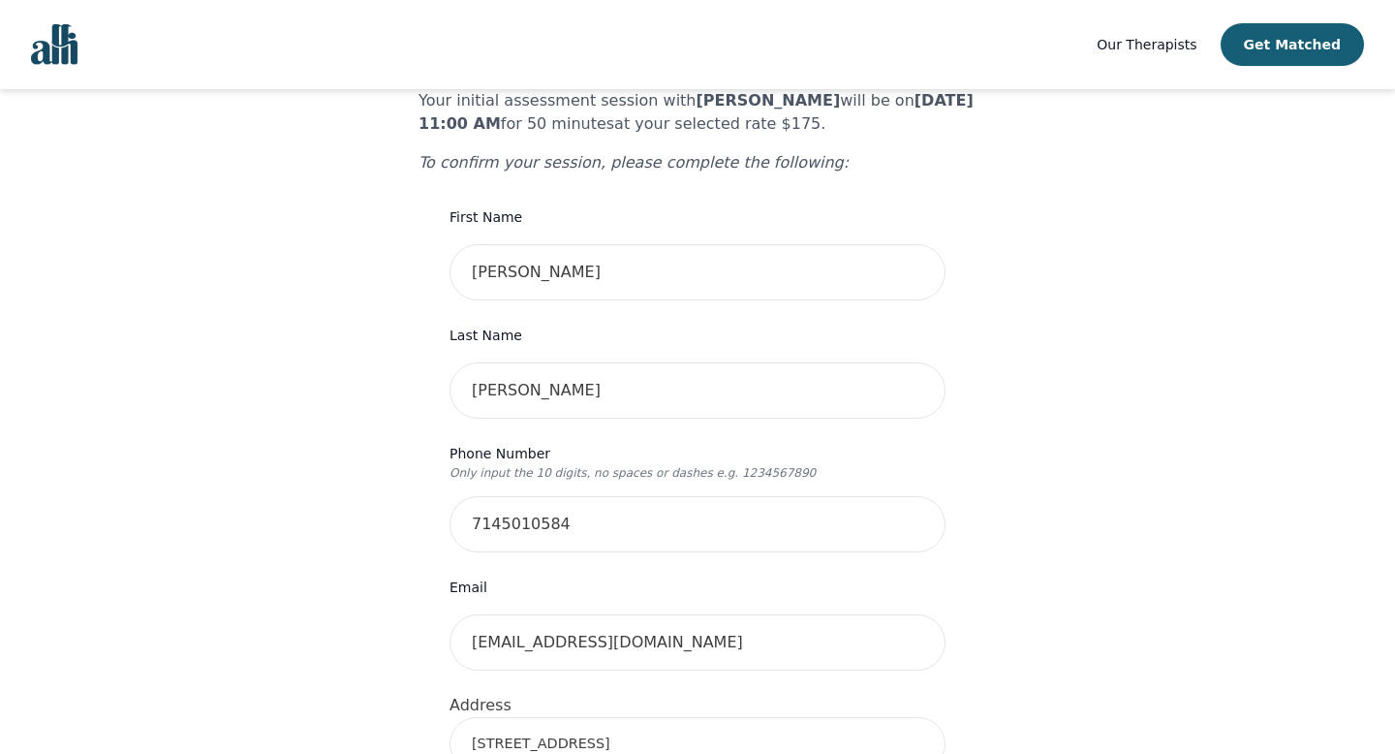
scroll to position [131, 0]
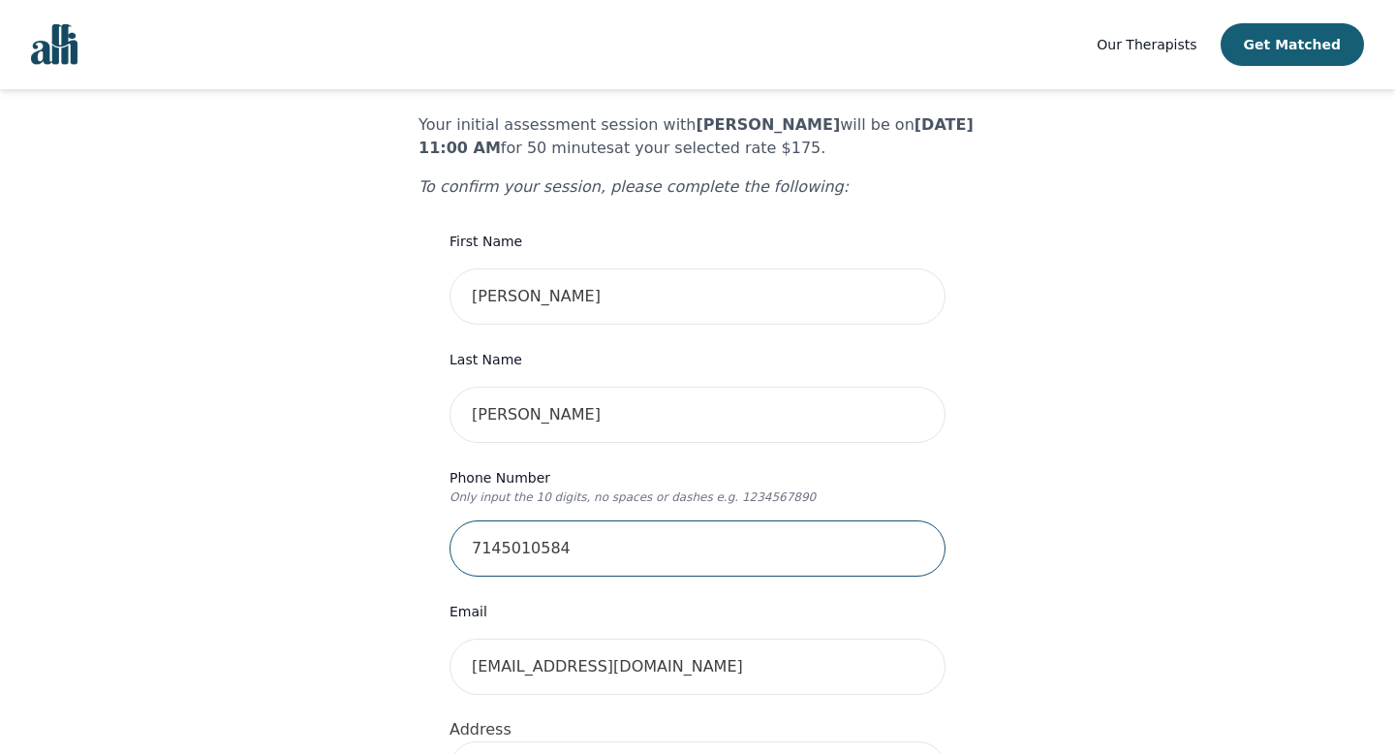
click at [671, 520] on input "7145010584" at bounding box center [698, 548] width 496 height 56
type input "7145010584"
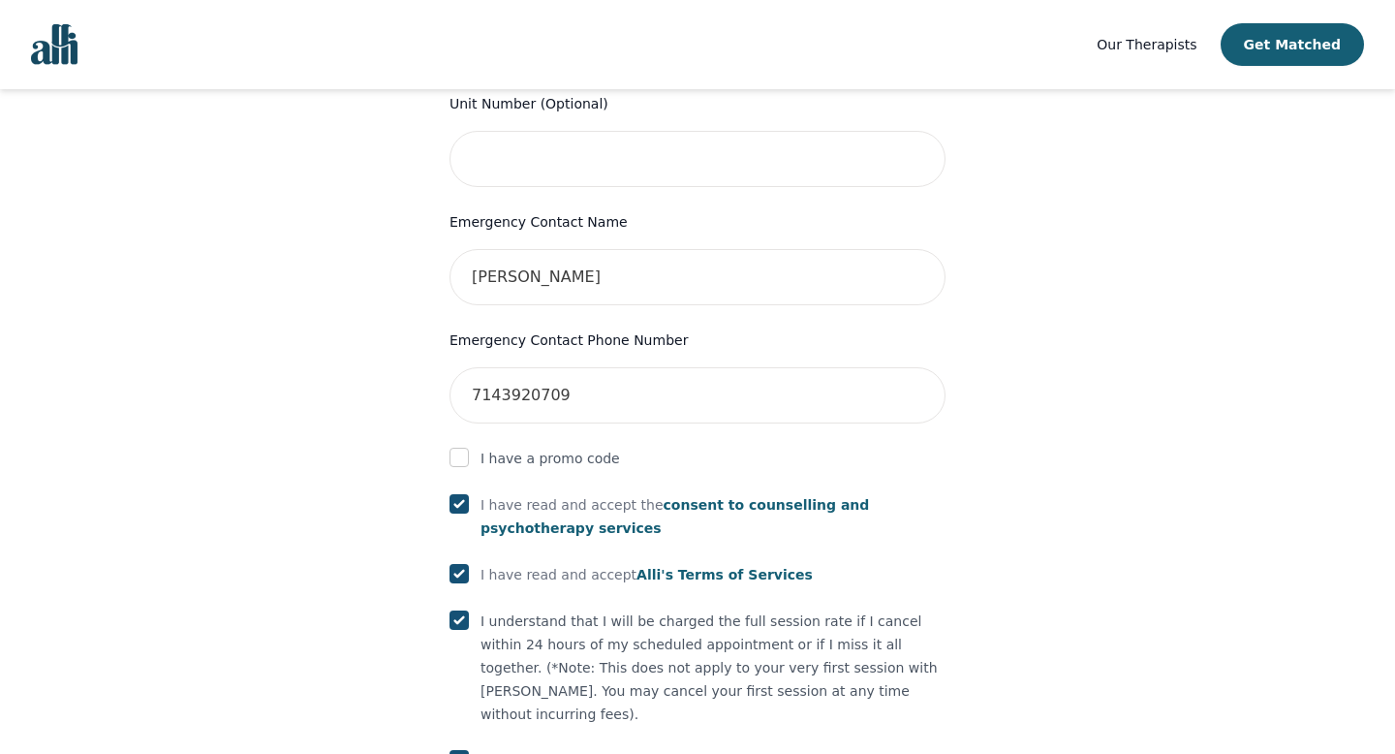
scroll to position [1042, 0]
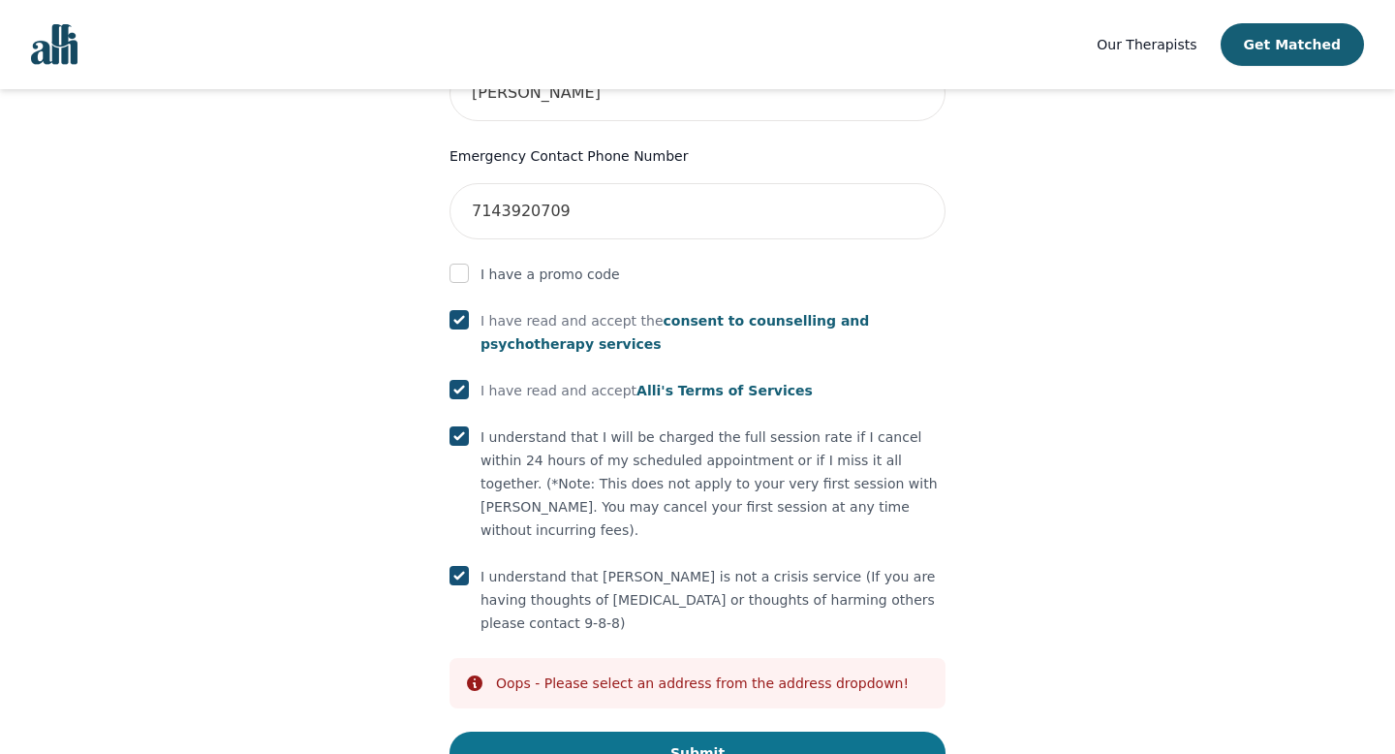
click at [780, 732] on button "Submit" at bounding box center [698, 753] width 496 height 43
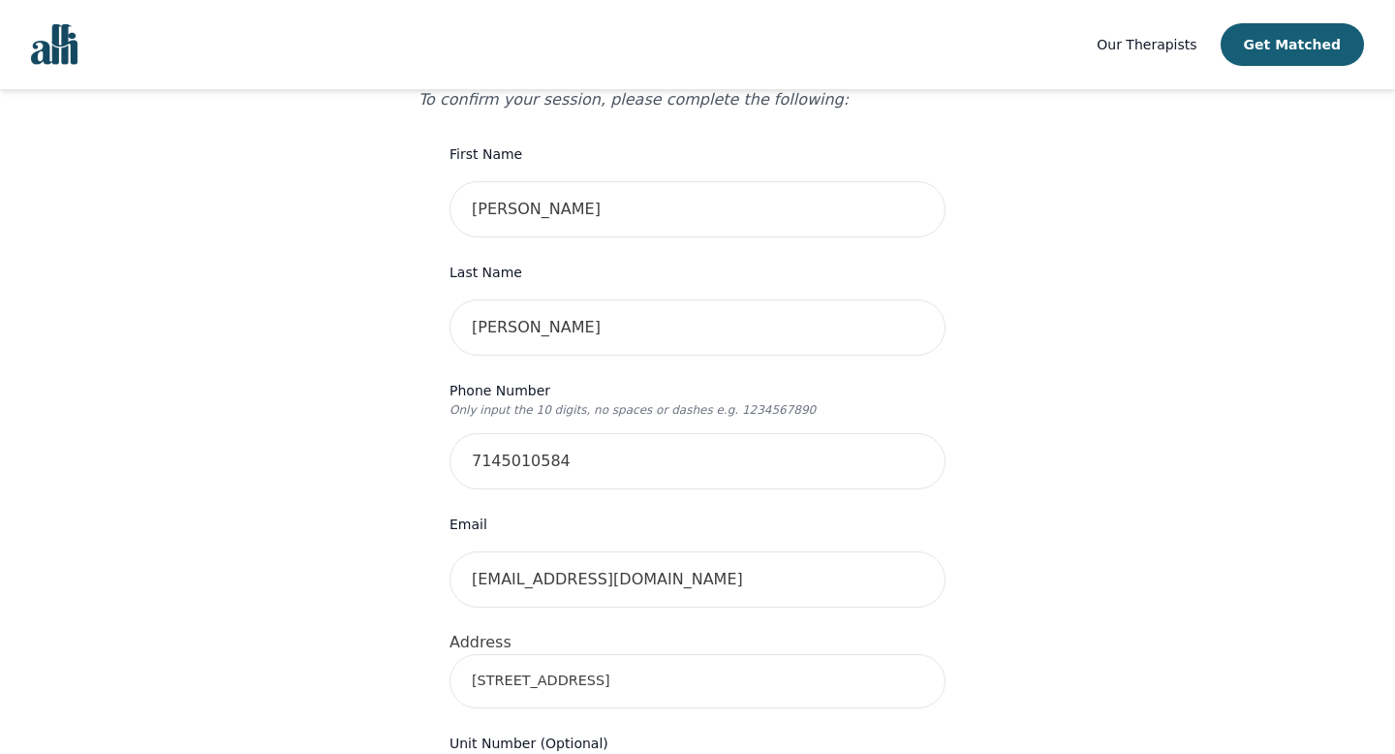
scroll to position [0, 0]
